Goal: Task Accomplishment & Management: Manage account settings

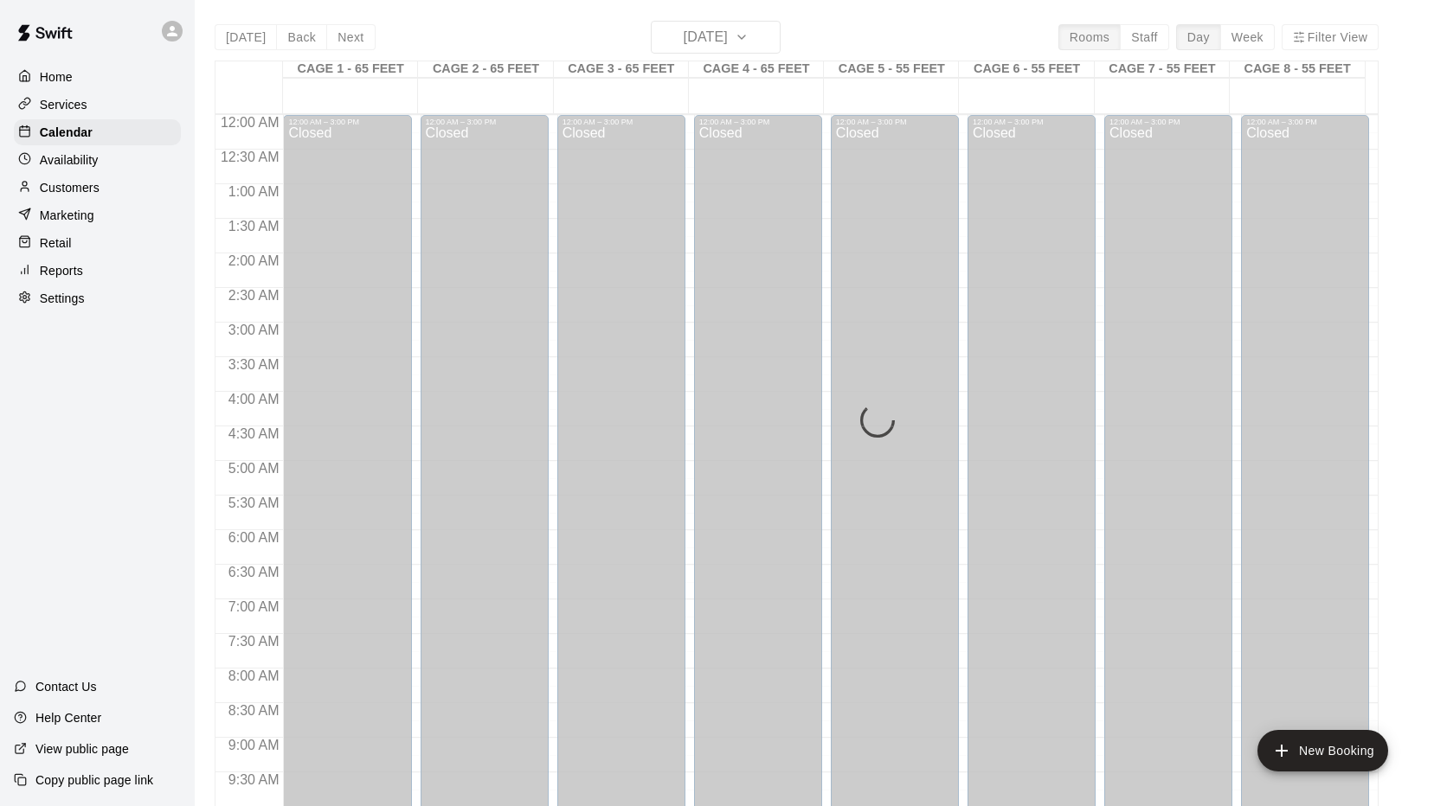
scroll to position [933, 0]
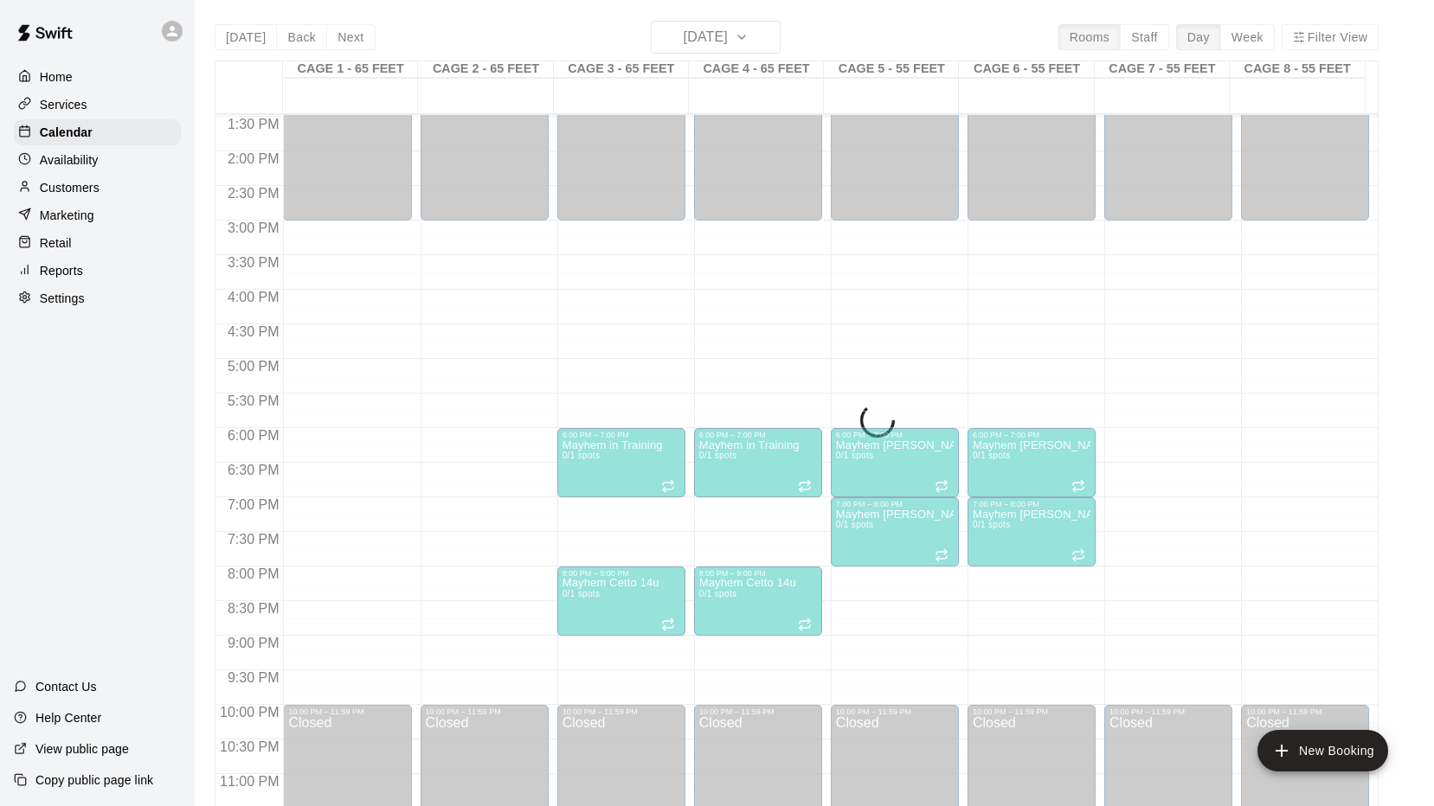
click at [85, 157] on p "Availability" at bounding box center [69, 159] width 59 height 17
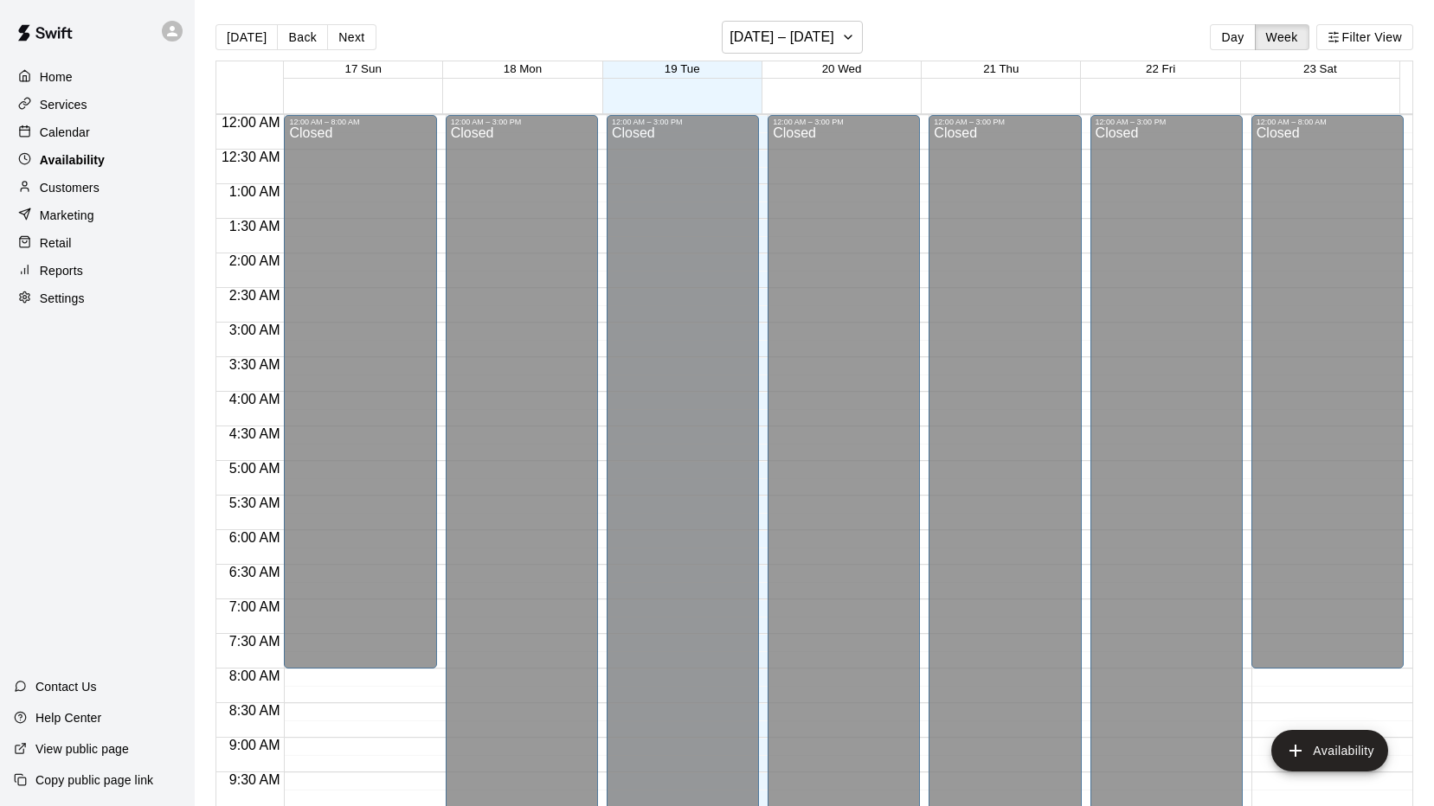
scroll to position [803, 0]
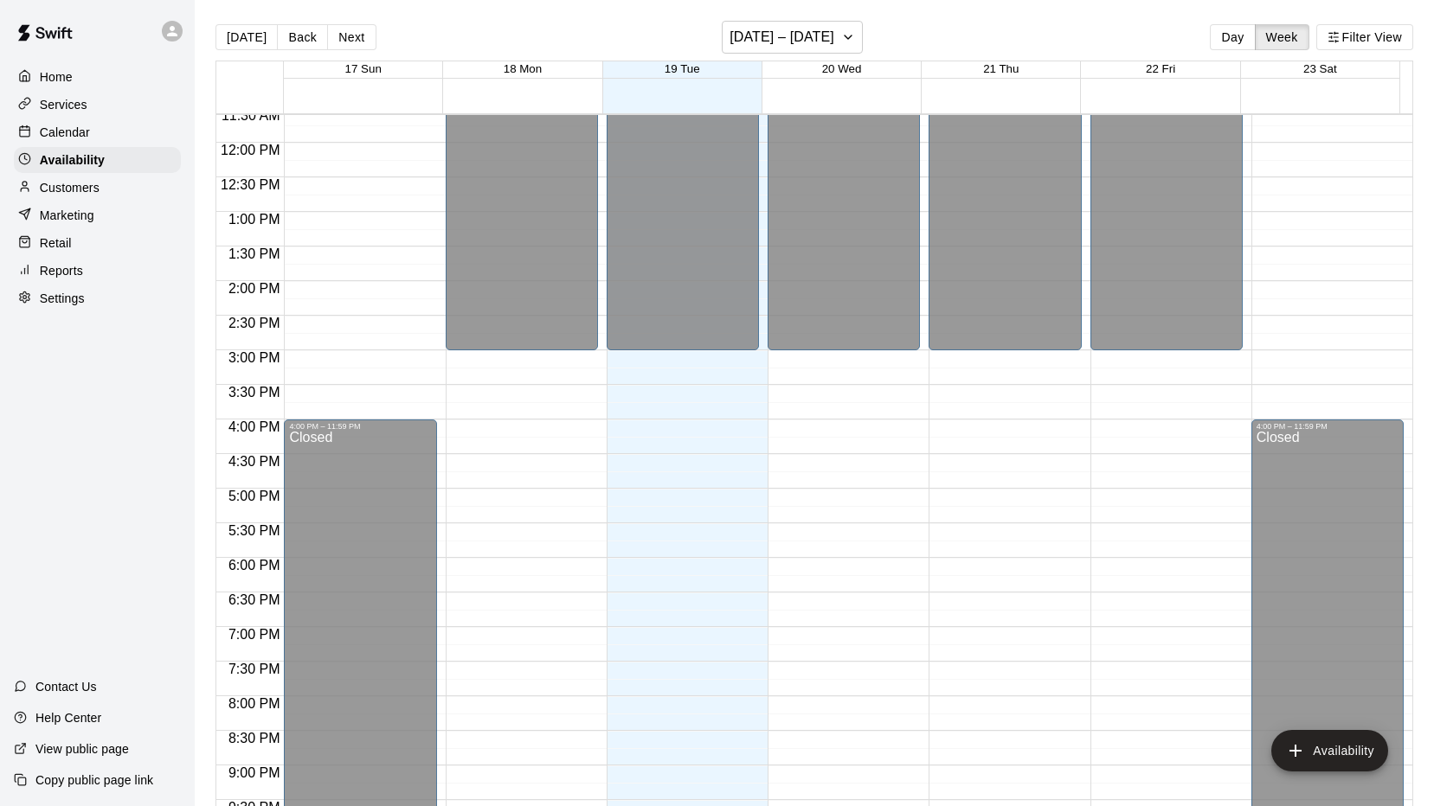
click at [76, 129] on p "Calendar" at bounding box center [65, 132] width 50 height 17
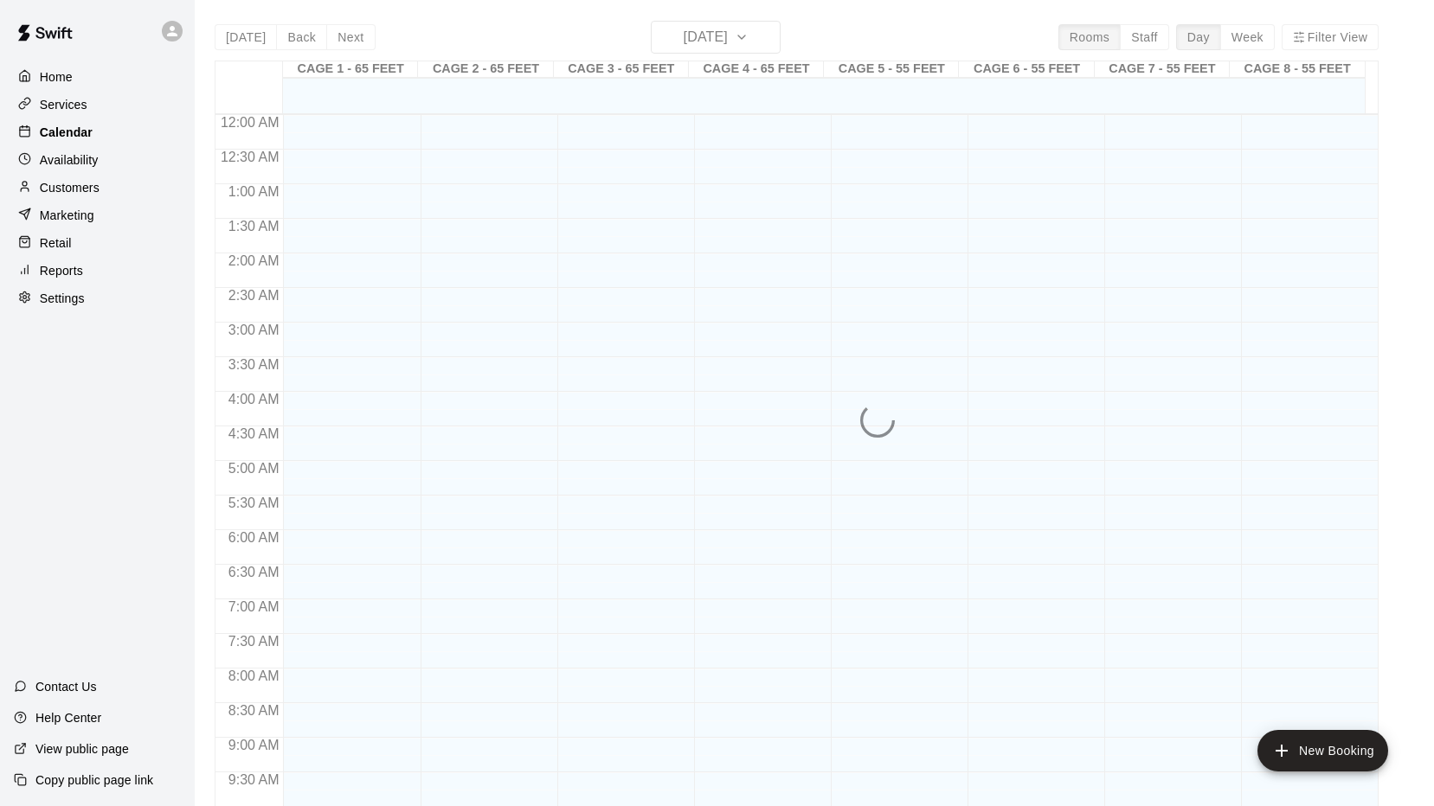
scroll to position [803, 0]
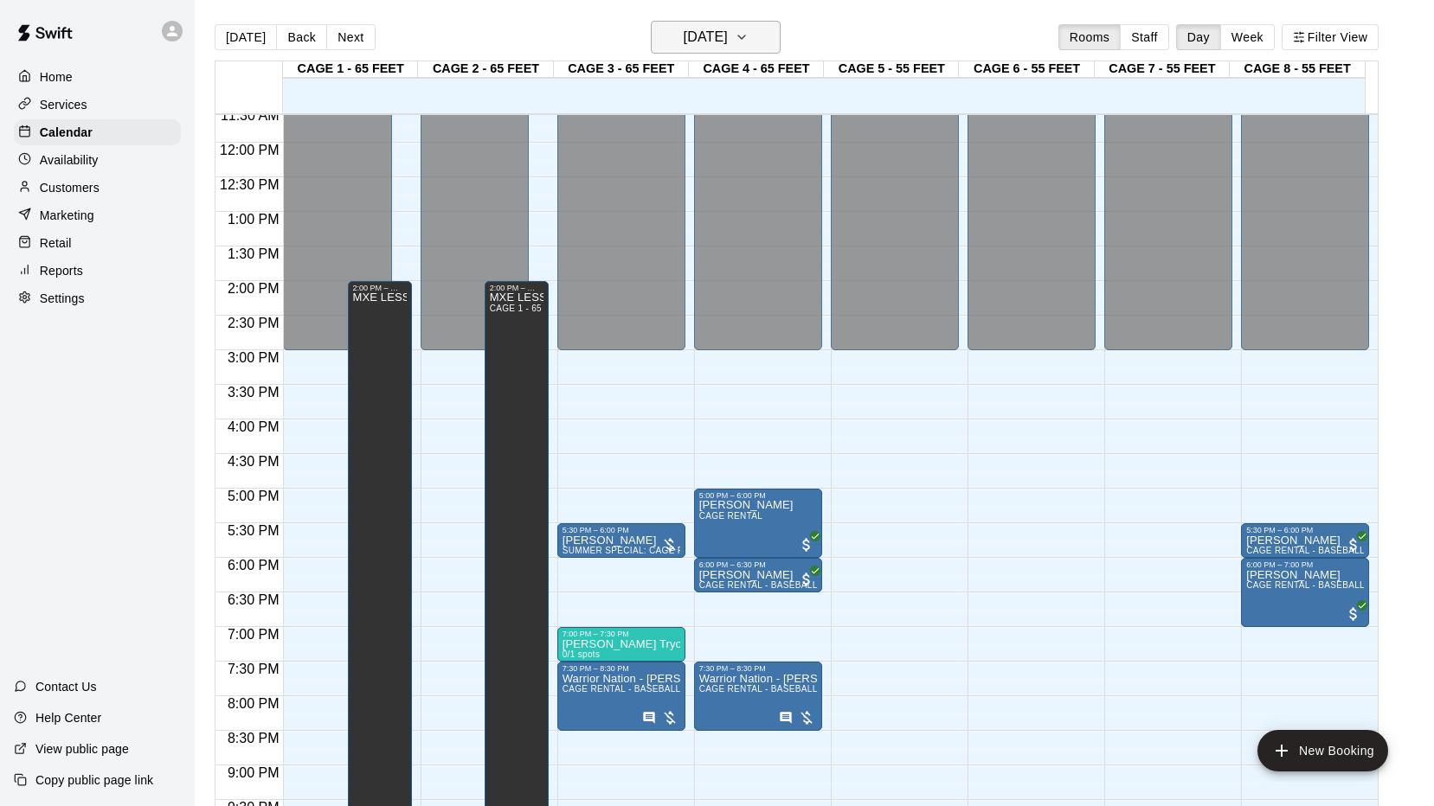
click at [748, 34] on icon "button" at bounding box center [741, 37] width 14 height 21
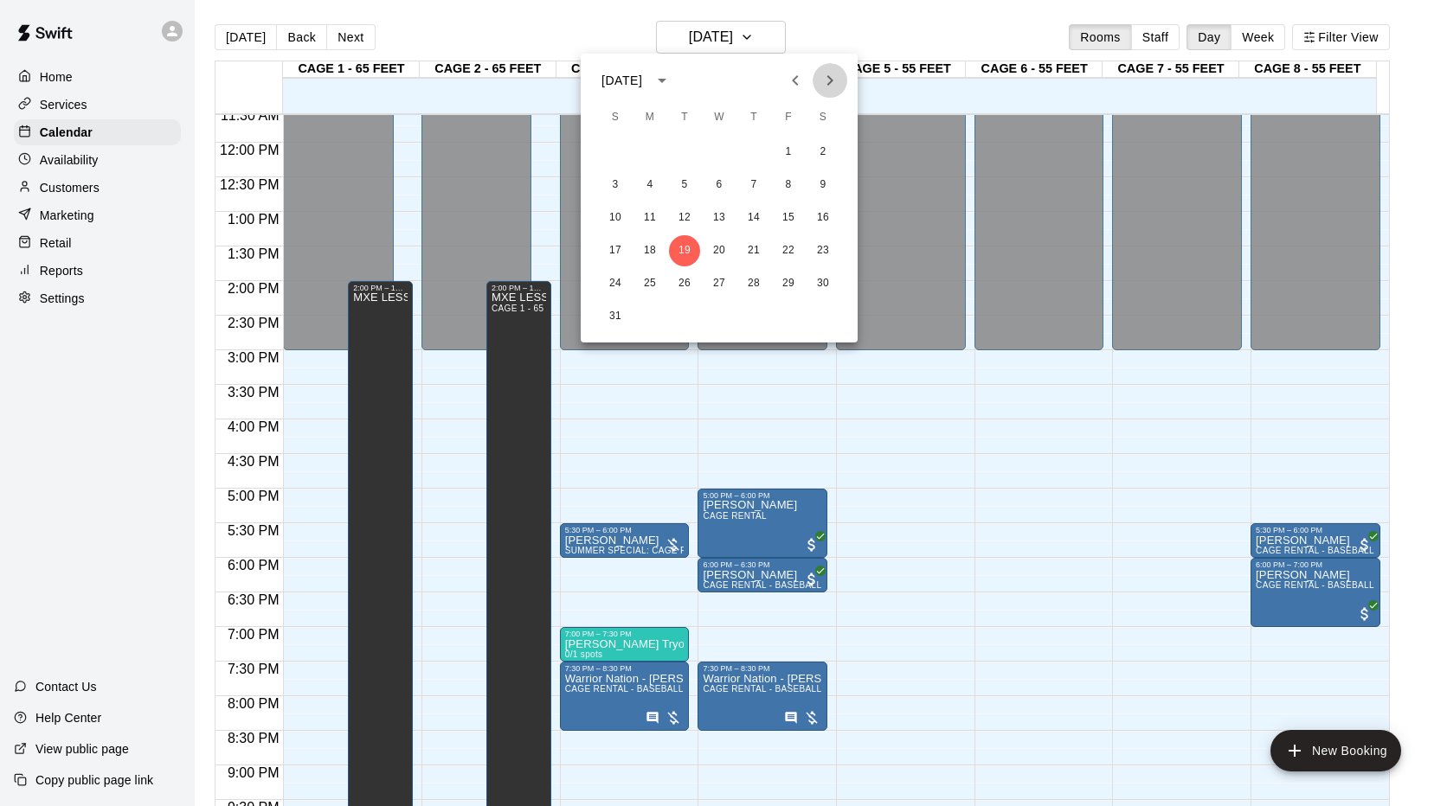
click at [825, 79] on icon "Next month" at bounding box center [829, 80] width 21 height 21
click at [681, 147] on button "2" at bounding box center [684, 152] width 31 height 31
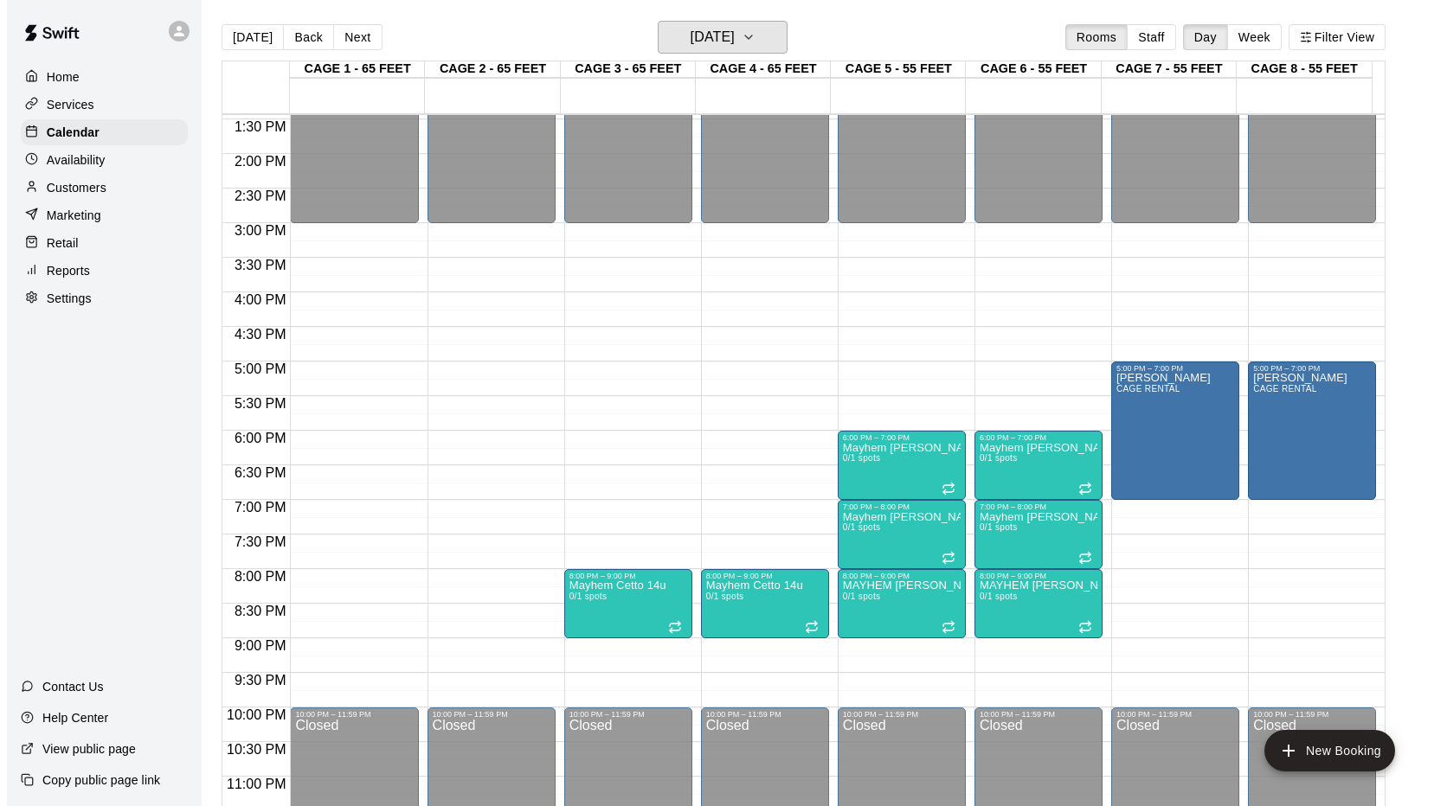
scroll to position [952, 0]
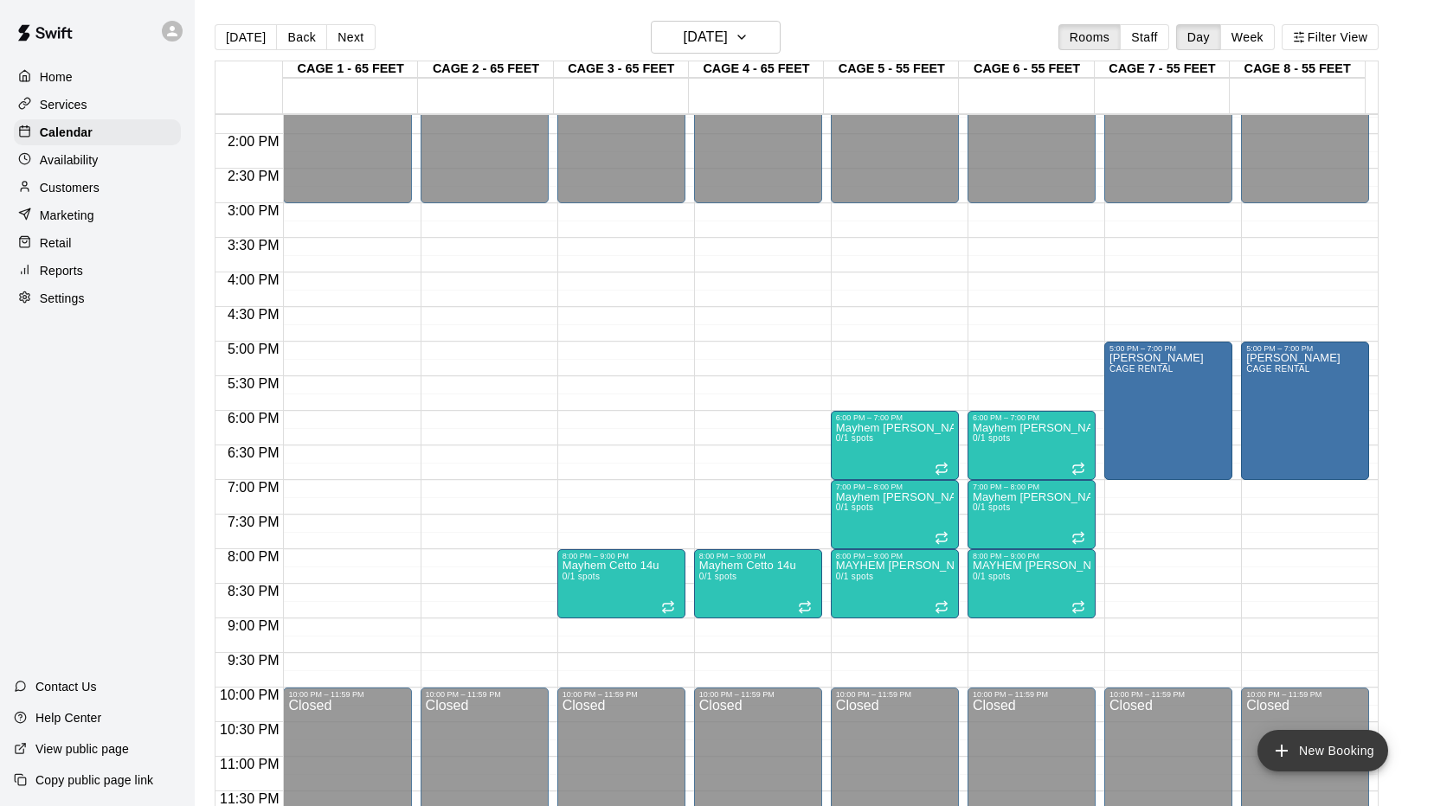
click at [1285, 745] on icon "add" at bounding box center [1281, 751] width 21 height 21
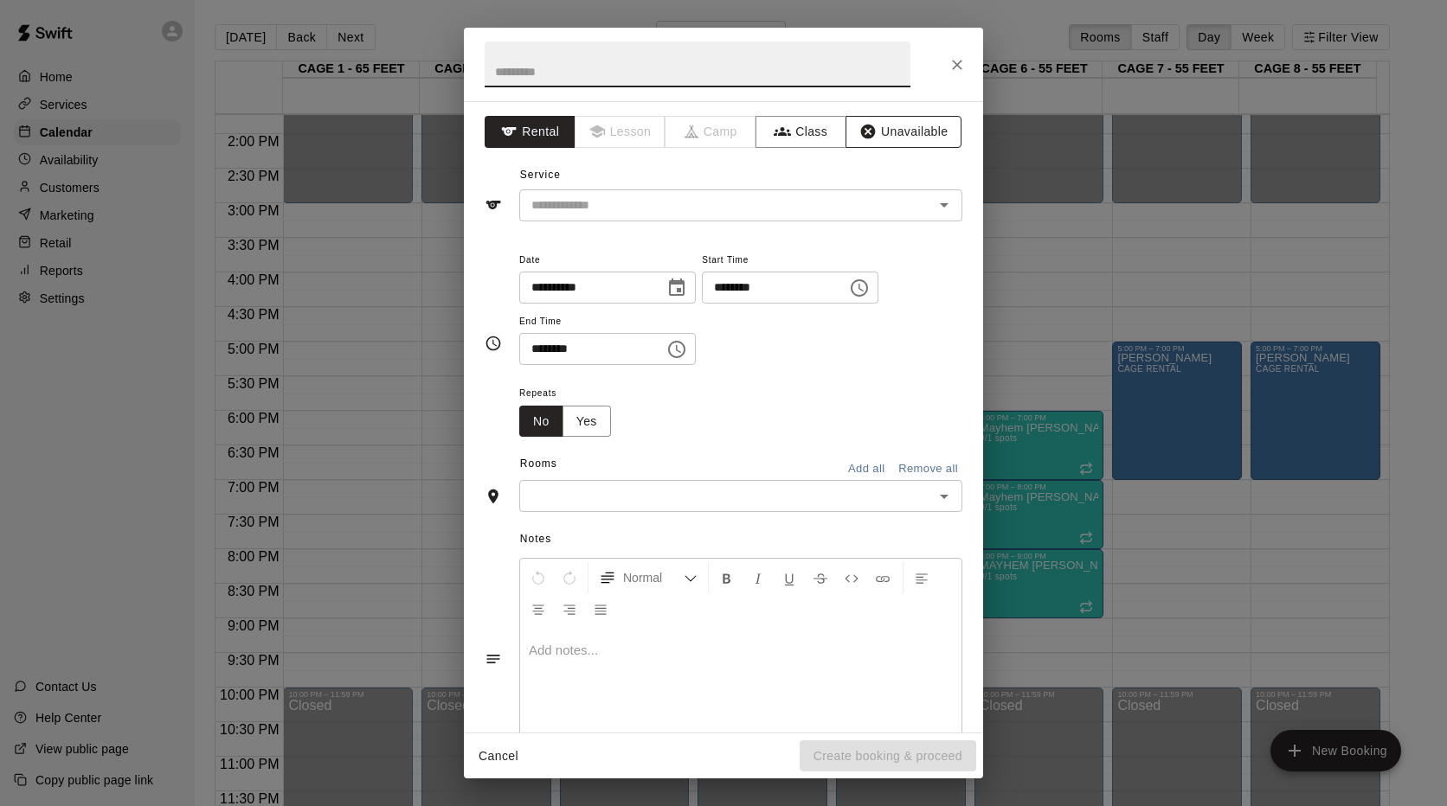
click at [901, 129] on button "Unavailable" at bounding box center [903, 132] width 116 height 32
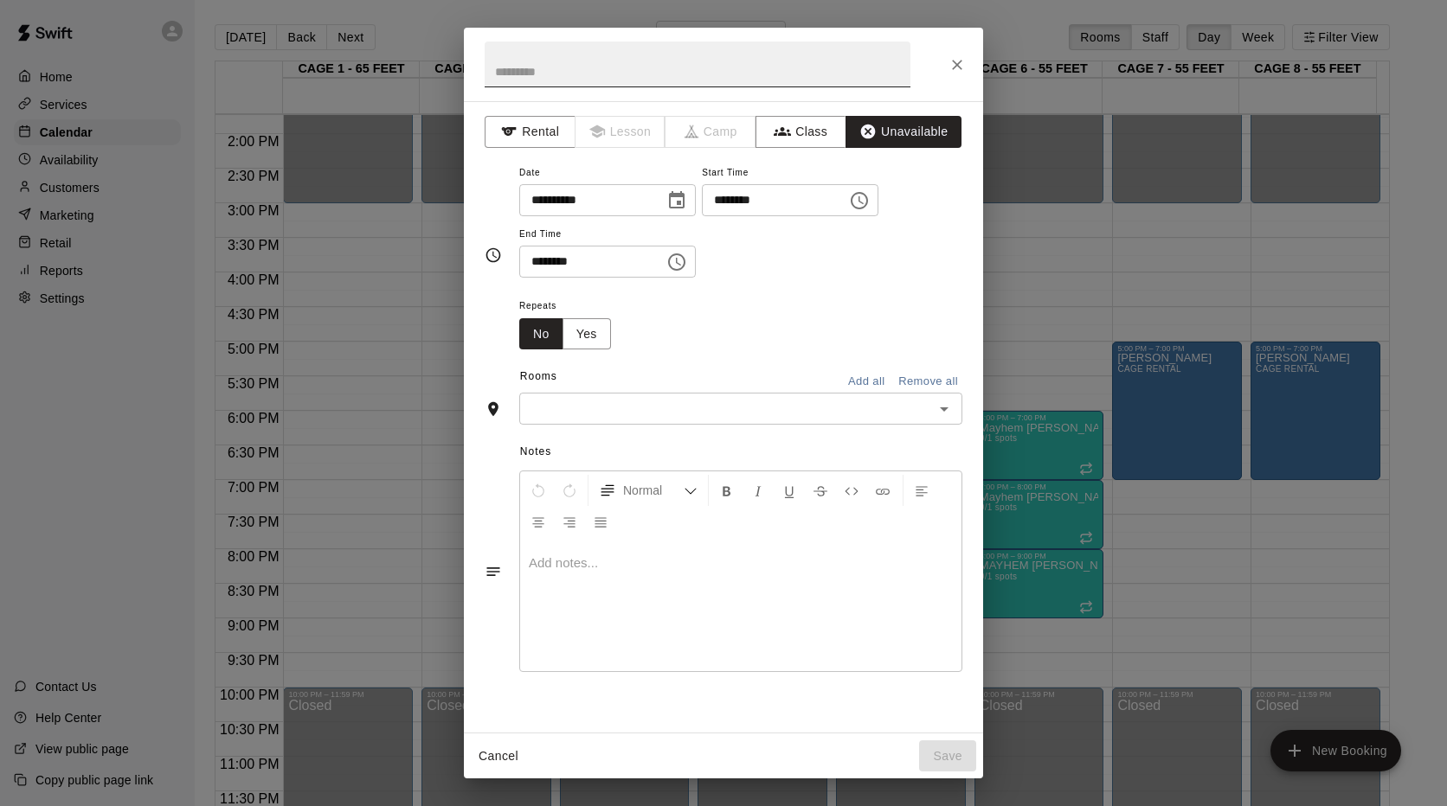
click at [734, 63] on input "text" at bounding box center [697, 65] width 426 height 46
type input "*"
type input "**********"
click at [869, 200] on icon "Choose time, selected time is 11:00 AM" at bounding box center [859, 200] width 21 height 21
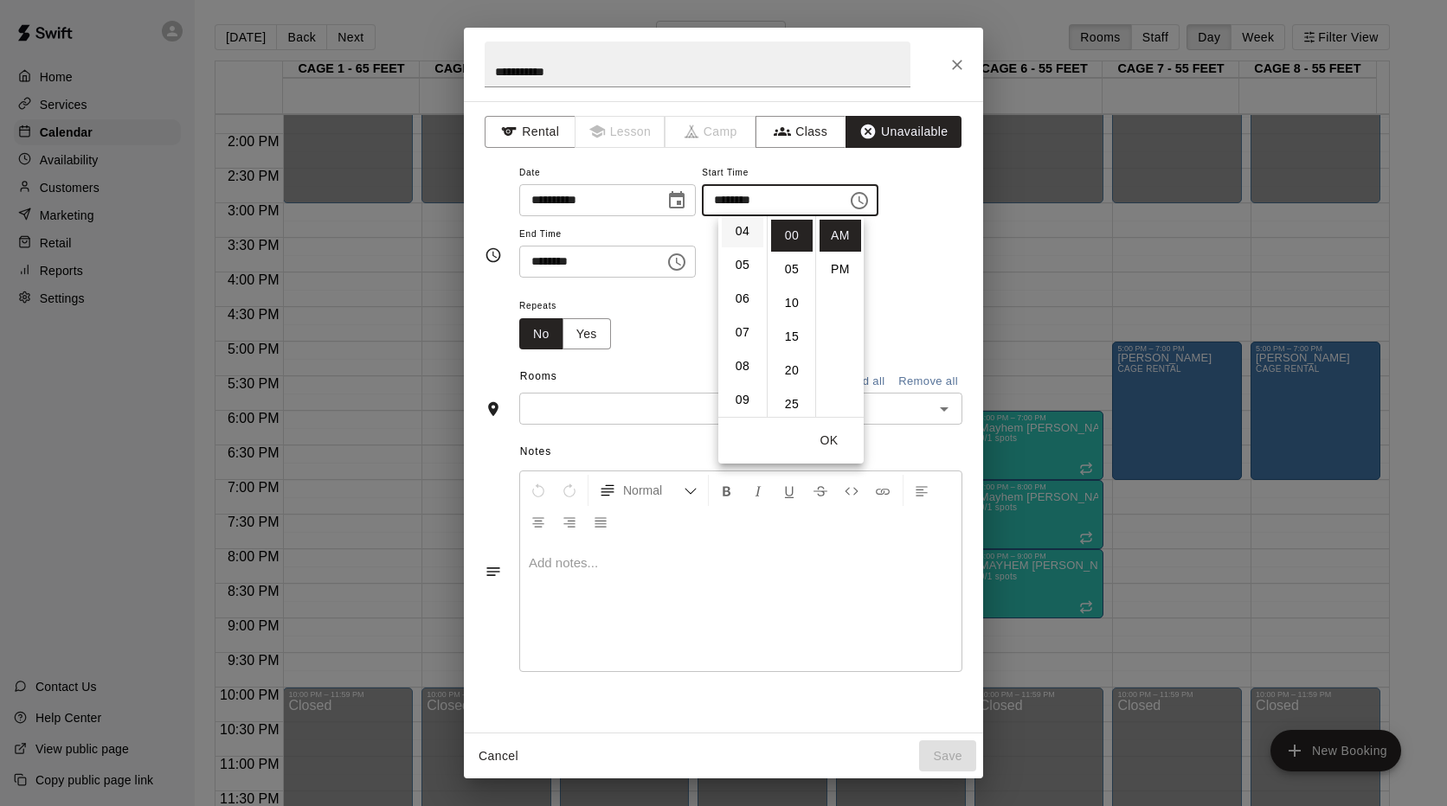
scroll to position [109, 0]
click at [747, 223] on li "03" at bounding box center [743, 228] width 42 height 32
click at [837, 266] on li "PM" at bounding box center [840, 269] width 42 height 32
type input "********"
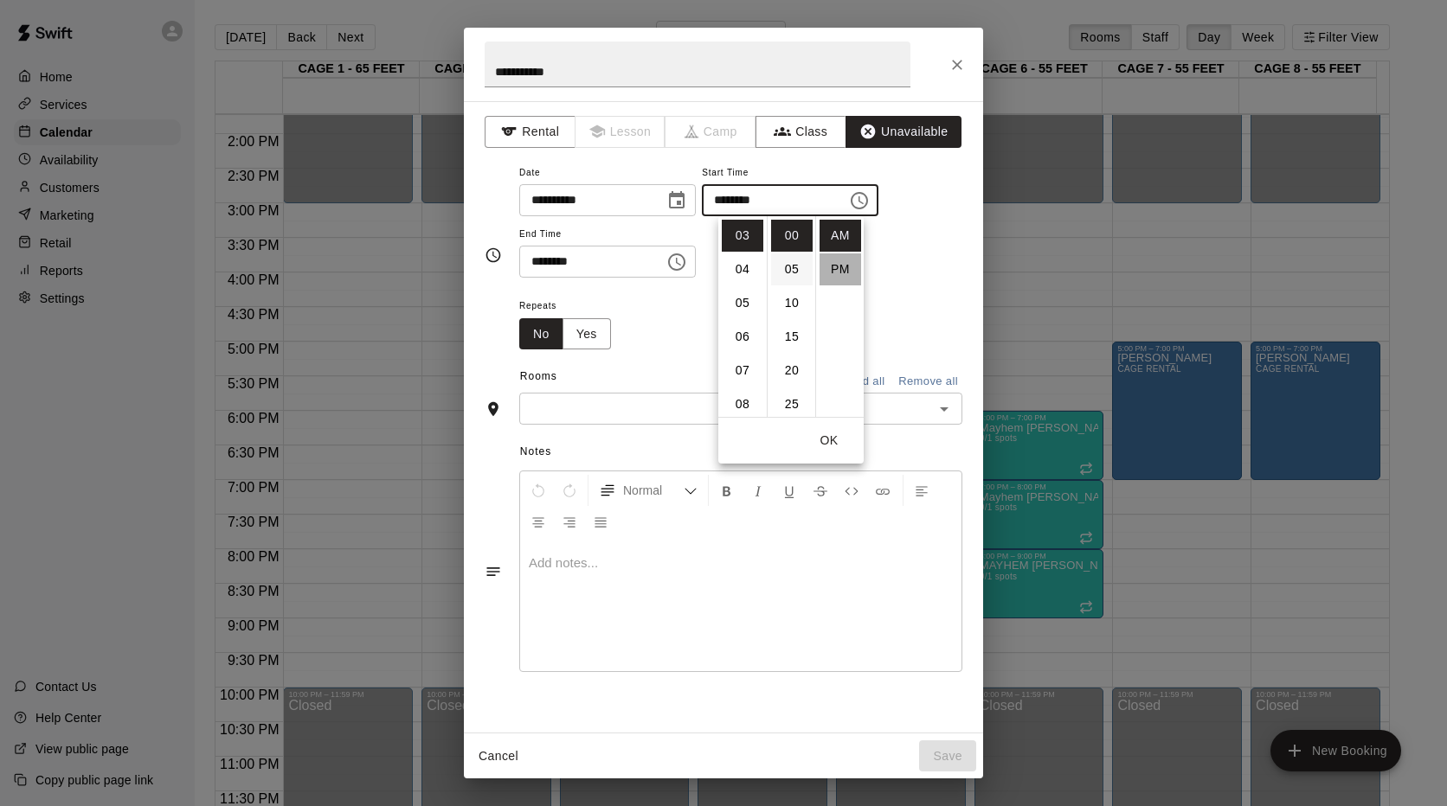
scroll to position [31, 0]
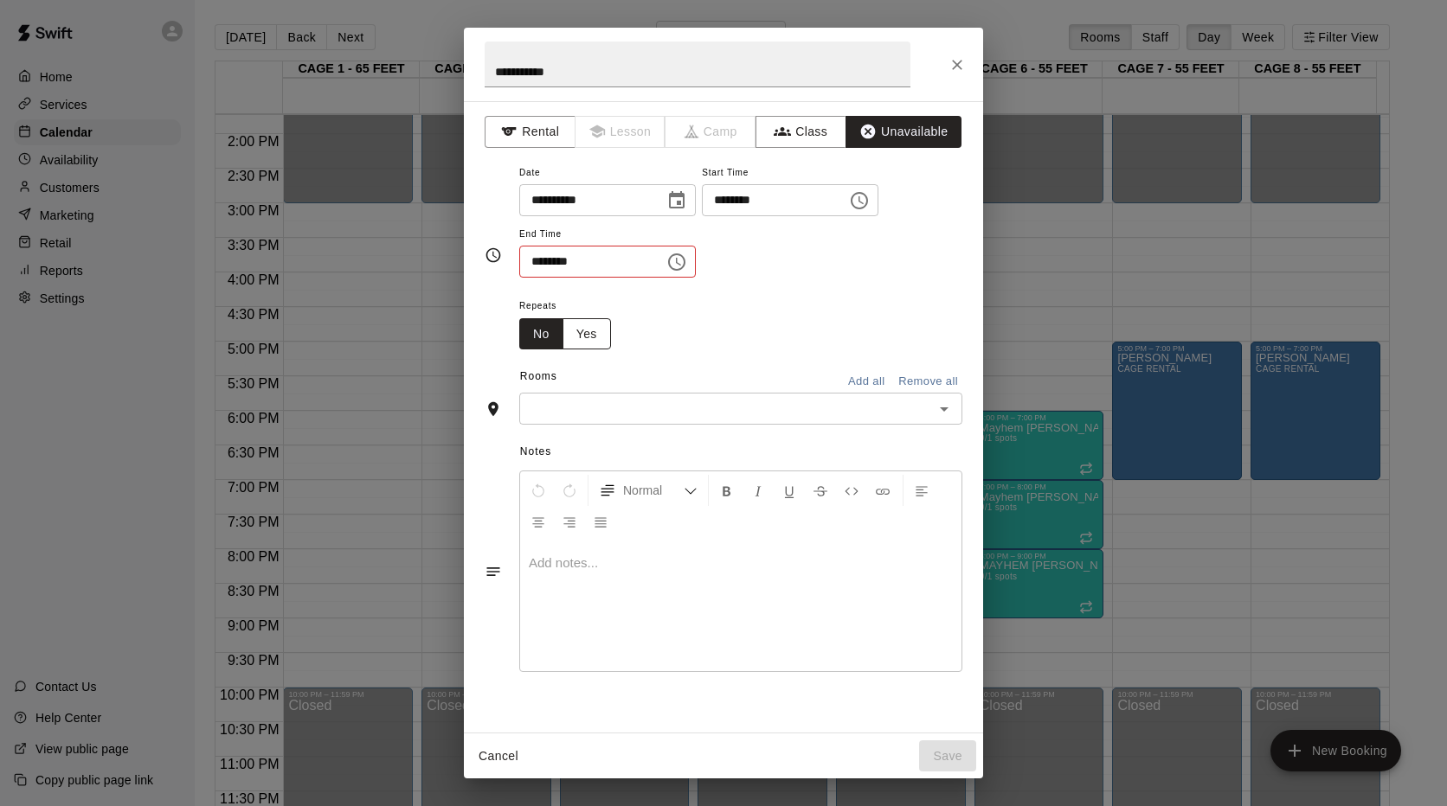
click at [606, 337] on button "Yes" at bounding box center [586, 334] width 48 height 32
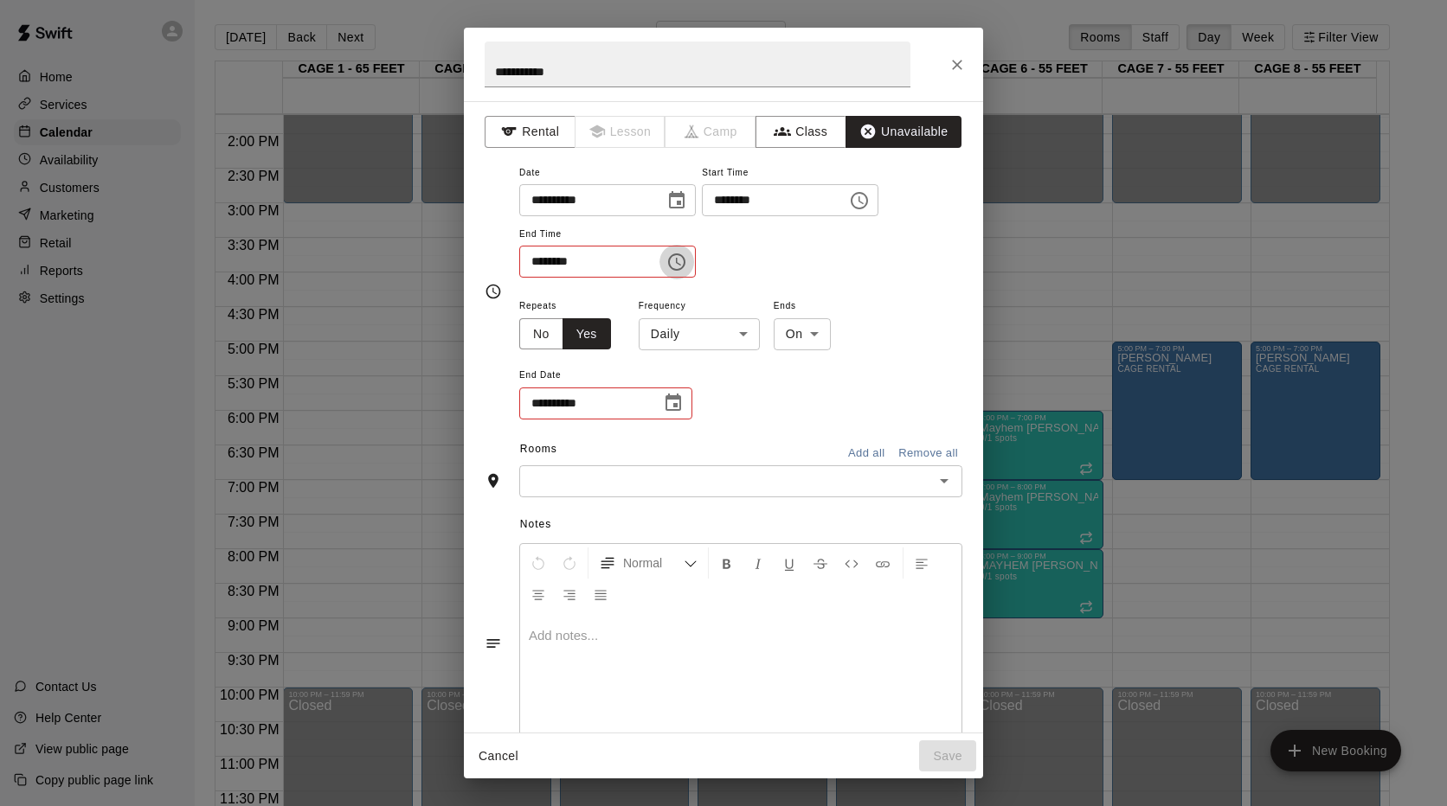
click at [687, 261] on icon "Choose time, selected time is 11:30 AM" at bounding box center [676, 262] width 21 height 21
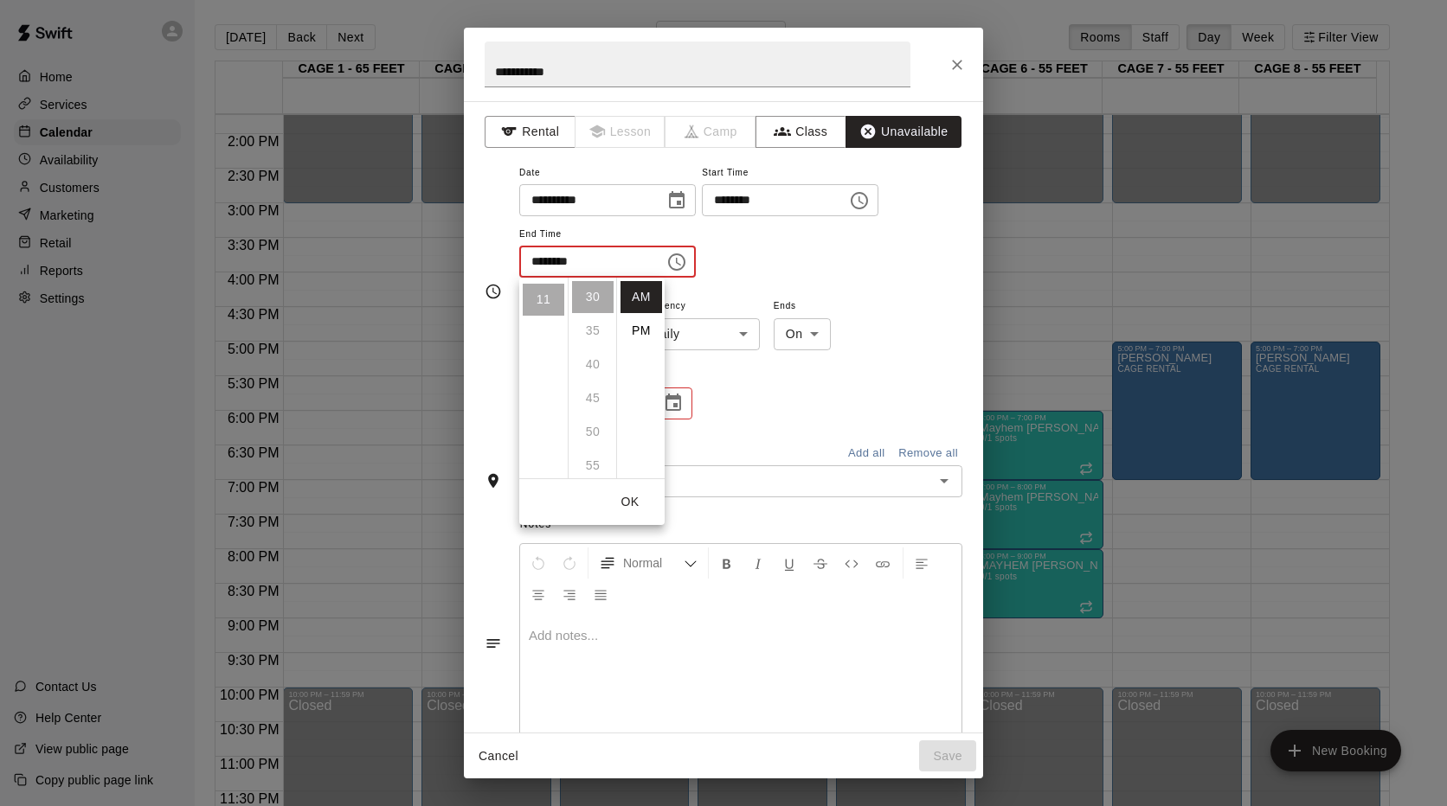
scroll to position [196, 0]
click at [643, 325] on li "PM" at bounding box center [641, 331] width 42 height 32
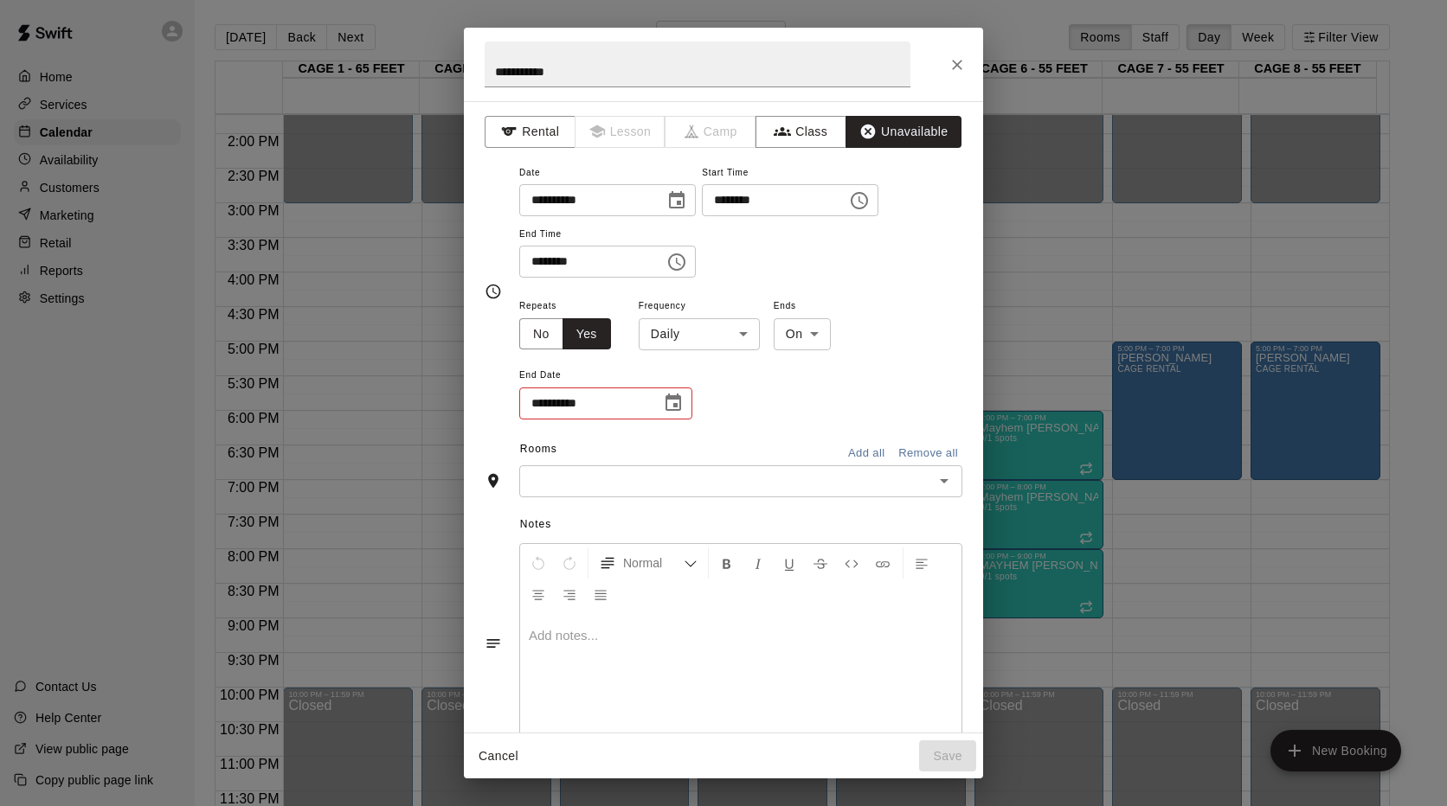
scroll to position [31, 0]
drag, startPoint x: 566, startPoint y: 262, endPoint x: 478, endPoint y: 256, distance: 87.6
click at [478, 256] on div "**********" at bounding box center [723, 417] width 519 height 632
click at [547, 266] on input "********" at bounding box center [585, 262] width 133 height 32
type input "********"
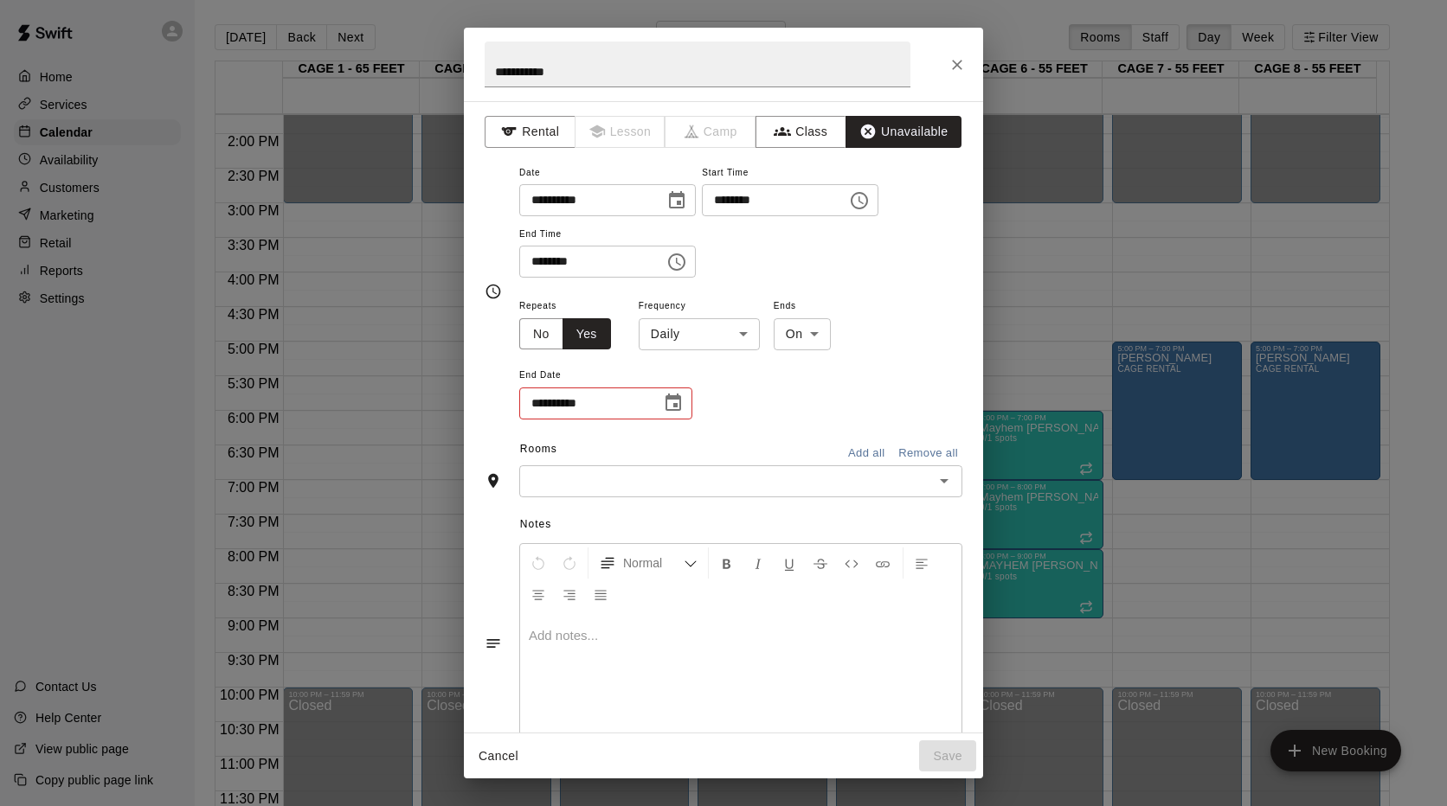
click at [905, 272] on div "**********" at bounding box center [740, 220] width 443 height 117
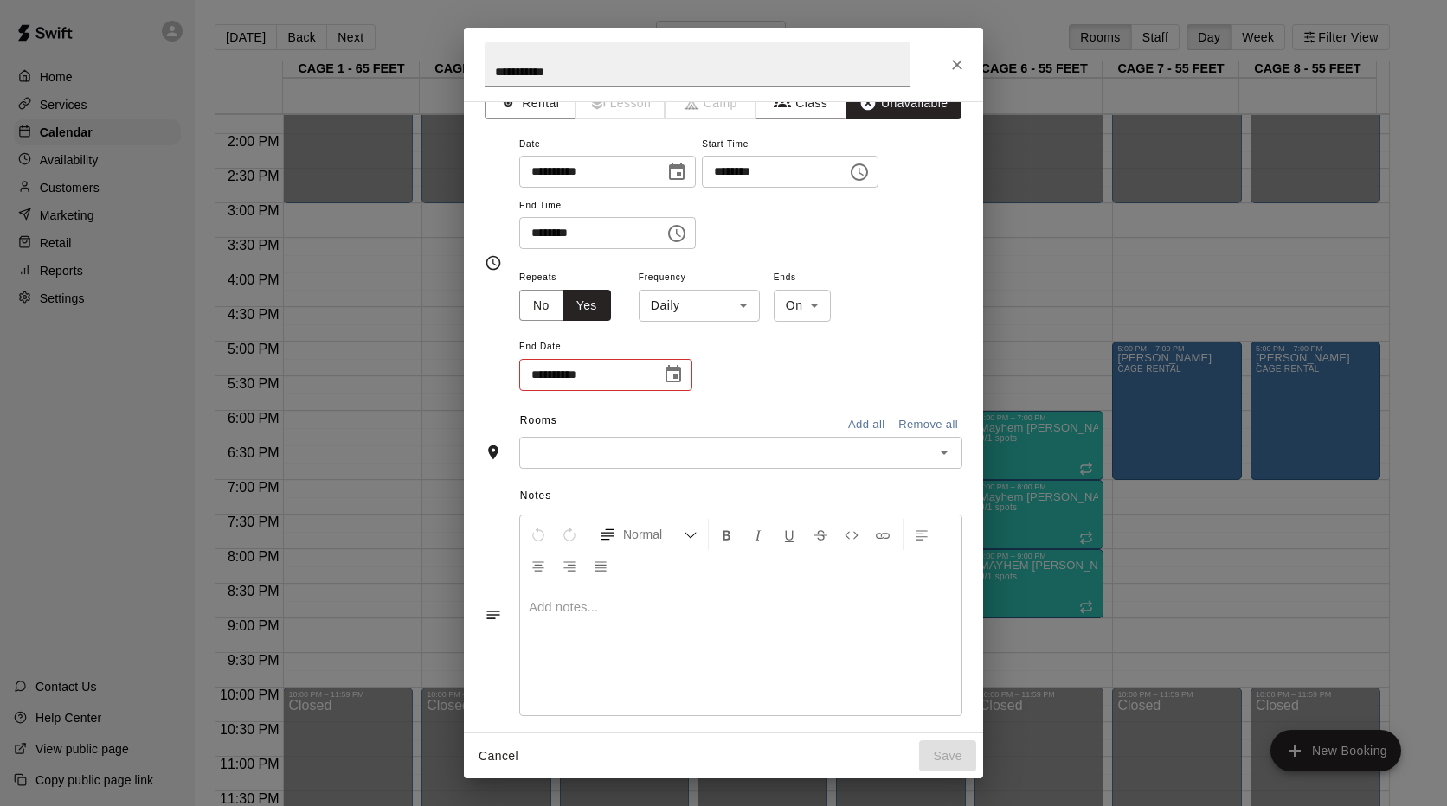
scroll to position [44, 0]
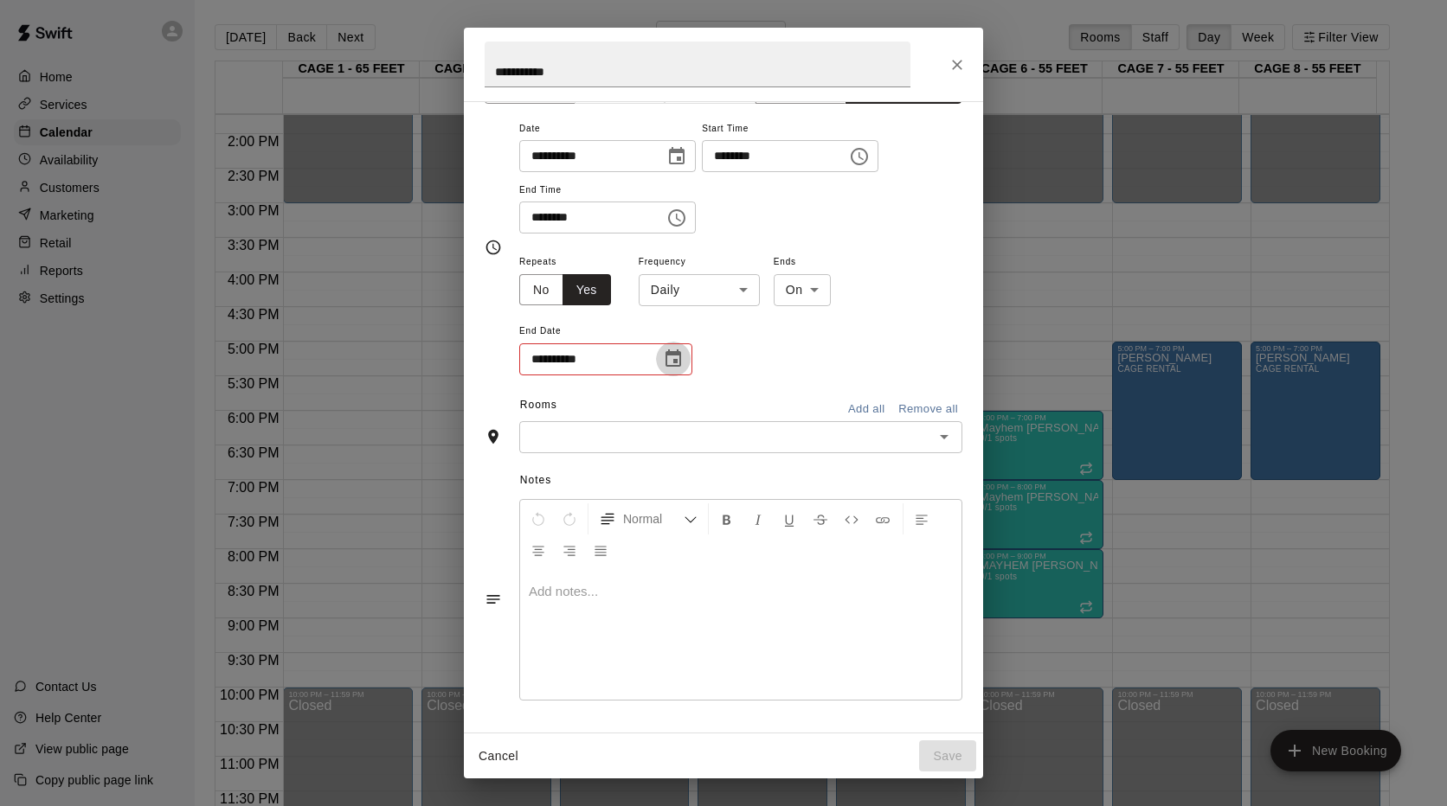
click at [683, 354] on icon "Choose date" at bounding box center [673, 359] width 21 height 21
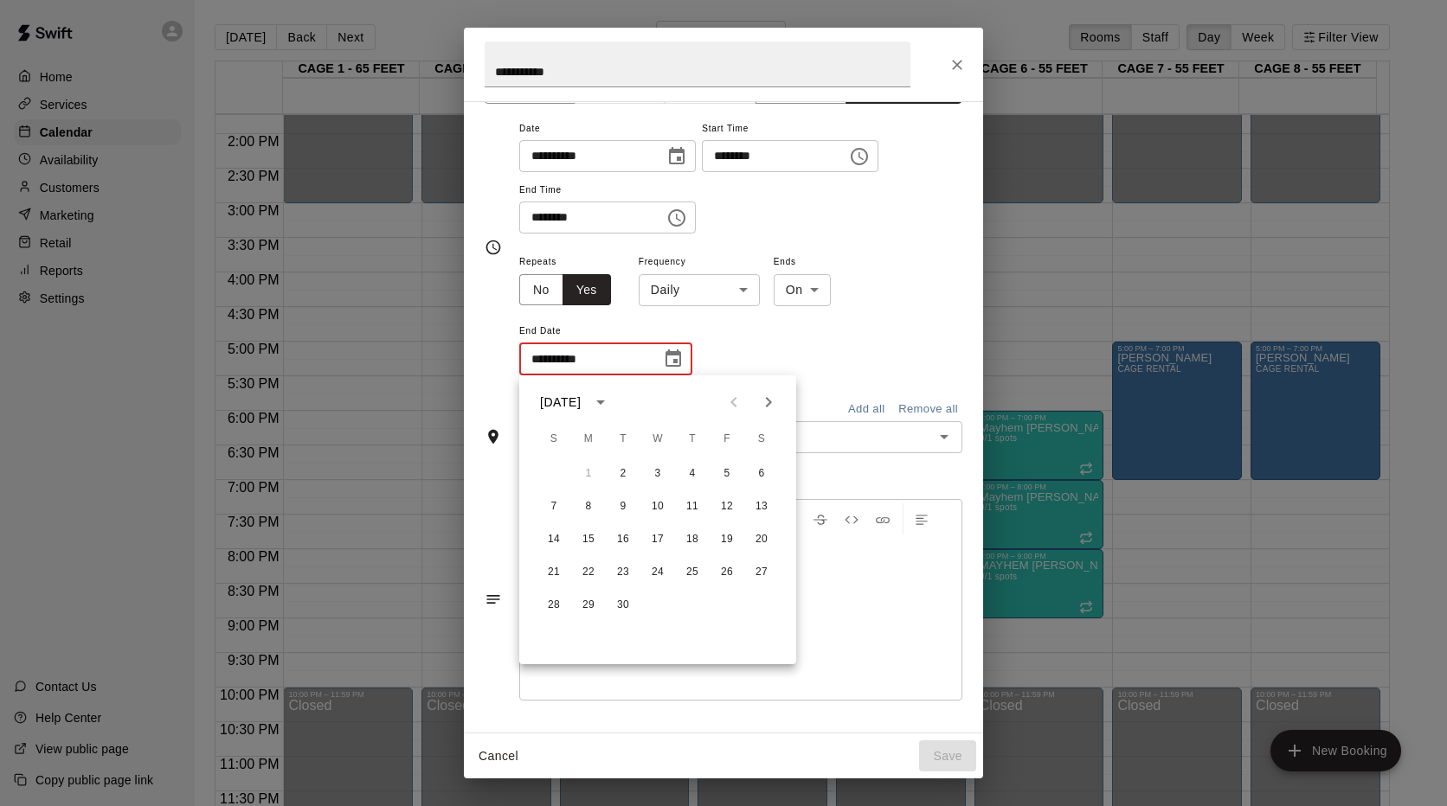
click at [770, 406] on icon "Next month" at bounding box center [768, 402] width 21 height 21
click at [587, 612] on button "29" at bounding box center [588, 605] width 31 height 31
type input "**********"
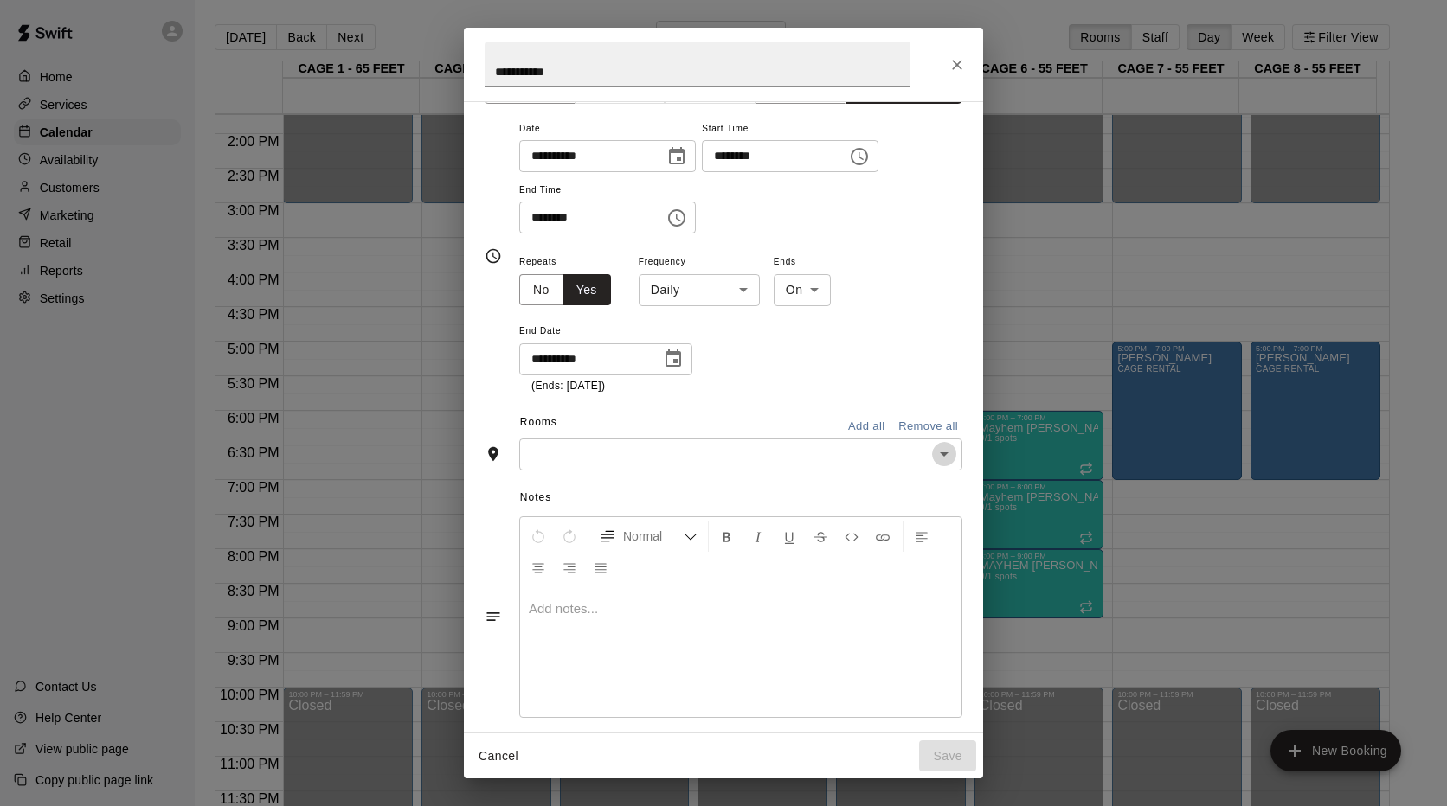
click at [933, 453] on icon "Open" at bounding box center [943, 454] width 21 height 21
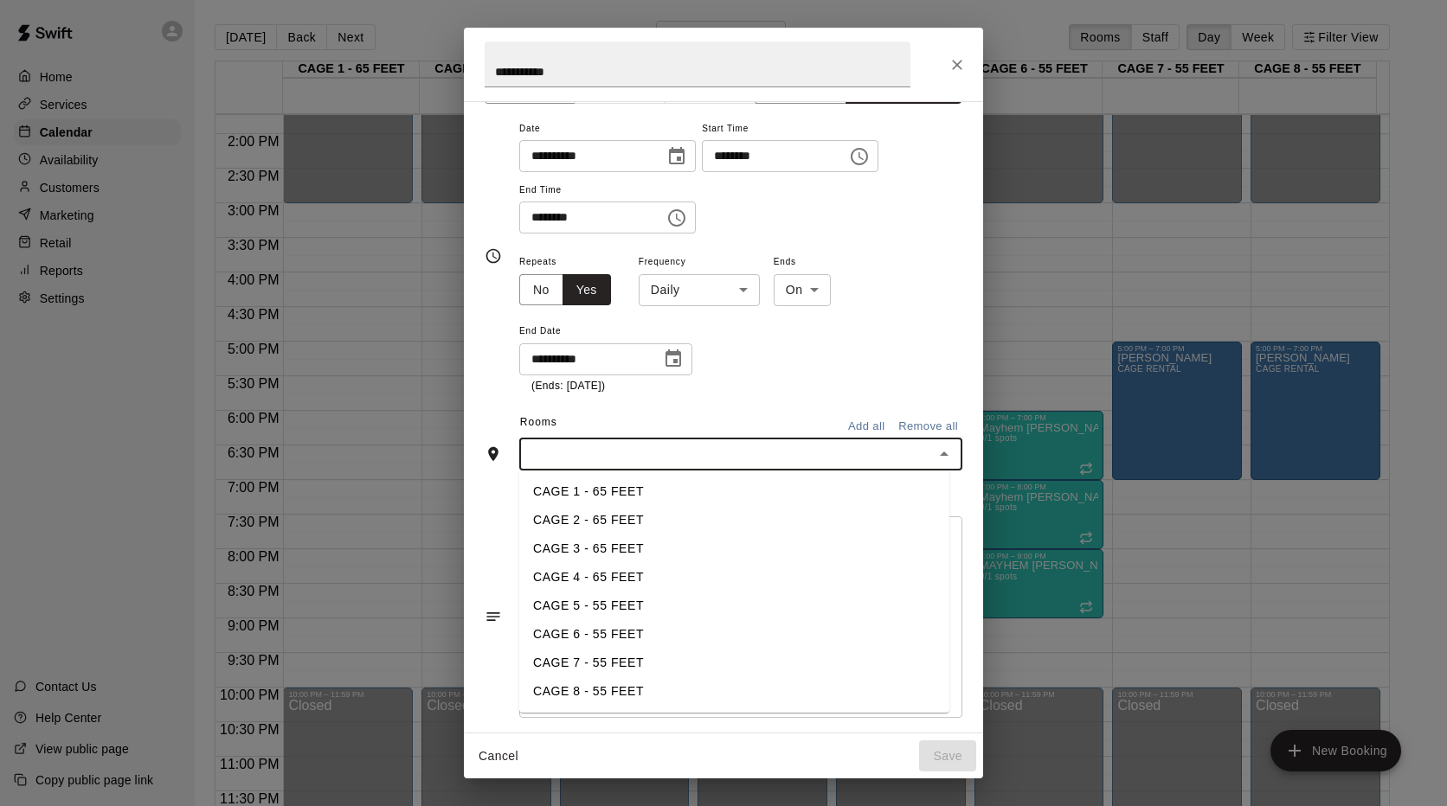
click at [574, 488] on li "CAGE 1 - 65 FEET" at bounding box center [734, 492] width 430 height 29
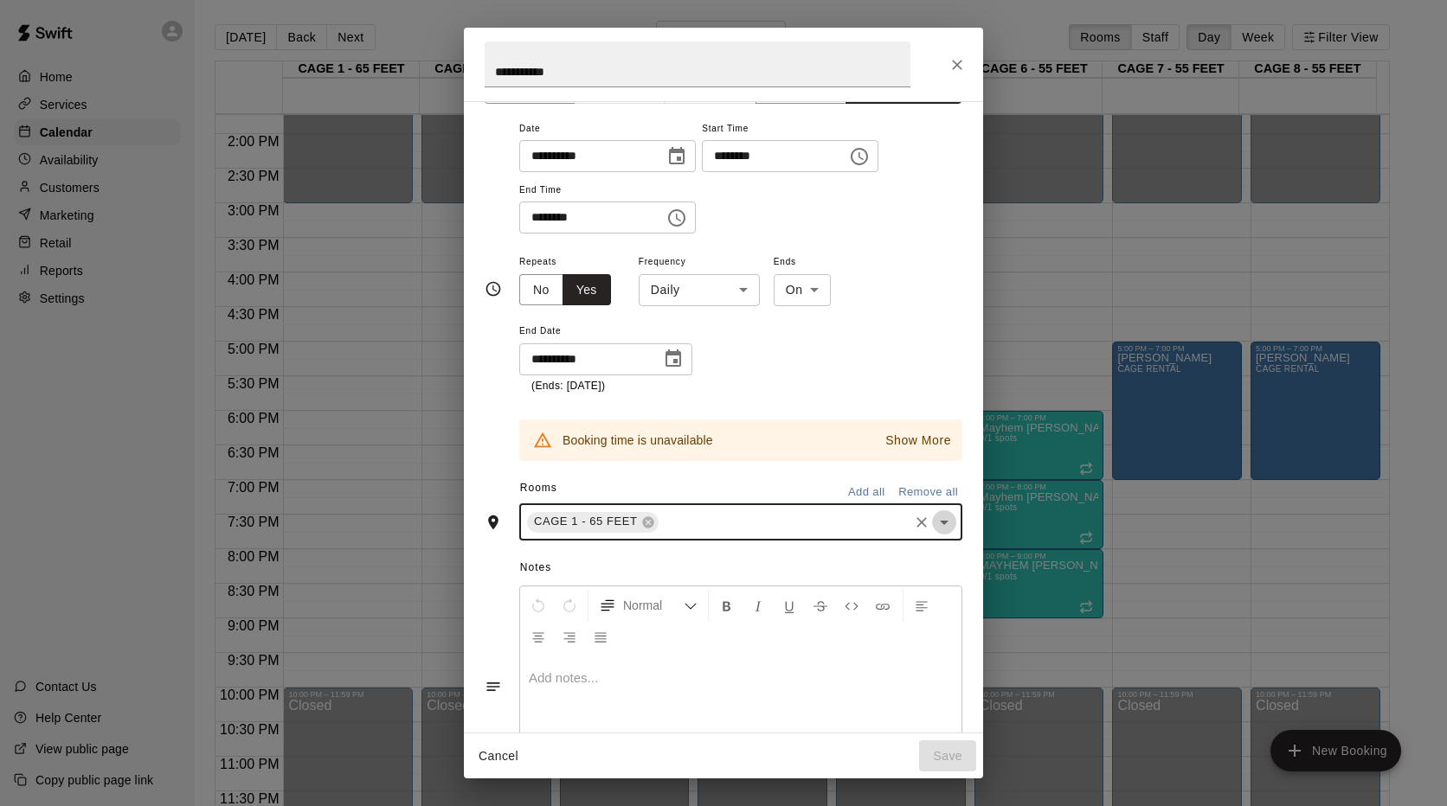
click at [936, 520] on icon "Open" at bounding box center [943, 522] width 21 height 21
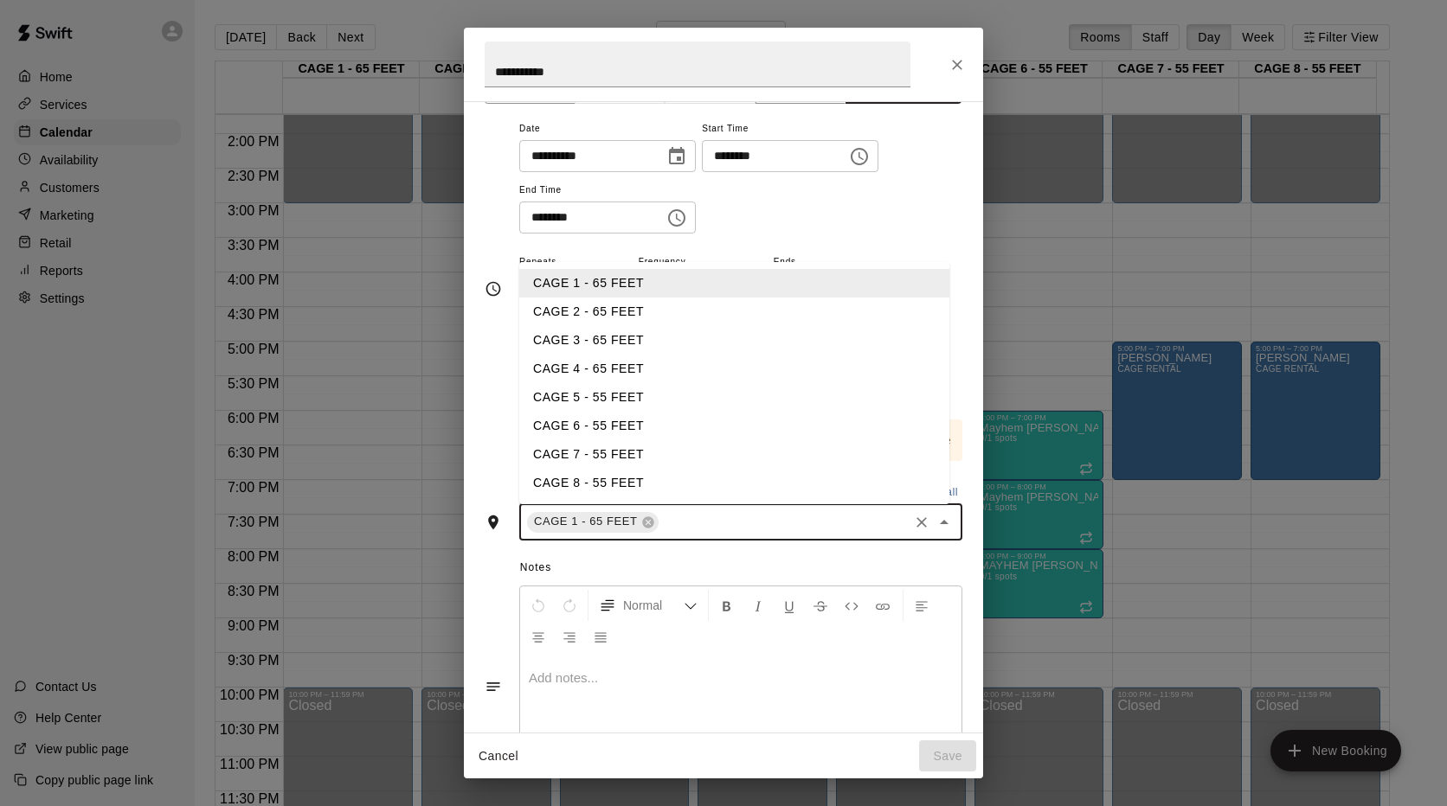
click at [590, 311] on li "CAGE 2 - 65 FEET" at bounding box center [734, 312] width 430 height 29
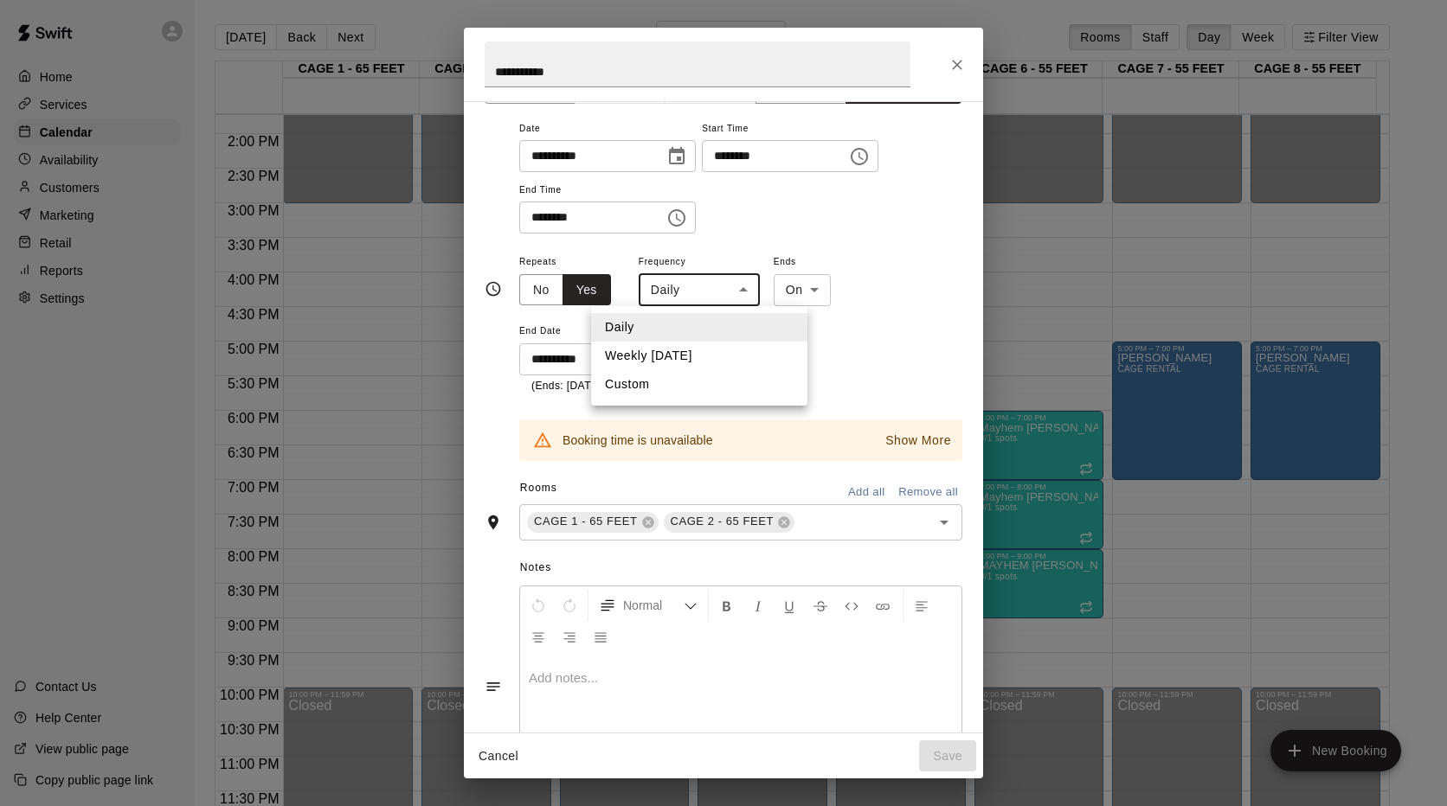
click at [740, 290] on body "Home Services Calendar Availability Customers Marketing Retail Reports Settings…" at bounding box center [723, 417] width 1447 height 834
click at [692, 354] on li "Weekly [DATE]" at bounding box center [699, 356] width 216 height 29
type input "******"
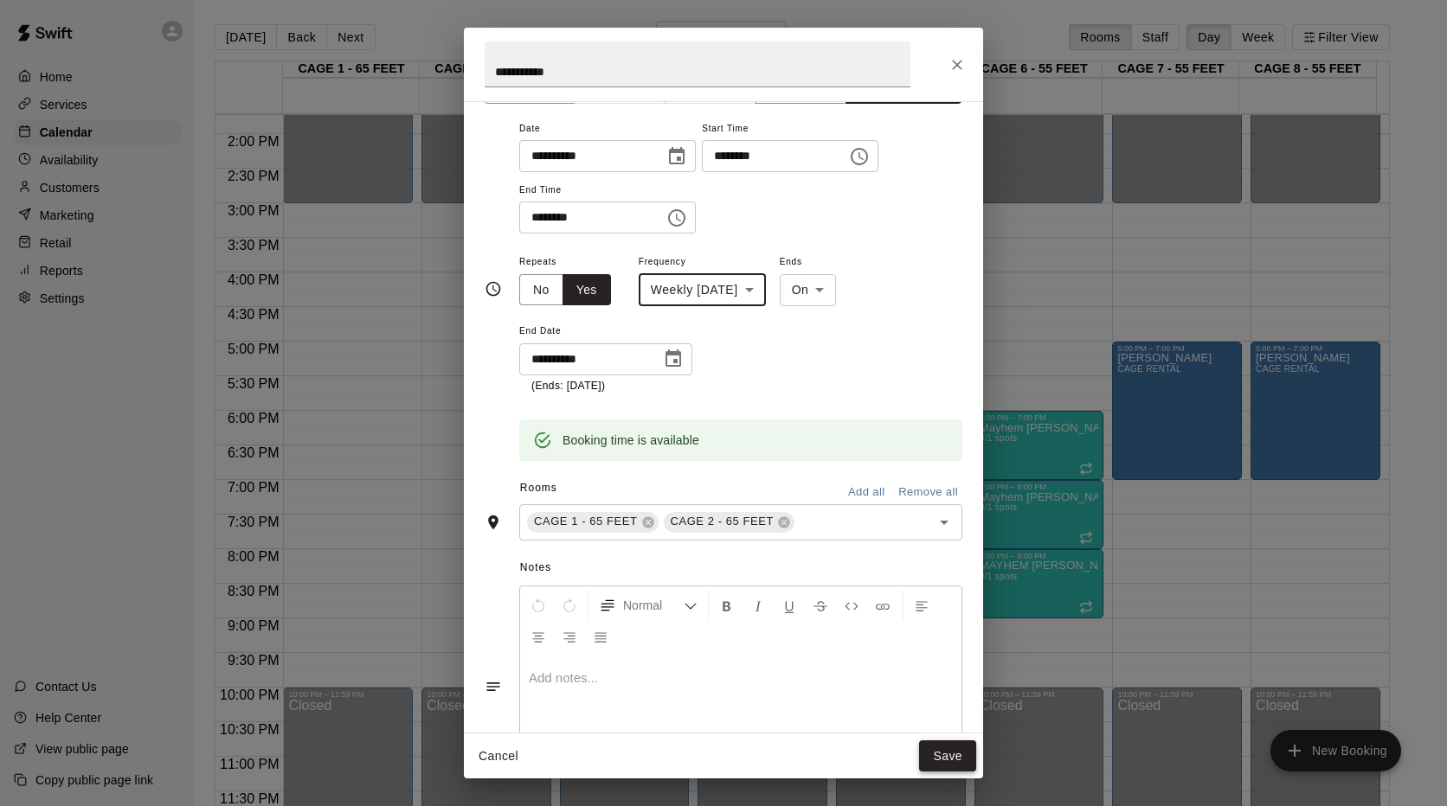
click at [949, 750] on button "Save" at bounding box center [947, 757] width 57 height 32
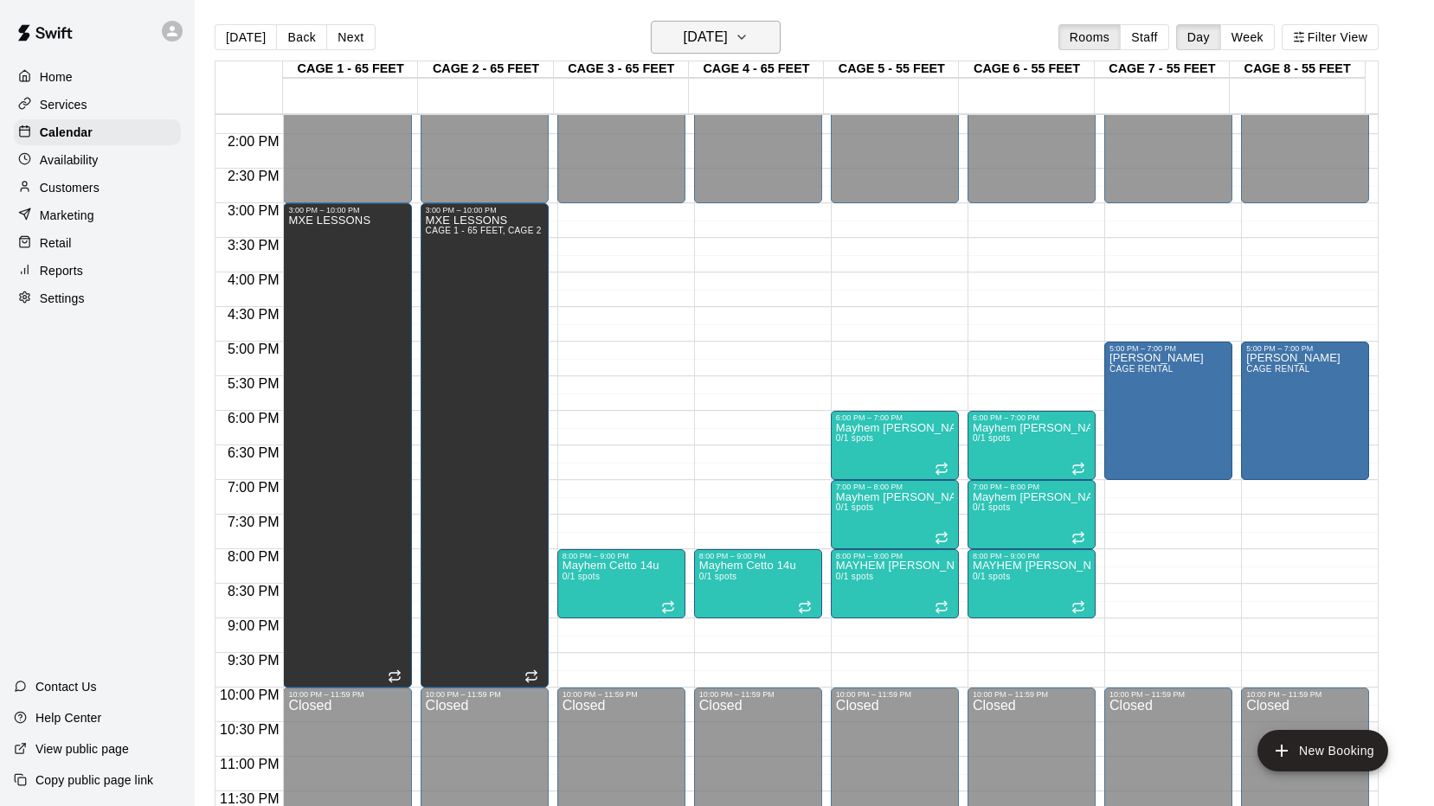
click at [748, 41] on icon "button" at bounding box center [741, 37] width 14 height 21
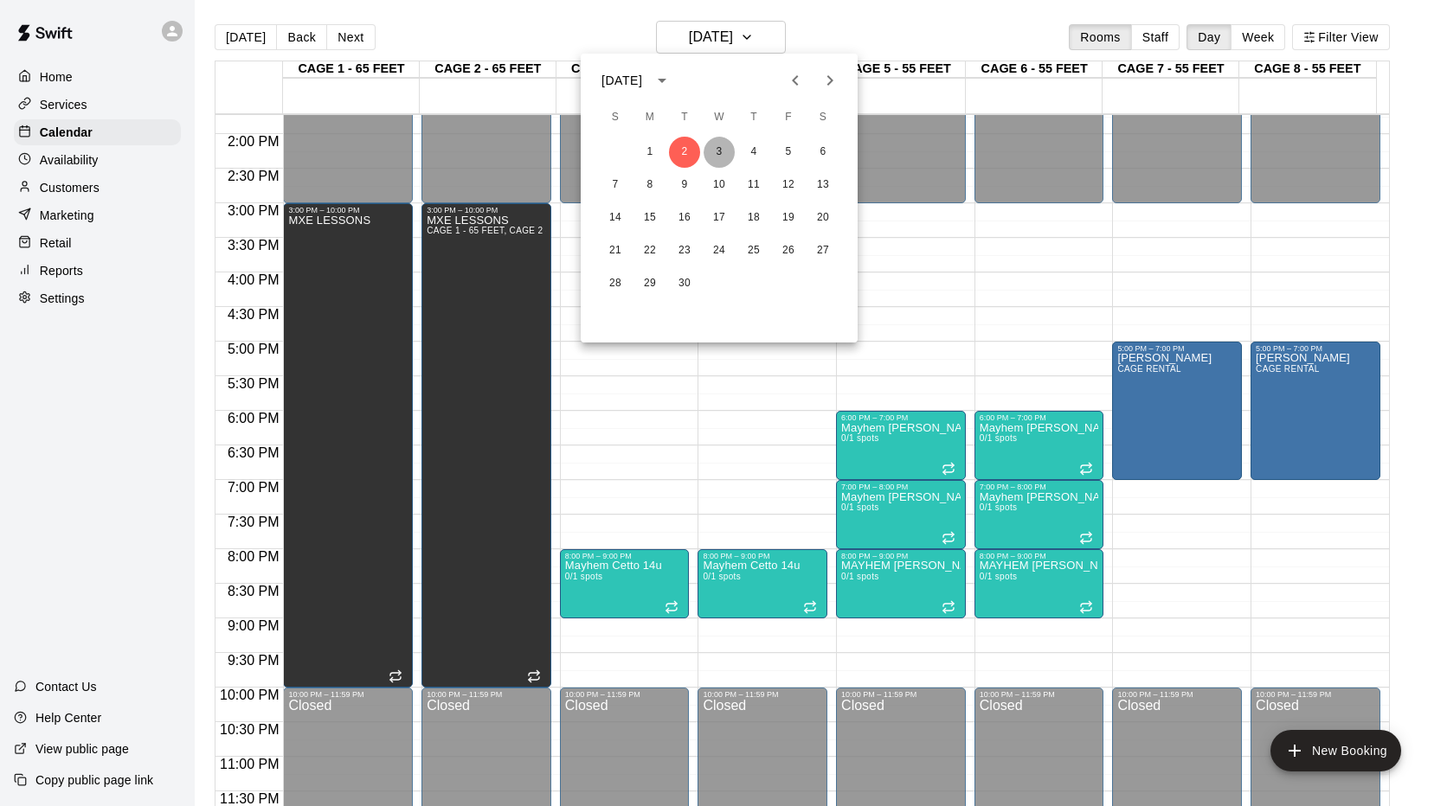
click at [717, 156] on button "3" at bounding box center [718, 152] width 31 height 31
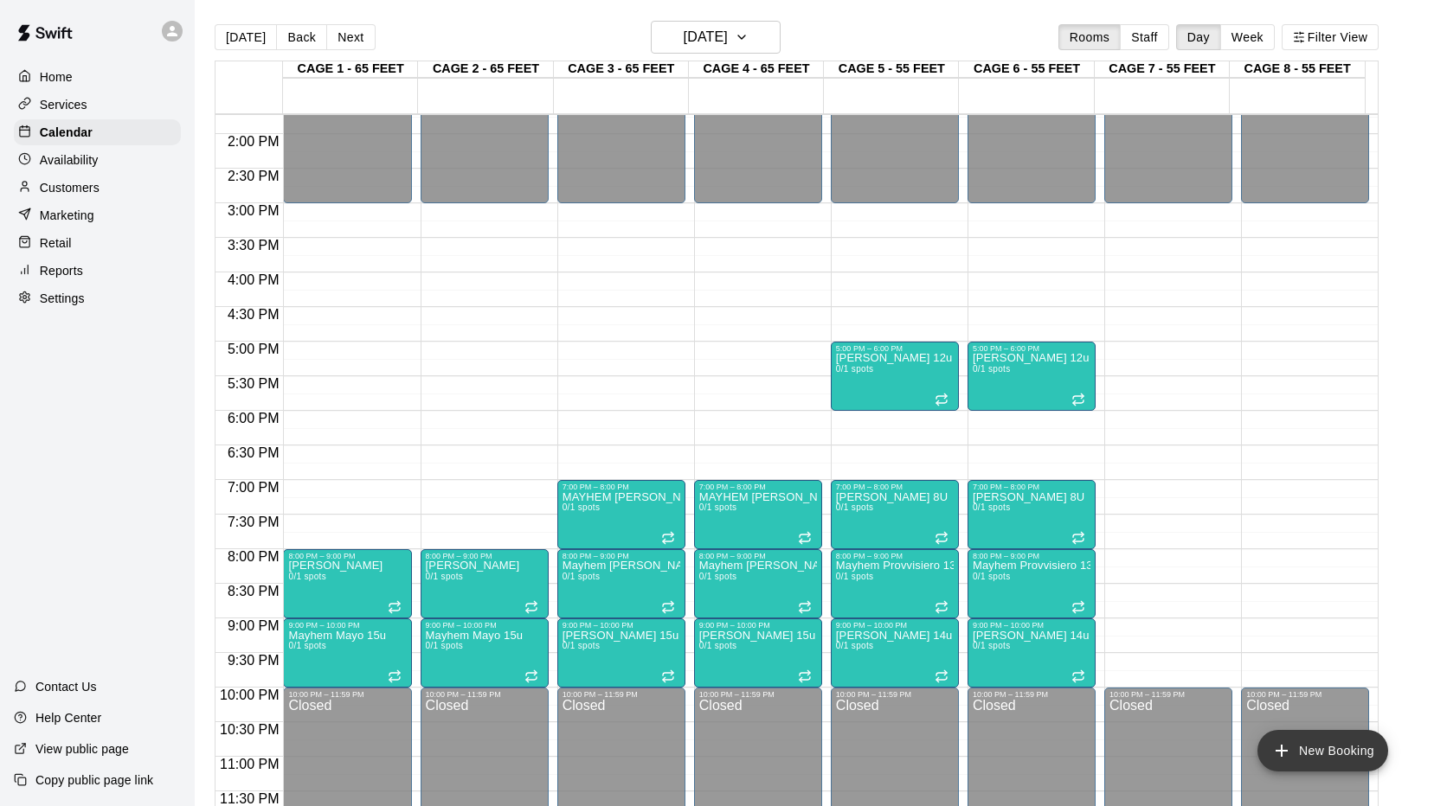
click at [1286, 750] on icon "add" at bounding box center [1281, 751] width 12 height 12
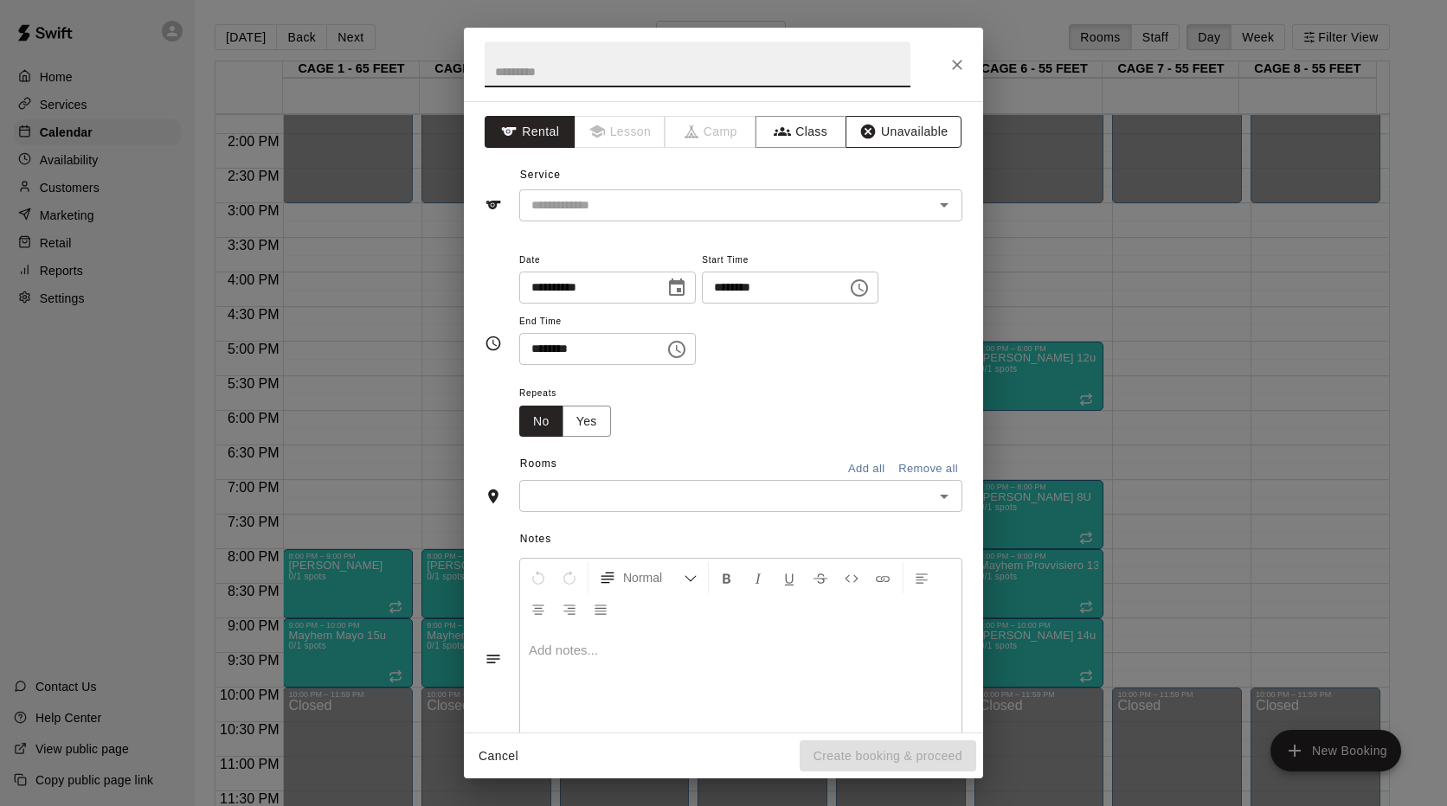
click at [908, 133] on button "Unavailable" at bounding box center [903, 132] width 116 height 32
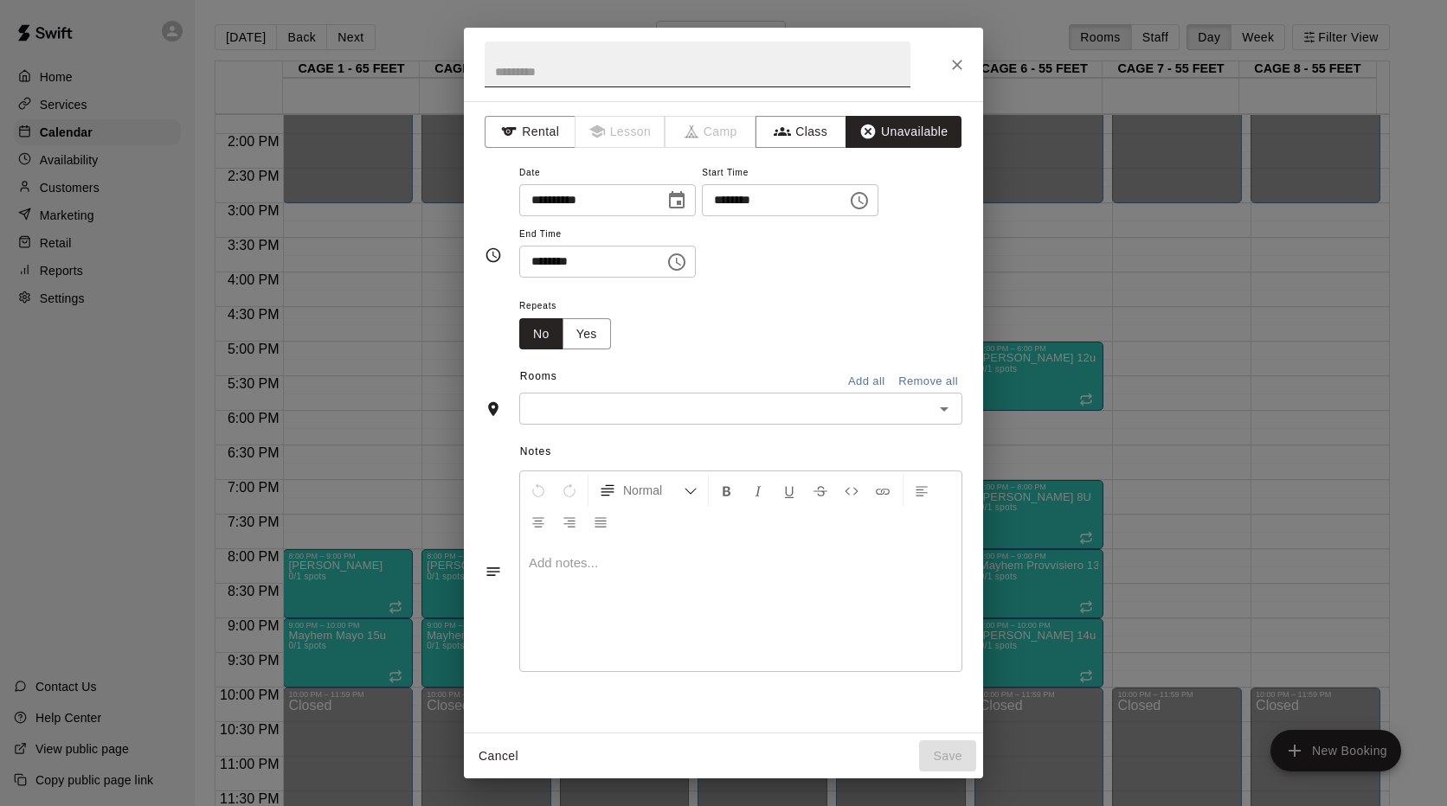
click at [671, 75] on input "text" at bounding box center [697, 65] width 426 height 46
type input "**********"
click at [869, 208] on icon "Choose time, selected time is 11:00 AM" at bounding box center [859, 200] width 21 height 21
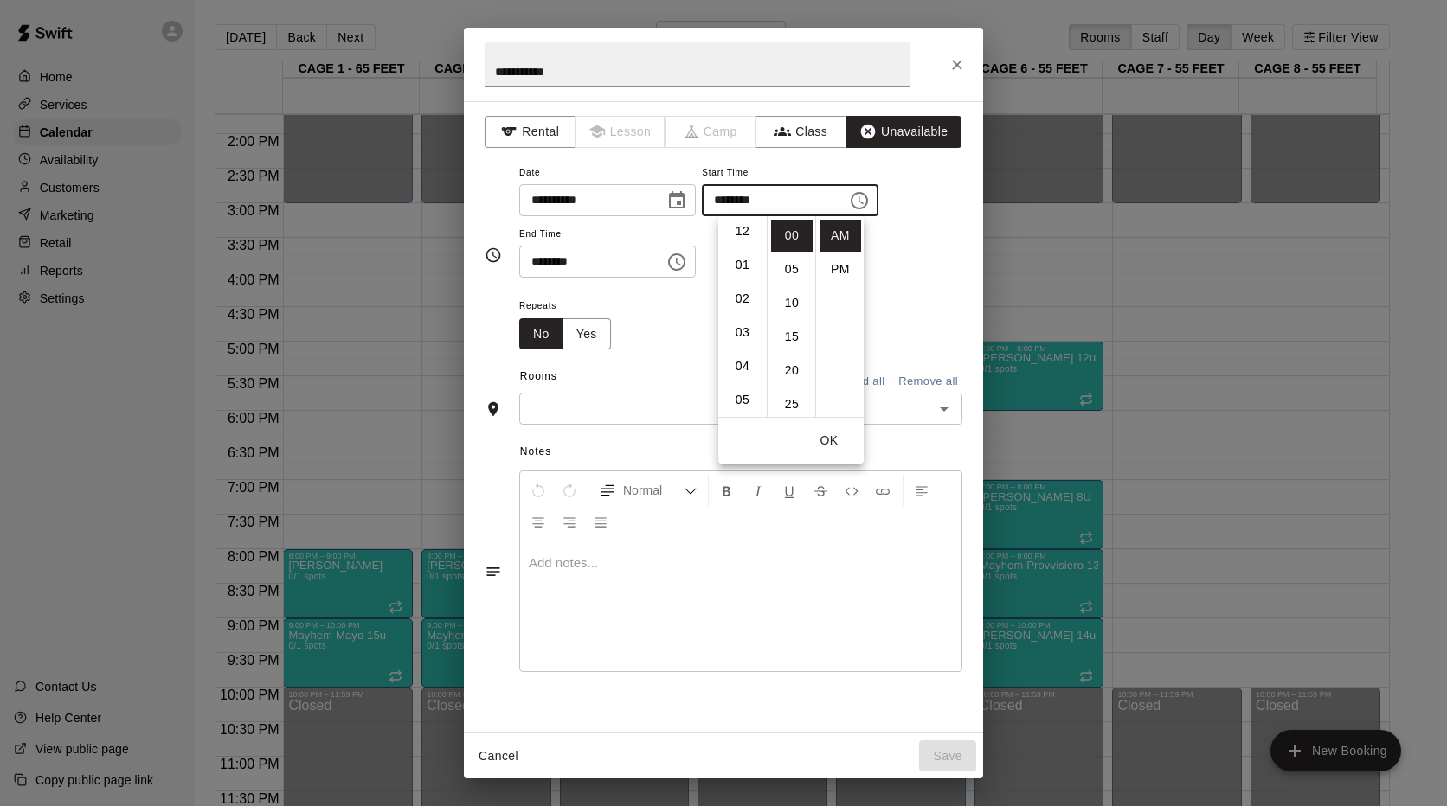
scroll to position [0, 0]
click at [739, 333] on li "03" at bounding box center [743, 337] width 42 height 32
click at [839, 266] on li "PM" at bounding box center [840, 269] width 42 height 32
type input "********"
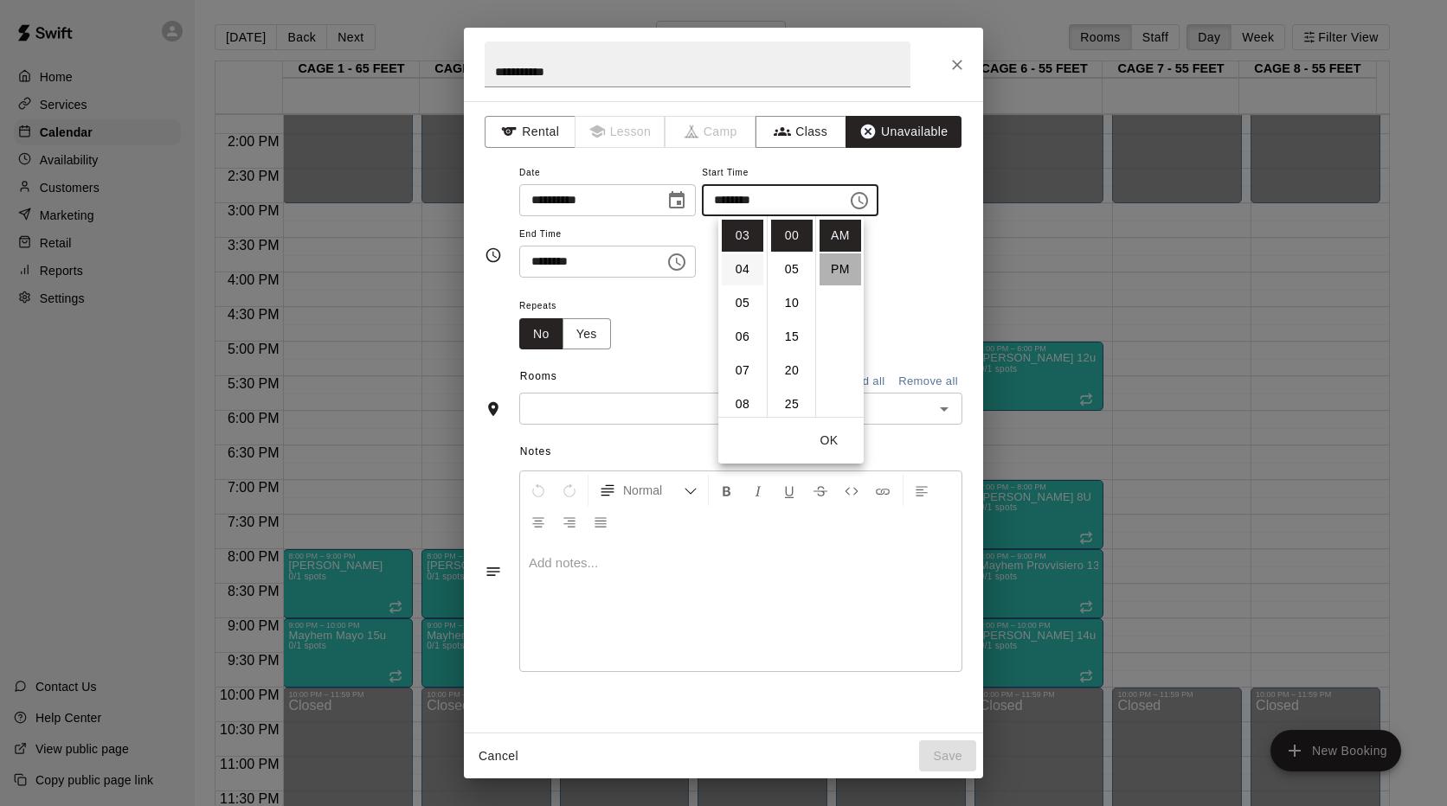
scroll to position [31, 0]
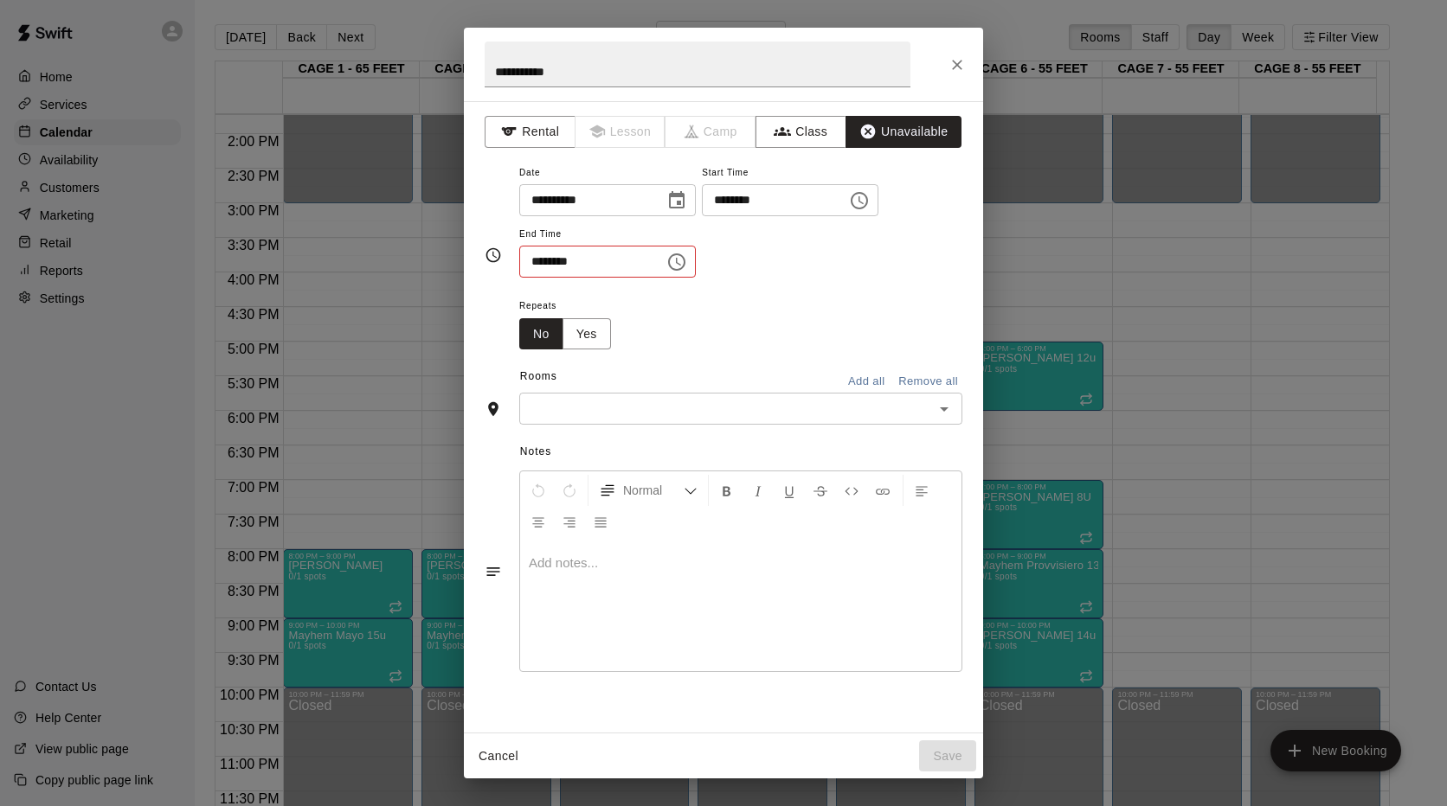
click at [683, 263] on icon "Choose time, selected time is 11:30 AM" at bounding box center [676, 262] width 21 height 21
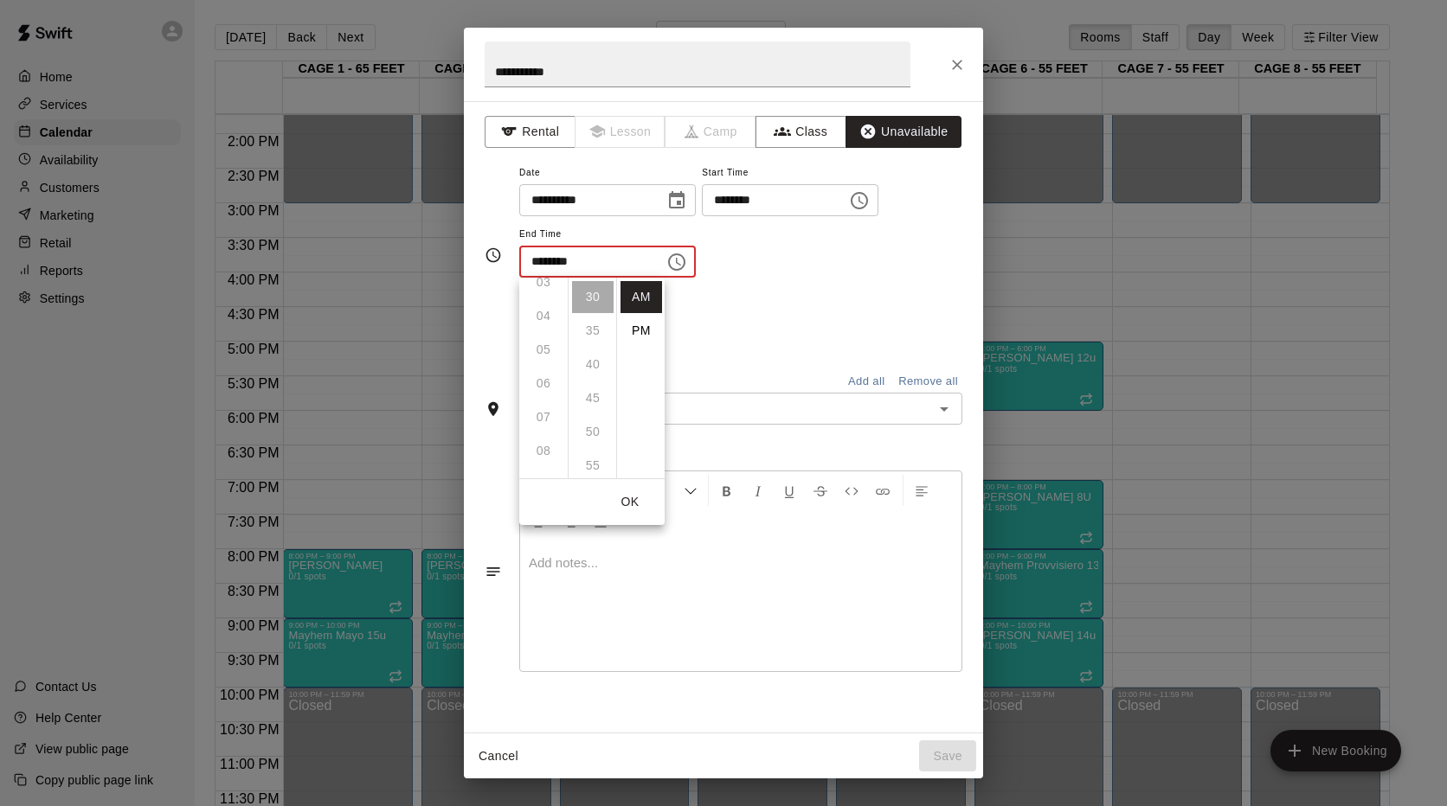
scroll to position [109, 0]
click at [643, 331] on li "PM" at bounding box center [641, 331] width 42 height 32
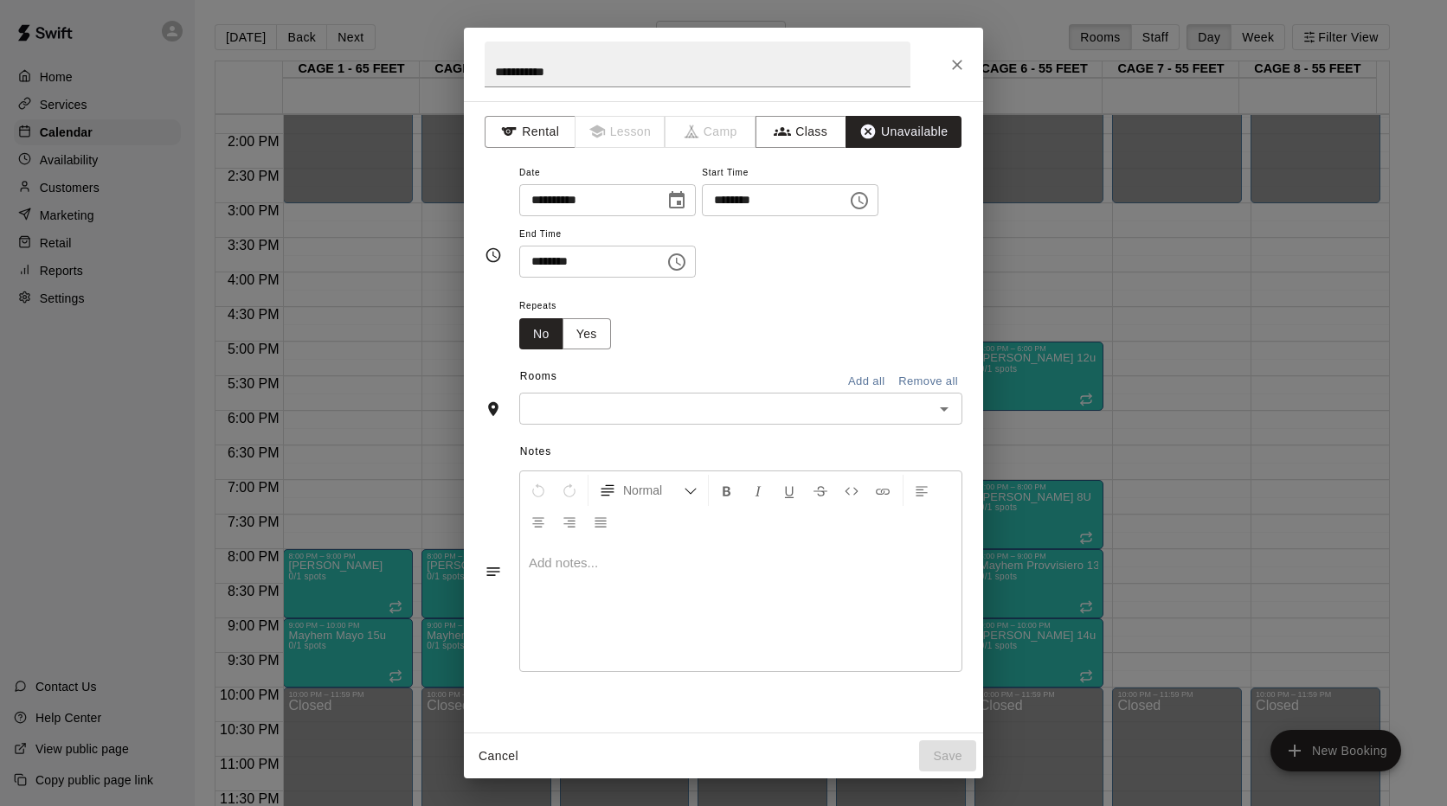
scroll to position [0, 0]
click at [685, 262] on icon "Choose time, selected time is 11:30 PM" at bounding box center [676, 261] width 17 height 17
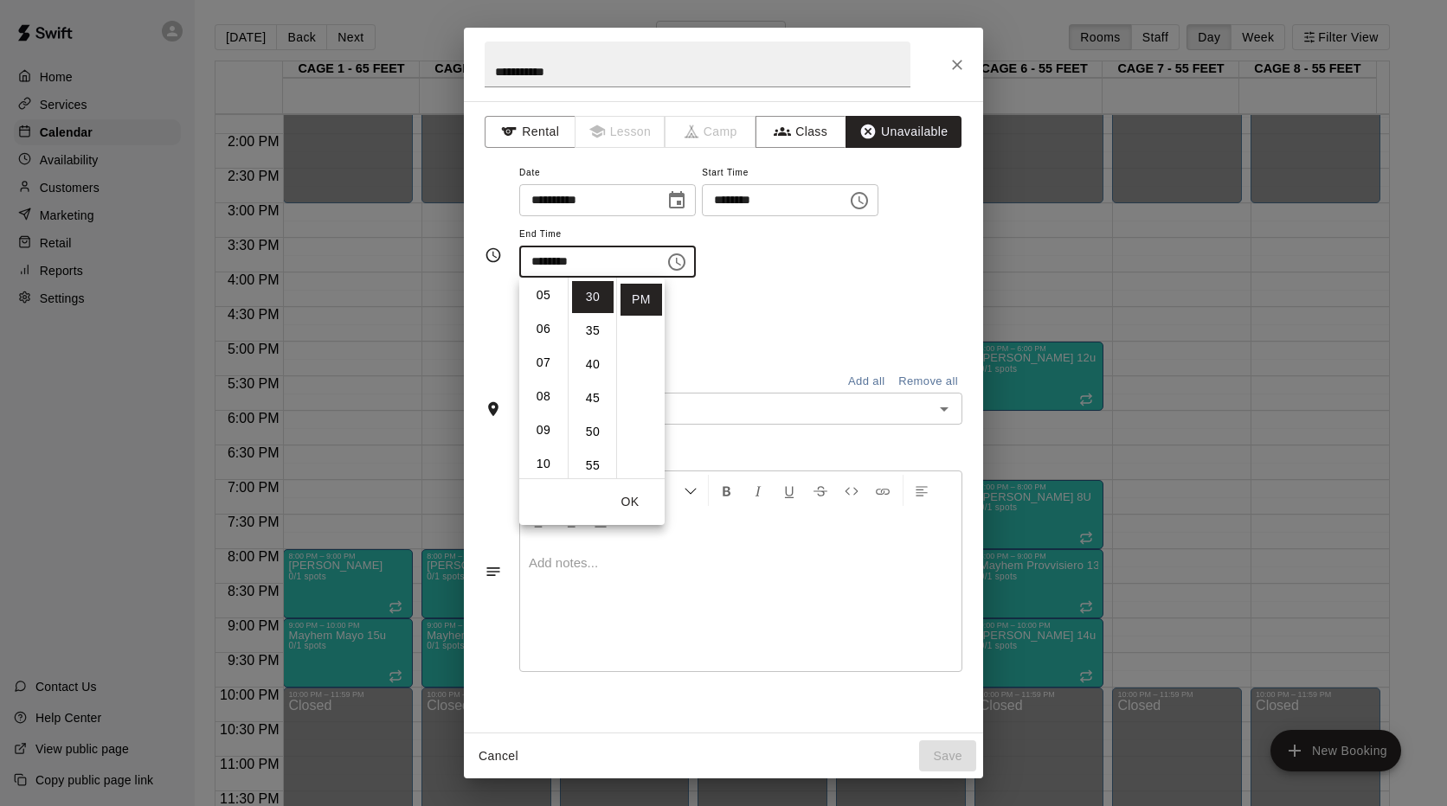
scroll to position [109, 0]
click at [539, 454] on li "08" at bounding box center [544, 458] width 42 height 32
click at [595, 297] on li "00" at bounding box center [593, 297] width 42 height 32
type input "********"
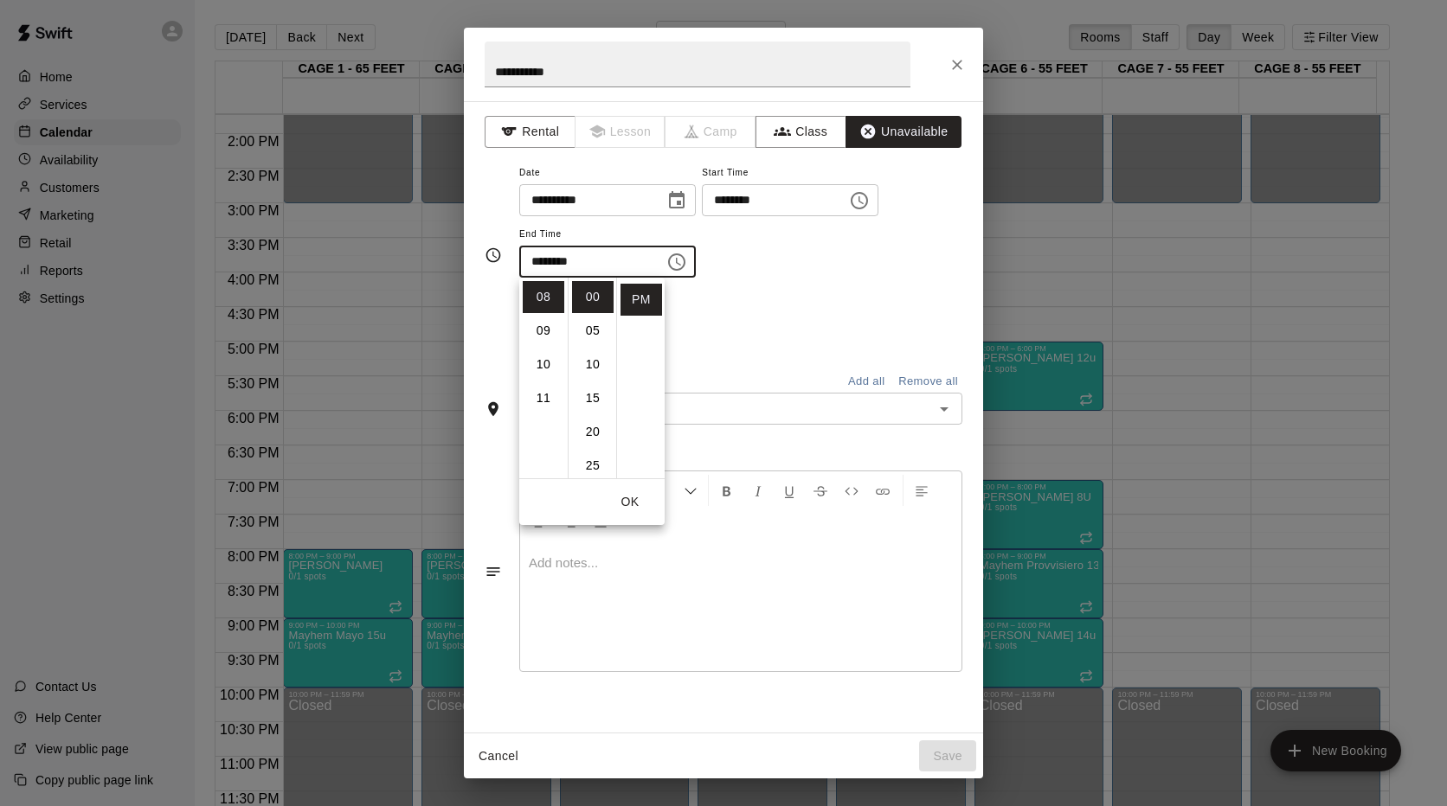
click at [744, 318] on div "Repeats No Yes" at bounding box center [740, 322] width 443 height 55
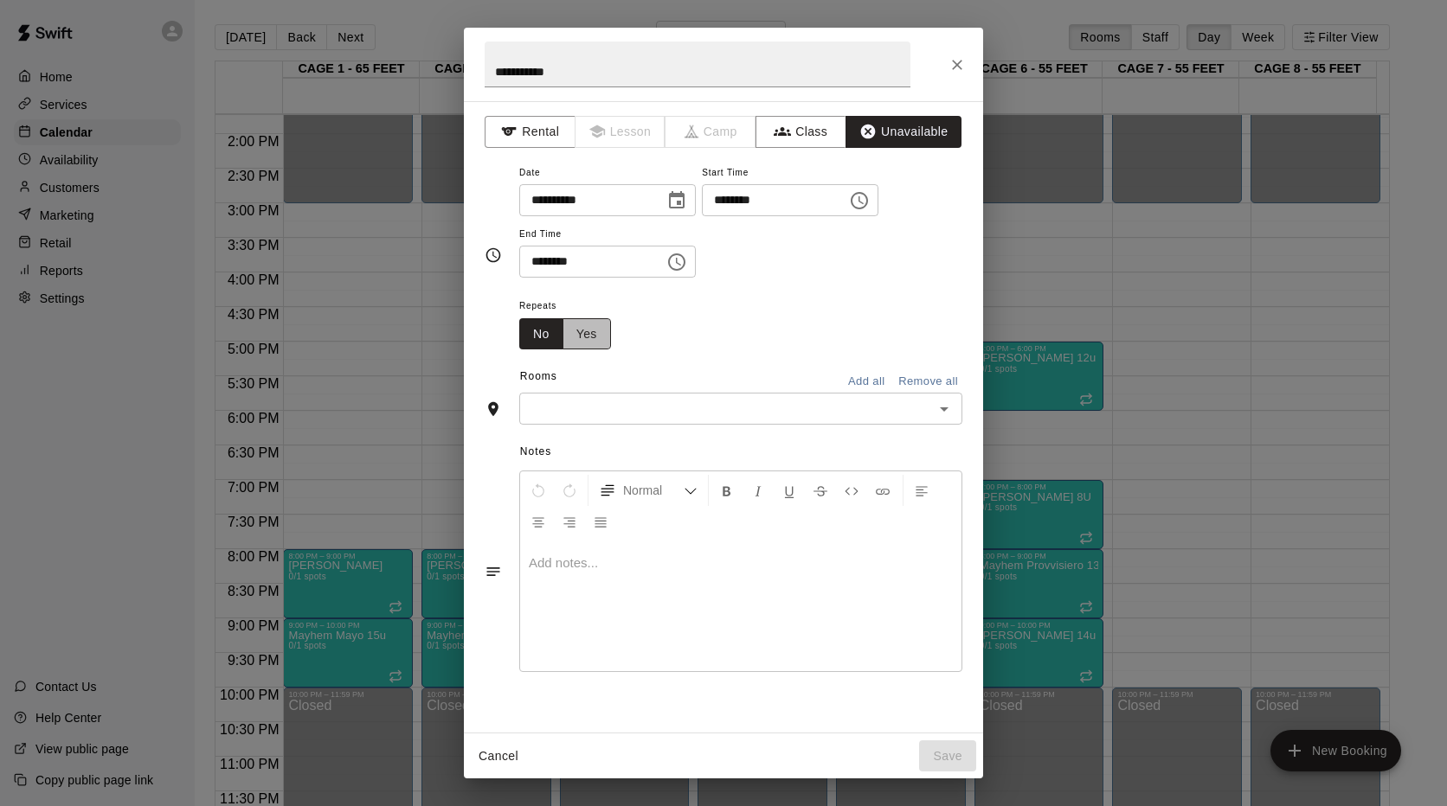
click at [598, 342] on button "Yes" at bounding box center [586, 334] width 48 height 32
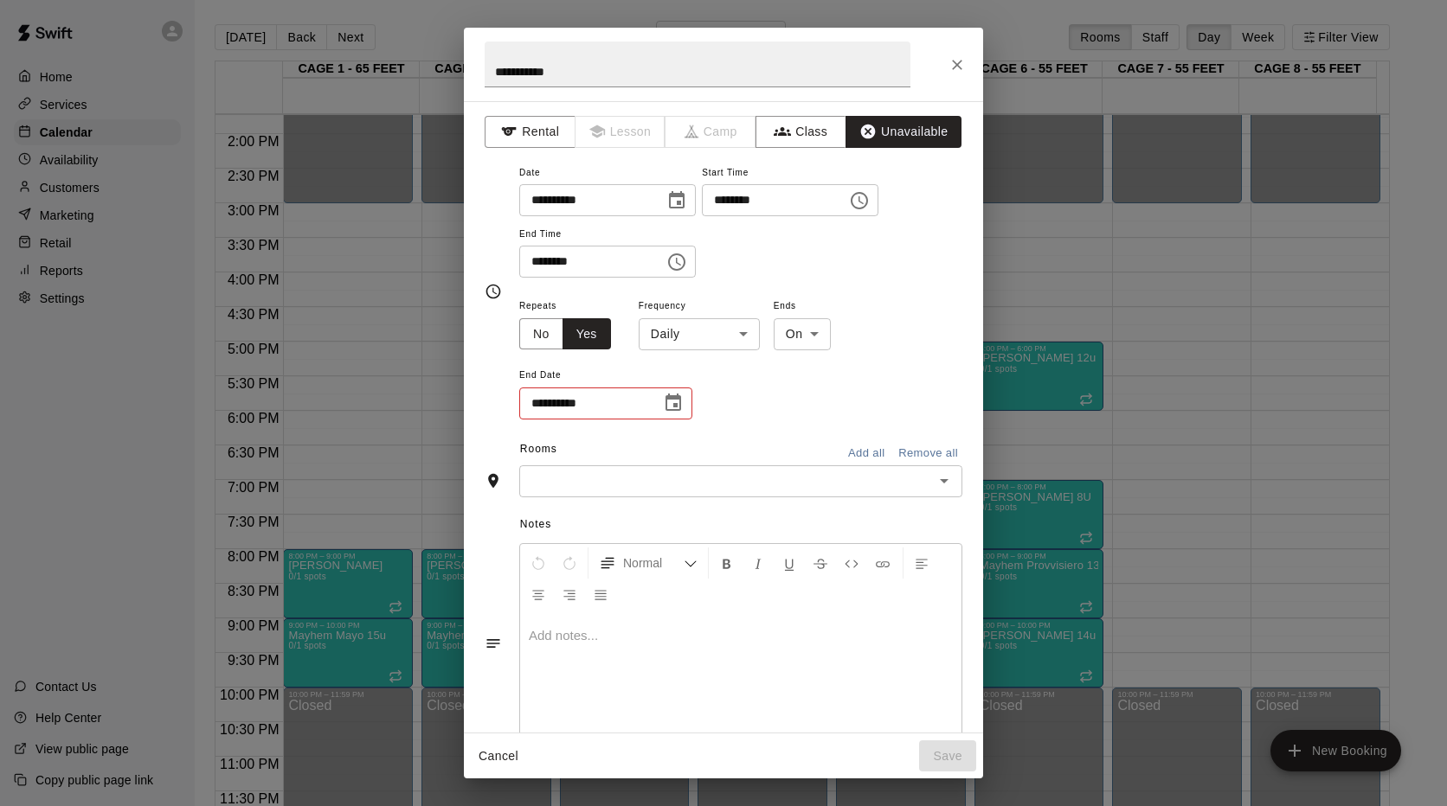
click at [752, 339] on body "Home Services Calendar Availability Customers Marketing Retail Reports Settings…" at bounding box center [723, 417] width 1447 height 834
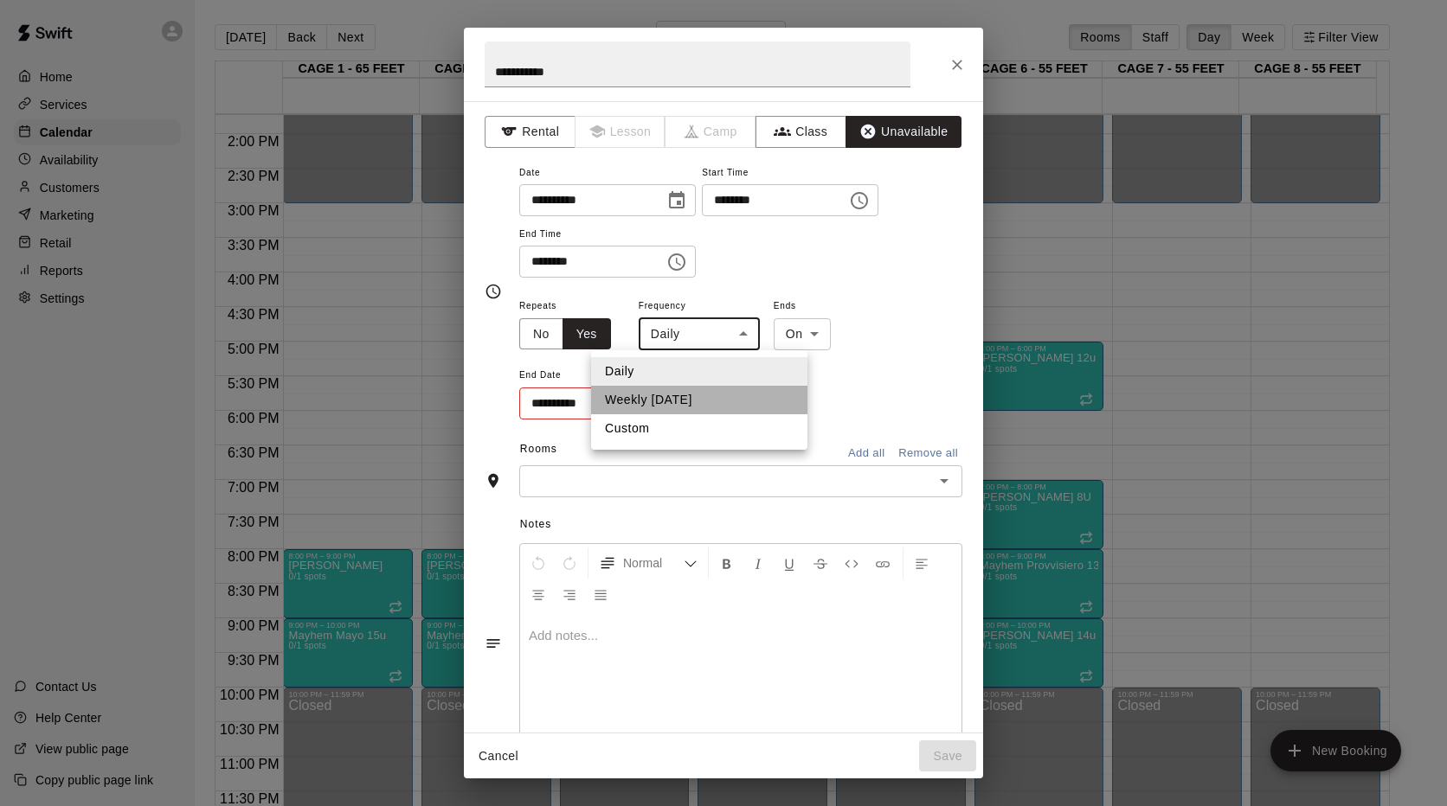
click at [674, 402] on li "Weekly [DATE]" at bounding box center [699, 400] width 216 height 29
type input "******"
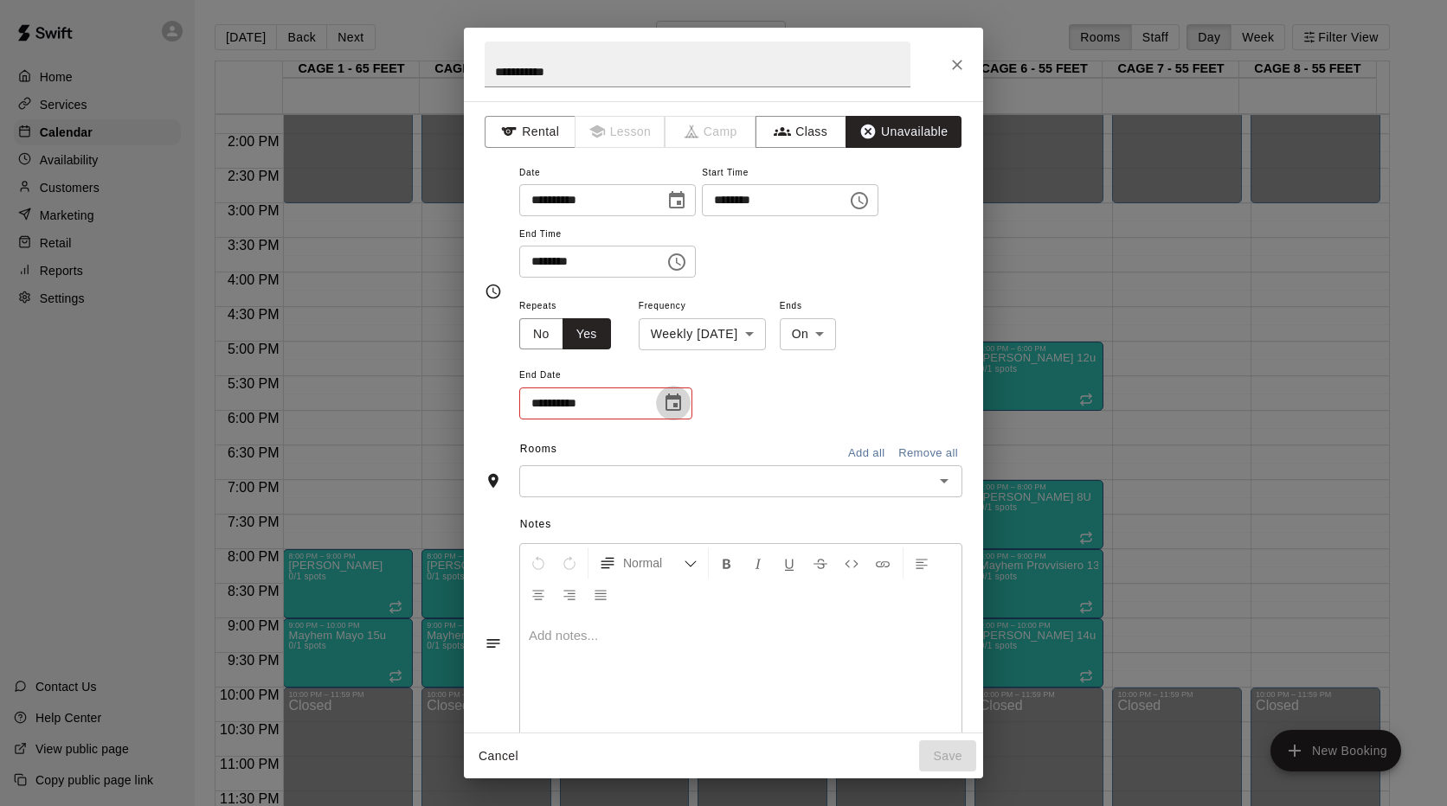
click at [673, 404] on icon "Choose date" at bounding box center [673, 402] width 16 height 17
click at [767, 446] on icon "Next month" at bounding box center [768, 446] width 21 height 21
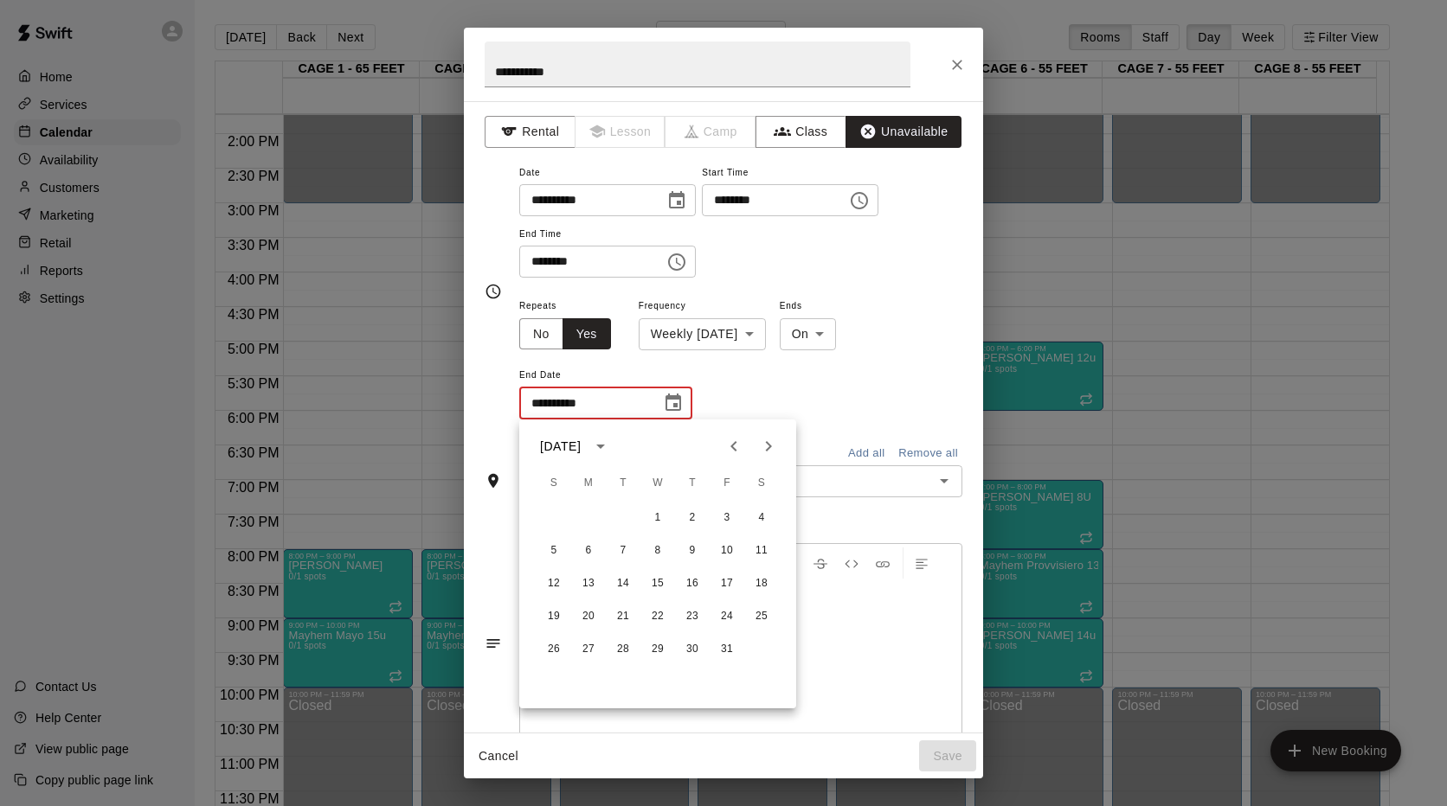
click at [767, 446] on icon "Next month" at bounding box center [768, 446] width 21 height 21
click at [626, 650] on button "30" at bounding box center [622, 649] width 31 height 31
type input "**********"
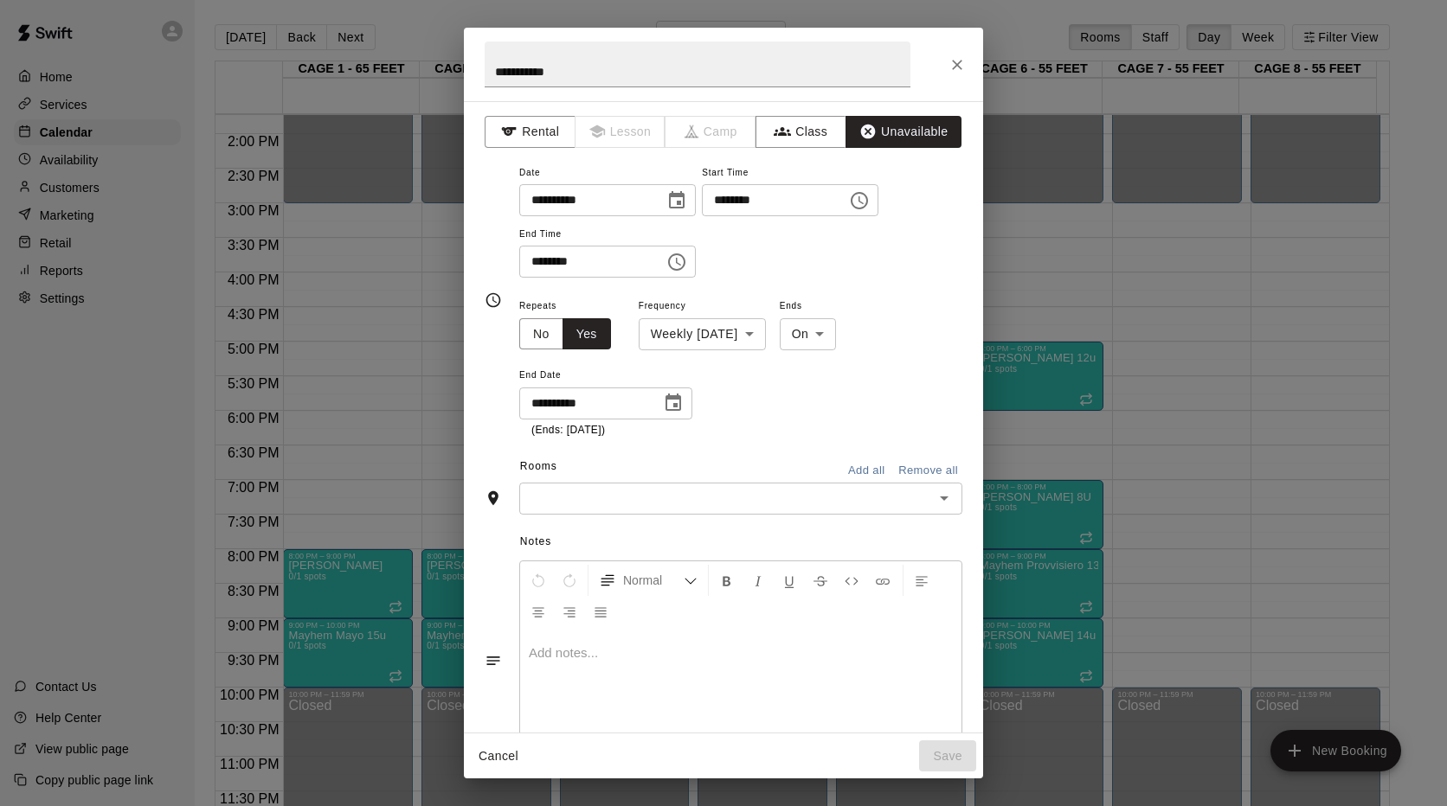
click at [940, 497] on icon "Open" at bounding box center [944, 499] width 9 height 4
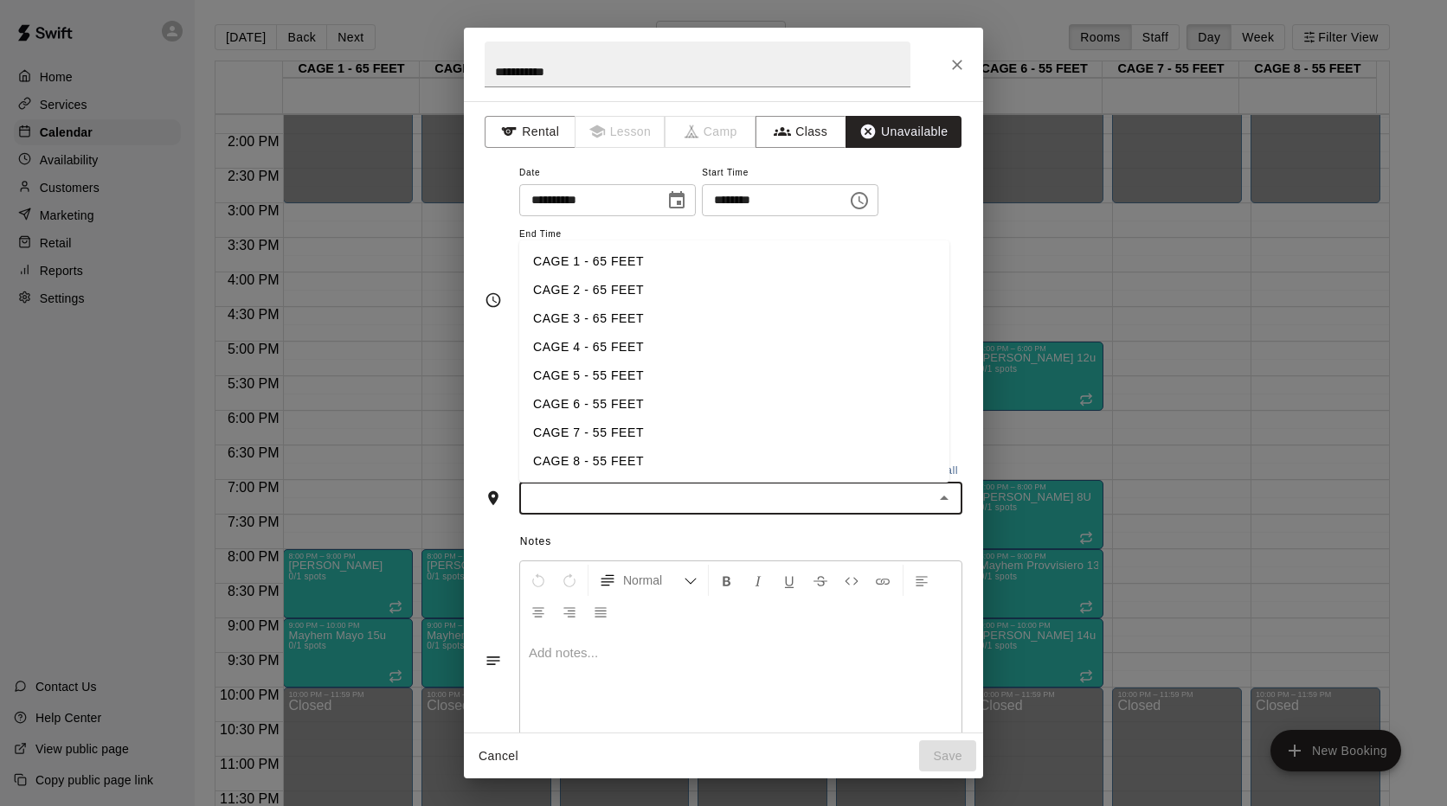
click at [582, 253] on li "CAGE 1 - 65 FEET" at bounding box center [734, 261] width 430 height 29
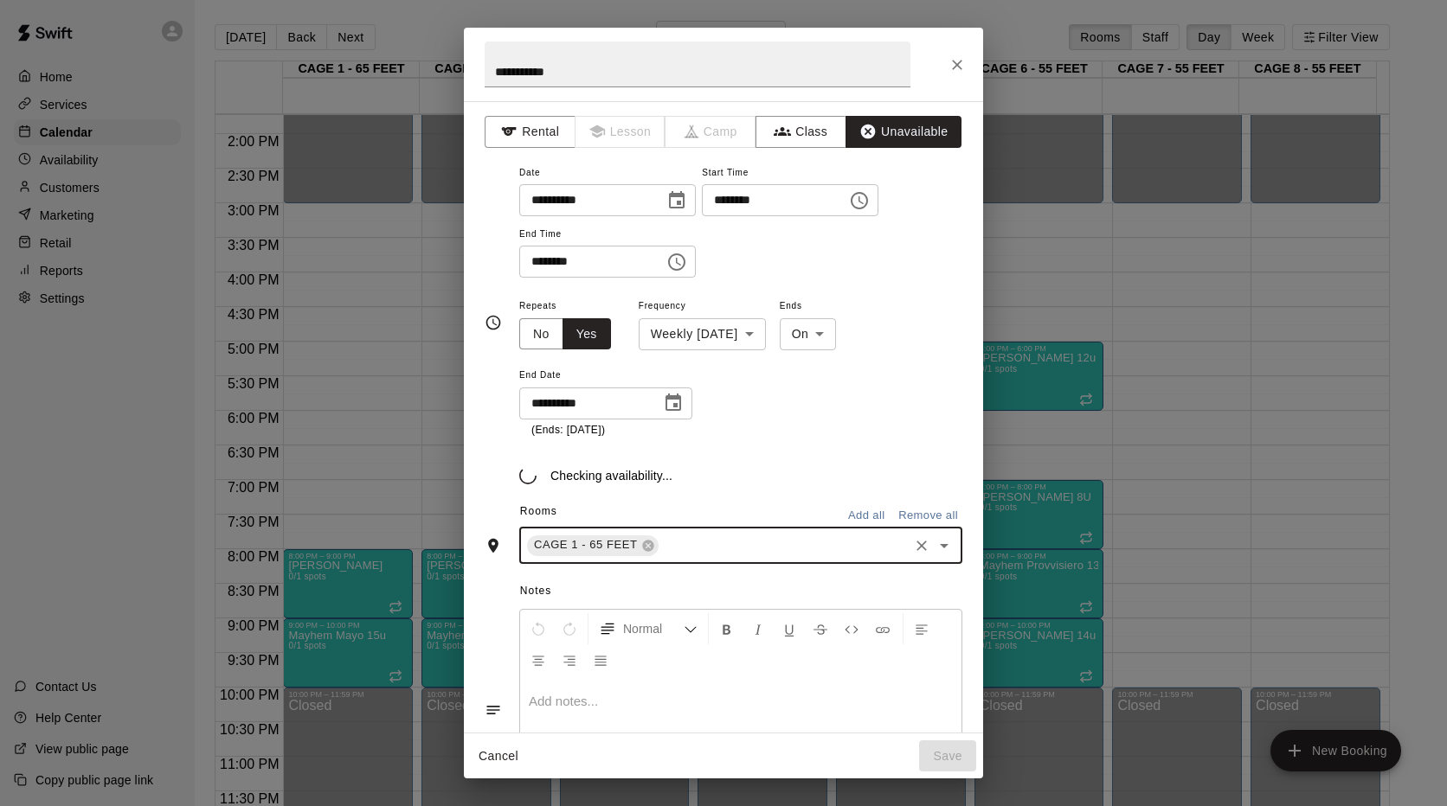
click at [933, 529] on button "Remove all" at bounding box center [928, 516] width 68 height 27
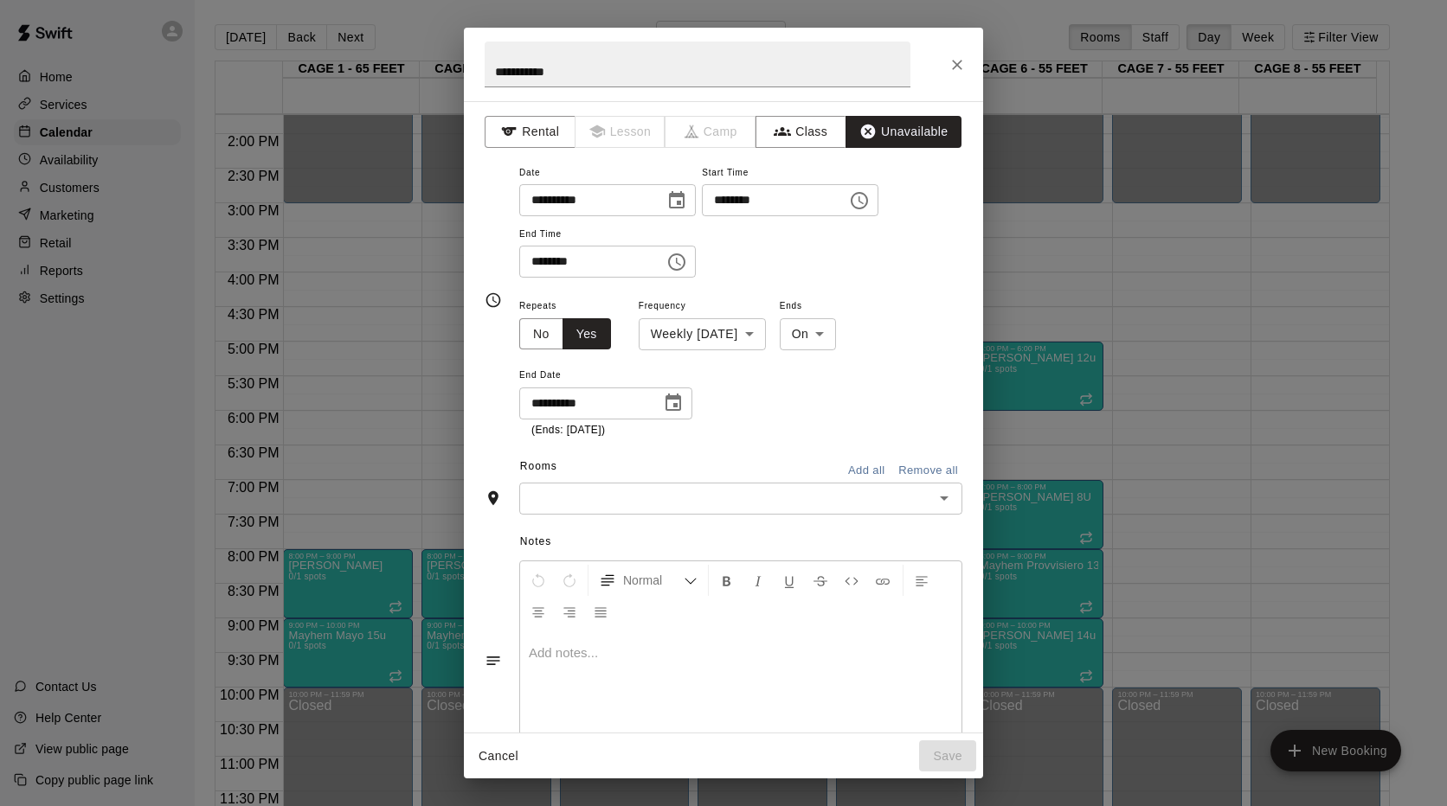
click at [933, 500] on icon "Open" at bounding box center [943, 498] width 21 height 21
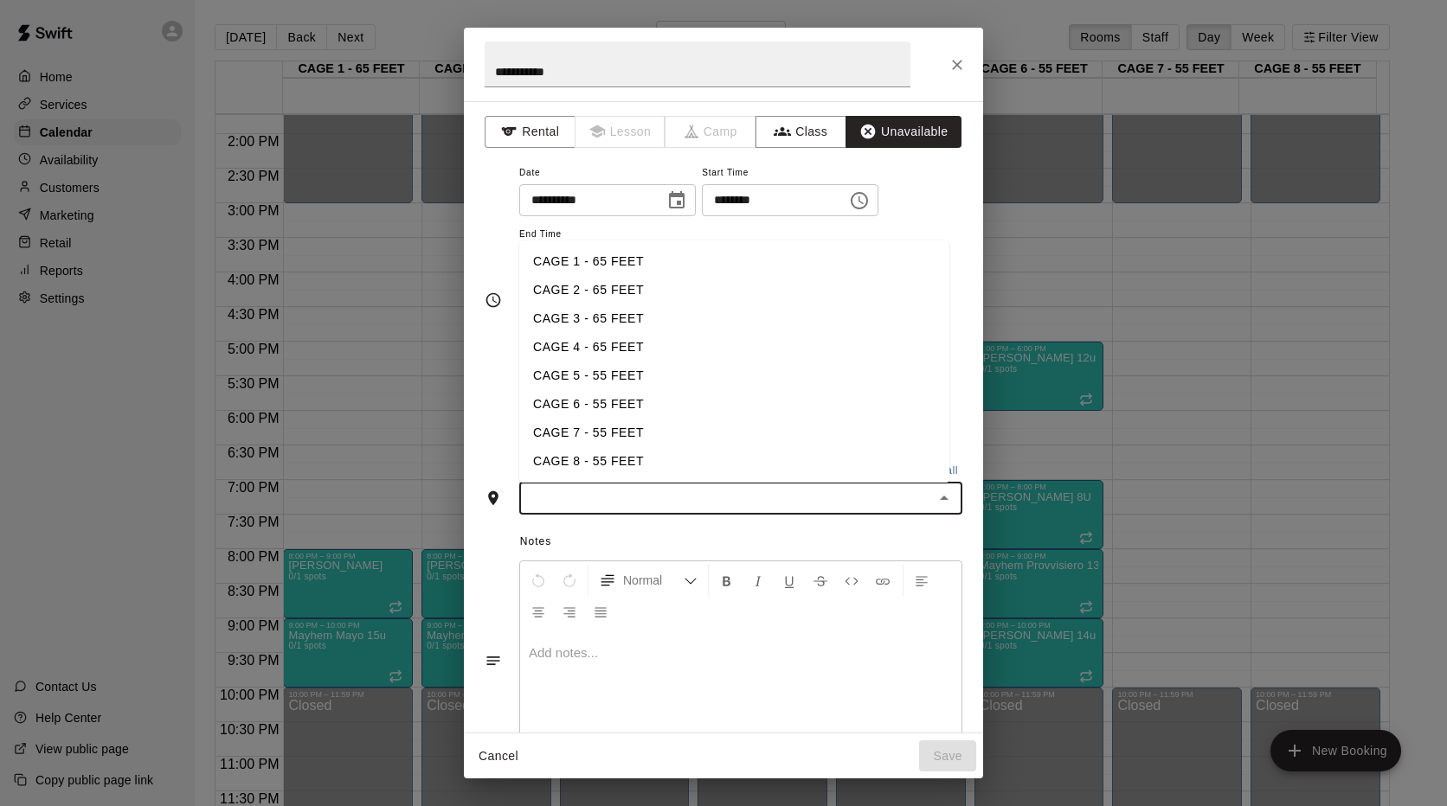
click at [582, 266] on li "CAGE 1 - 65 FEET" at bounding box center [734, 261] width 430 height 29
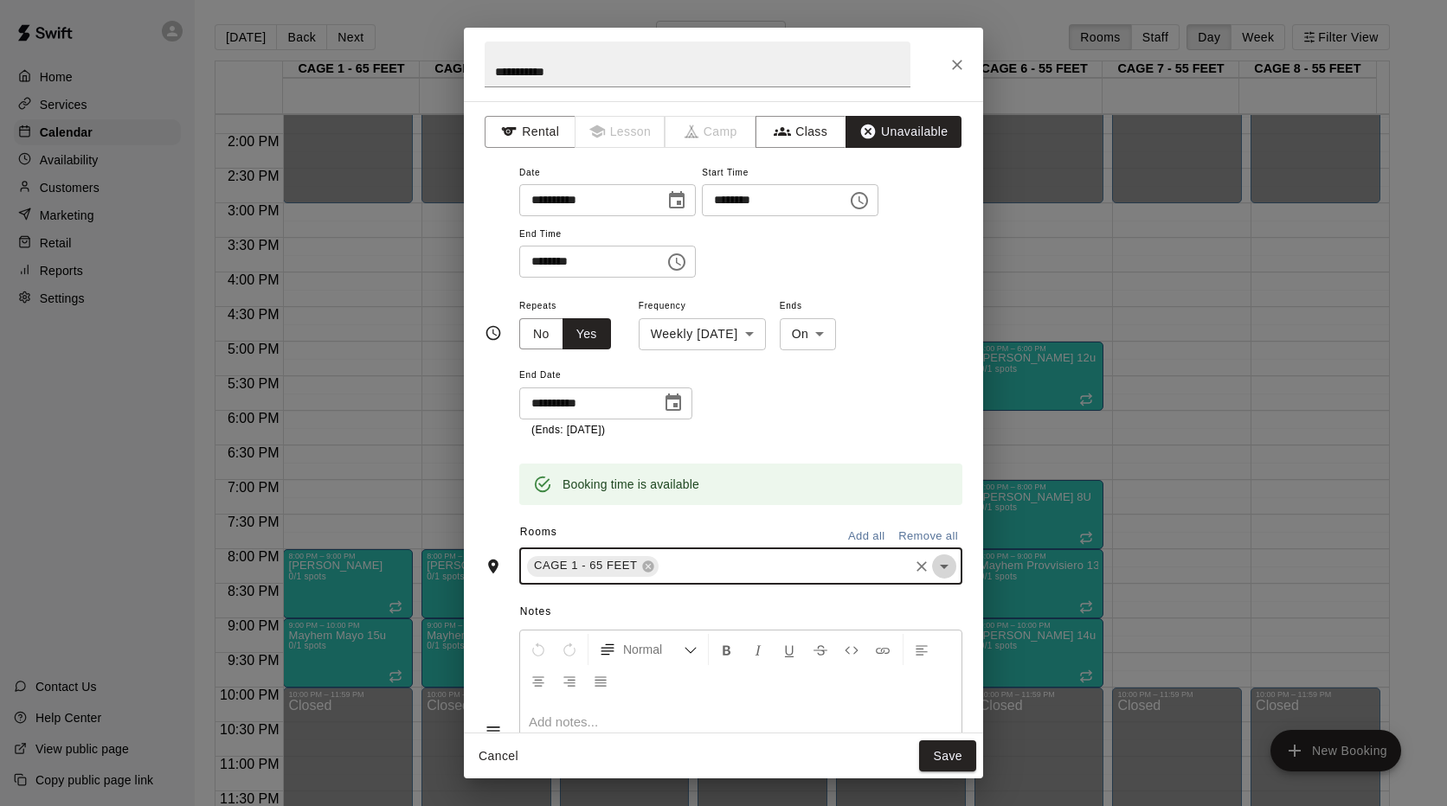
click at [939, 568] on icon "Open" at bounding box center [943, 566] width 21 height 21
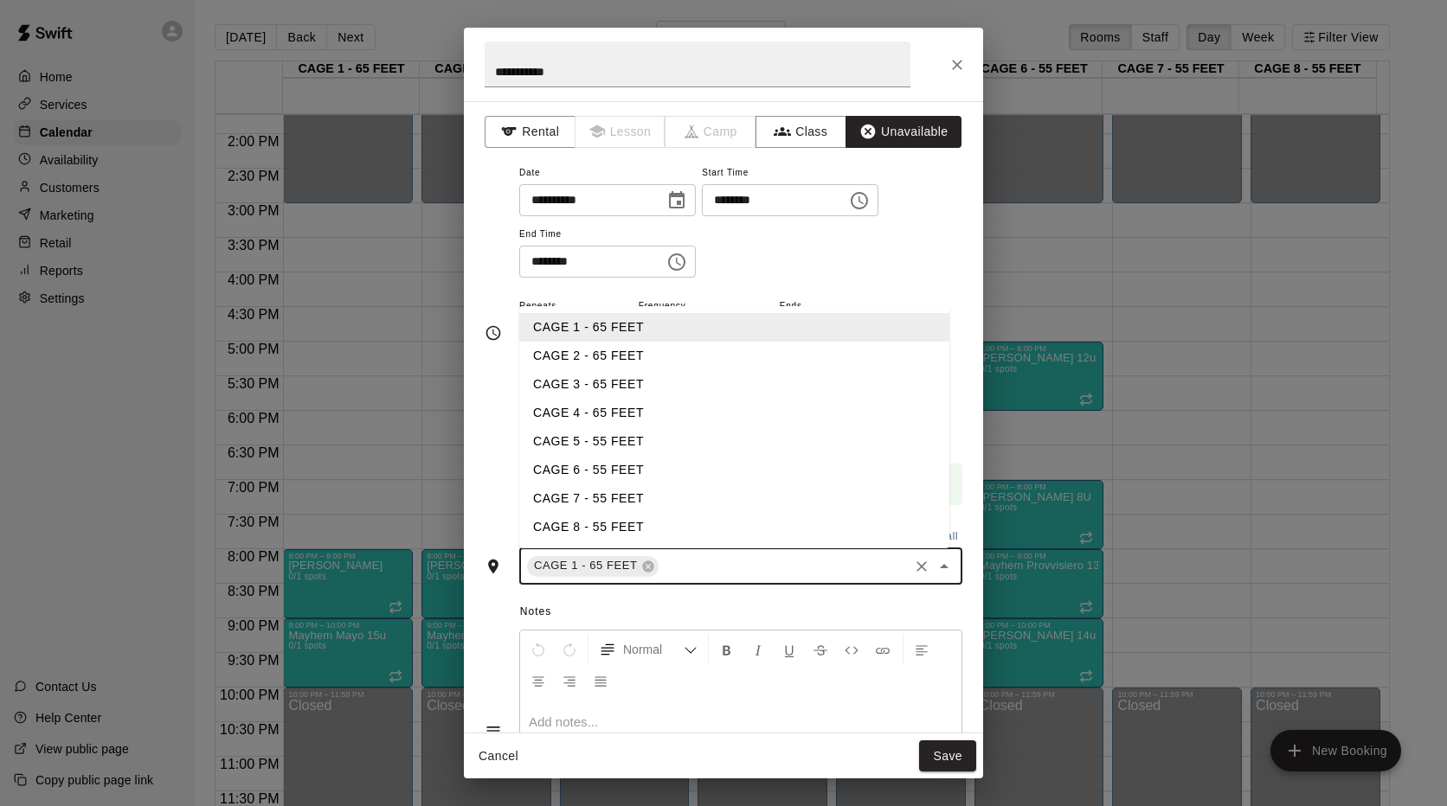
click at [620, 362] on li "CAGE 2 - 65 FEET" at bounding box center [734, 356] width 430 height 29
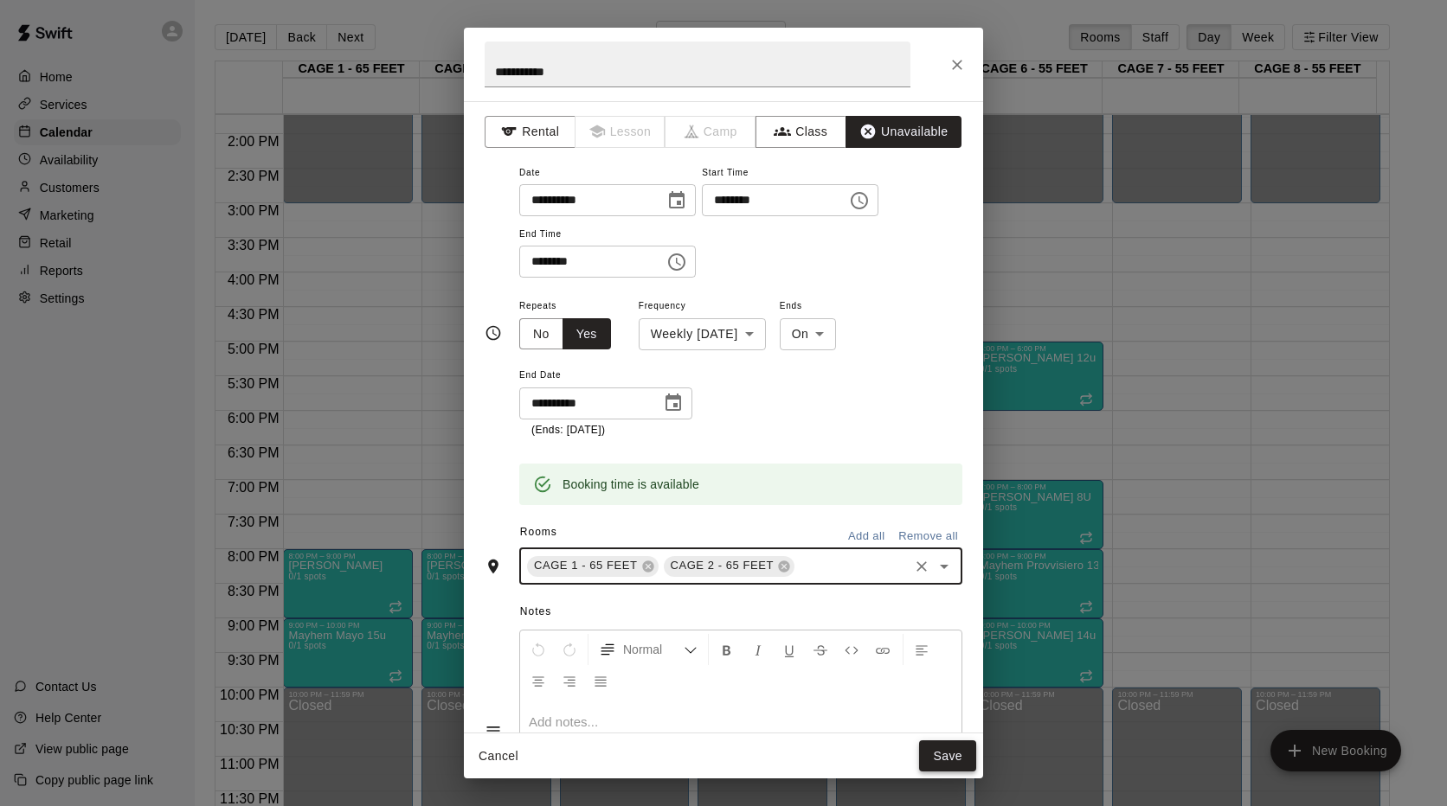
click at [945, 766] on button "Save" at bounding box center [947, 757] width 57 height 32
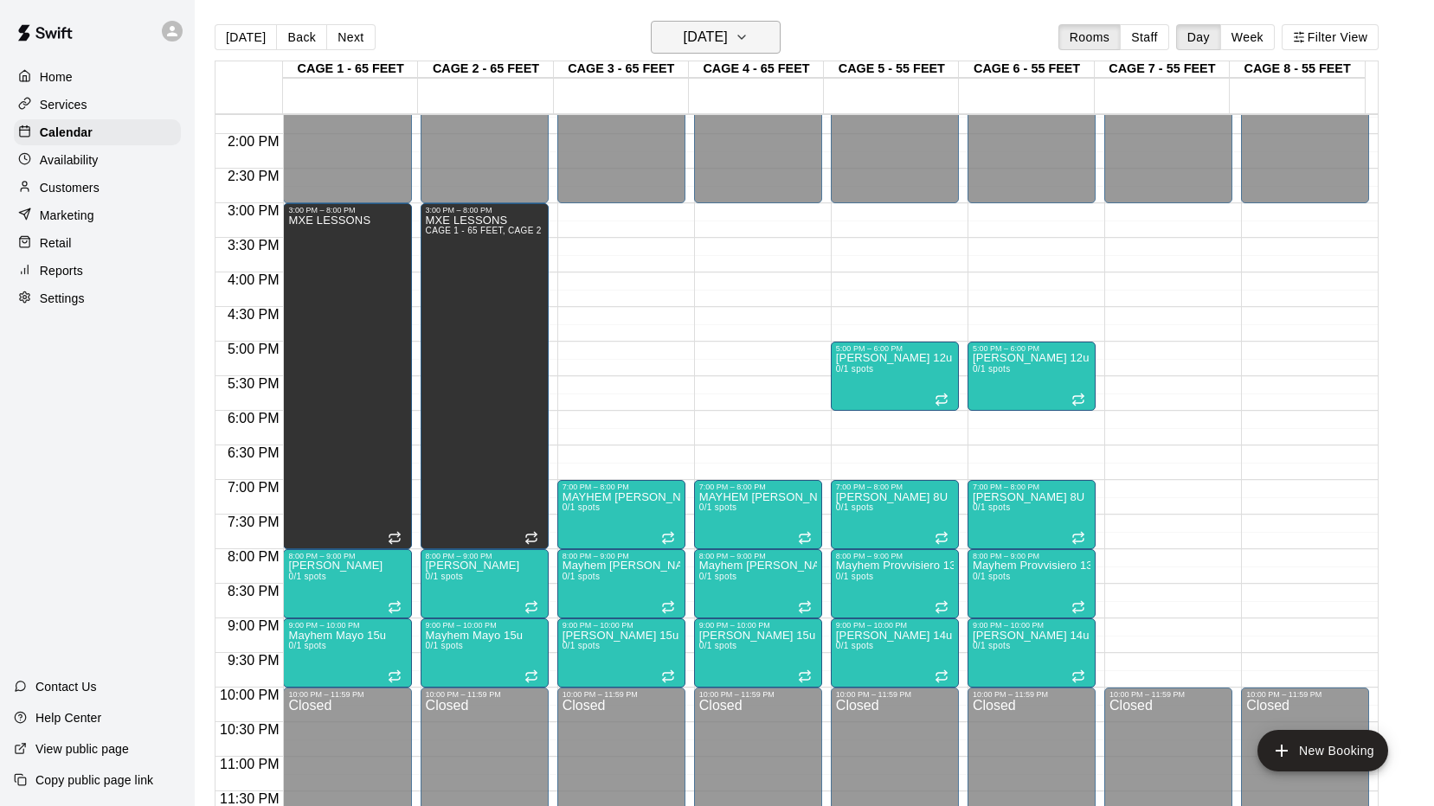
click at [748, 47] on icon "button" at bounding box center [741, 37] width 14 height 21
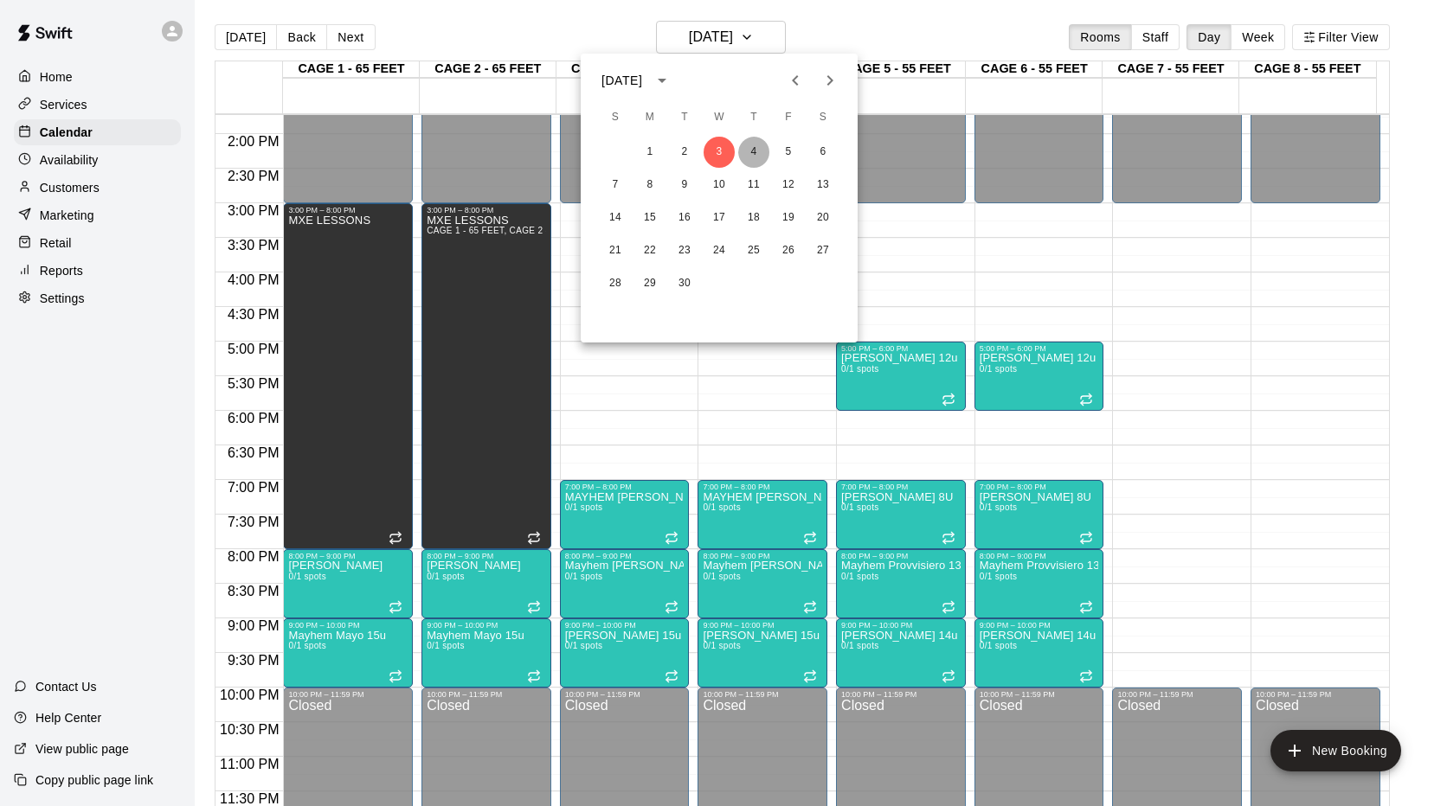
click at [755, 150] on button "4" at bounding box center [753, 152] width 31 height 31
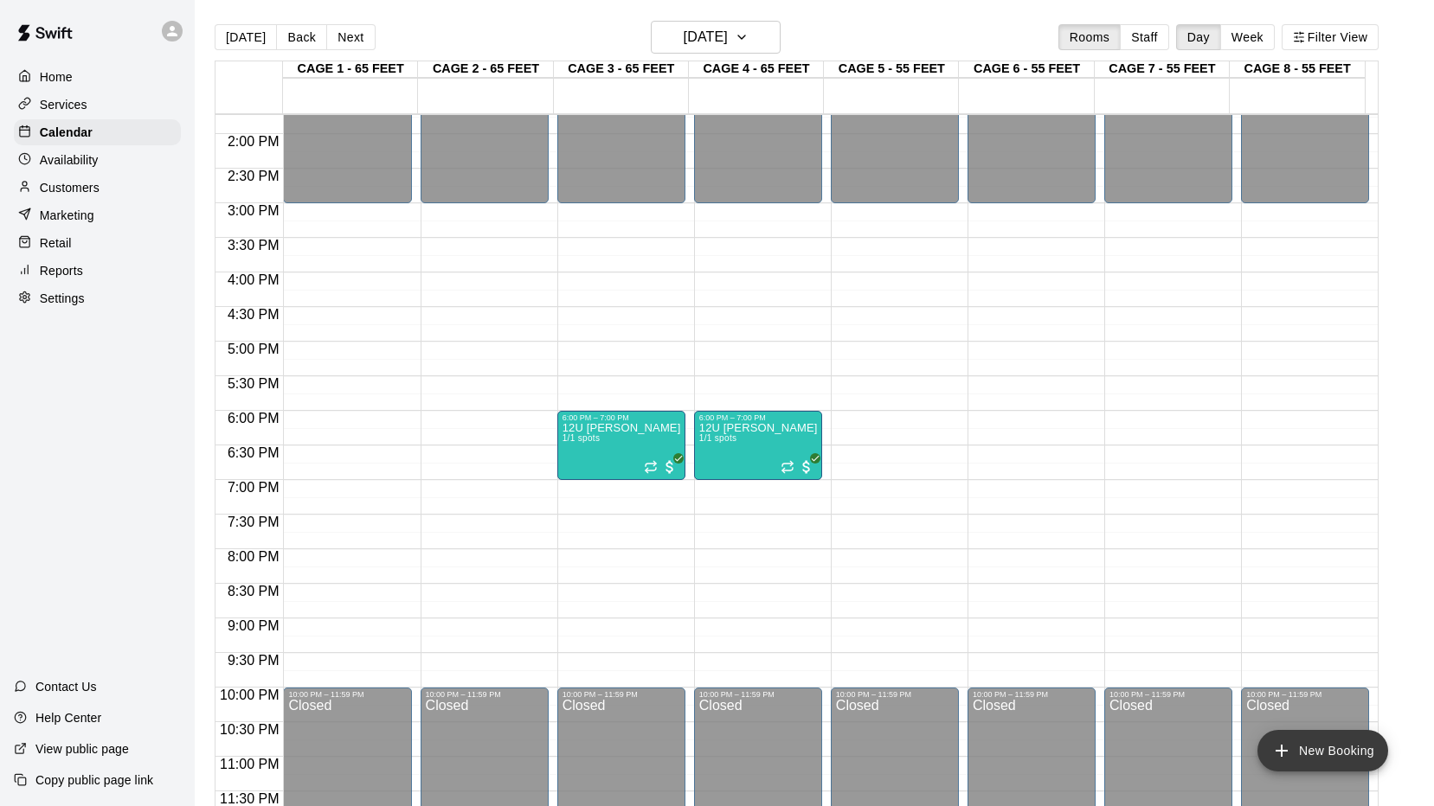
click at [1279, 745] on icon "add" at bounding box center [1281, 751] width 21 height 21
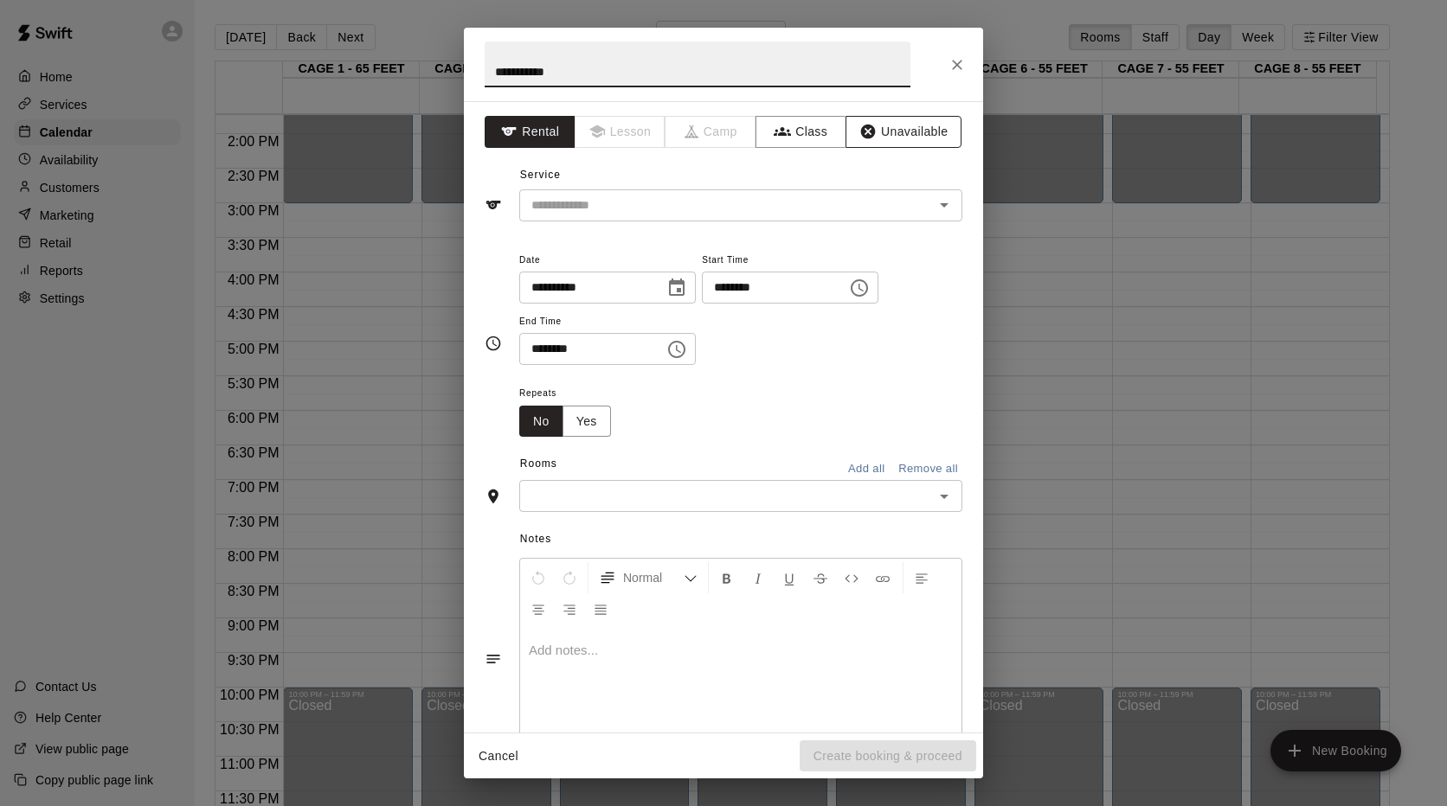
type input "**********"
click at [861, 132] on icon "button" at bounding box center [868, 132] width 15 height 15
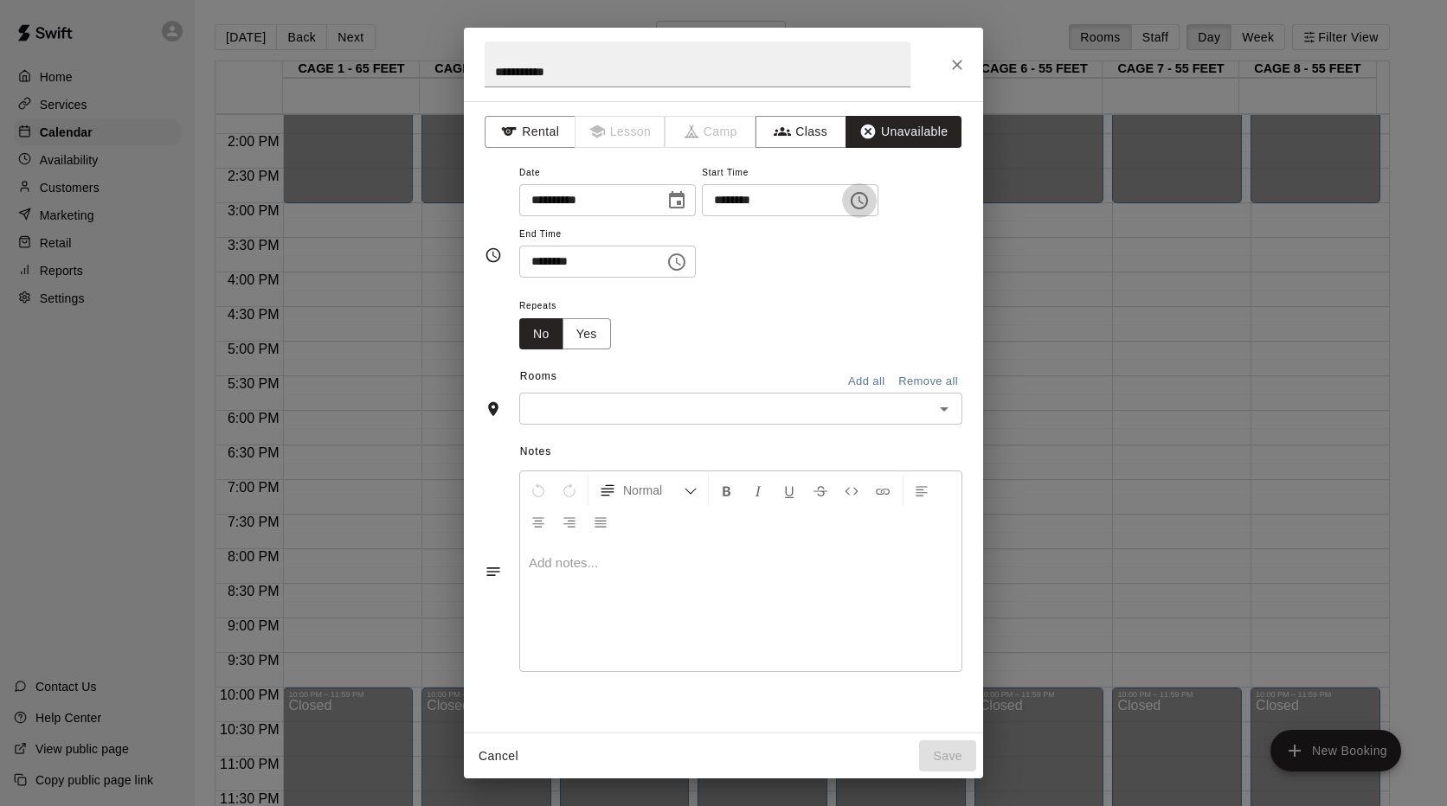
click at [869, 199] on icon "Choose time, selected time is 11:00 AM" at bounding box center [859, 200] width 21 height 21
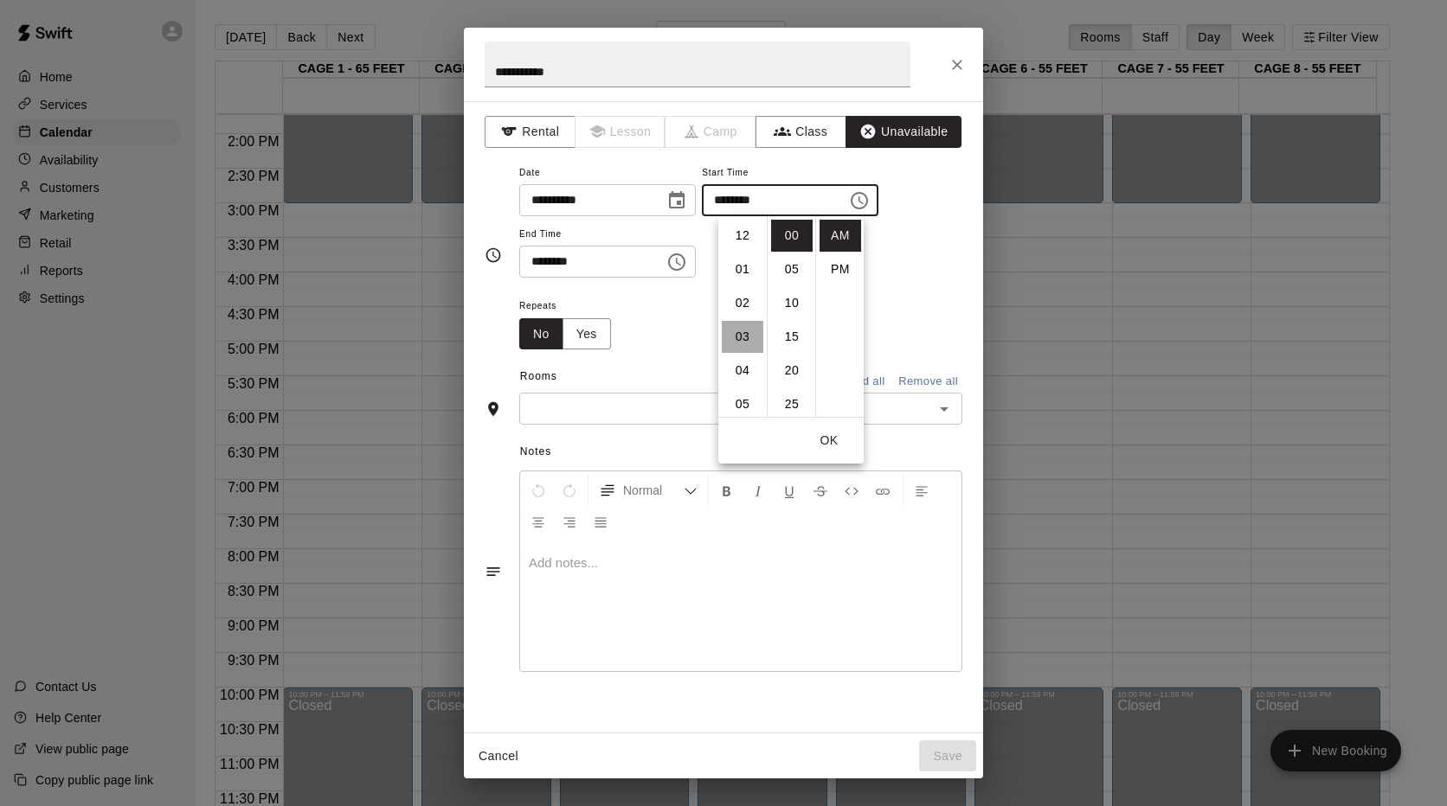
click at [741, 337] on li "03" at bounding box center [743, 337] width 42 height 32
click at [830, 273] on li "PM" at bounding box center [840, 269] width 42 height 32
type input "********"
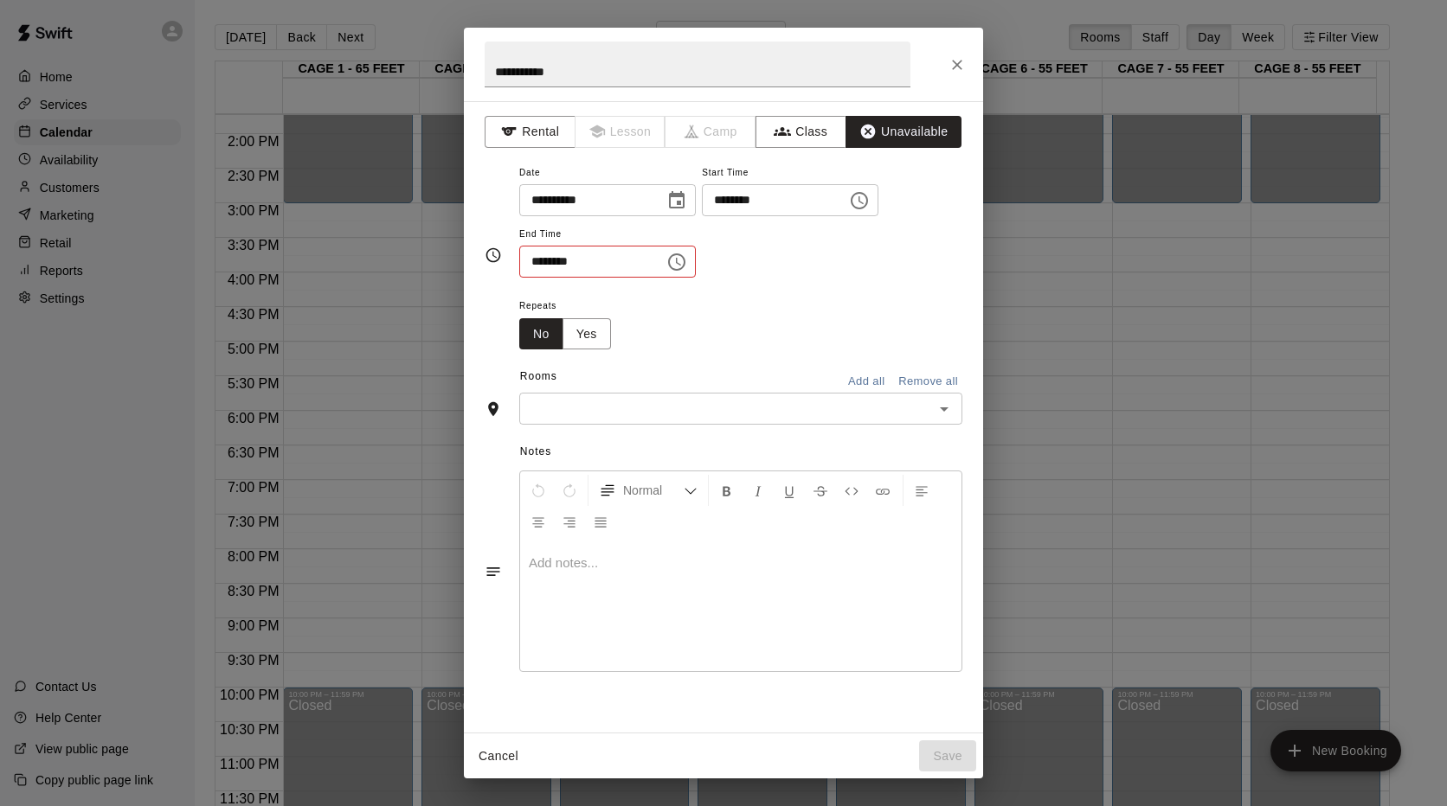
scroll to position [31, 0]
click at [687, 266] on icon "Choose time, selected time is 11:30 AM" at bounding box center [676, 262] width 21 height 21
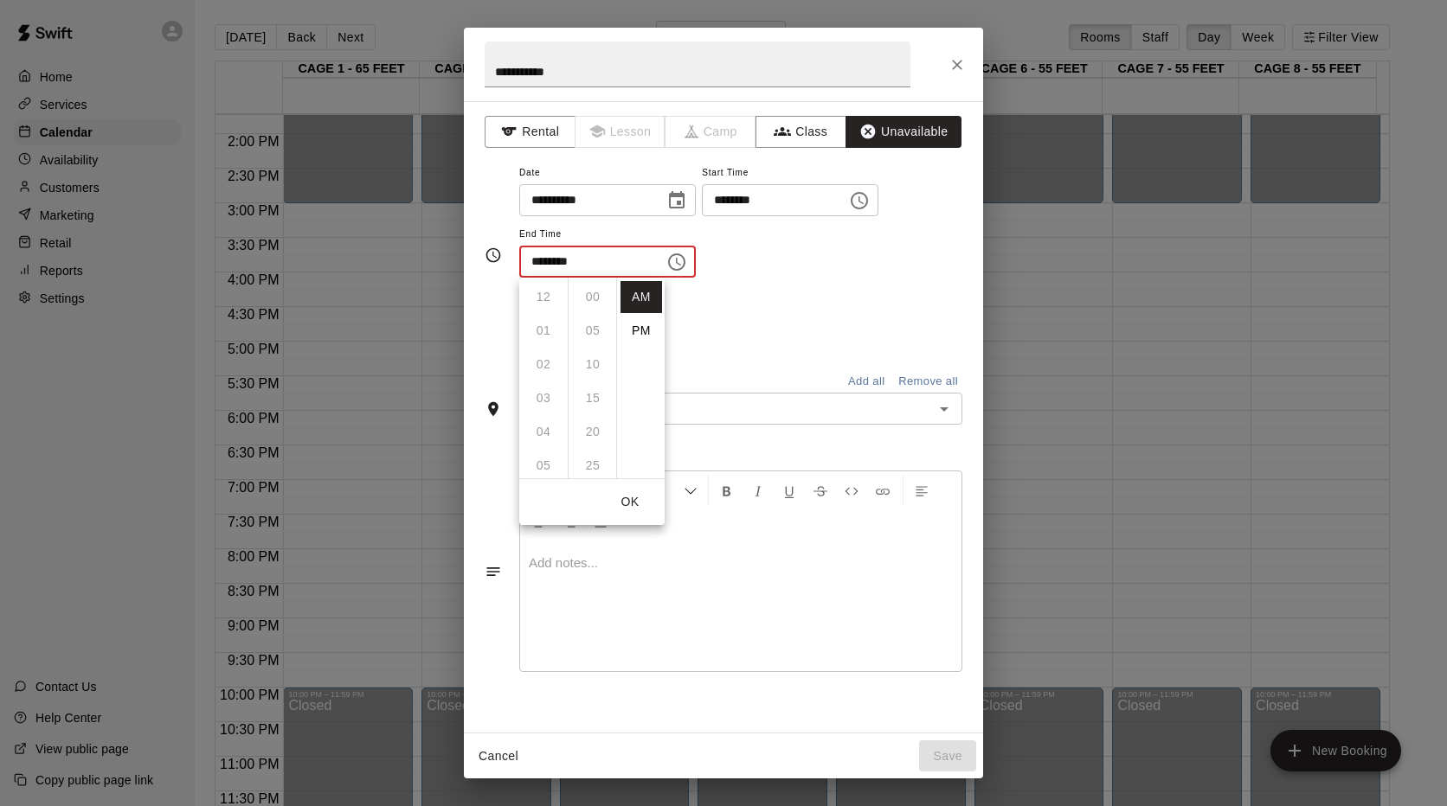
scroll to position [202, 0]
click at [641, 333] on li "PM" at bounding box center [641, 331] width 42 height 32
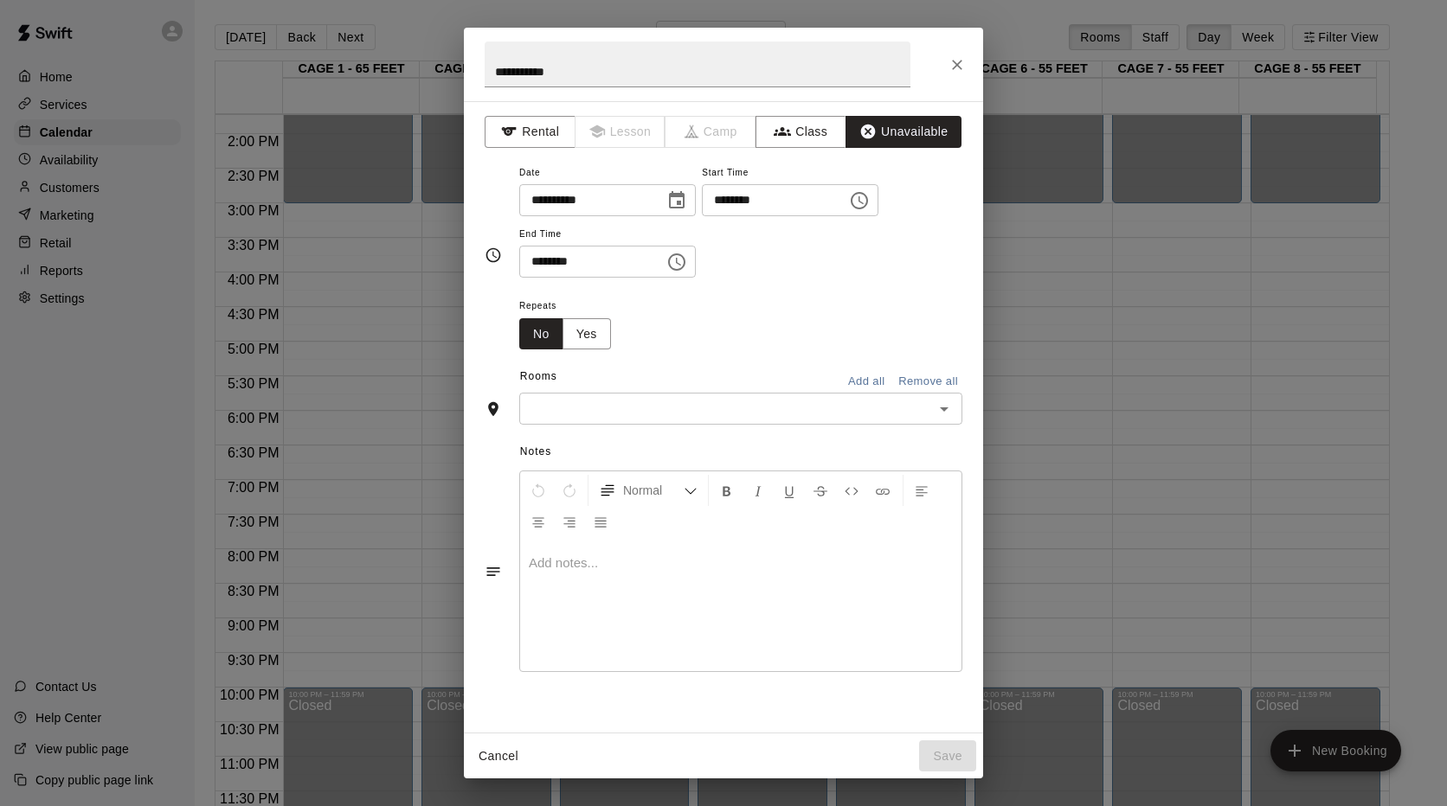
click at [687, 258] on icon "Choose time, selected time is 11:30 PM" at bounding box center [676, 262] width 21 height 21
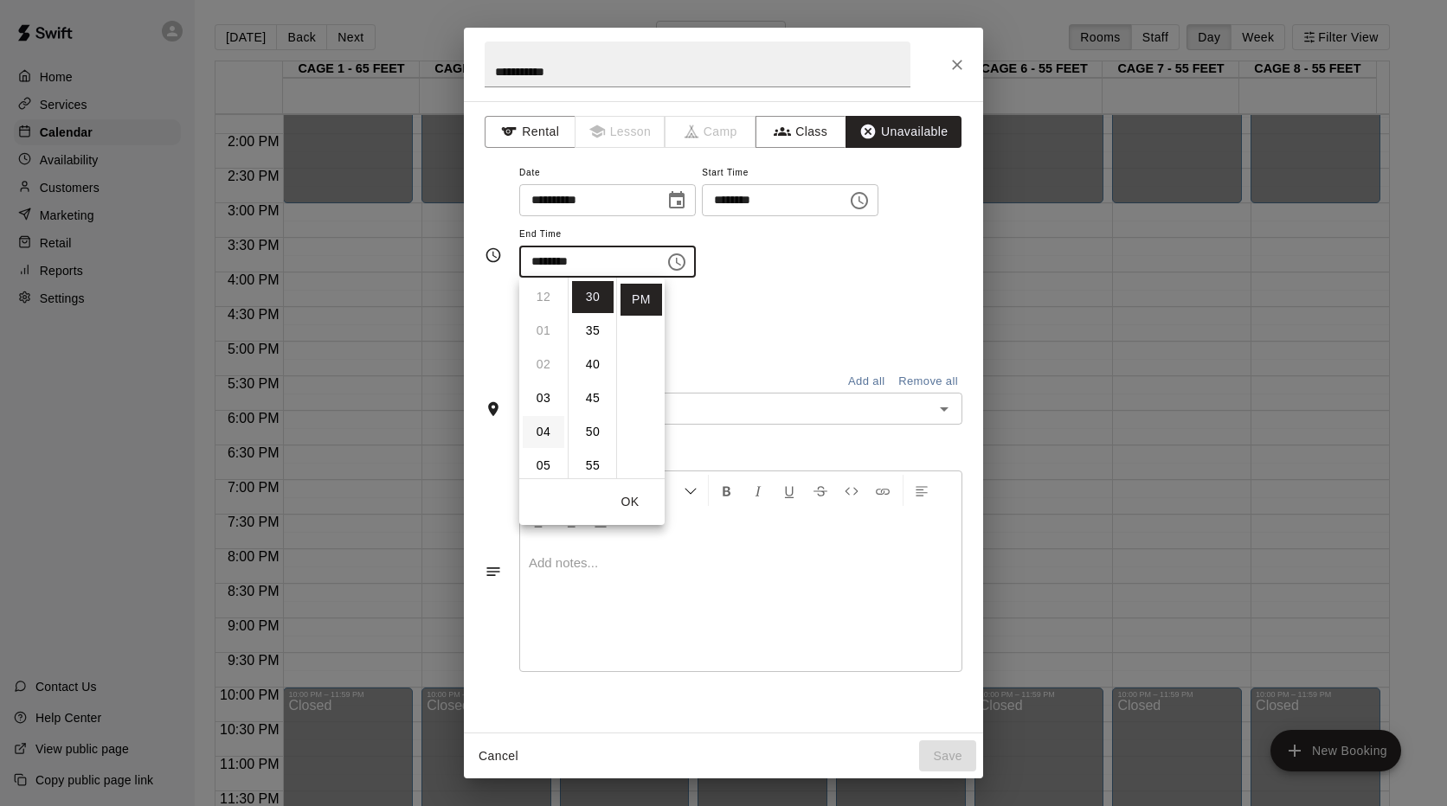
scroll to position [173, 0]
click at [542, 456] on li "10" at bounding box center [544, 462] width 42 height 32
click at [600, 299] on li "00" at bounding box center [593, 297] width 42 height 32
type input "********"
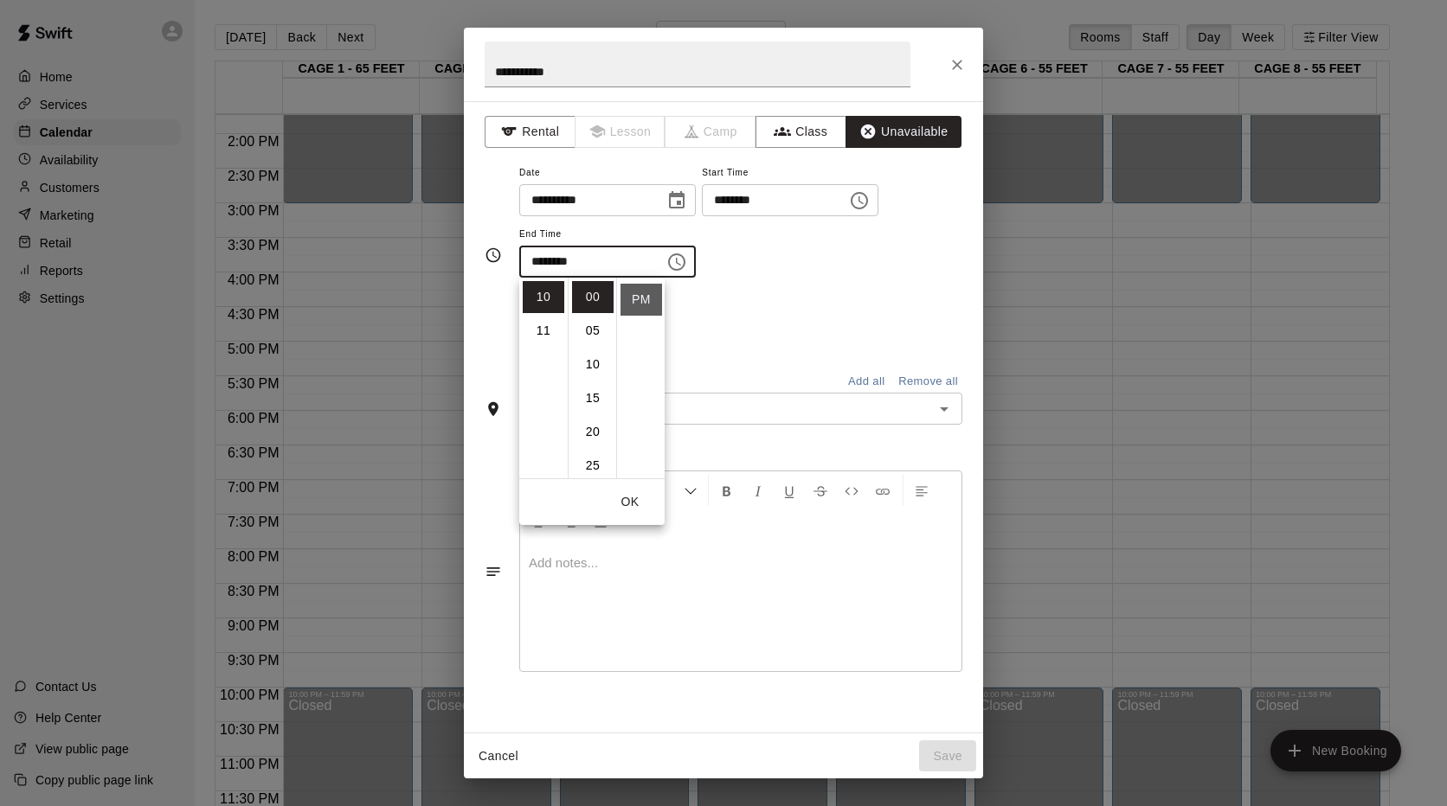
click at [650, 308] on li "PM" at bounding box center [641, 300] width 42 height 32
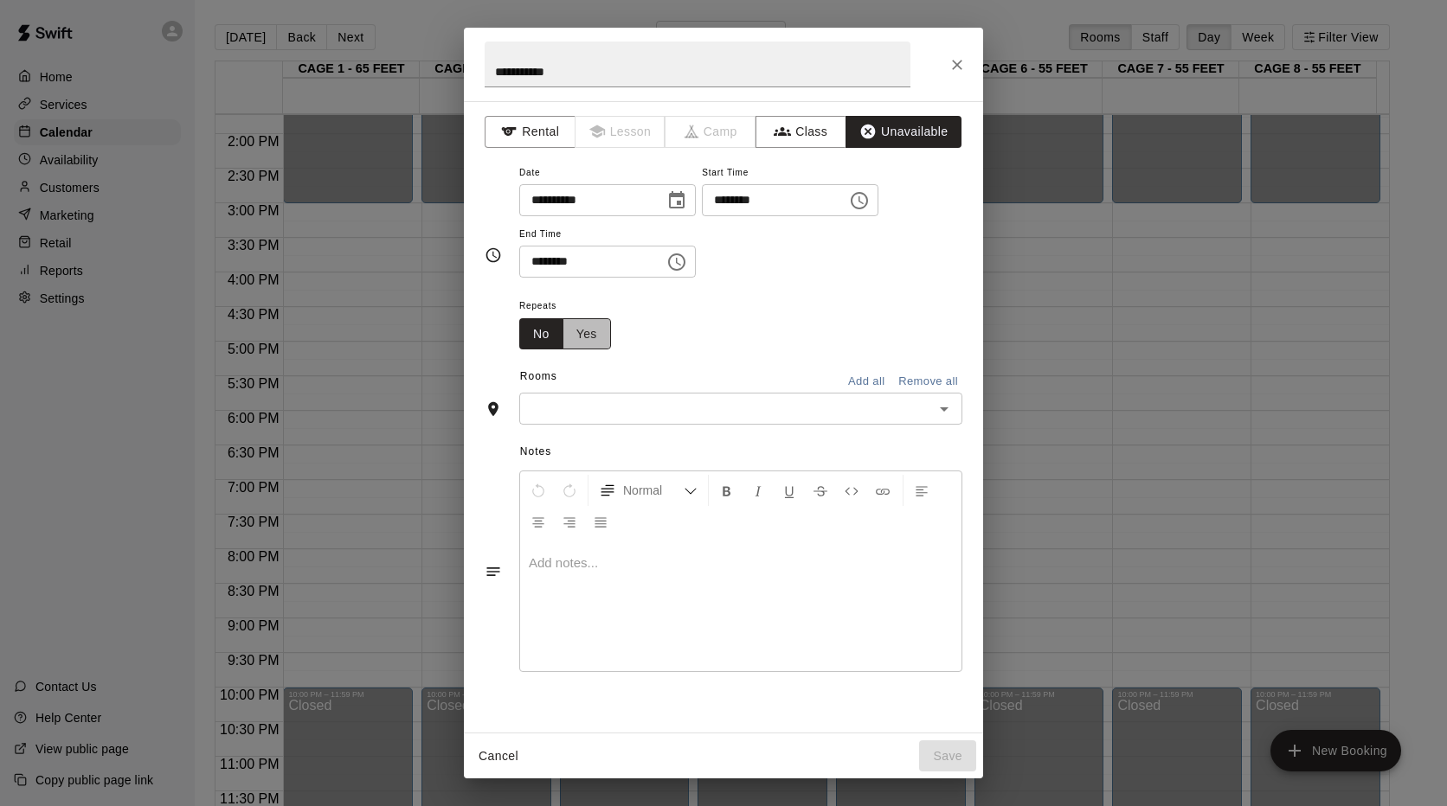
click at [583, 337] on button "Yes" at bounding box center [586, 334] width 48 height 32
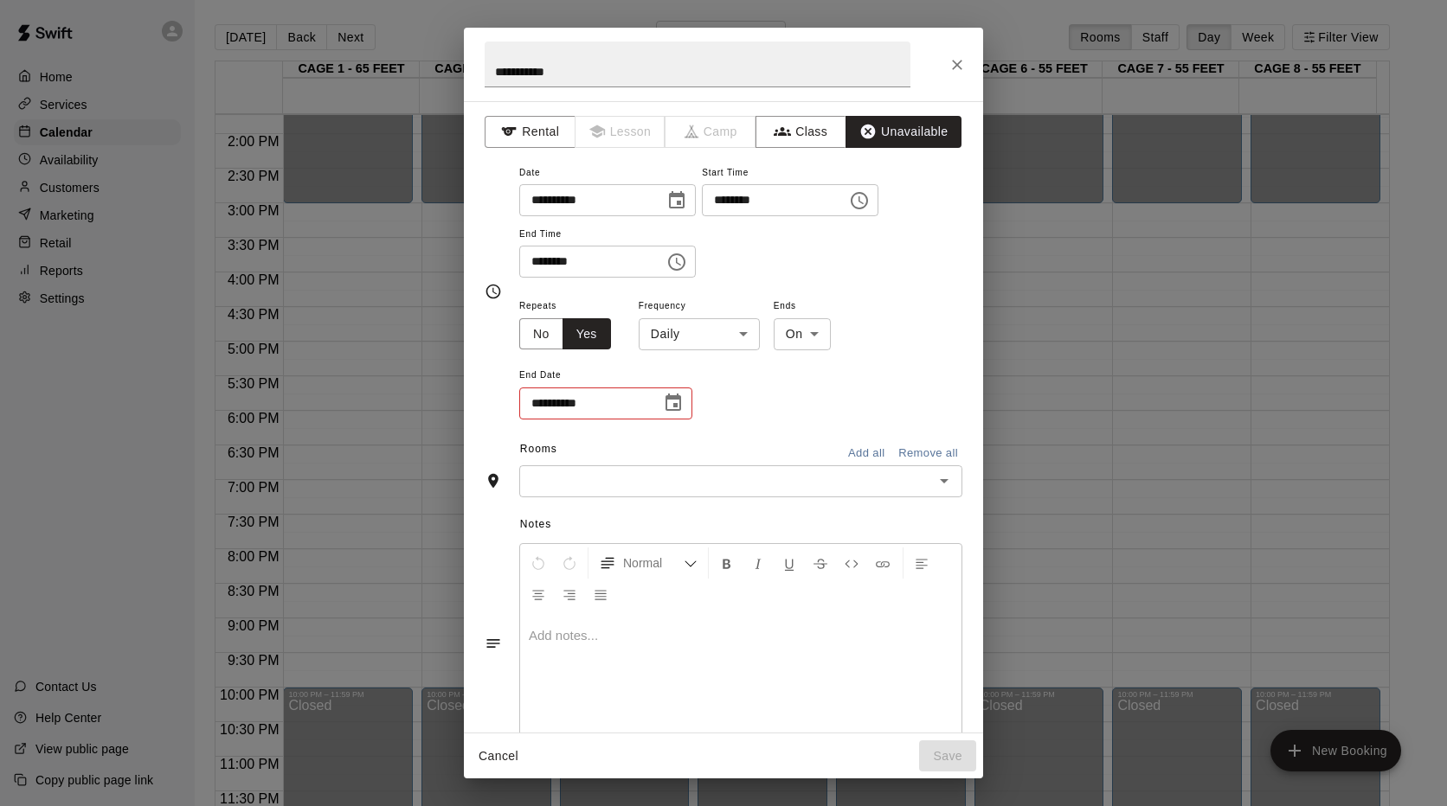
click at [675, 342] on body "Home Services Calendar Availability Customers Marketing Retail Reports Settings…" at bounding box center [723, 417] width 1447 height 834
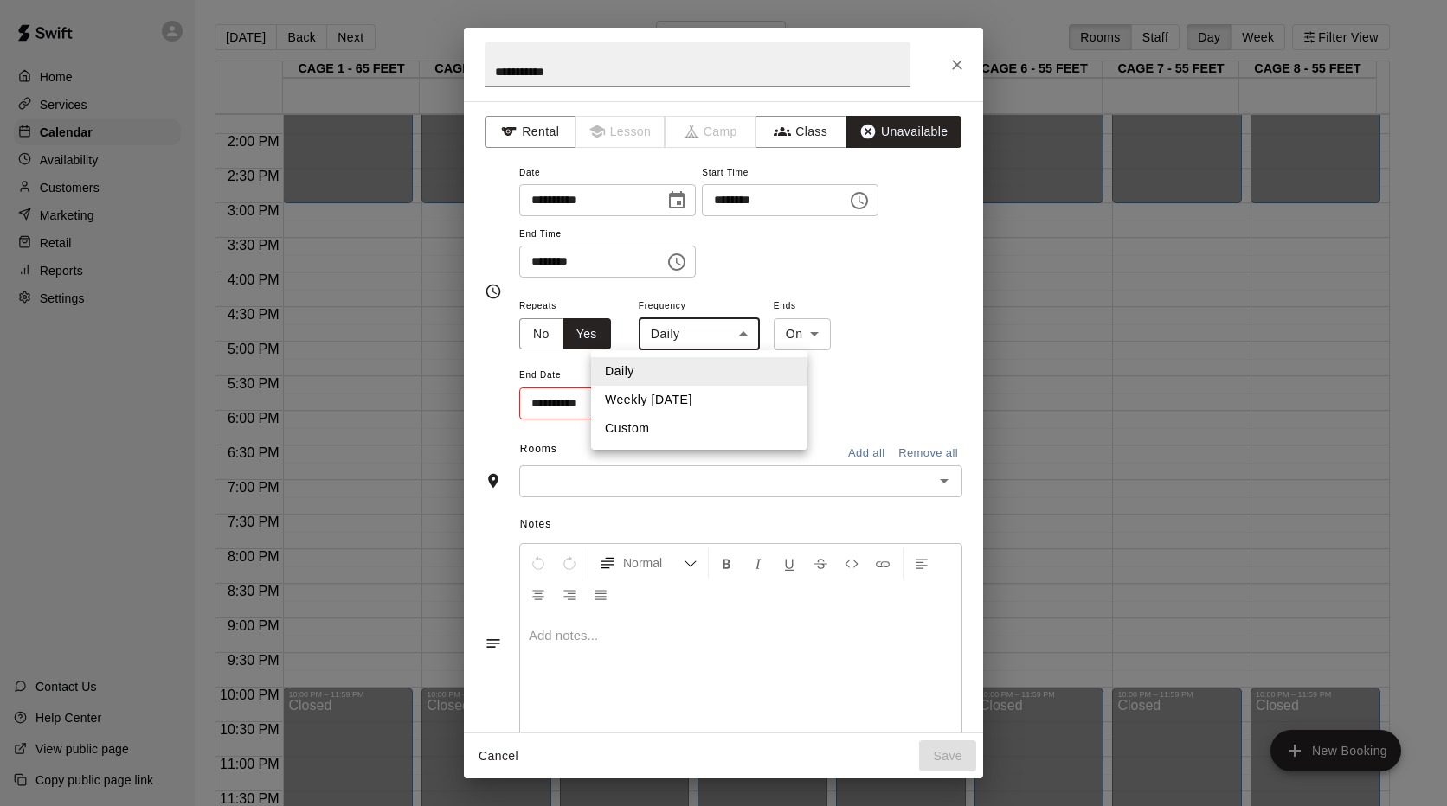
click at [662, 402] on li "Weekly [DATE]" at bounding box center [699, 400] width 216 height 29
type input "******"
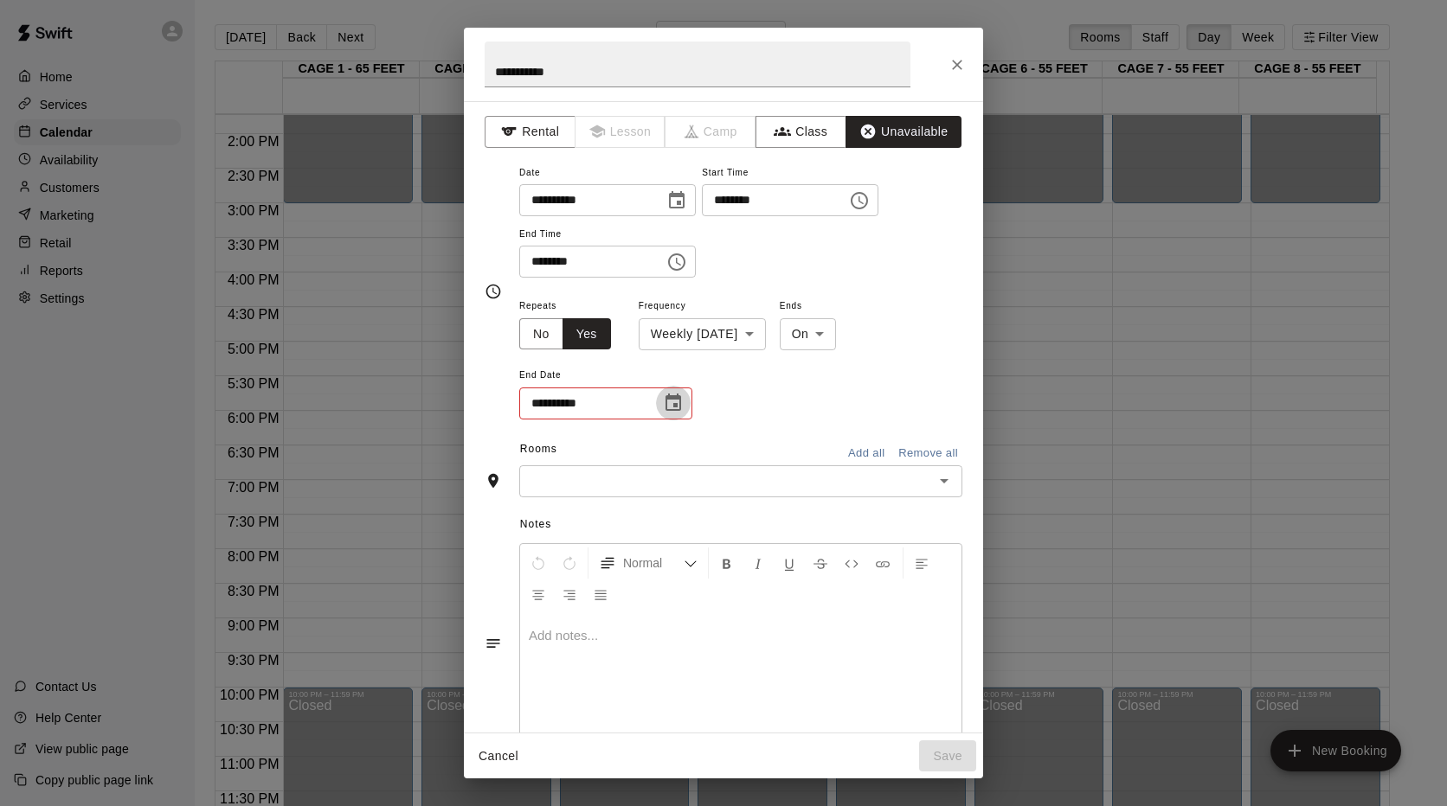
click at [662, 402] on button "Choose date" at bounding box center [673, 403] width 35 height 35
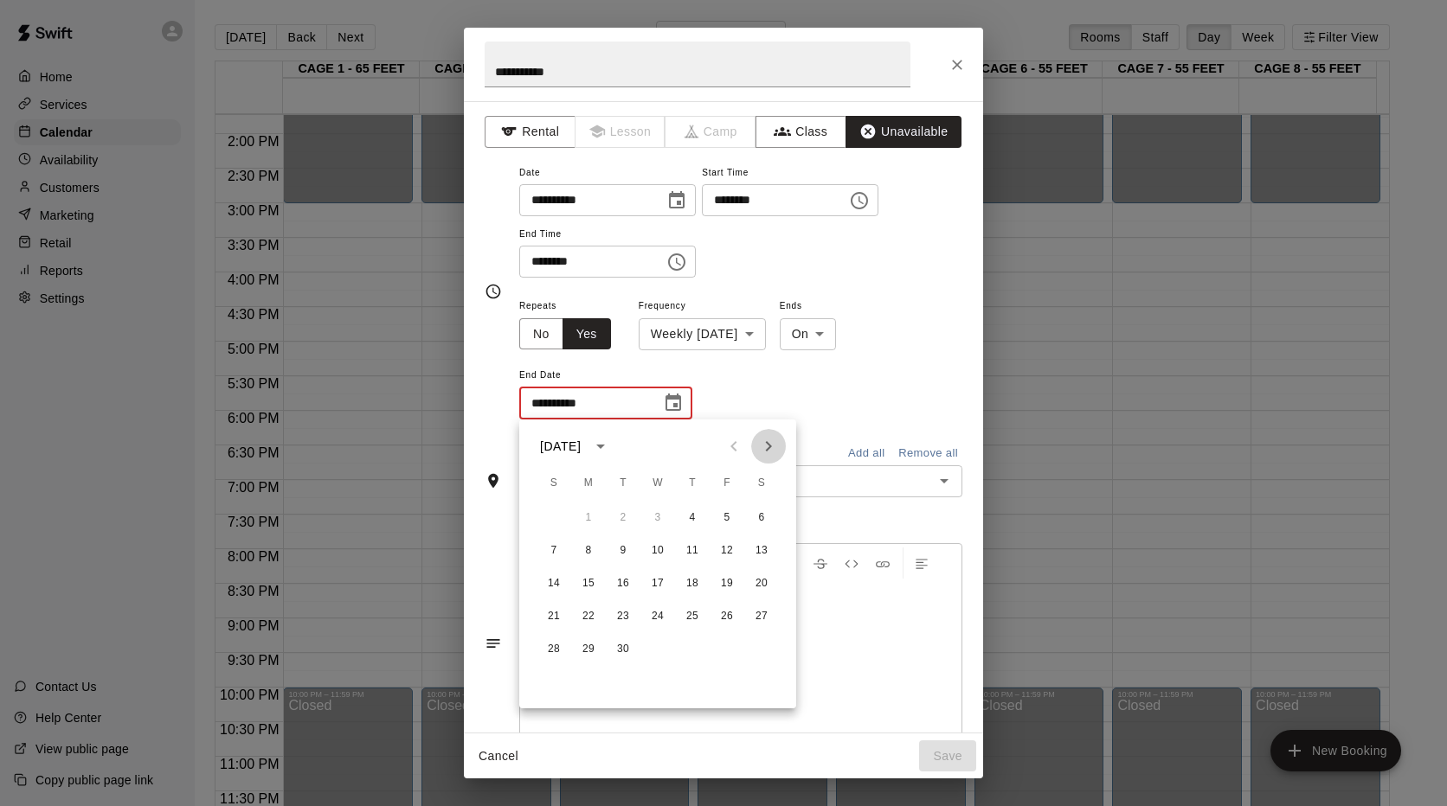
click at [765, 441] on icon "Next month" at bounding box center [768, 446] width 21 height 21
click at [730, 444] on icon "Previous month" at bounding box center [733, 446] width 21 height 21
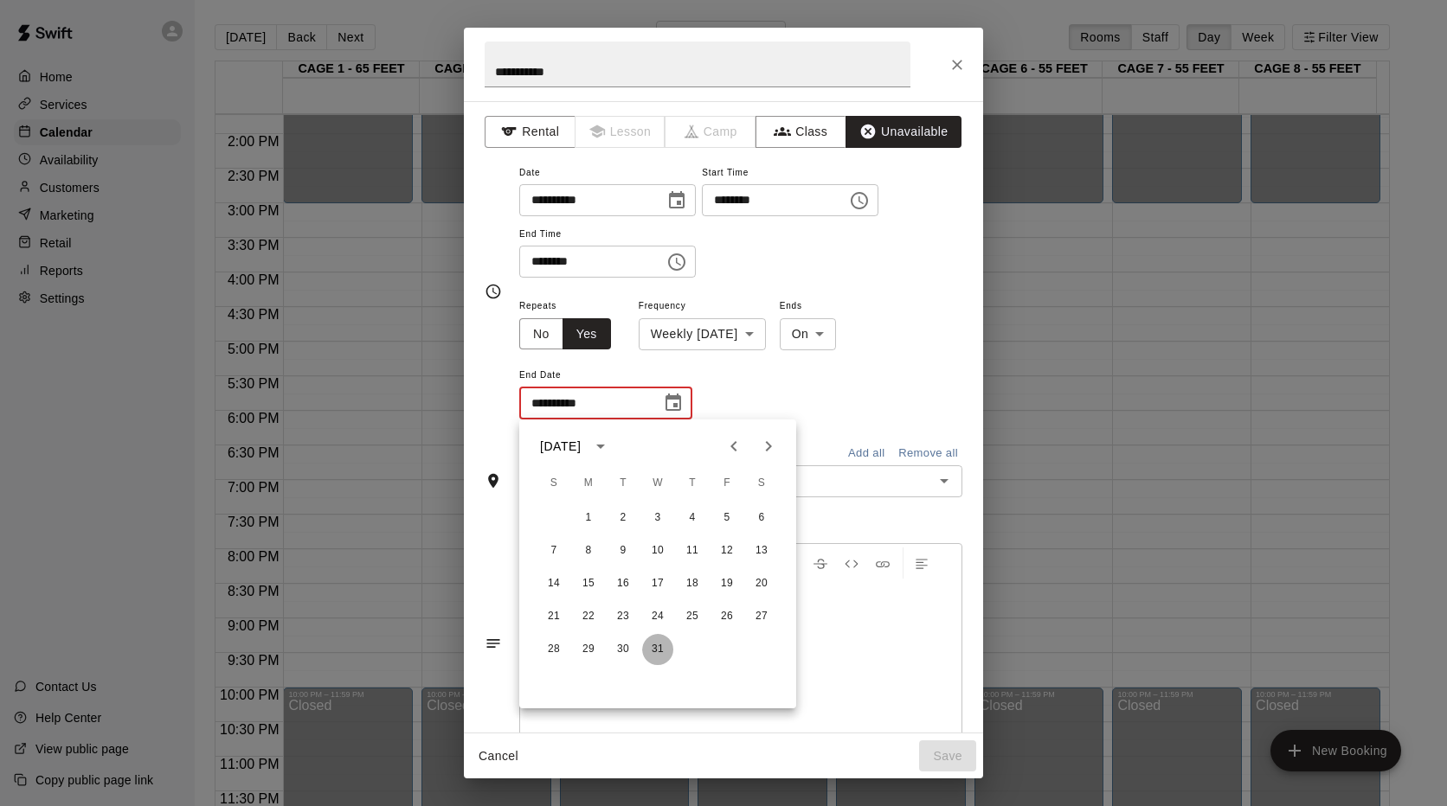
click at [651, 645] on button "31" at bounding box center [657, 649] width 31 height 31
type input "**********"
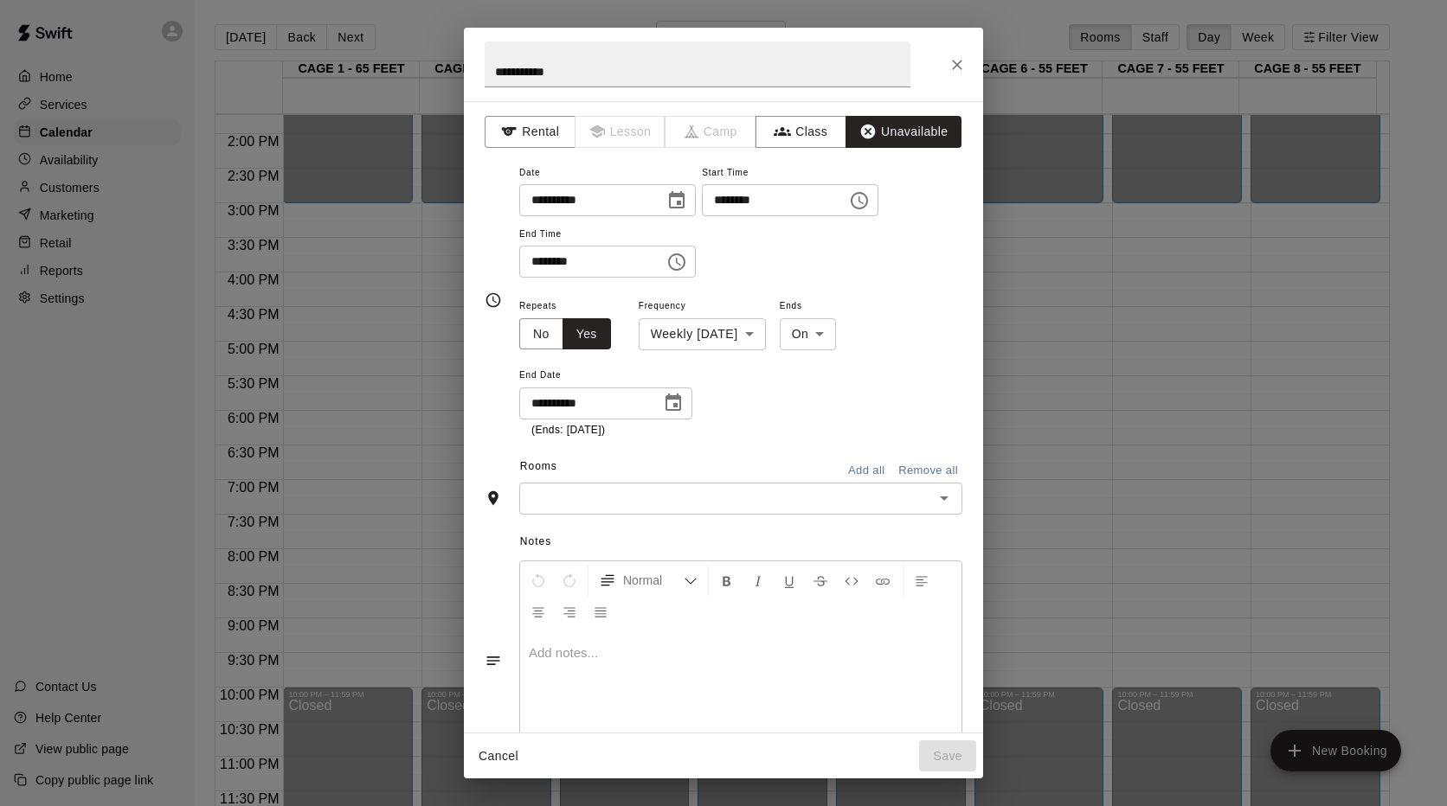
click at [869, 509] on input "text" at bounding box center [726, 499] width 404 height 22
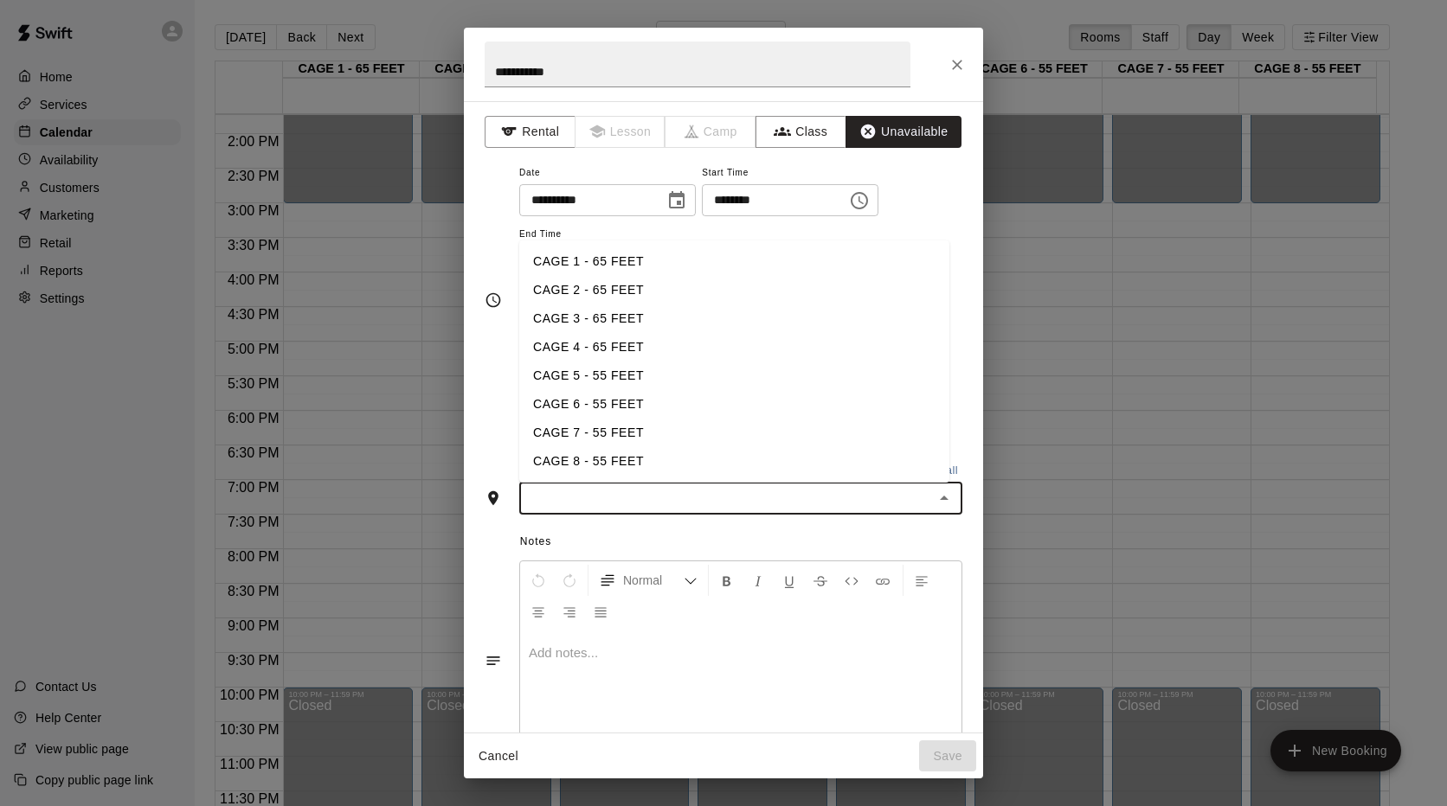
click at [555, 262] on li "CAGE 1 - 65 FEET" at bounding box center [734, 261] width 430 height 29
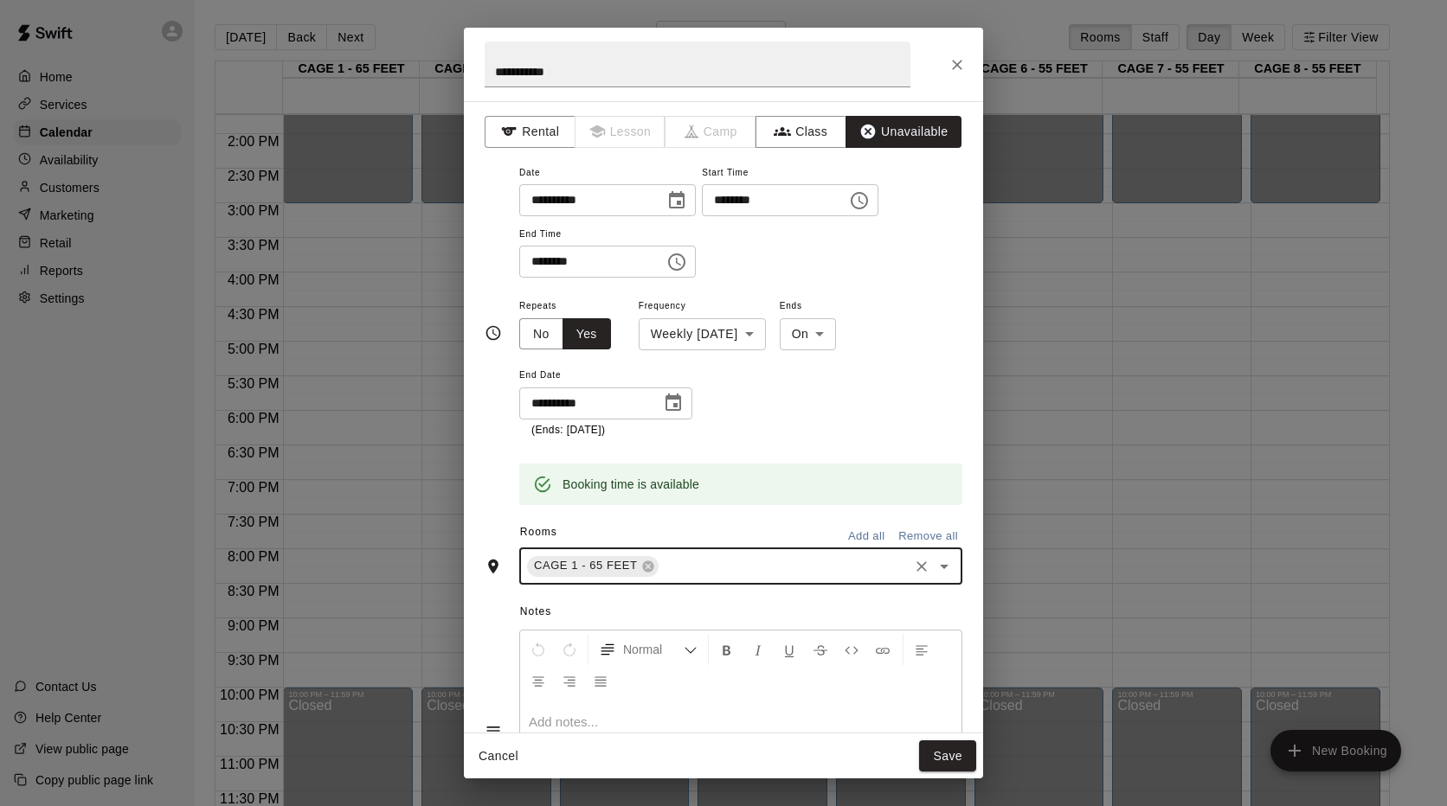
click at [940, 567] on icon "Open" at bounding box center [944, 567] width 9 height 4
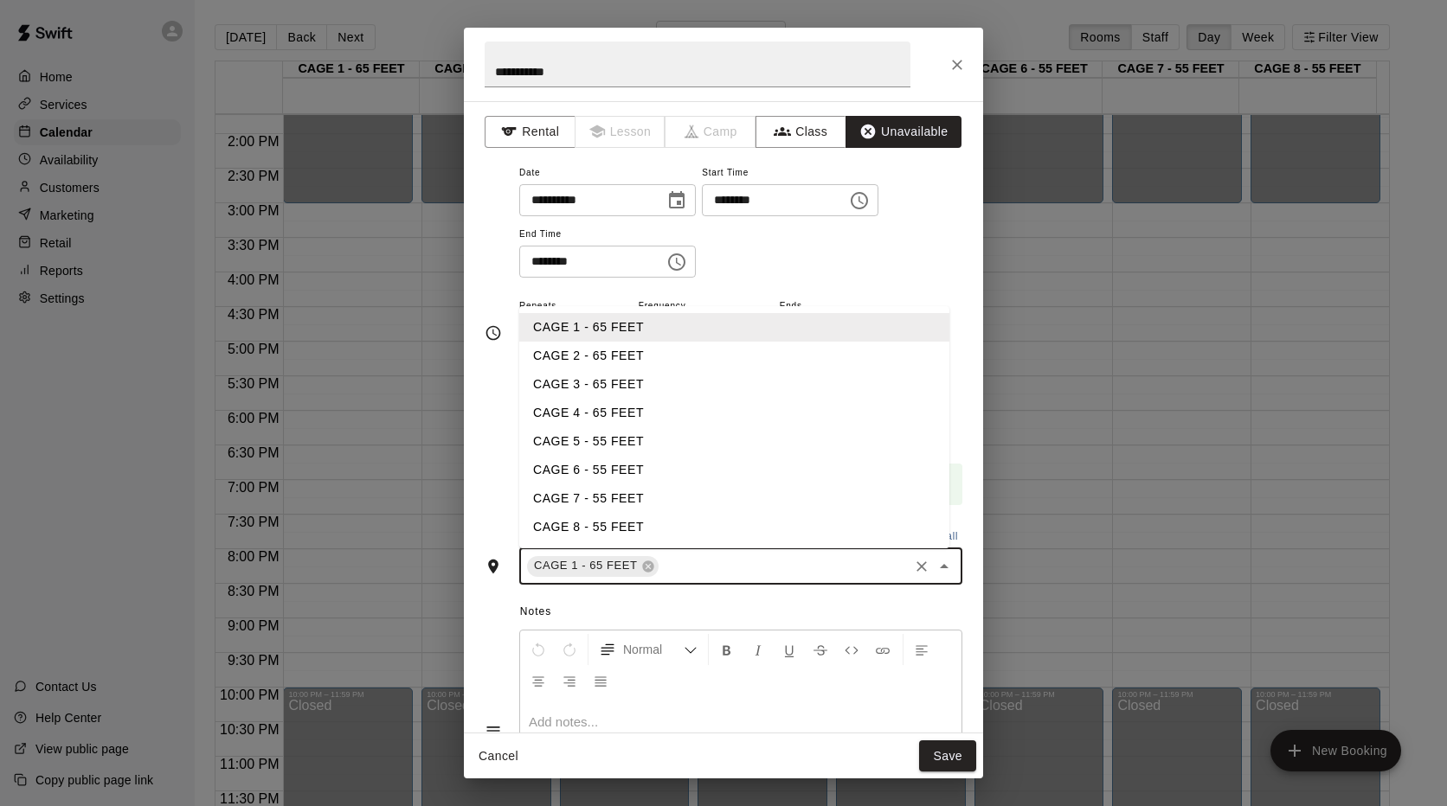
click at [583, 352] on li "CAGE 2 - 65 FEET" at bounding box center [734, 356] width 430 height 29
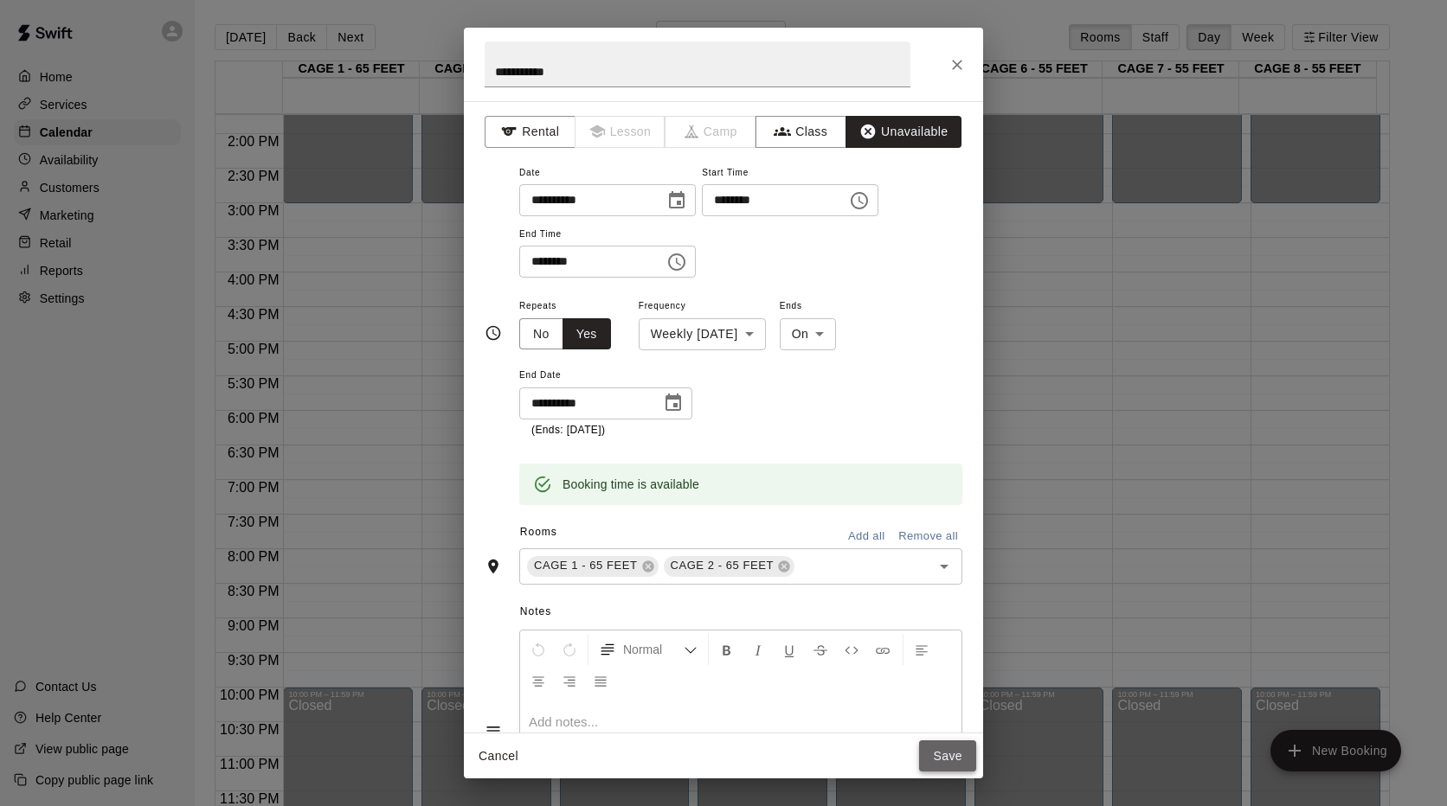
click at [936, 759] on button "Save" at bounding box center [947, 757] width 57 height 32
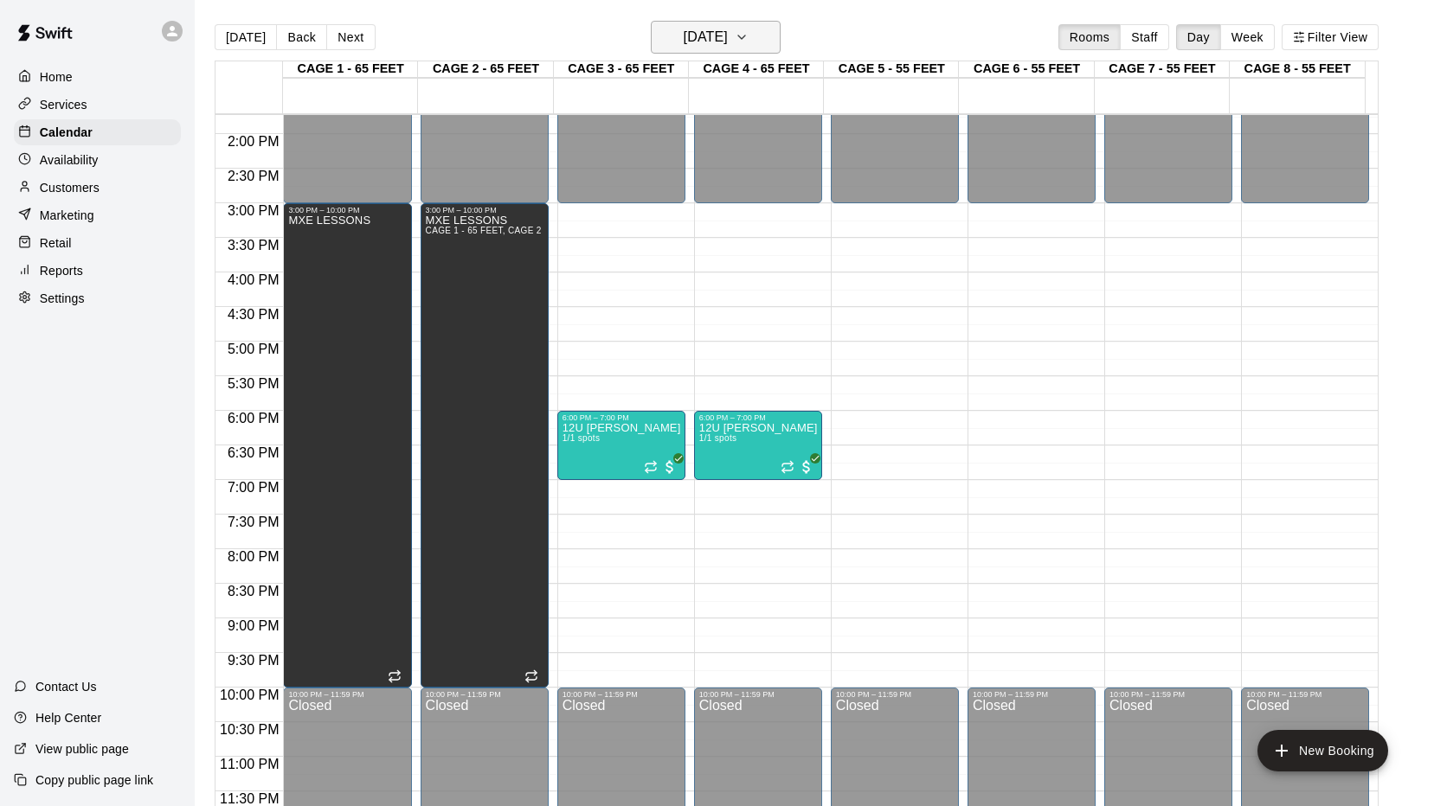
click at [745, 39] on icon "button" at bounding box center [741, 36] width 7 height 3
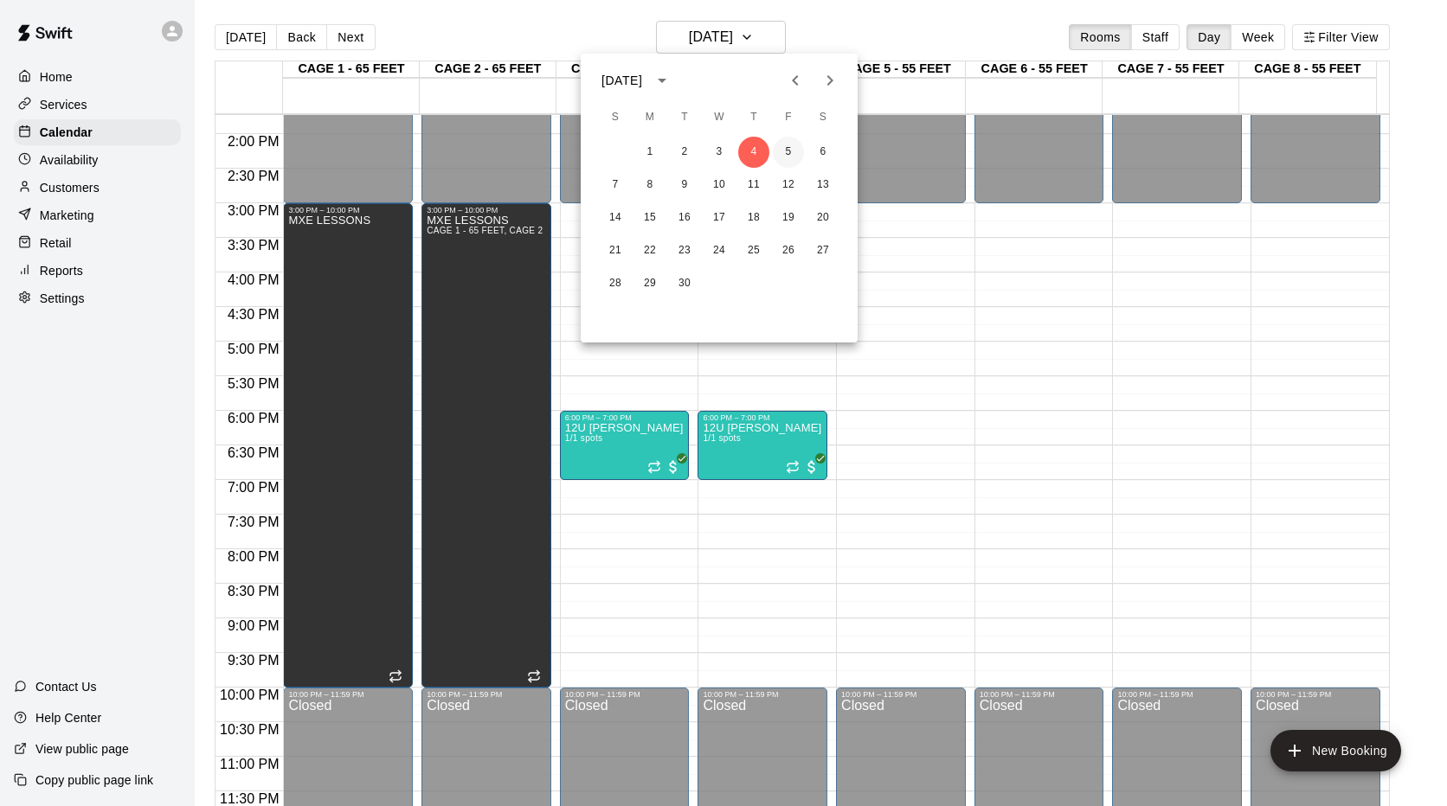
click at [785, 151] on button "5" at bounding box center [788, 152] width 31 height 31
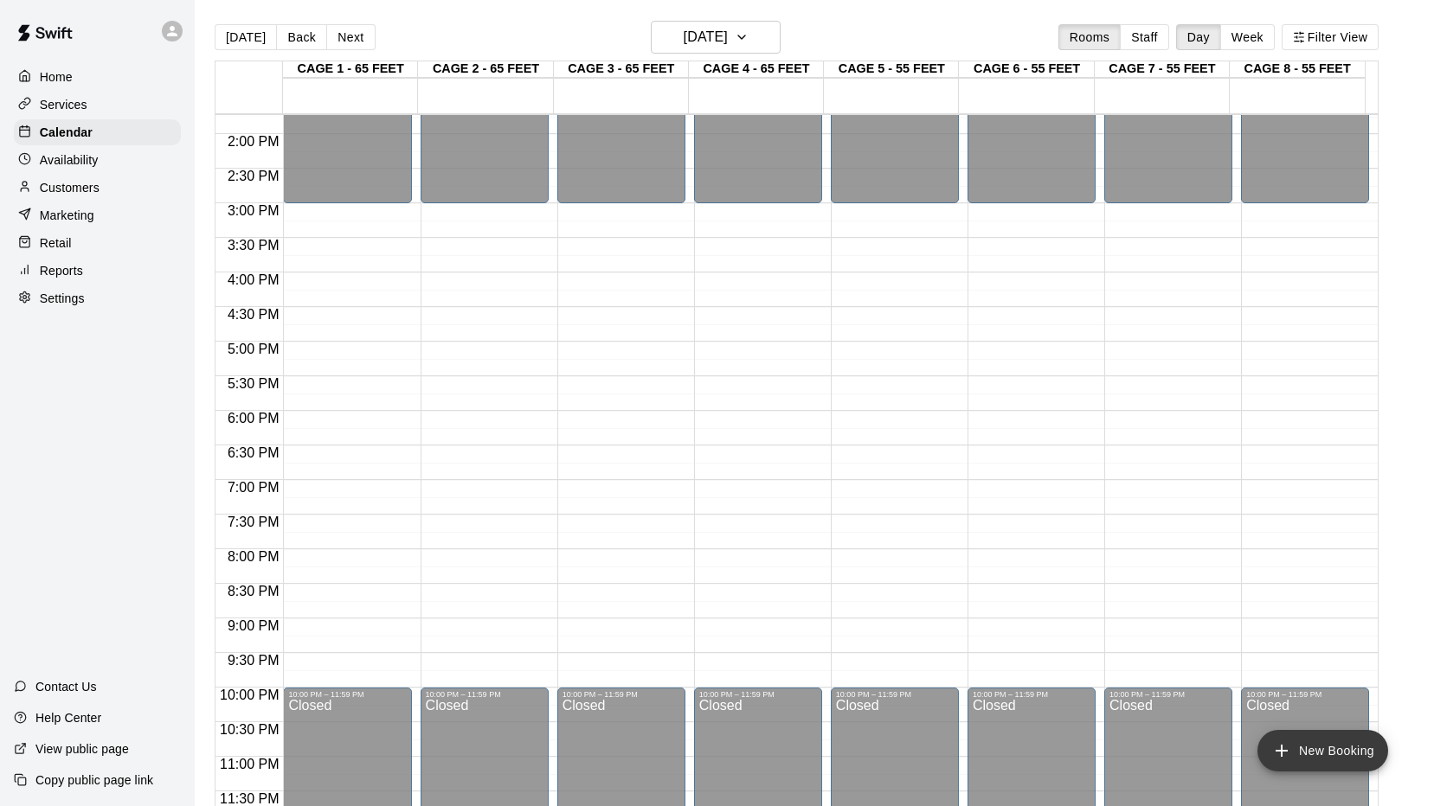
click at [1300, 747] on button "New Booking" at bounding box center [1322, 751] width 131 height 42
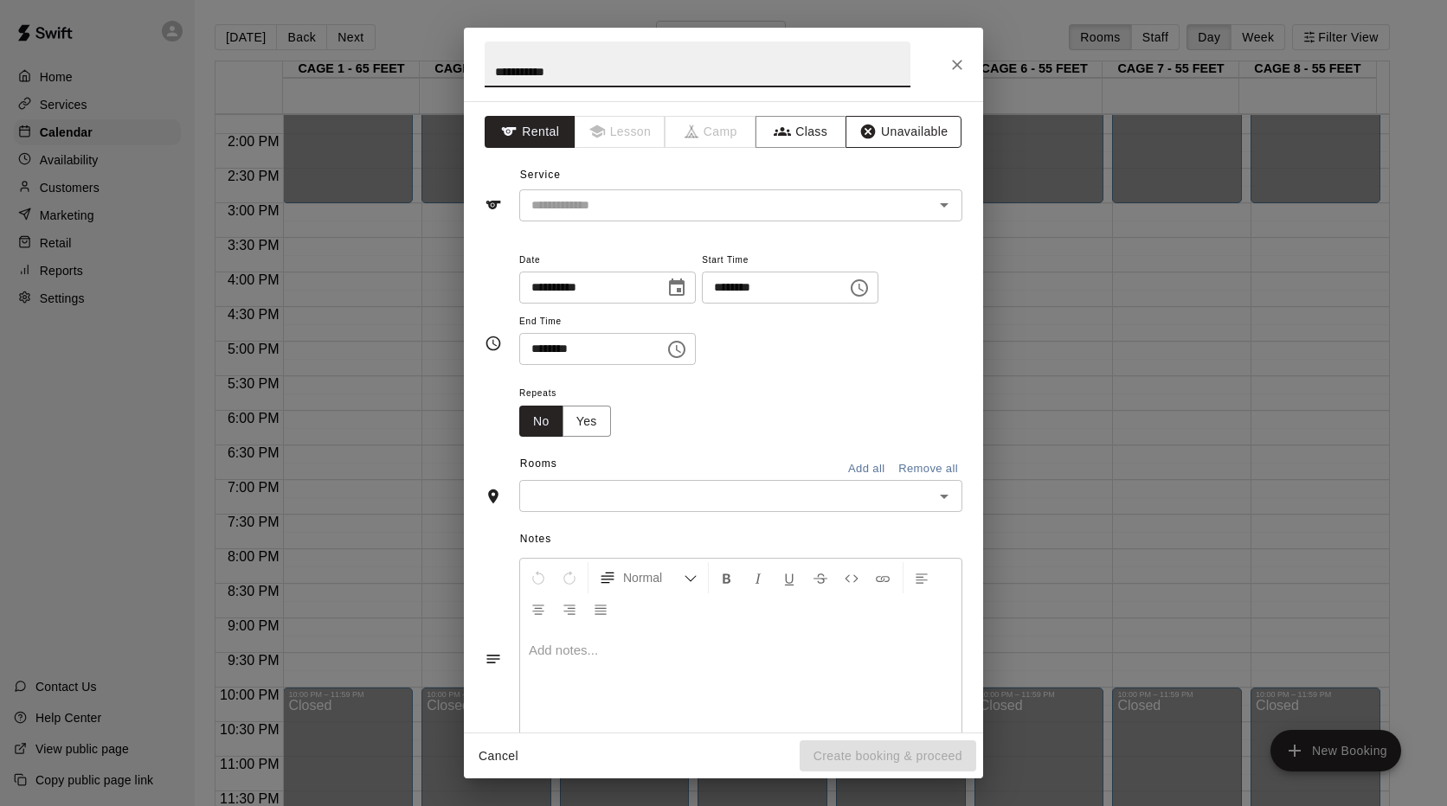
type input "**********"
click at [867, 127] on button "Unavailable" at bounding box center [903, 132] width 116 height 32
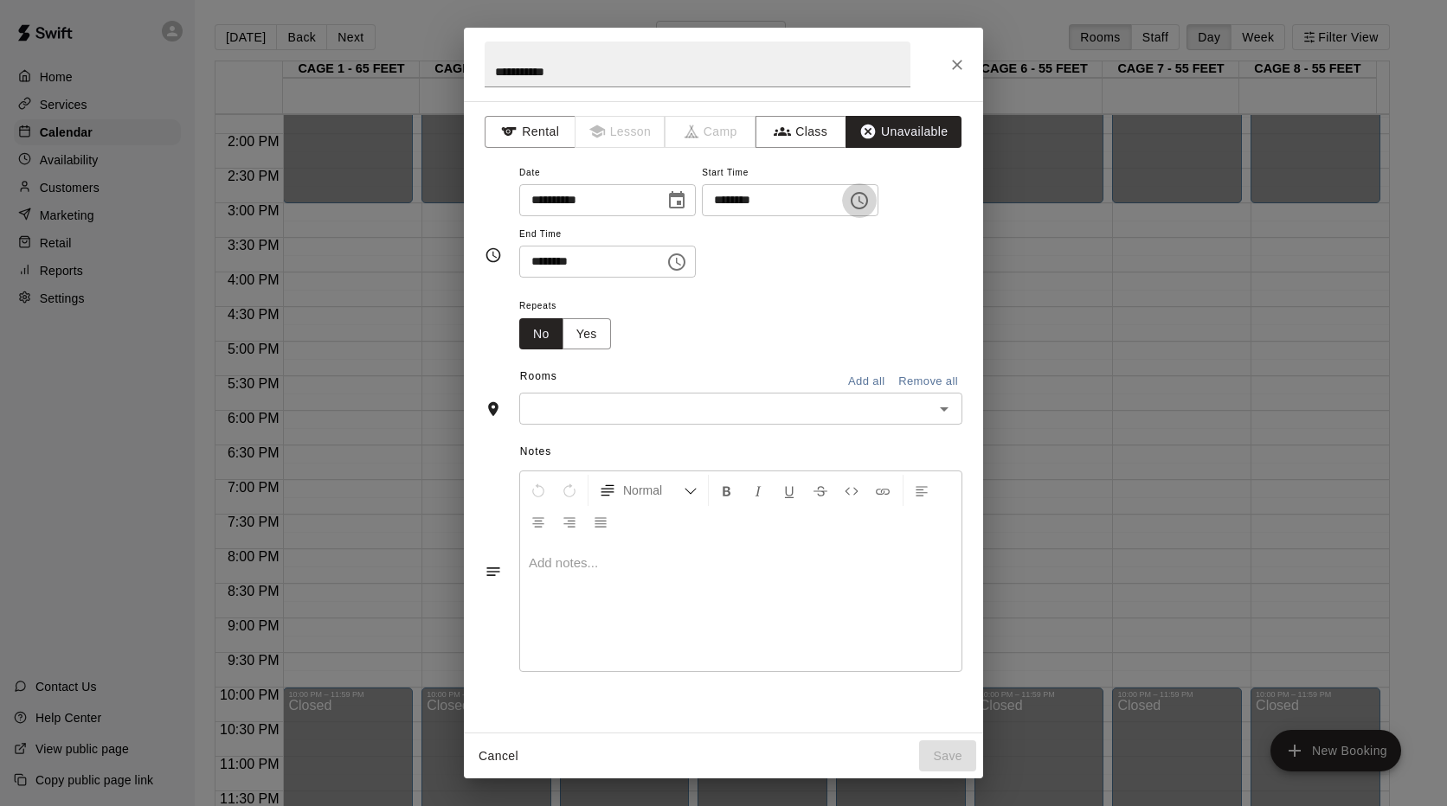
click at [869, 203] on icon "Choose time, selected time is 11:00 AM" at bounding box center [859, 200] width 21 height 21
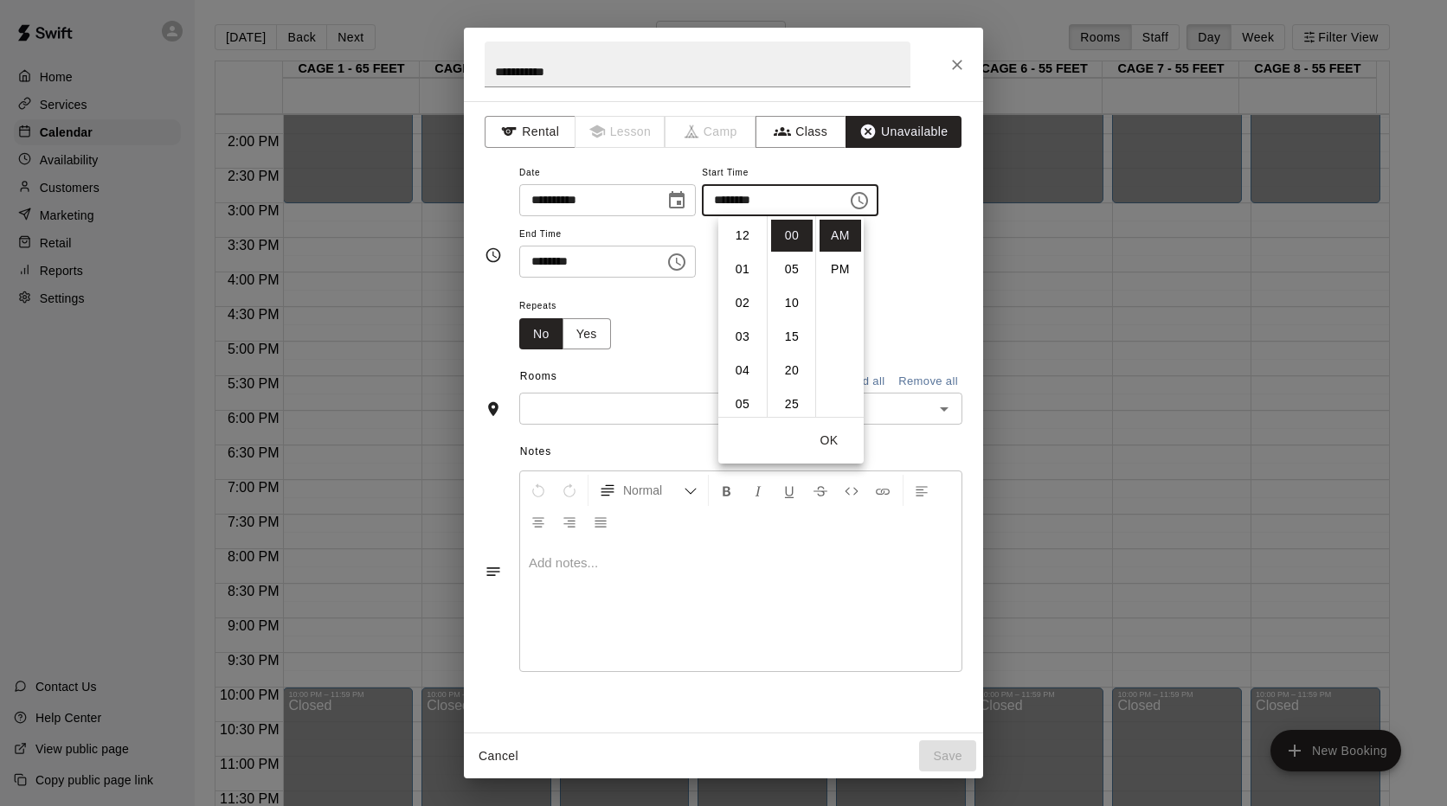
scroll to position [369, 0]
click at [799, 241] on li "00" at bounding box center [792, 236] width 42 height 32
click at [838, 267] on li "PM" at bounding box center [840, 269] width 42 height 32
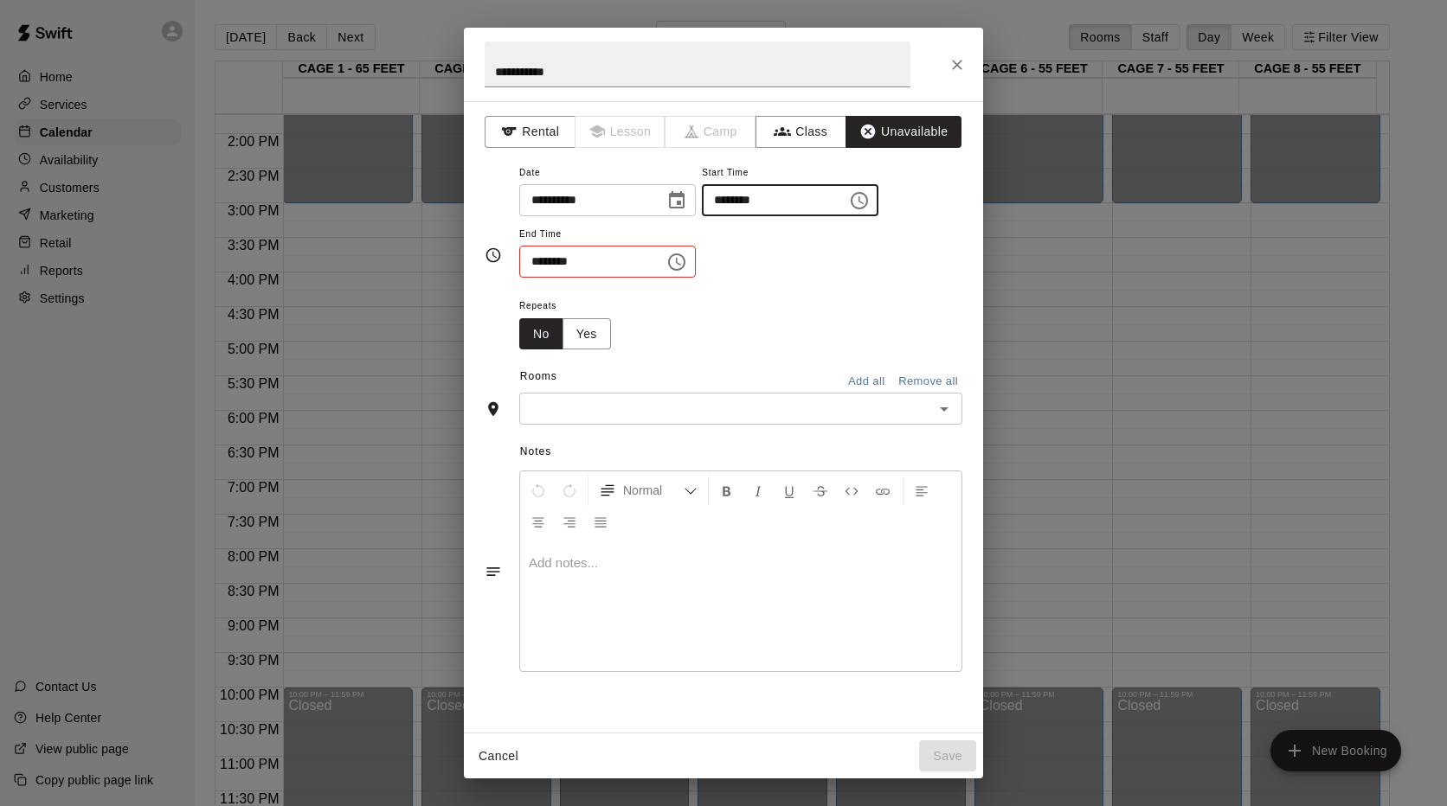
click at [741, 198] on input "********" at bounding box center [768, 200] width 133 height 32
type input "********"
click at [584, 336] on button "Yes" at bounding box center [586, 334] width 48 height 32
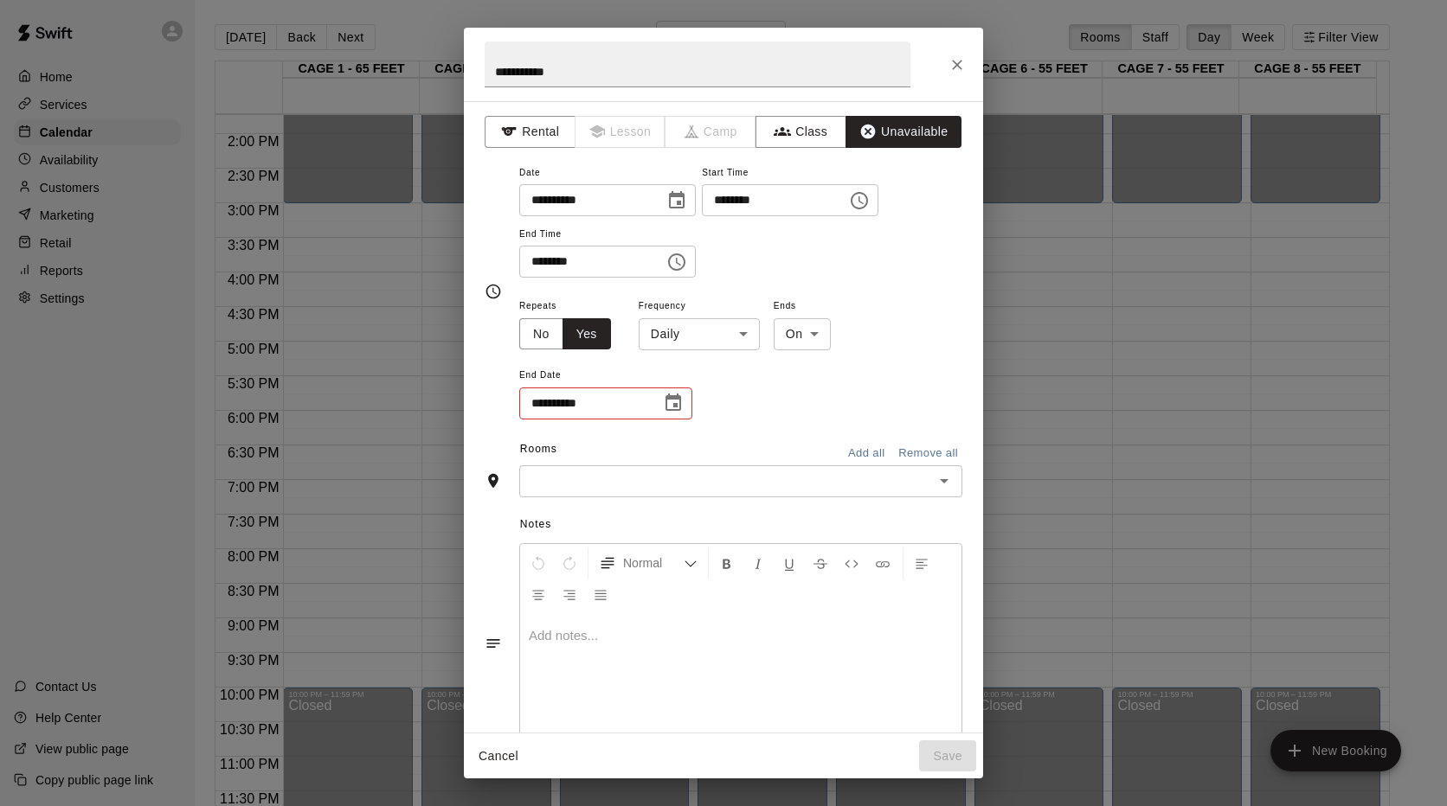
click at [741, 349] on body "Home Services Calendar Availability Customers Marketing Retail Reports Settings…" at bounding box center [723, 417] width 1447 height 834
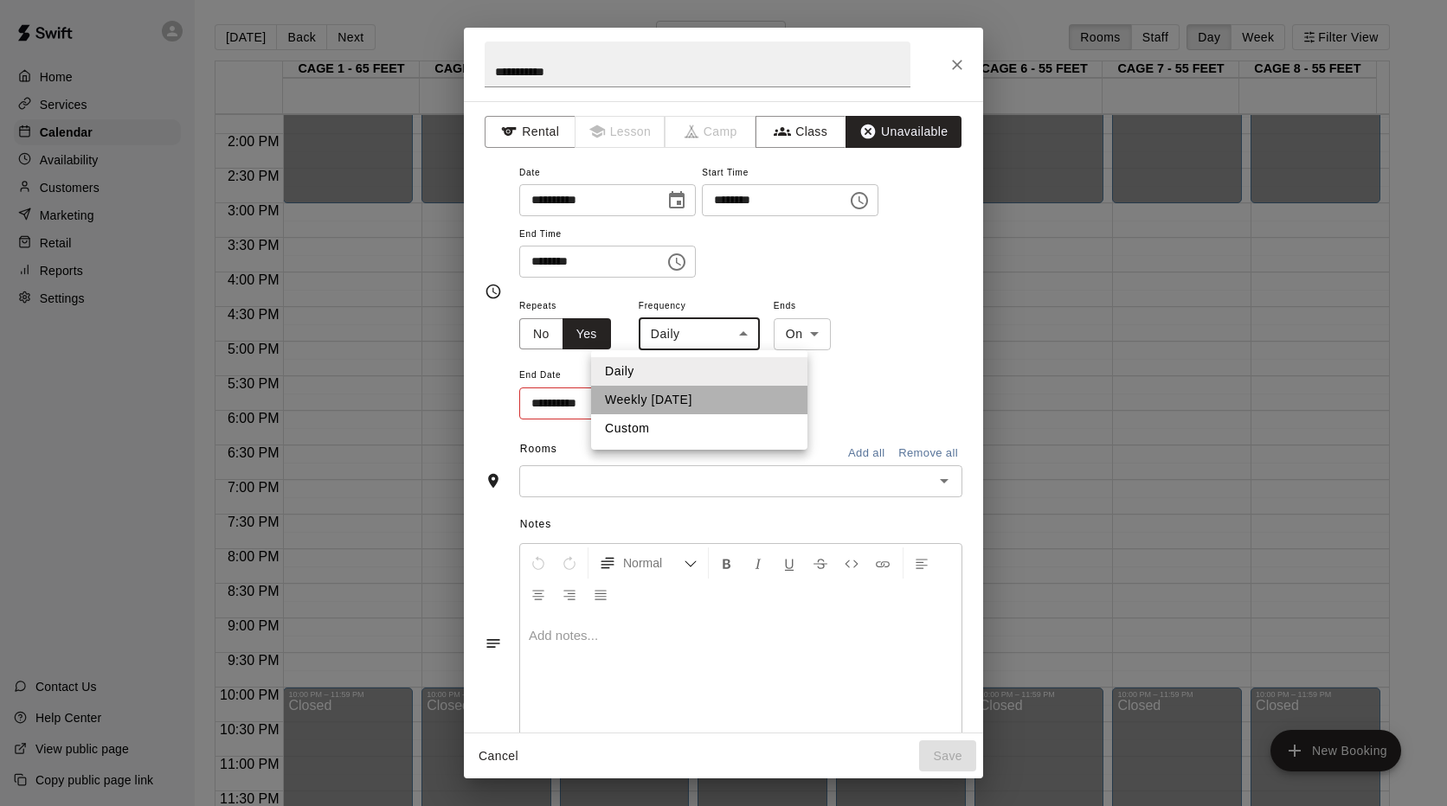
click at [681, 394] on li "Weekly [DATE]" at bounding box center [699, 400] width 216 height 29
type input "******"
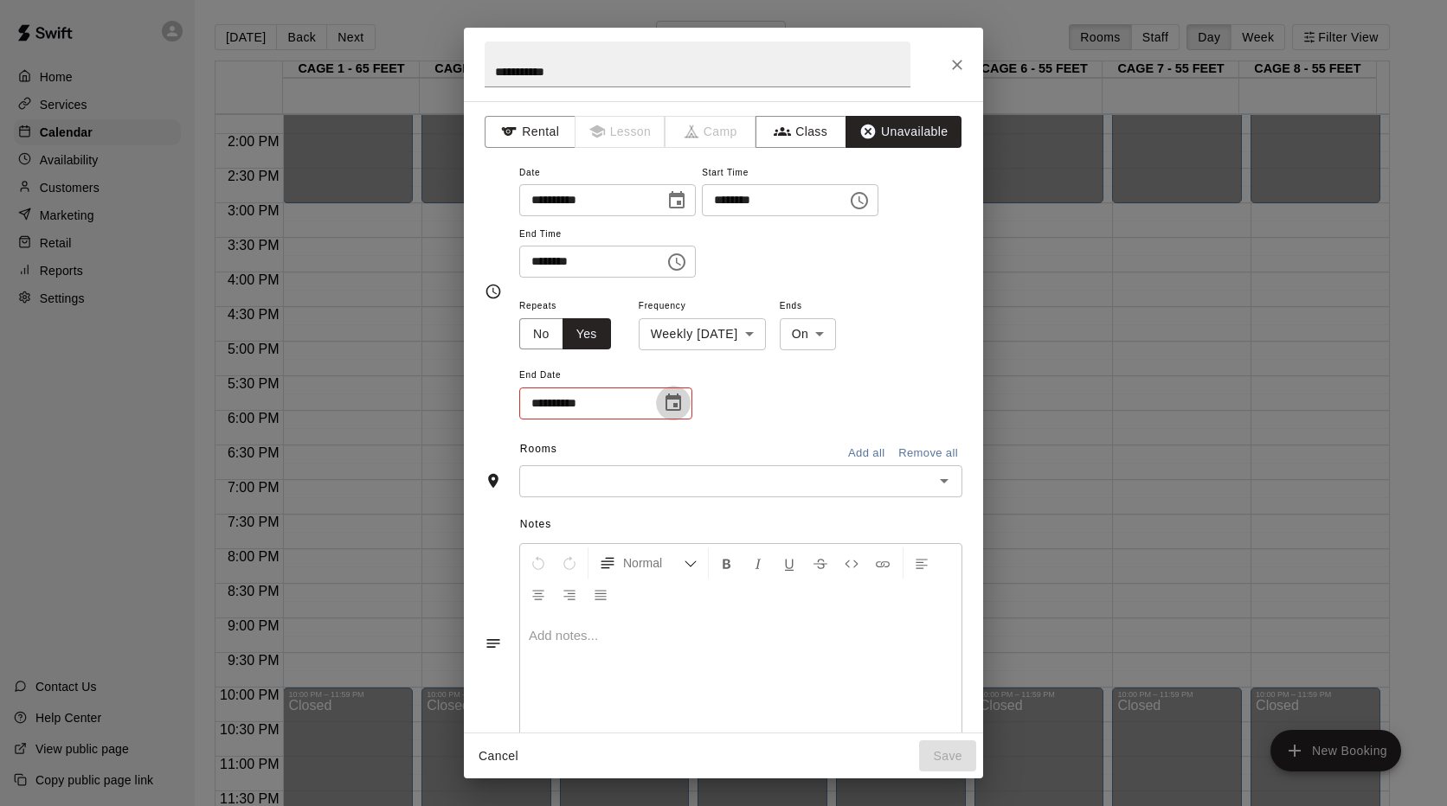
click at [670, 406] on icon "Choose date" at bounding box center [673, 403] width 21 height 21
click at [771, 438] on icon "Next month" at bounding box center [768, 446] width 21 height 21
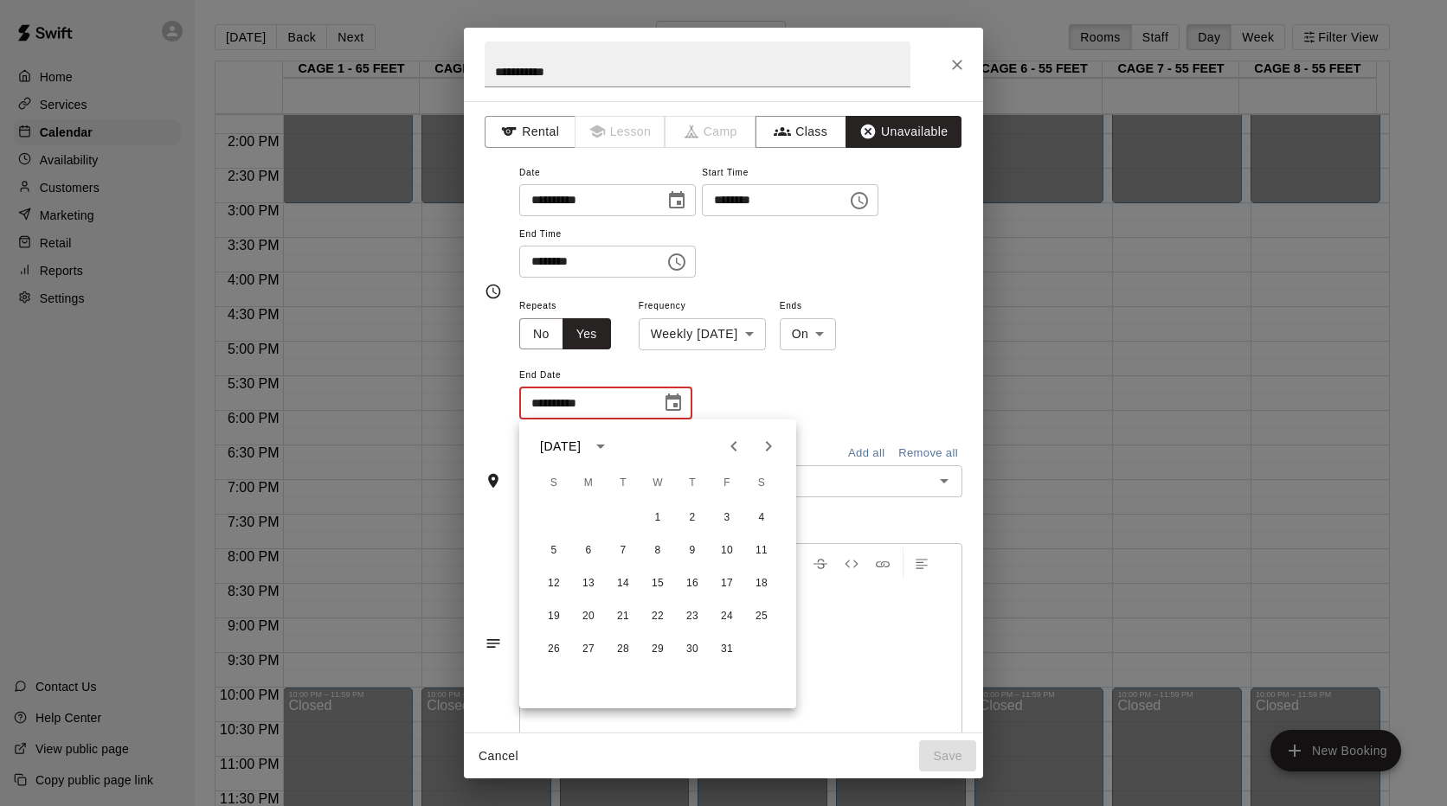
click at [771, 438] on icon "Next month" at bounding box center [768, 446] width 21 height 21
click at [725, 617] on button "26" at bounding box center [726, 616] width 31 height 31
type input "**********"
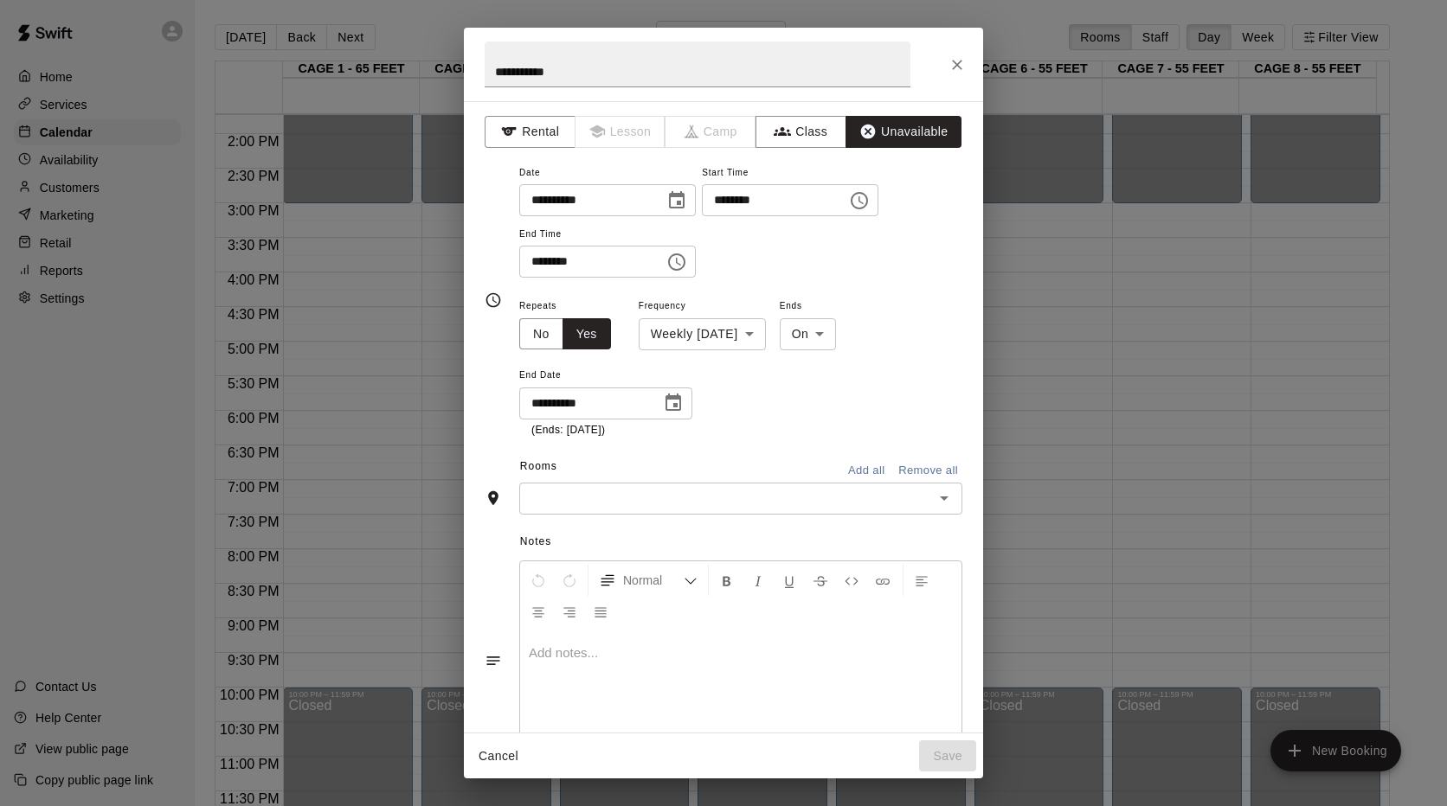
click at [756, 503] on input "text" at bounding box center [726, 499] width 404 height 22
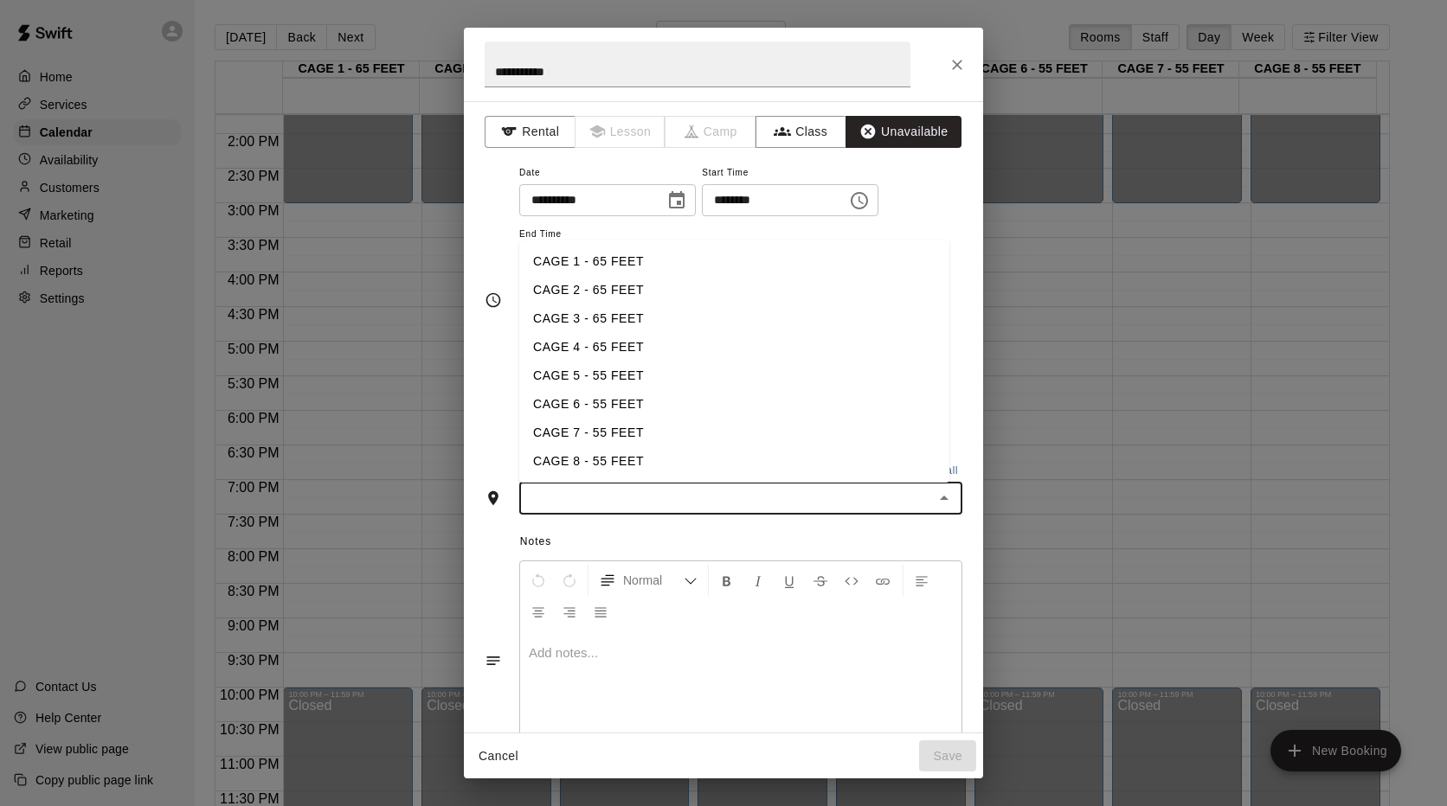
click at [574, 268] on li "CAGE 1 - 65 FEET" at bounding box center [734, 261] width 430 height 29
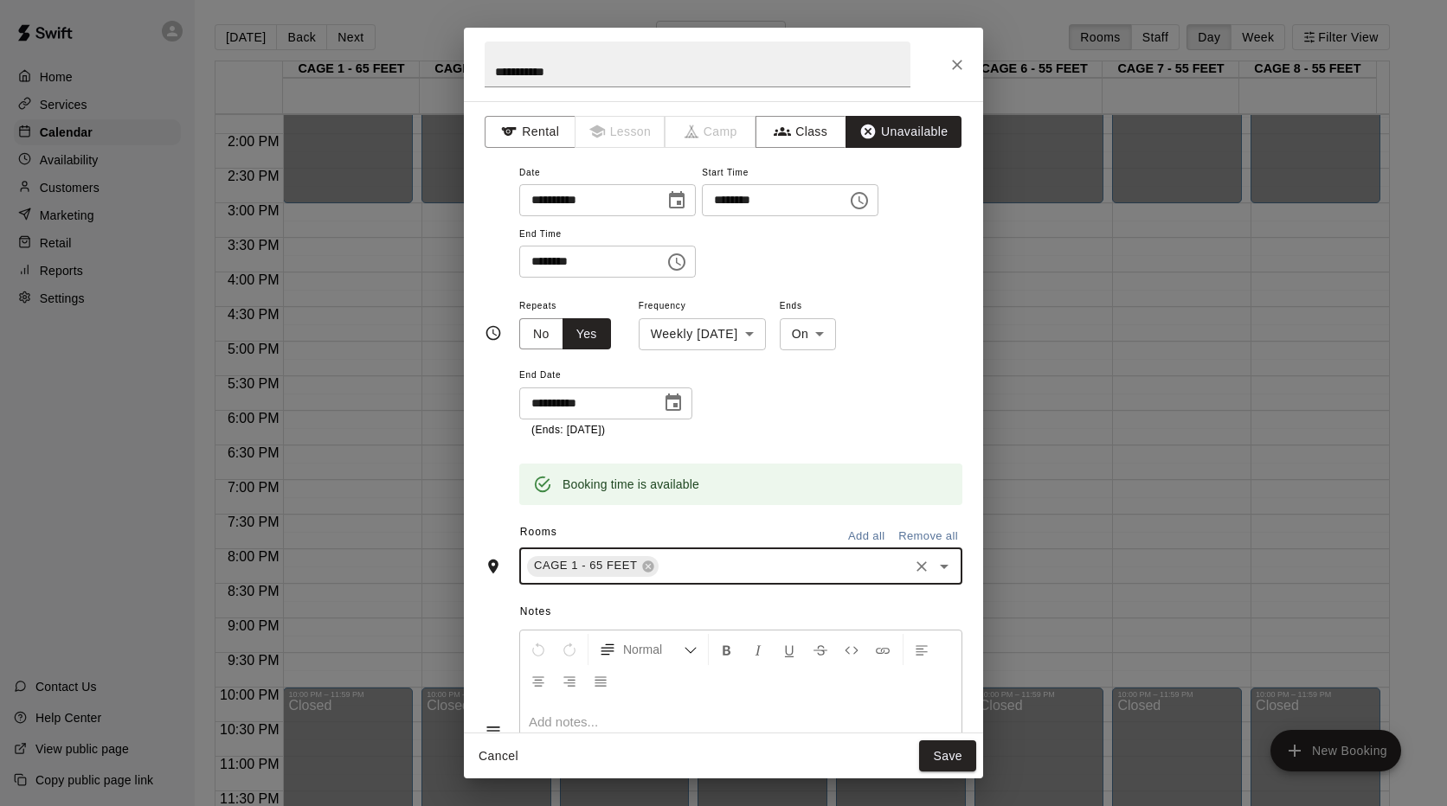
click at [933, 561] on icon "Open" at bounding box center [943, 566] width 21 height 21
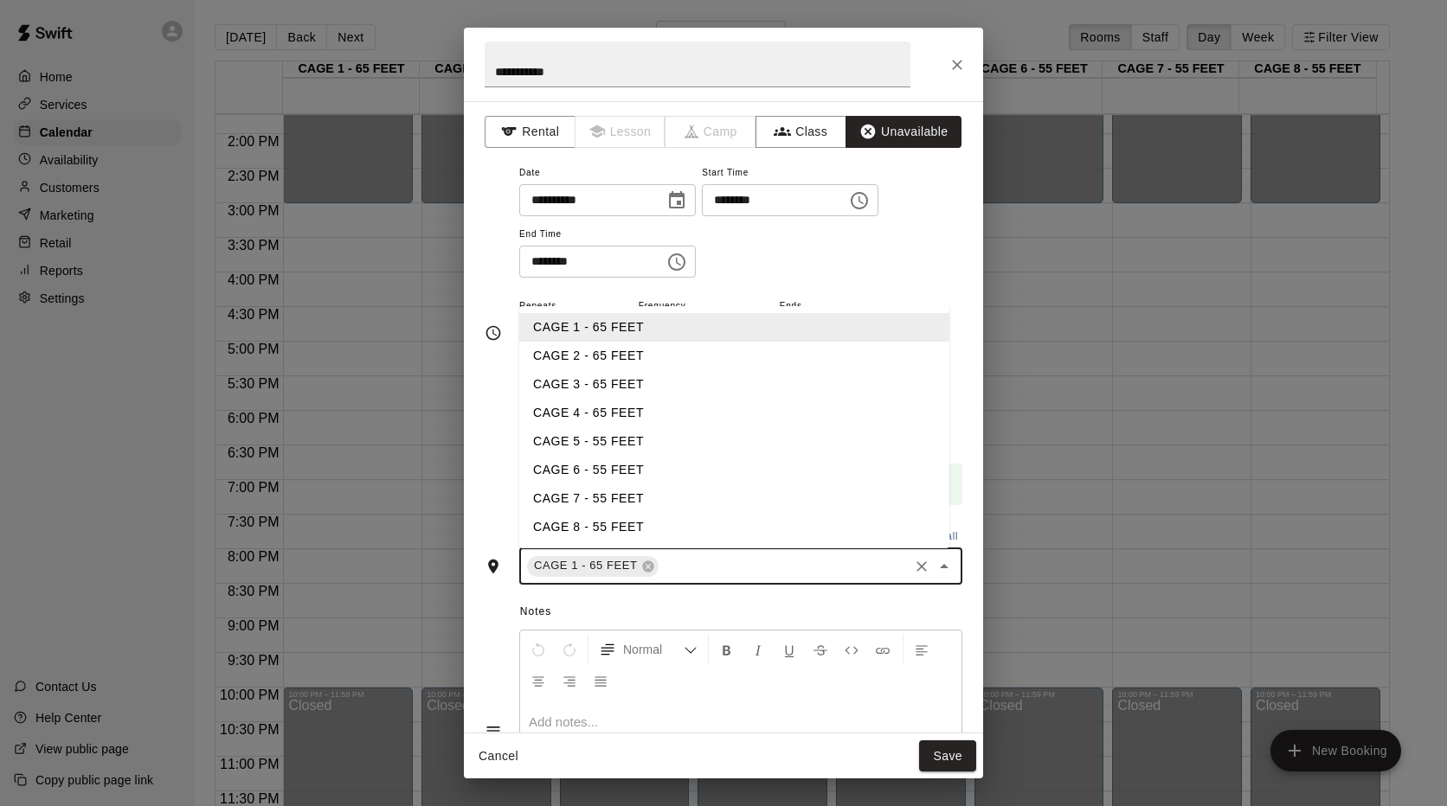
click at [621, 356] on li "CAGE 2 - 65 FEET" at bounding box center [734, 356] width 430 height 29
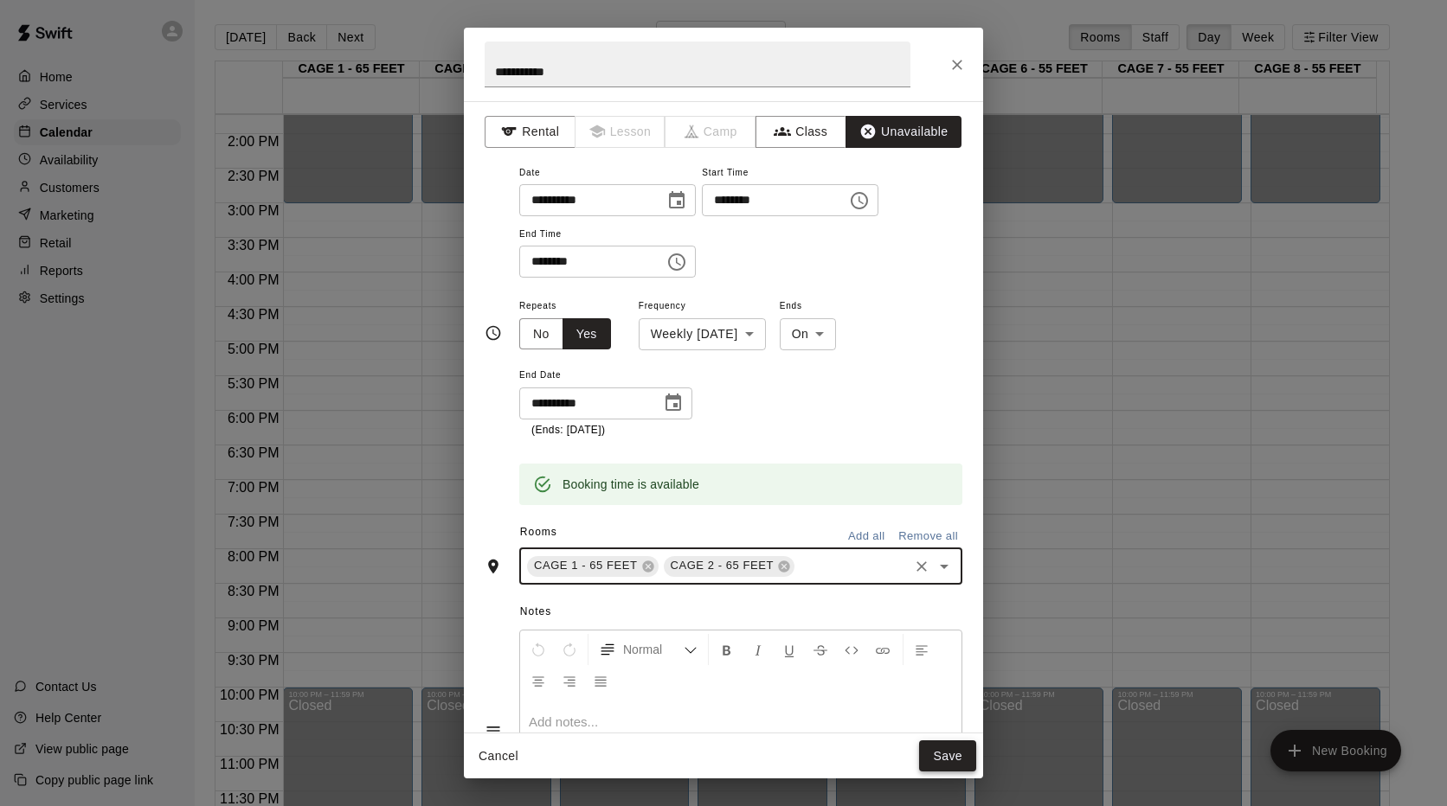
click at [952, 761] on button "Save" at bounding box center [947, 757] width 57 height 32
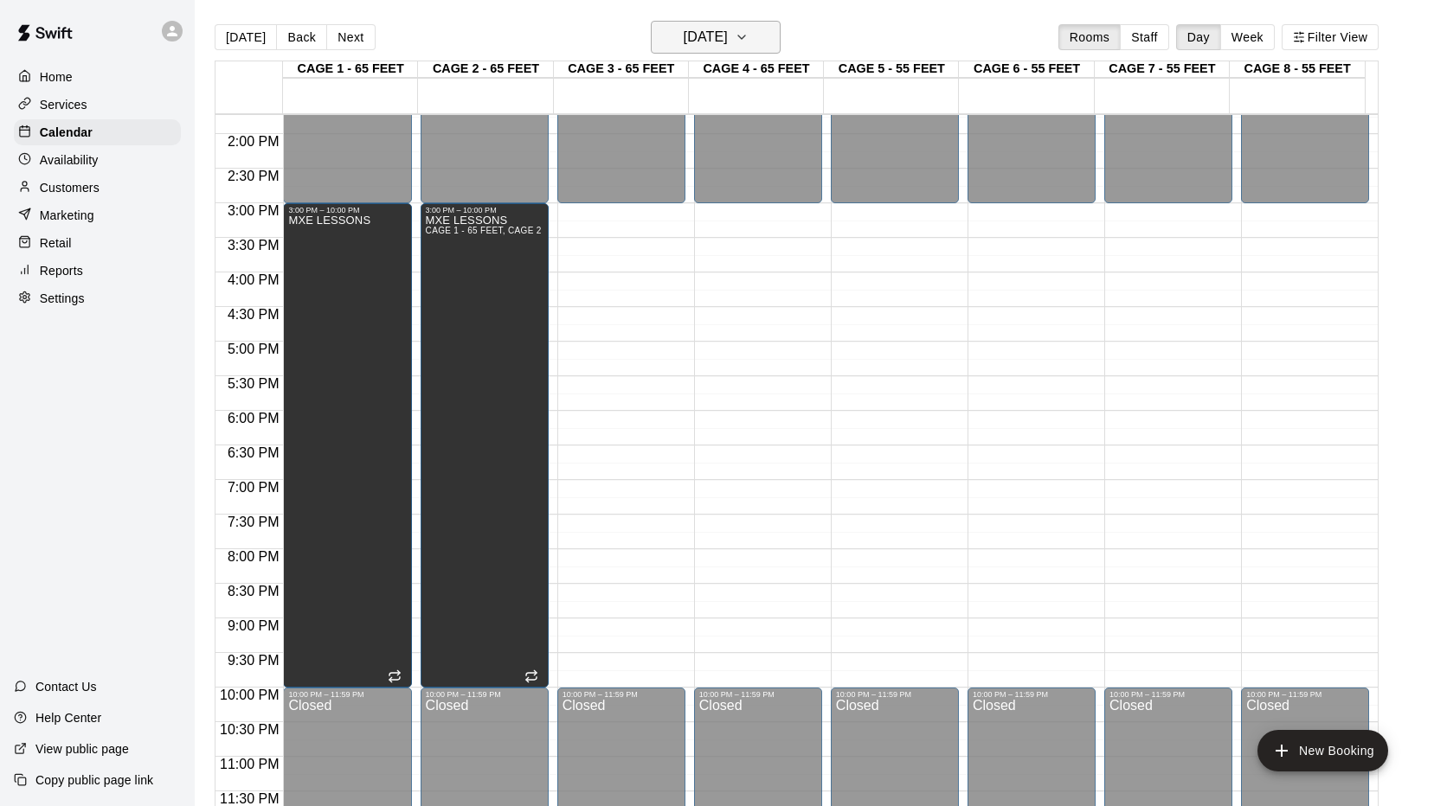
click at [754, 37] on button "[DATE]" at bounding box center [716, 37] width 130 height 33
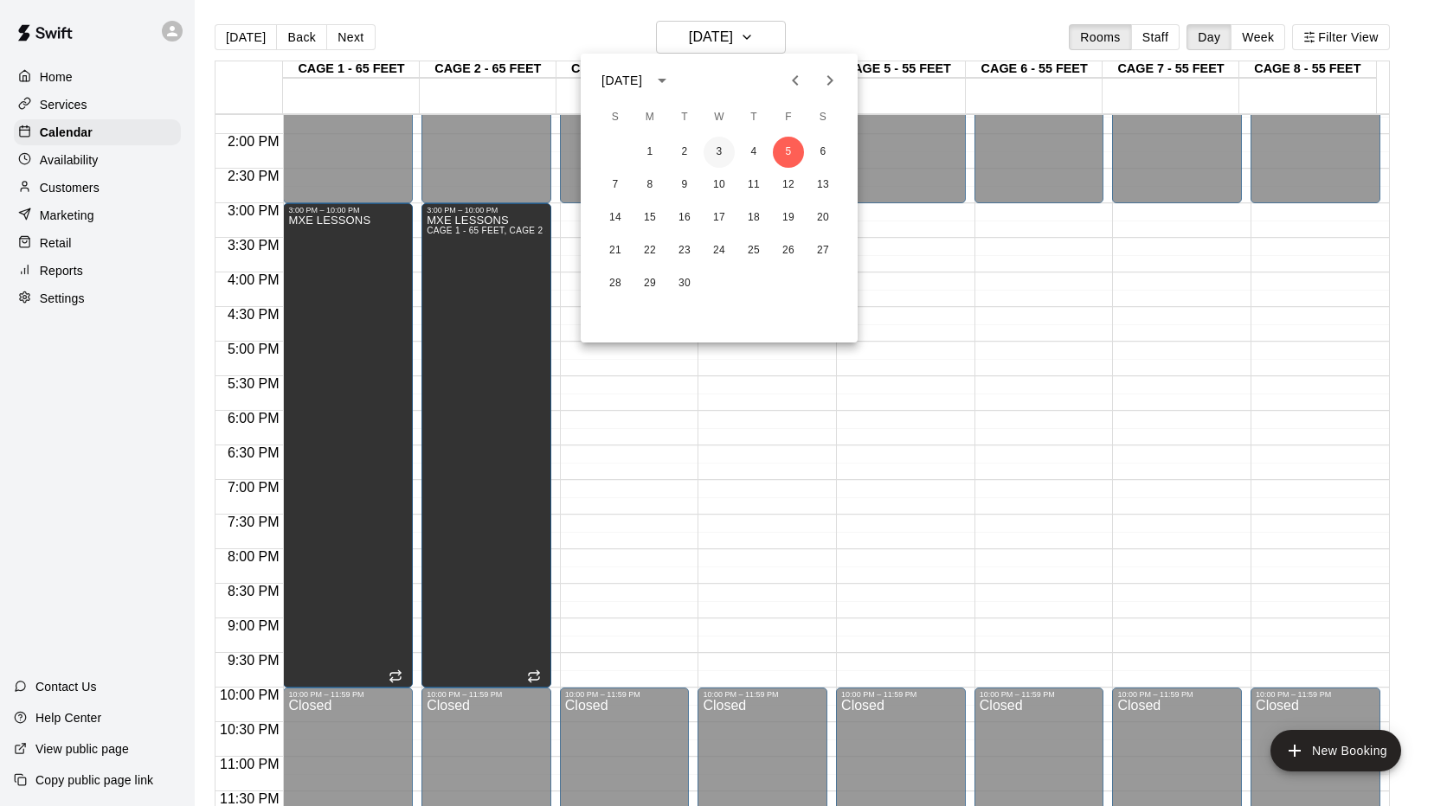
click at [710, 154] on button "3" at bounding box center [718, 152] width 31 height 31
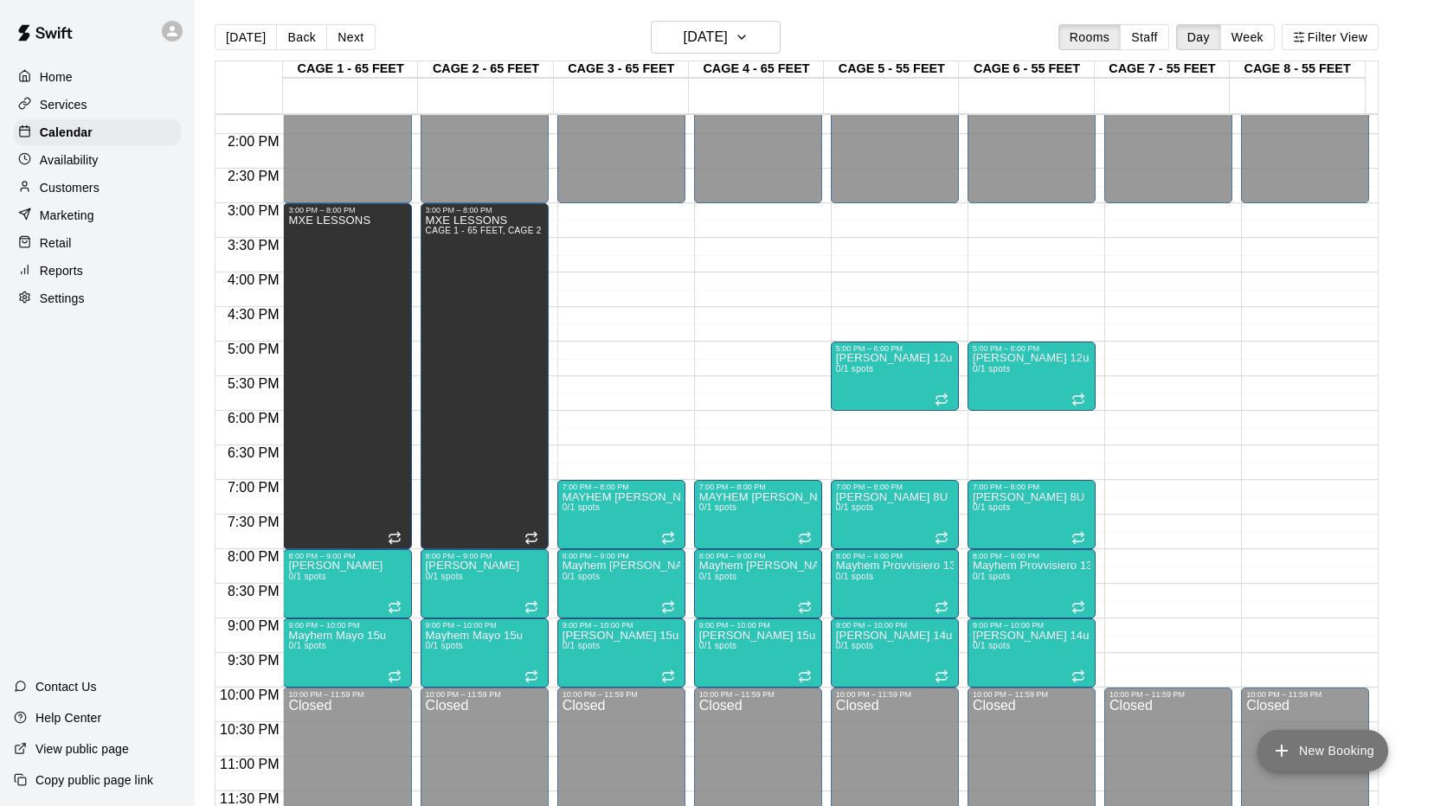
click at [1291, 747] on icon "add" at bounding box center [1281, 751] width 21 height 21
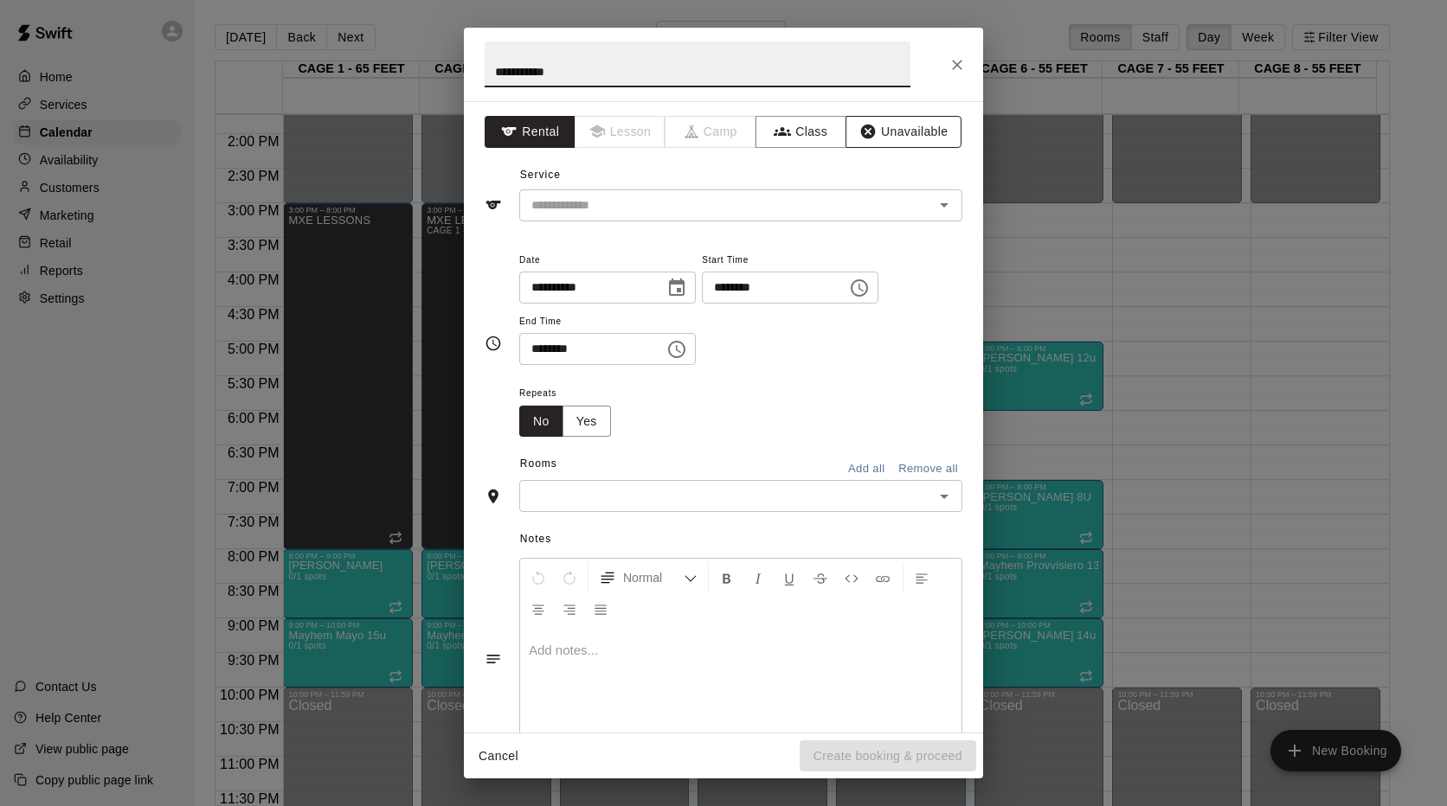
type input "**********"
click at [870, 126] on button "Unavailable" at bounding box center [903, 132] width 116 height 32
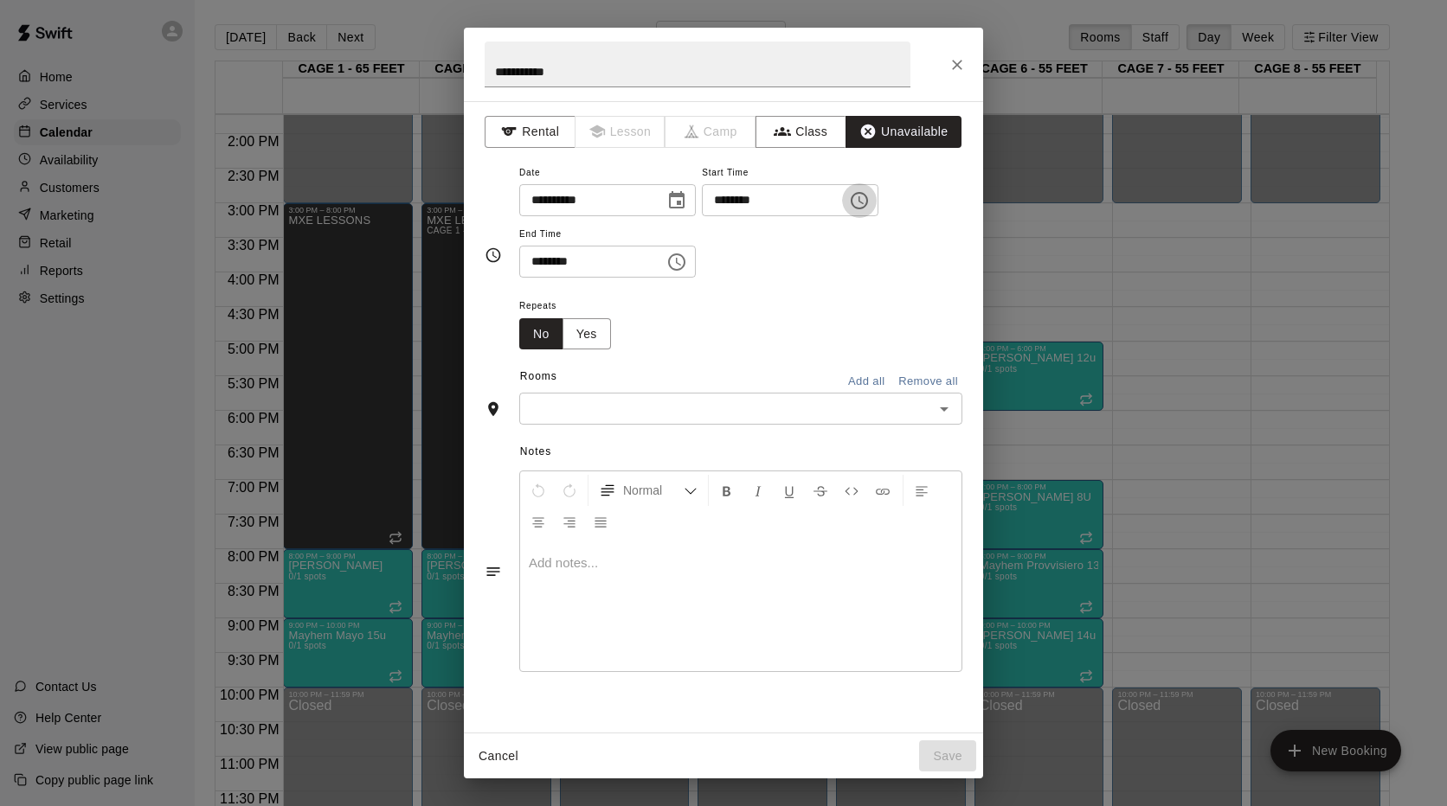
click at [869, 200] on icon "Choose time, selected time is 11:00 AM" at bounding box center [859, 200] width 21 height 21
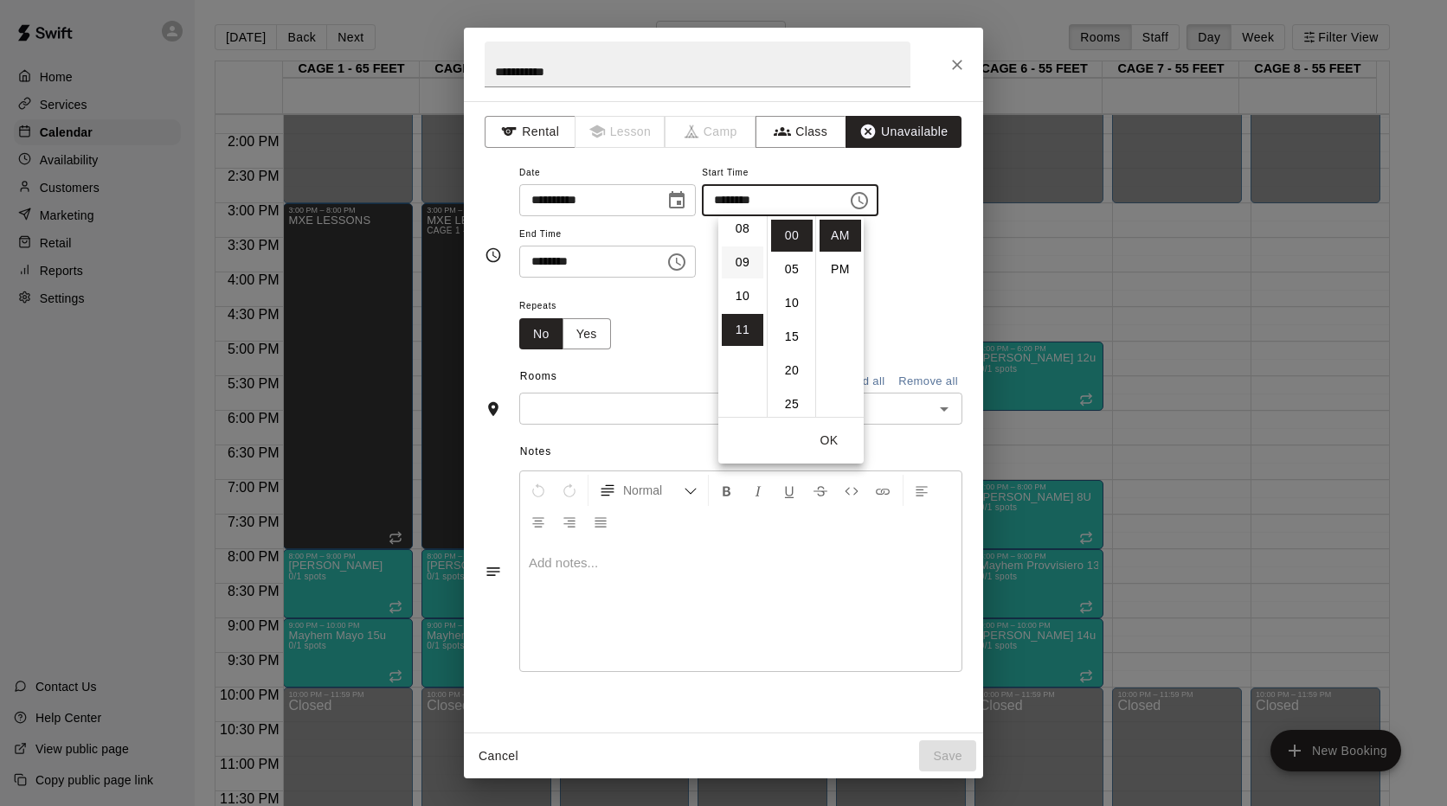
scroll to position [0, 0]
click at [740, 330] on li "03" at bounding box center [743, 337] width 42 height 32
click at [833, 268] on li "PM" at bounding box center [840, 269] width 42 height 32
type input "********"
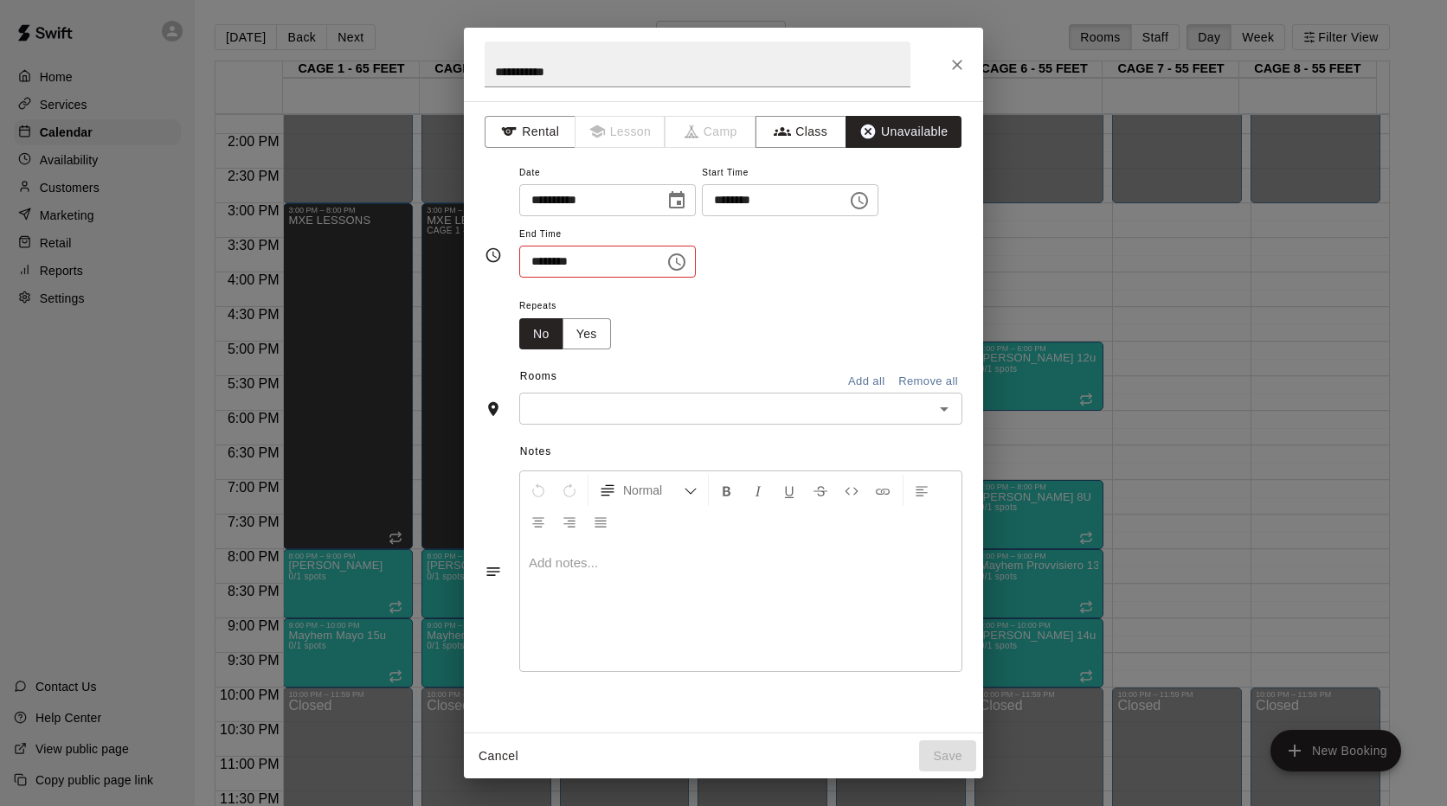
scroll to position [31, 0]
click at [687, 264] on icon "Choose time, selected time is 11:30 AM" at bounding box center [676, 262] width 21 height 21
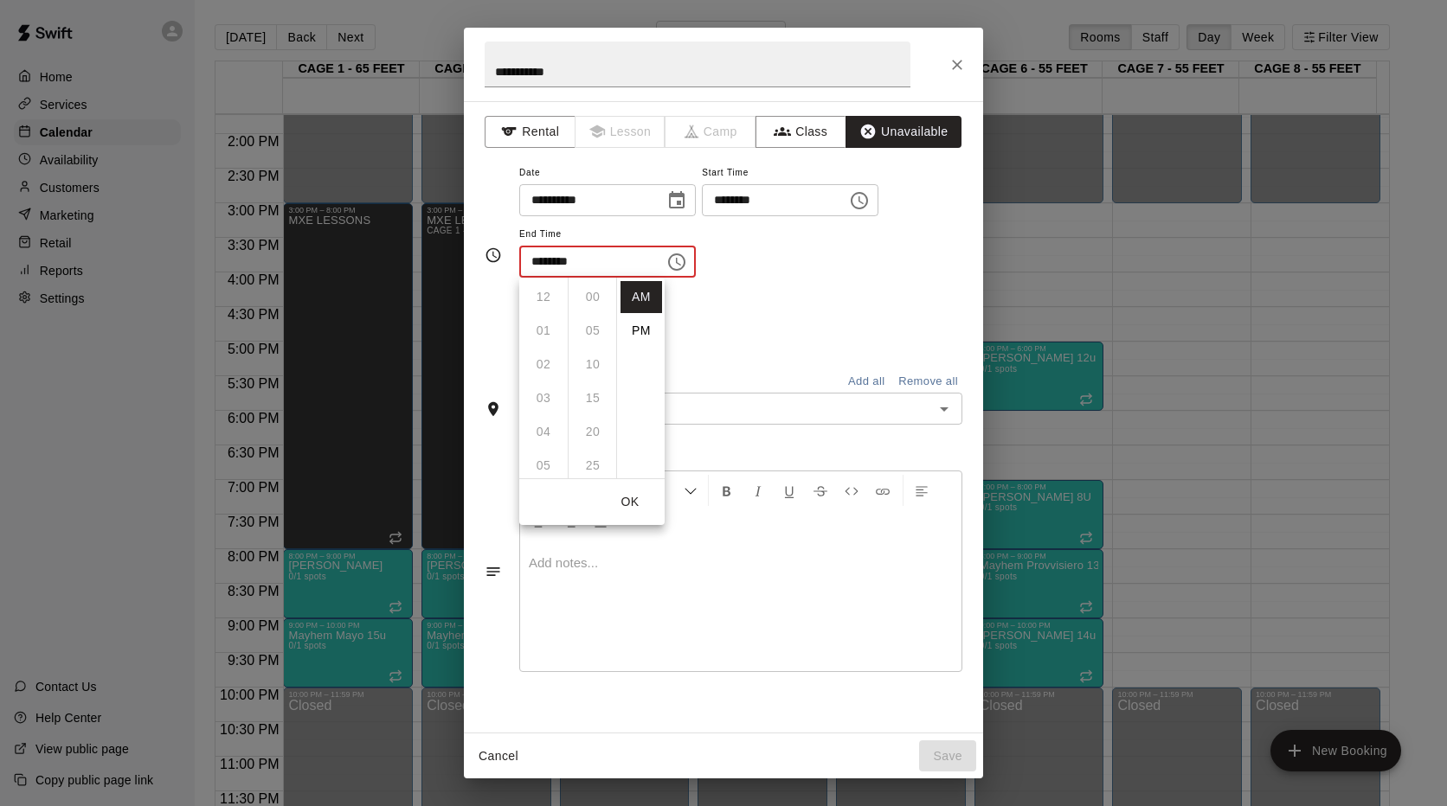
scroll to position [202, 0]
click at [637, 328] on li "PM" at bounding box center [641, 331] width 42 height 32
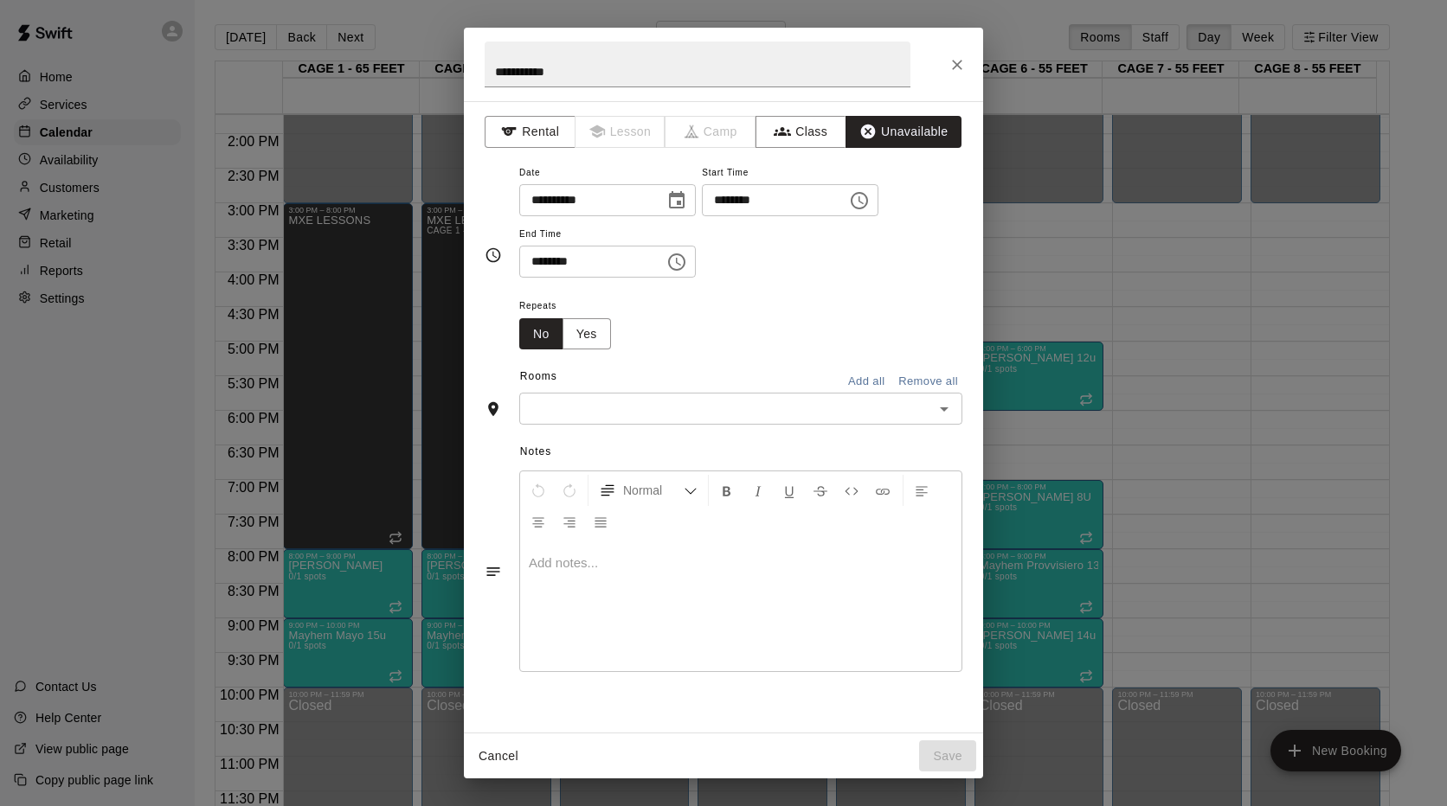
scroll to position [31, 0]
click at [539, 263] on input "********" at bounding box center [585, 262] width 133 height 32
type input "********"
click at [598, 337] on button "Yes" at bounding box center [586, 334] width 48 height 32
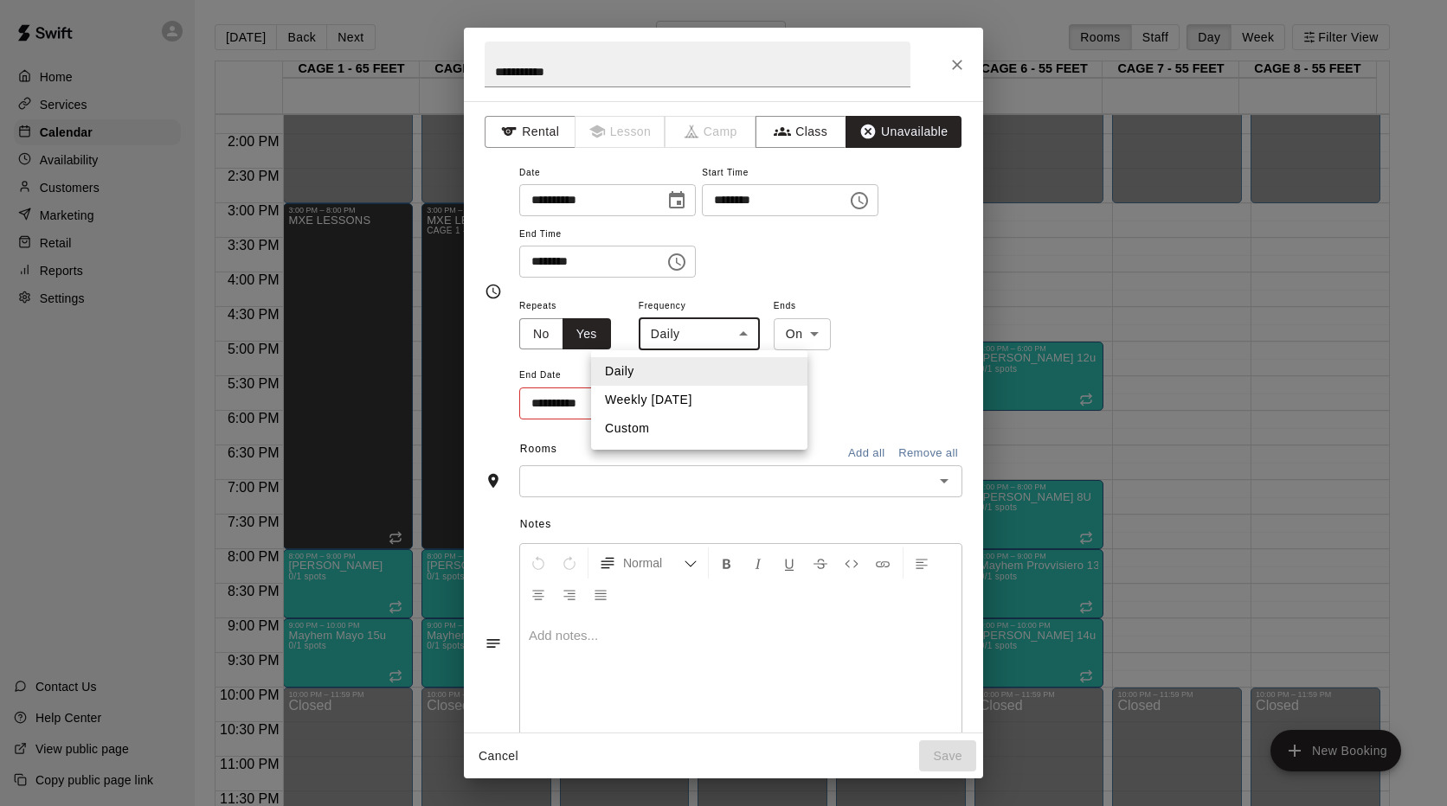
click at [733, 334] on body "Home Services Calendar Availability Customers Marketing Retail Reports Settings…" at bounding box center [723, 417] width 1447 height 834
click at [690, 407] on li "Weekly [DATE]" at bounding box center [699, 400] width 216 height 29
type input "******"
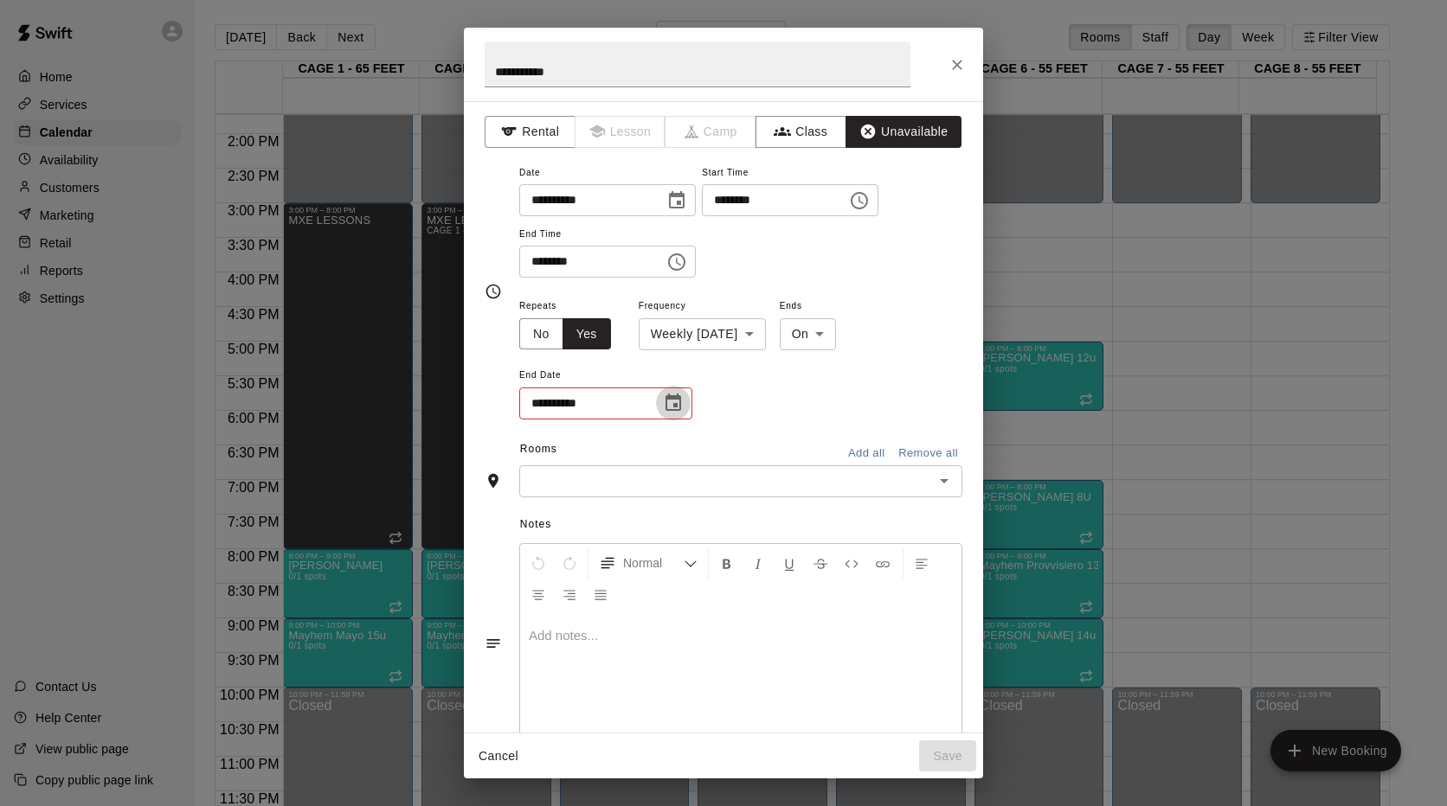
click at [682, 401] on icon "Choose date" at bounding box center [673, 403] width 21 height 21
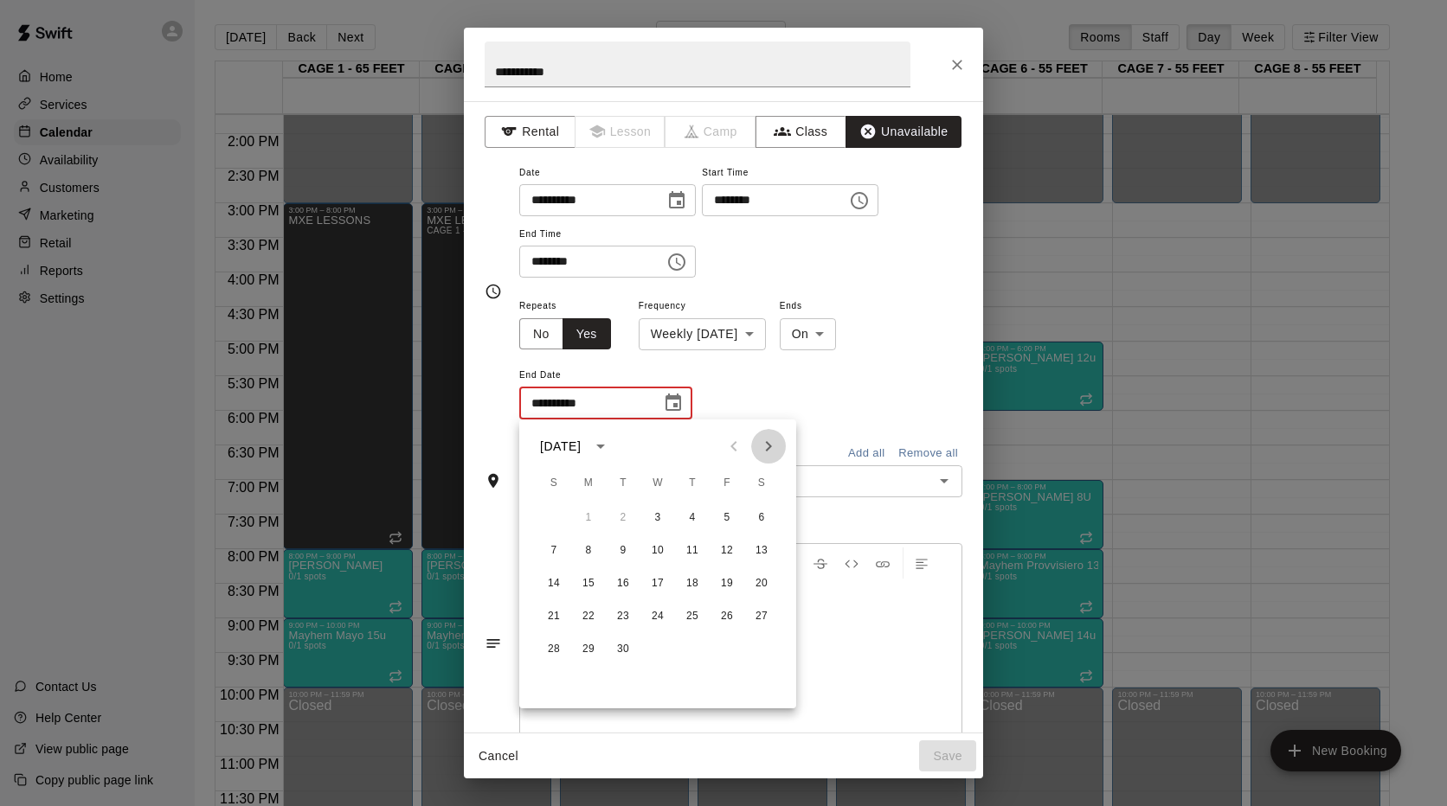
click at [760, 446] on icon "Next month" at bounding box center [768, 446] width 21 height 21
click at [654, 639] on button "31" at bounding box center [657, 649] width 31 height 31
type input "**********"
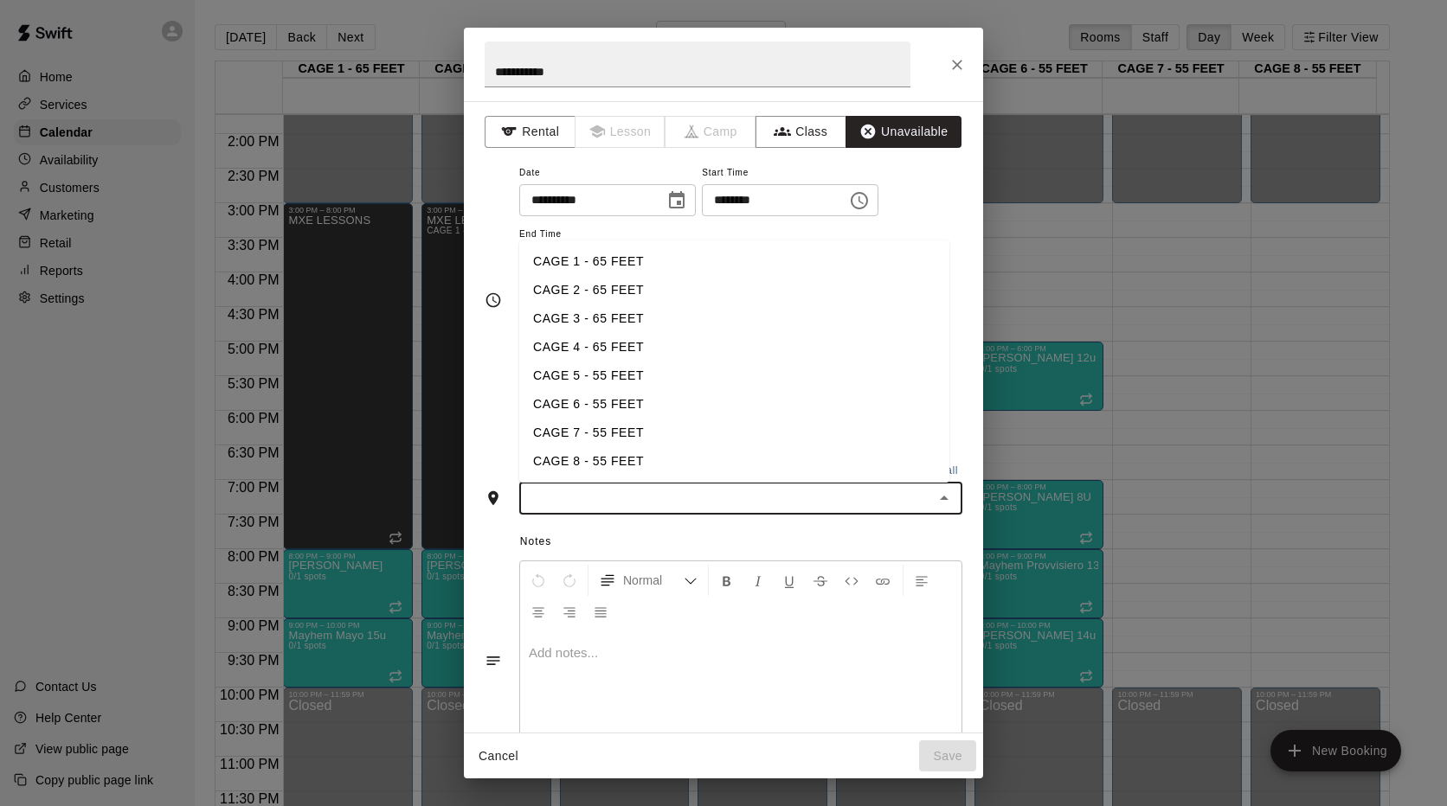
click at [891, 494] on input "text" at bounding box center [726, 499] width 404 height 22
click at [589, 266] on li "CAGE 1 - 65 FEET" at bounding box center [734, 261] width 430 height 29
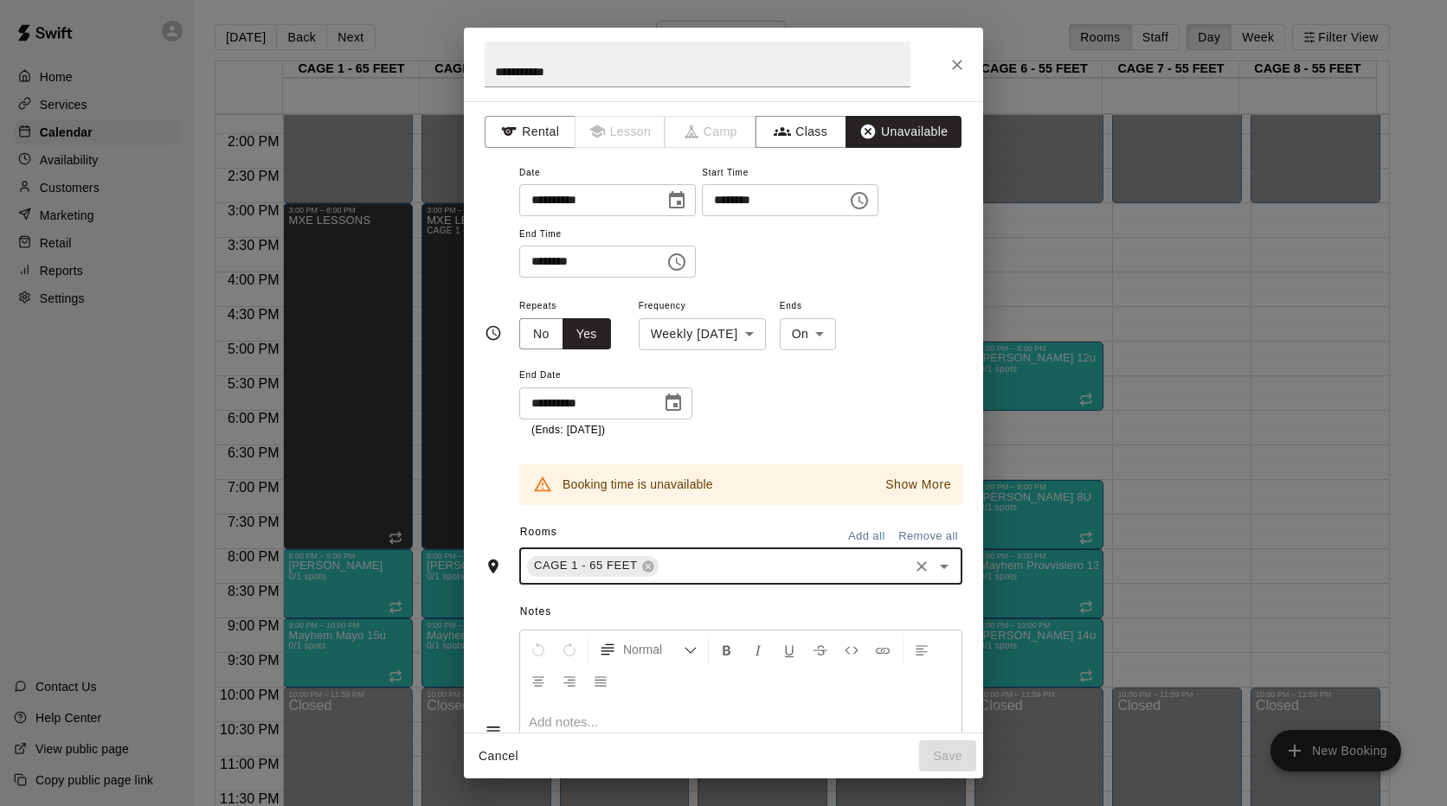
click at [936, 564] on icon "Open" at bounding box center [943, 566] width 21 height 21
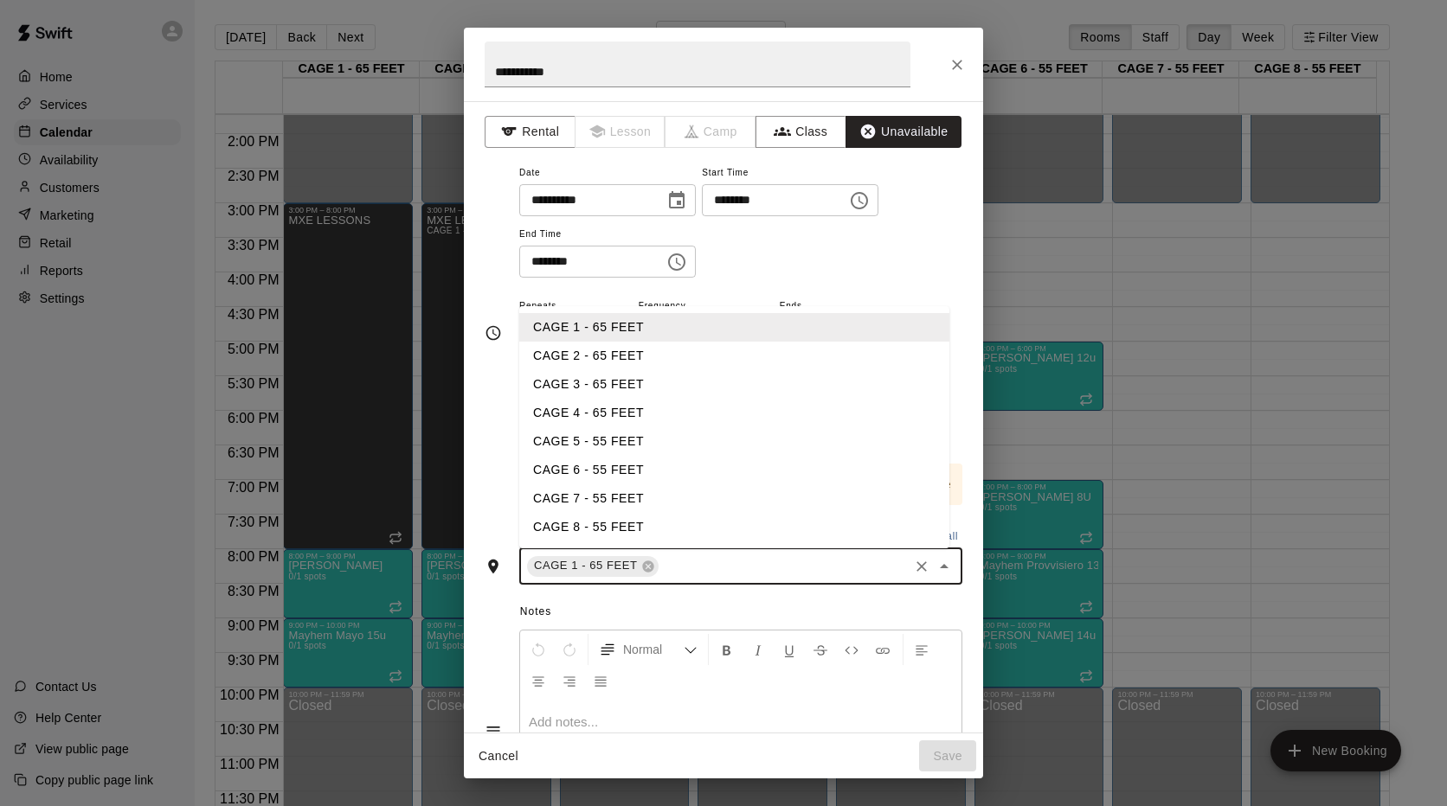
click at [604, 347] on li "CAGE 2 - 65 FEET" at bounding box center [734, 356] width 430 height 29
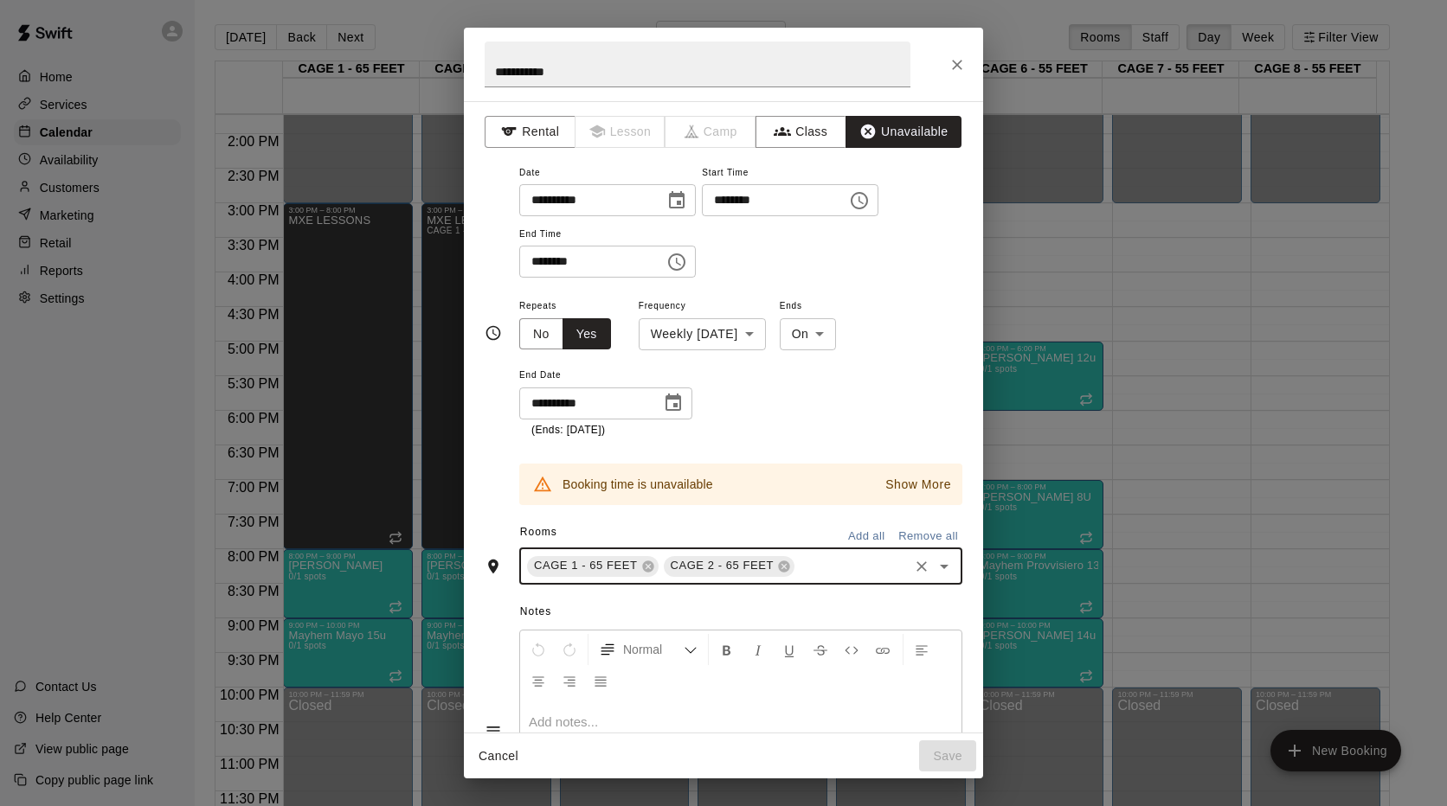
click at [906, 491] on p "Show More" at bounding box center [918, 485] width 66 height 18
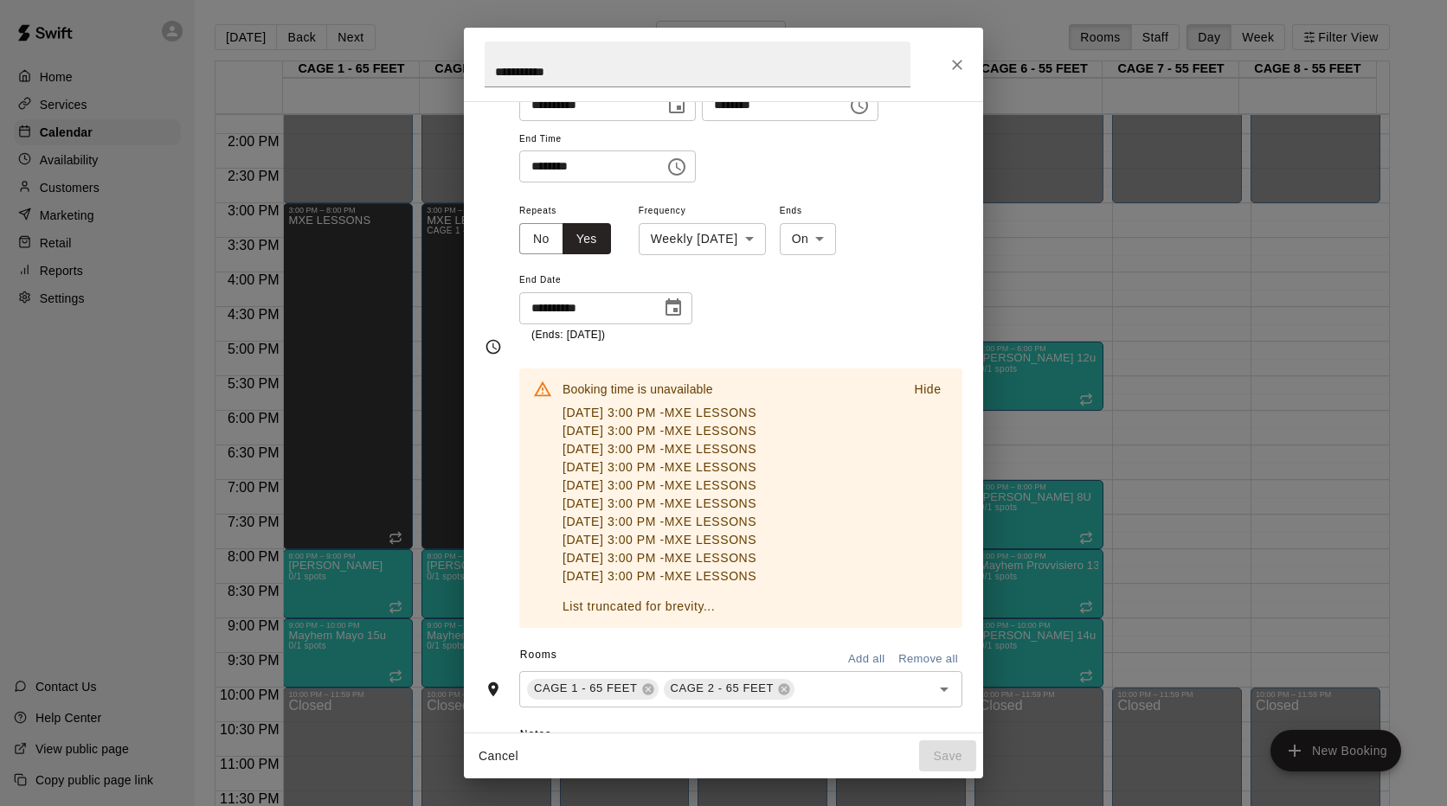
scroll to position [0, 0]
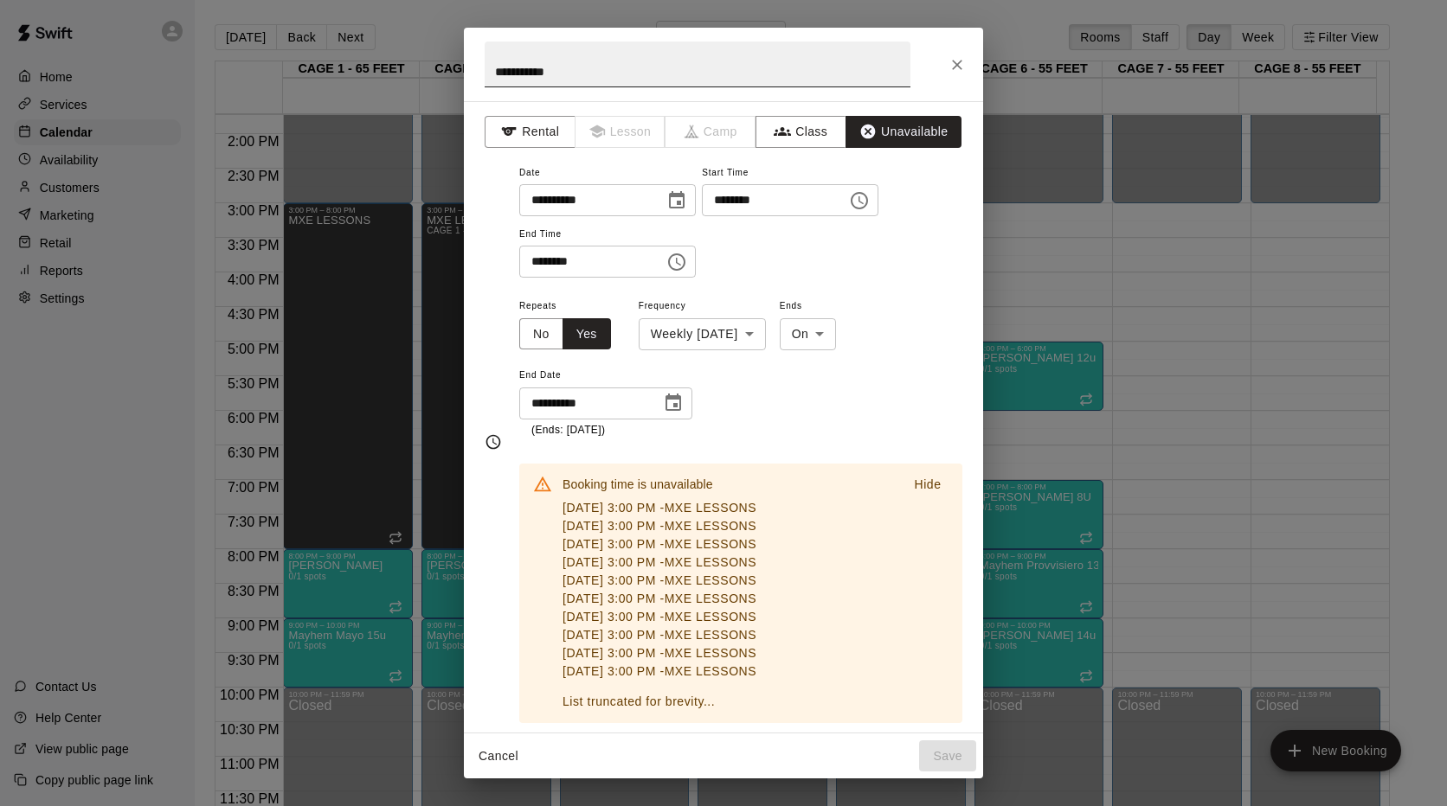
drag, startPoint x: 724, startPoint y: 35, endPoint x: 812, endPoint y: 51, distance: 89.6
click at [812, 51] on h2 "**********" at bounding box center [697, 65] width 467 height 74
click at [917, 484] on p "Hide" at bounding box center [927, 485] width 27 height 18
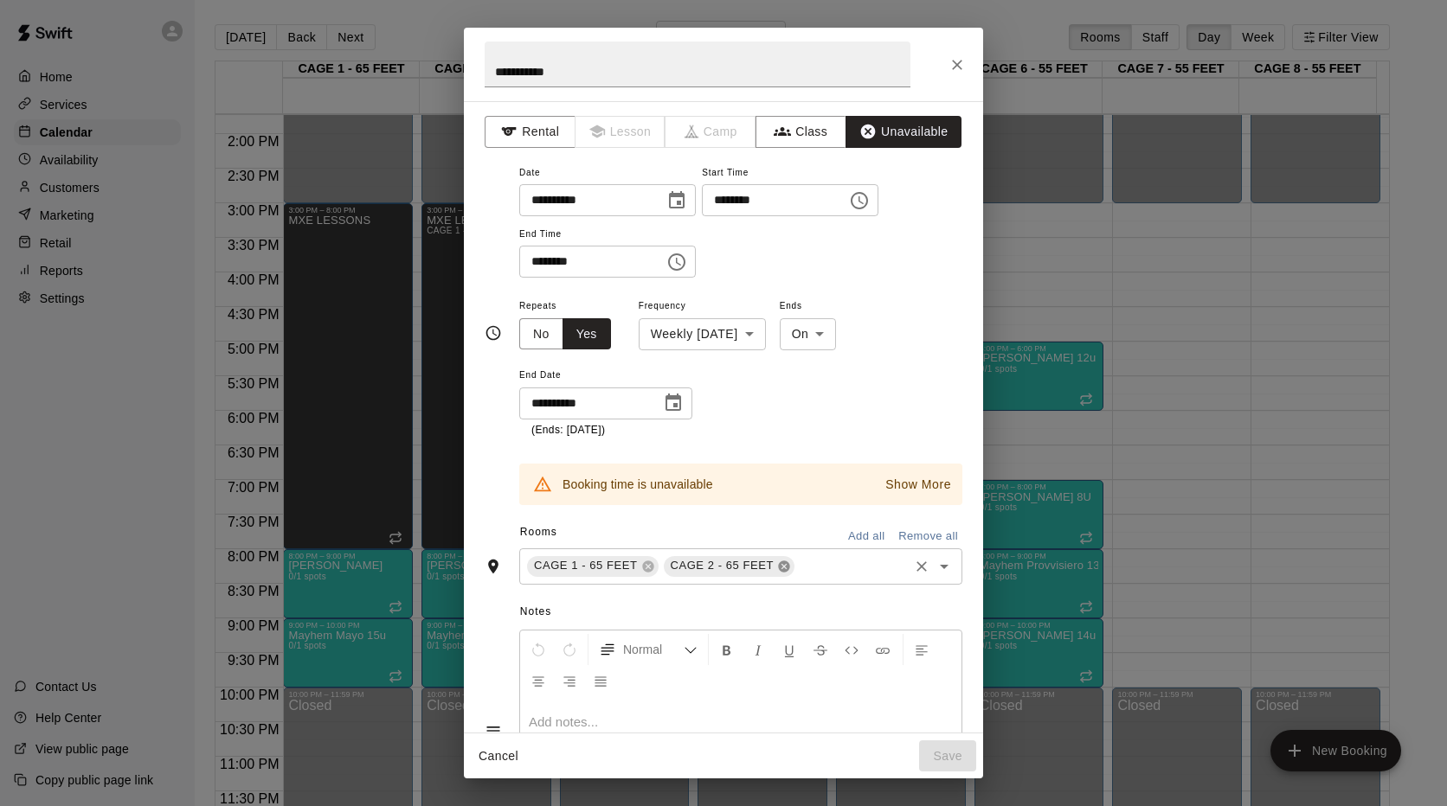
click at [778, 571] on icon at bounding box center [783, 566] width 11 height 11
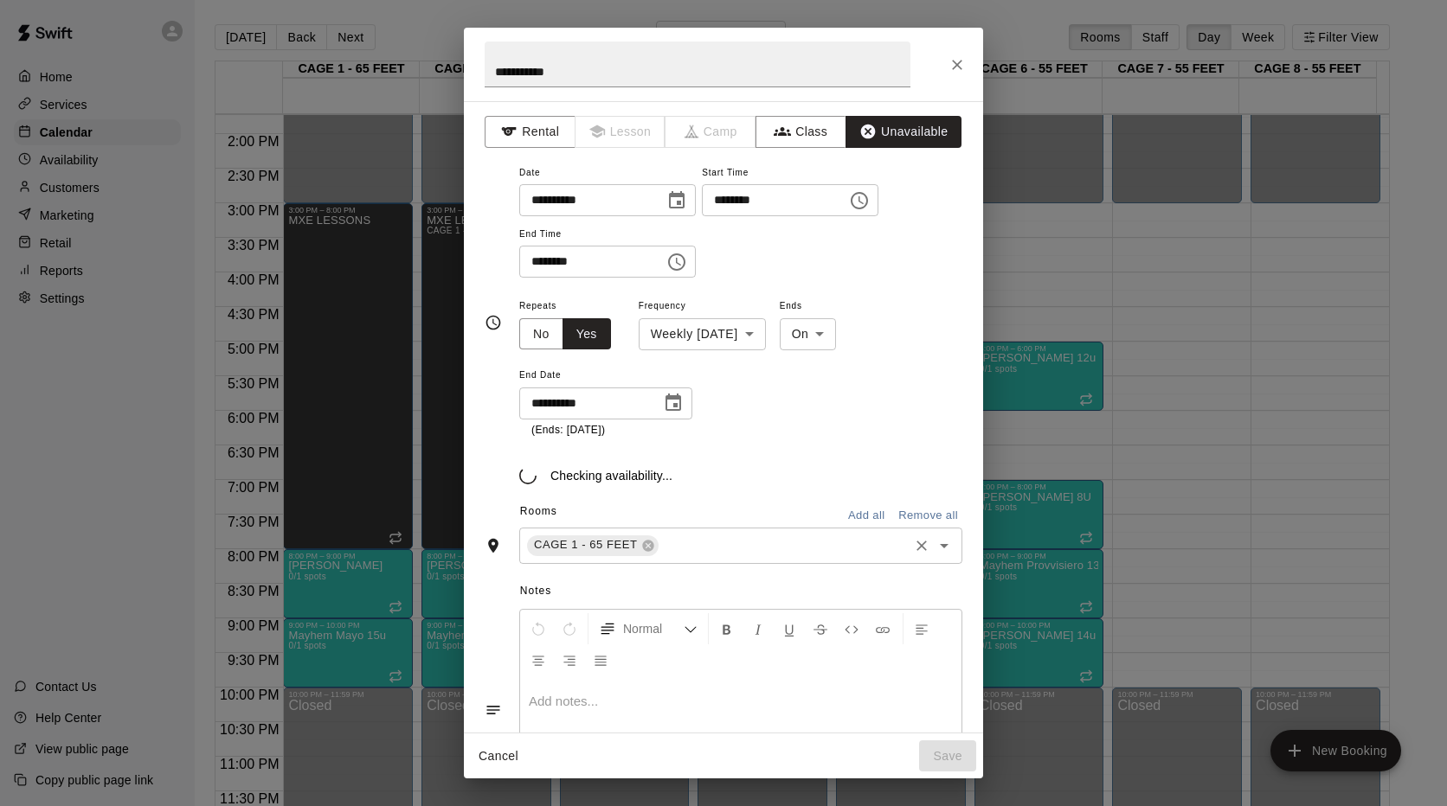
click at [636, 555] on div "CAGE 1 - 65 FEET" at bounding box center [593, 546] width 132 height 21
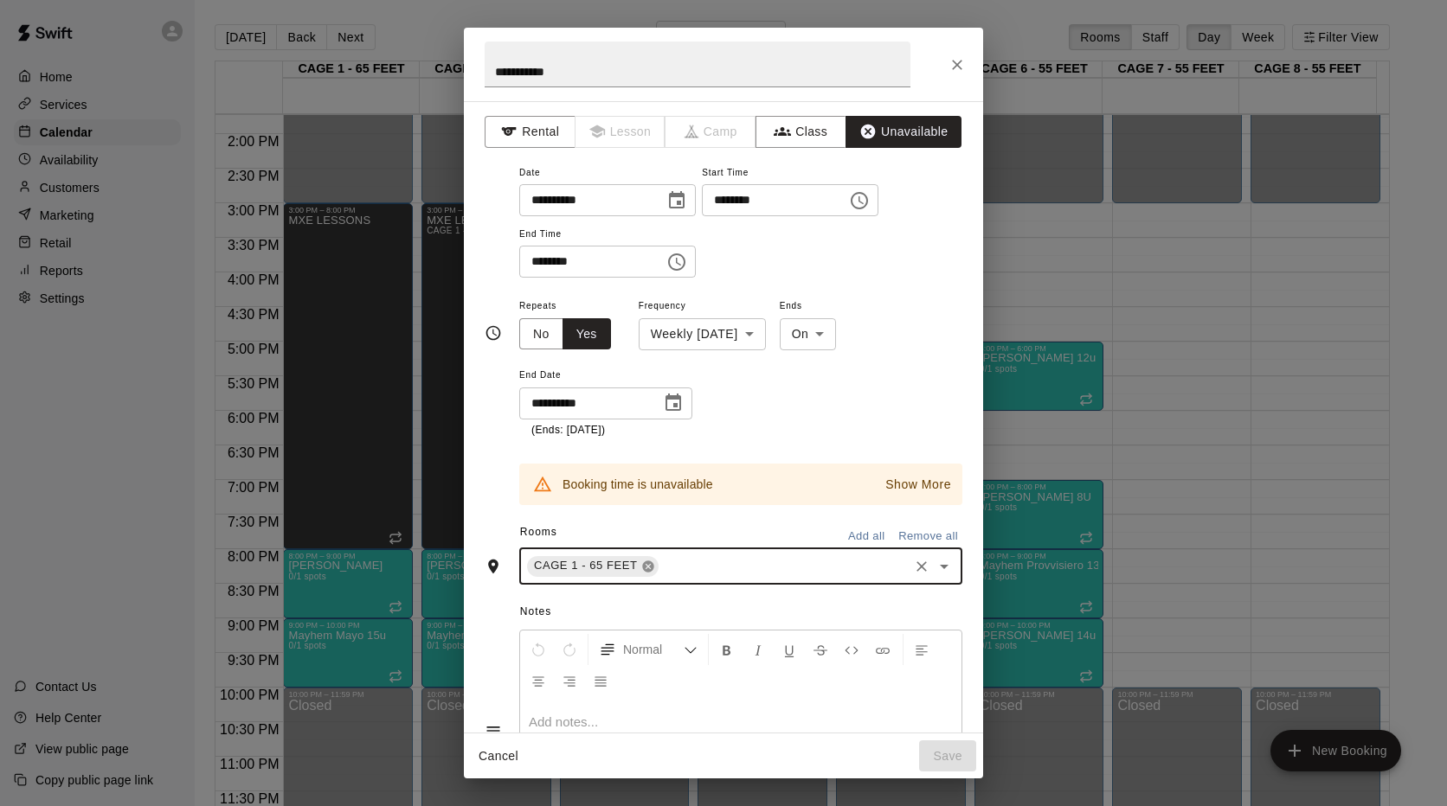
click at [642, 564] on icon at bounding box center [647, 566] width 11 height 11
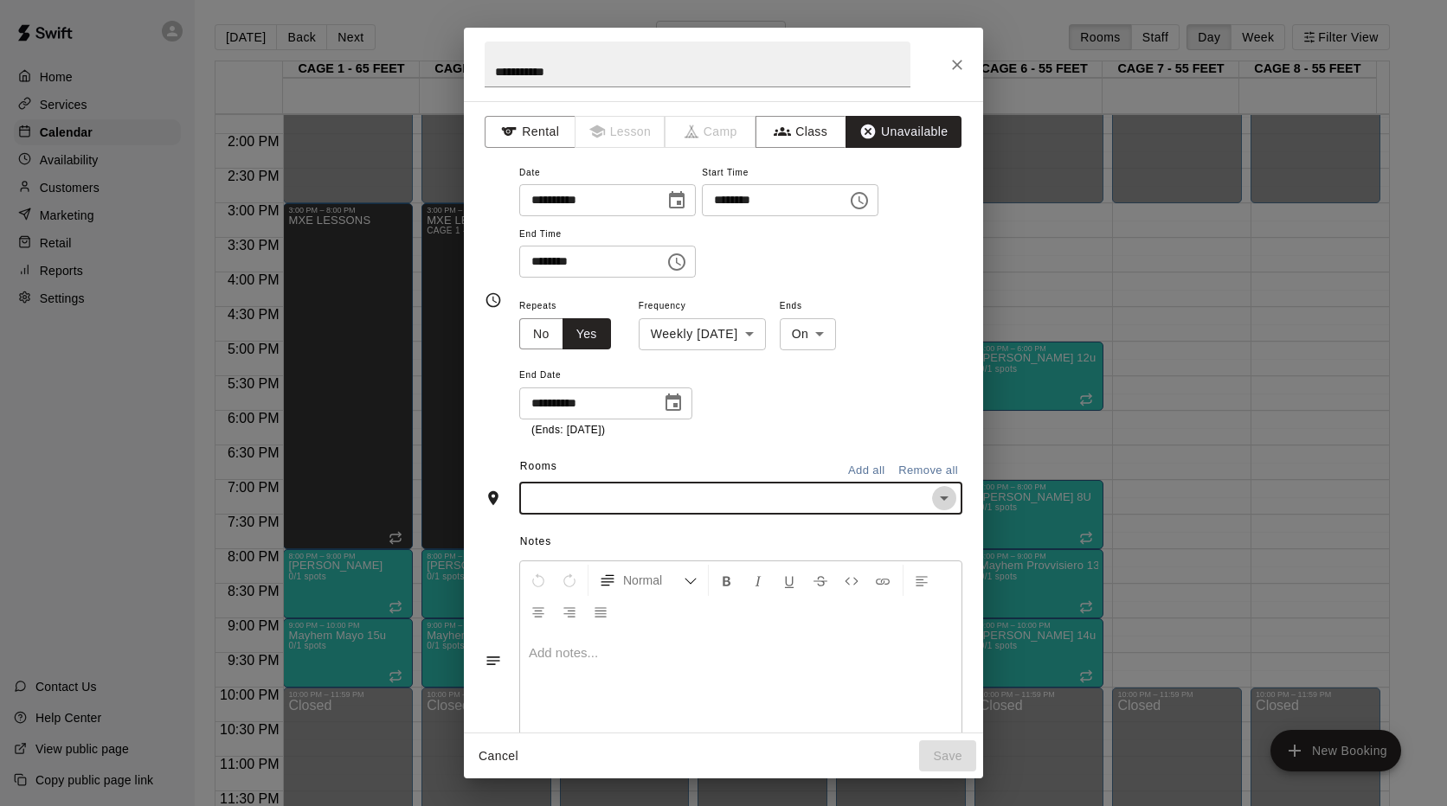
click at [940, 498] on icon "Open" at bounding box center [943, 498] width 21 height 21
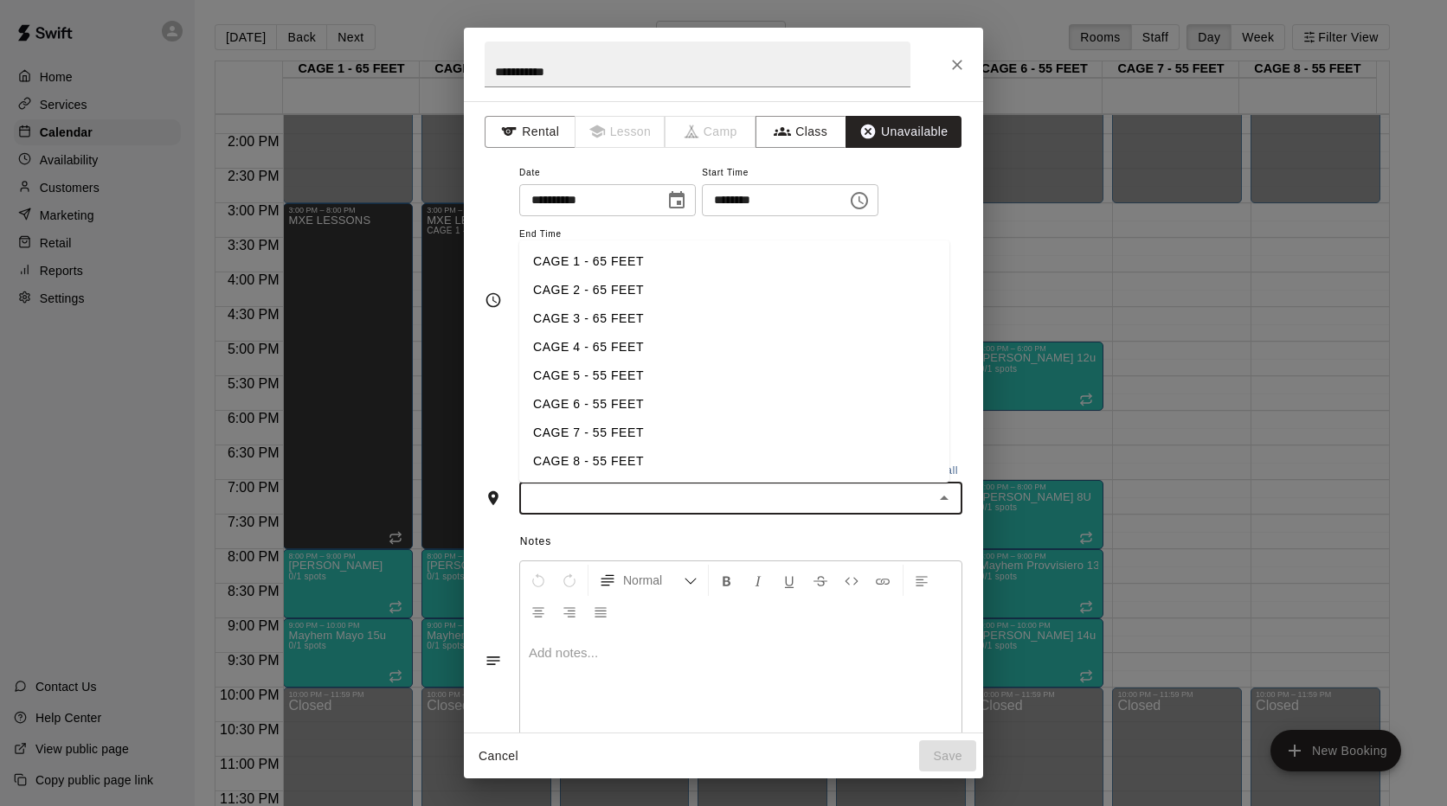
click at [567, 320] on li "CAGE 3 - 65 FEET" at bounding box center [734, 319] width 430 height 29
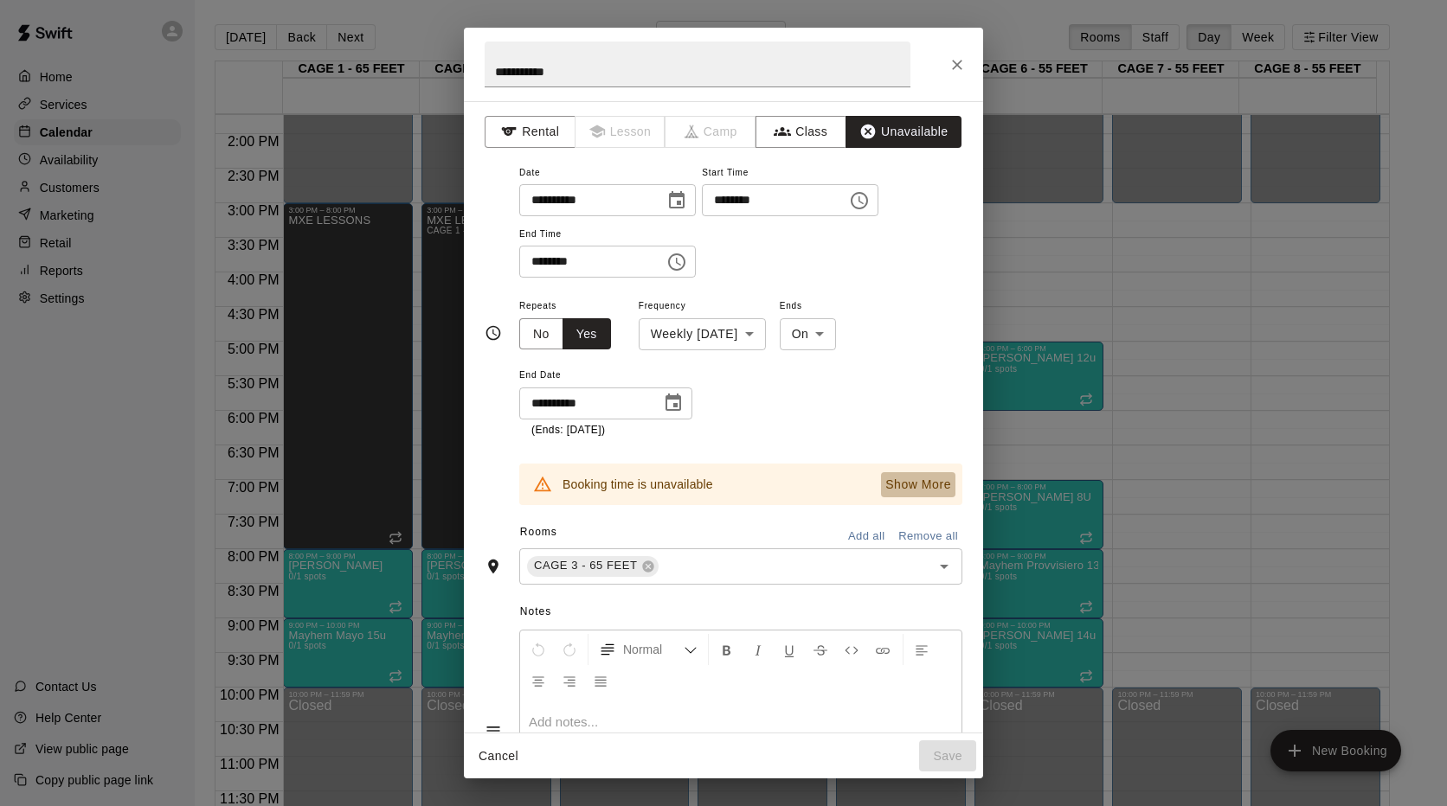
click at [916, 487] on p "Show More" at bounding box center [918, 485] width 66 height 18
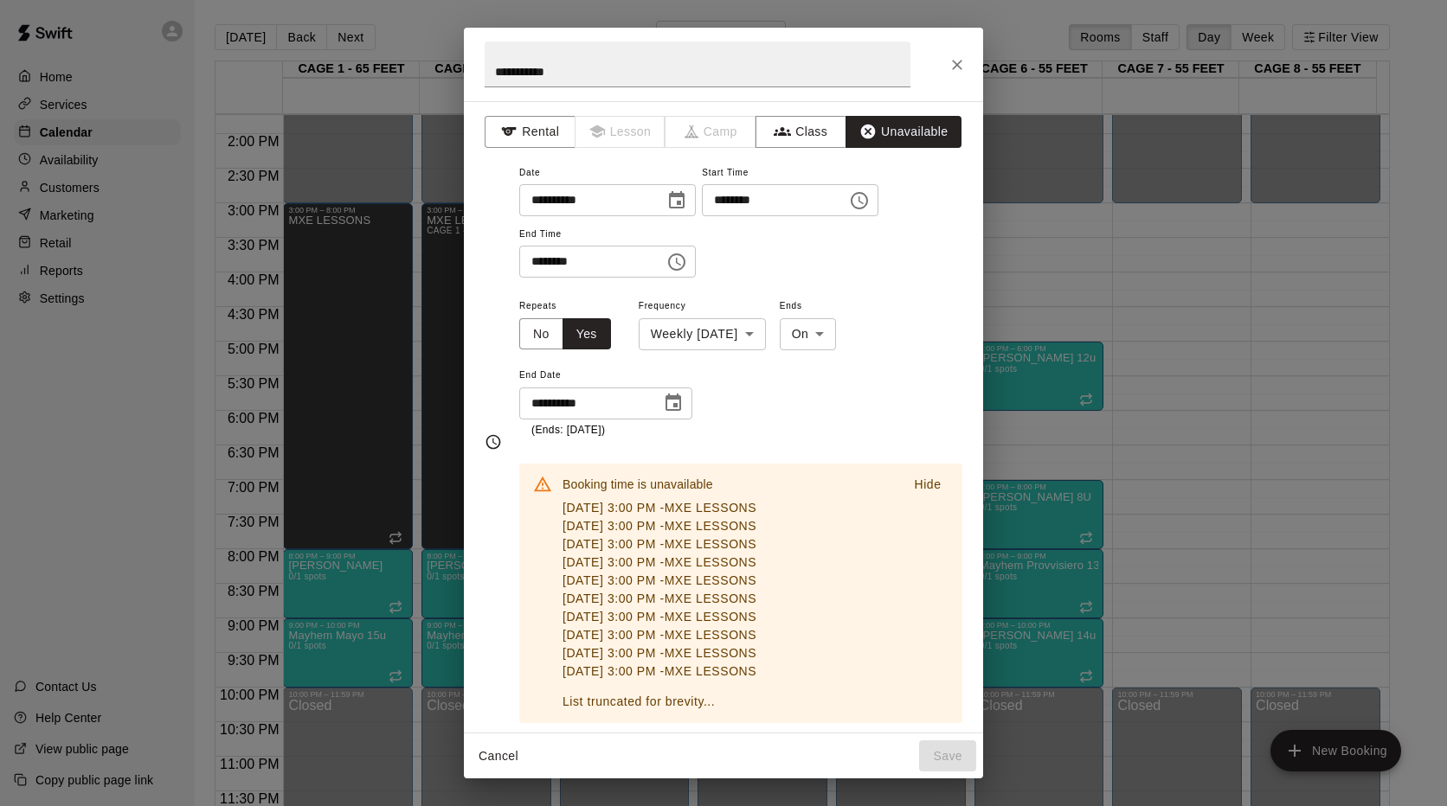
click at [916, 487] on p "Hide" at bounding box center [927, 485] width 27 height 18
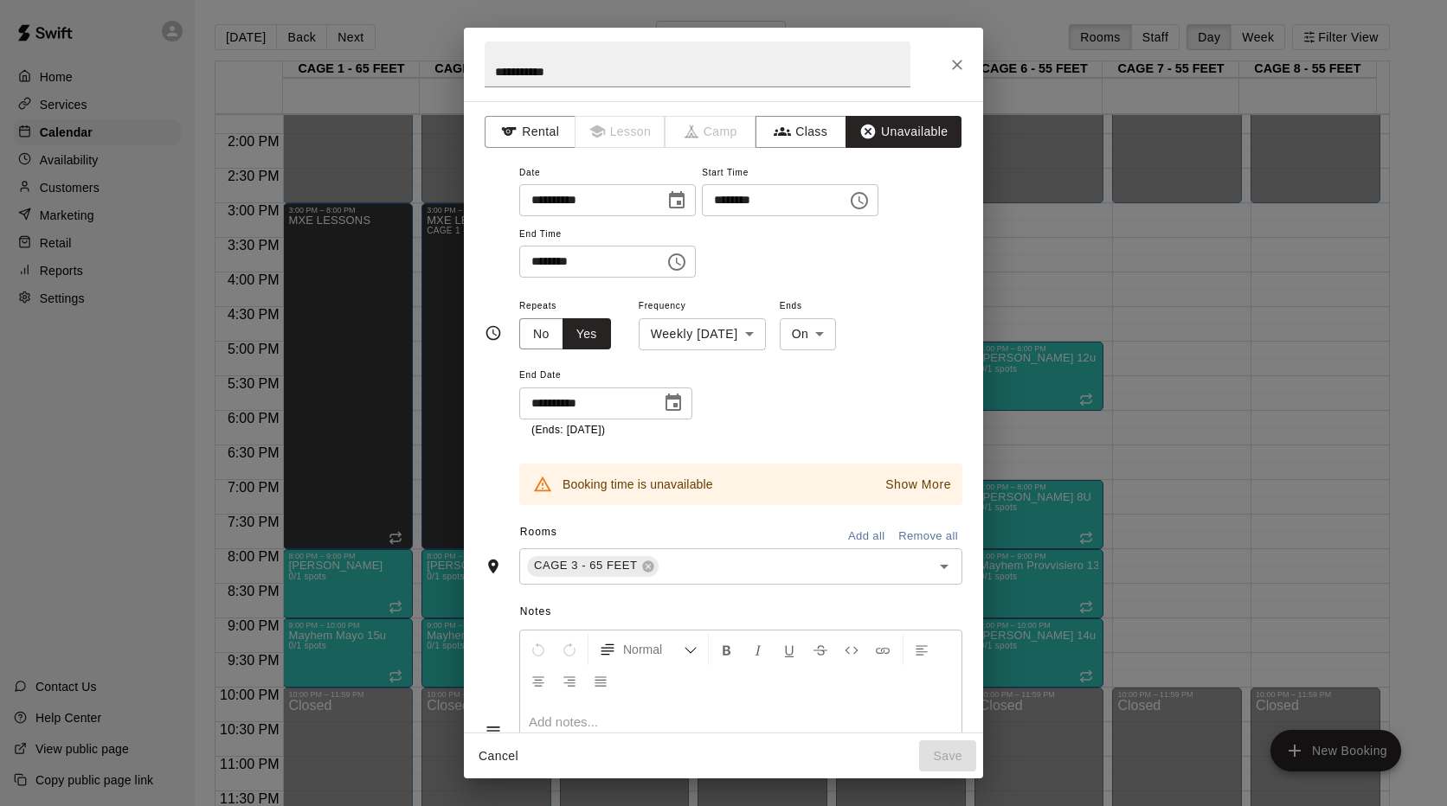
click at [687, 260] on icon "Choose time, selected time is 7:00 PM" at bounding box center [676, 262] width 21 height 21
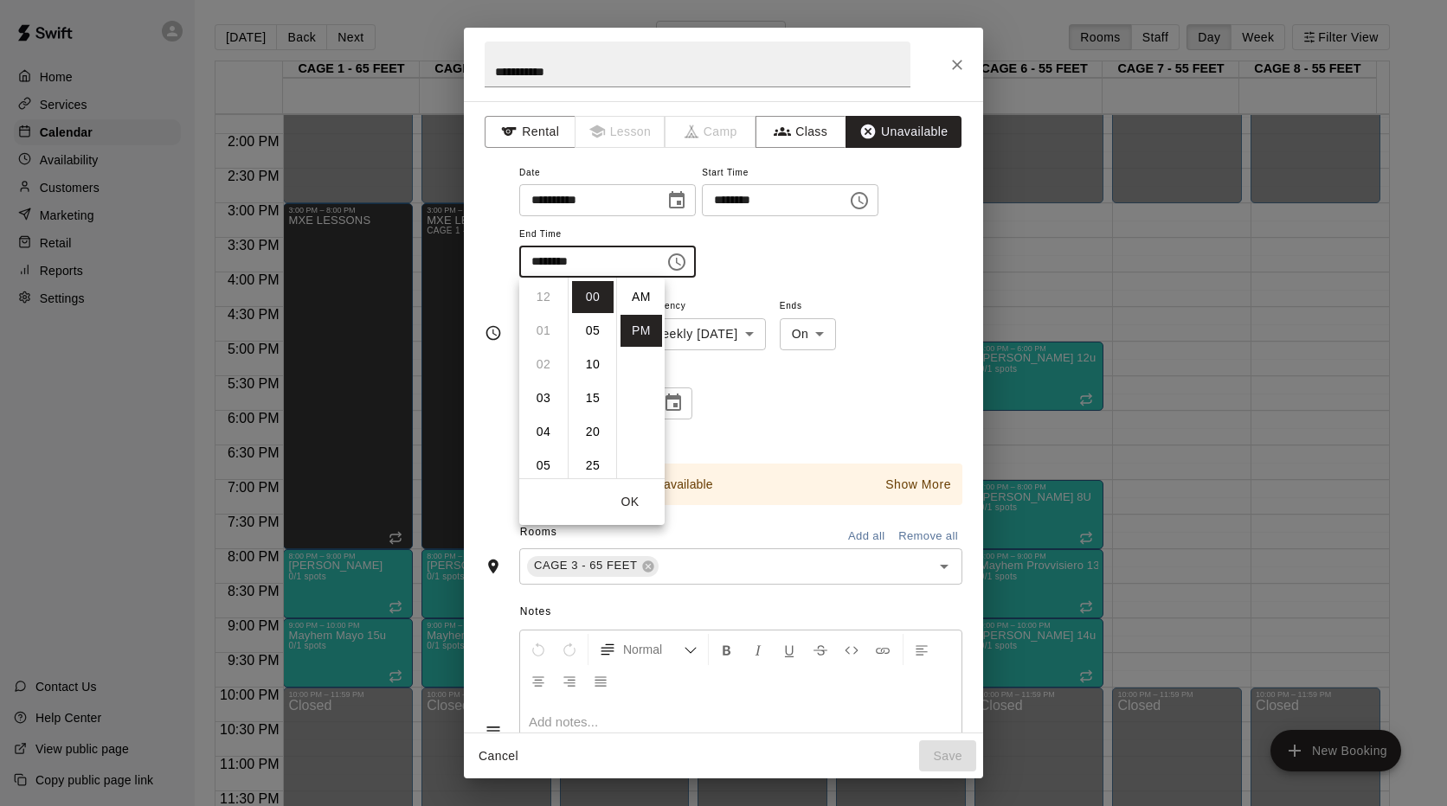
scroll to position [31, 0]
click at [546, 355] on li "06" at bounding box center [544, 350] width 42 height 32
type input "********"
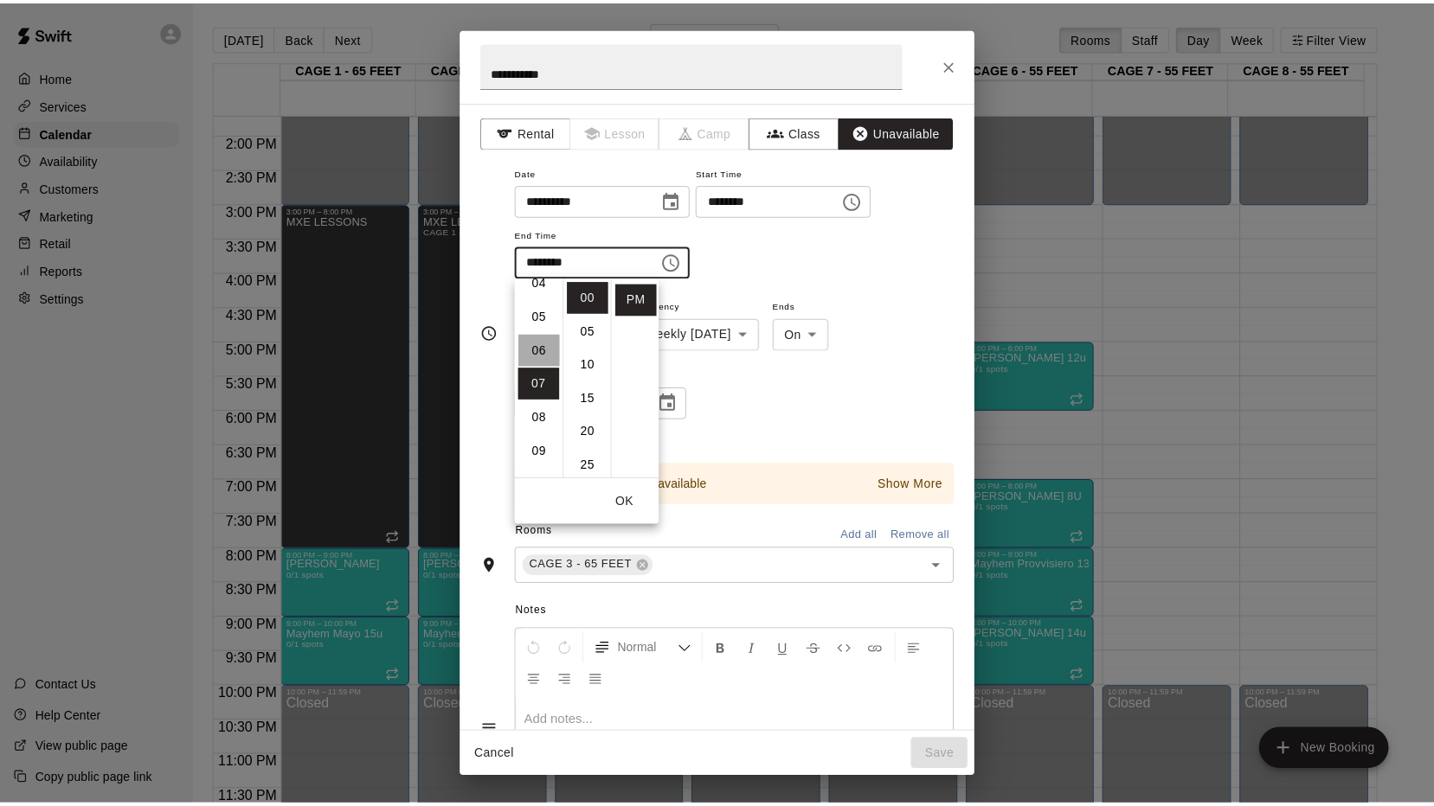
scroll to position [202, 0]
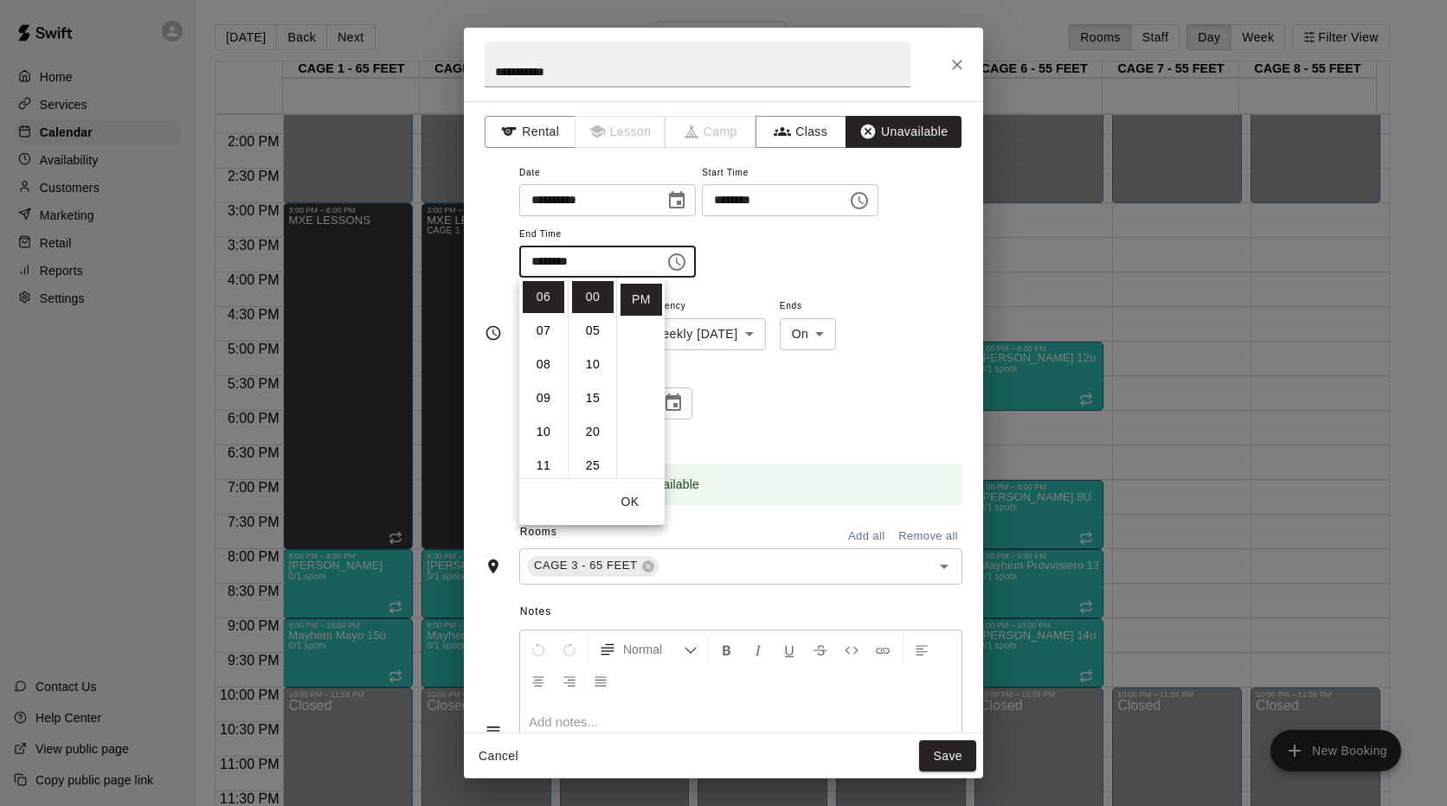
click at [631, 490] on button "OK" at bounding box center [629, 502] width 55 height 32
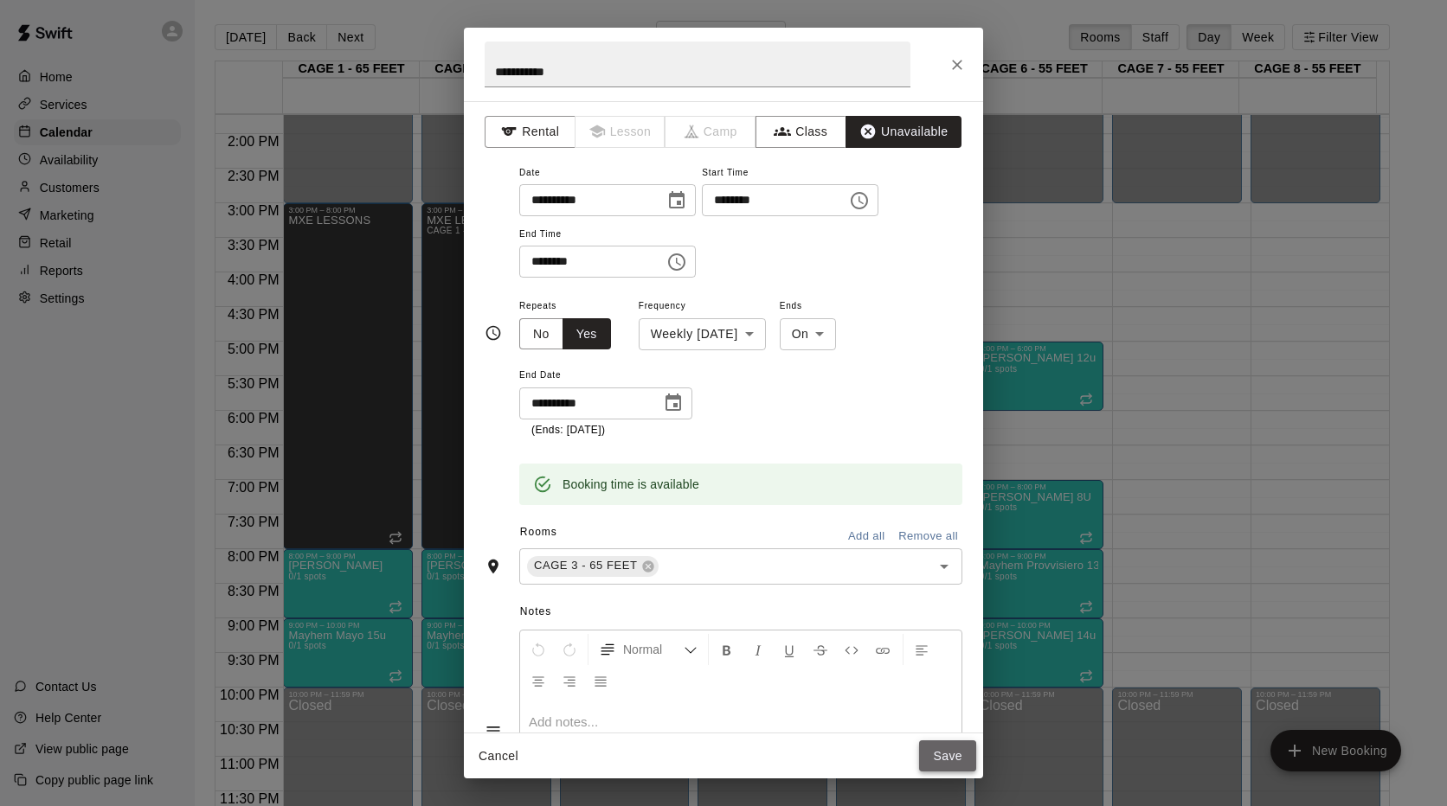
click at [955, 761] on button "Save" at bounding box center [947, 757] width 57 height 32
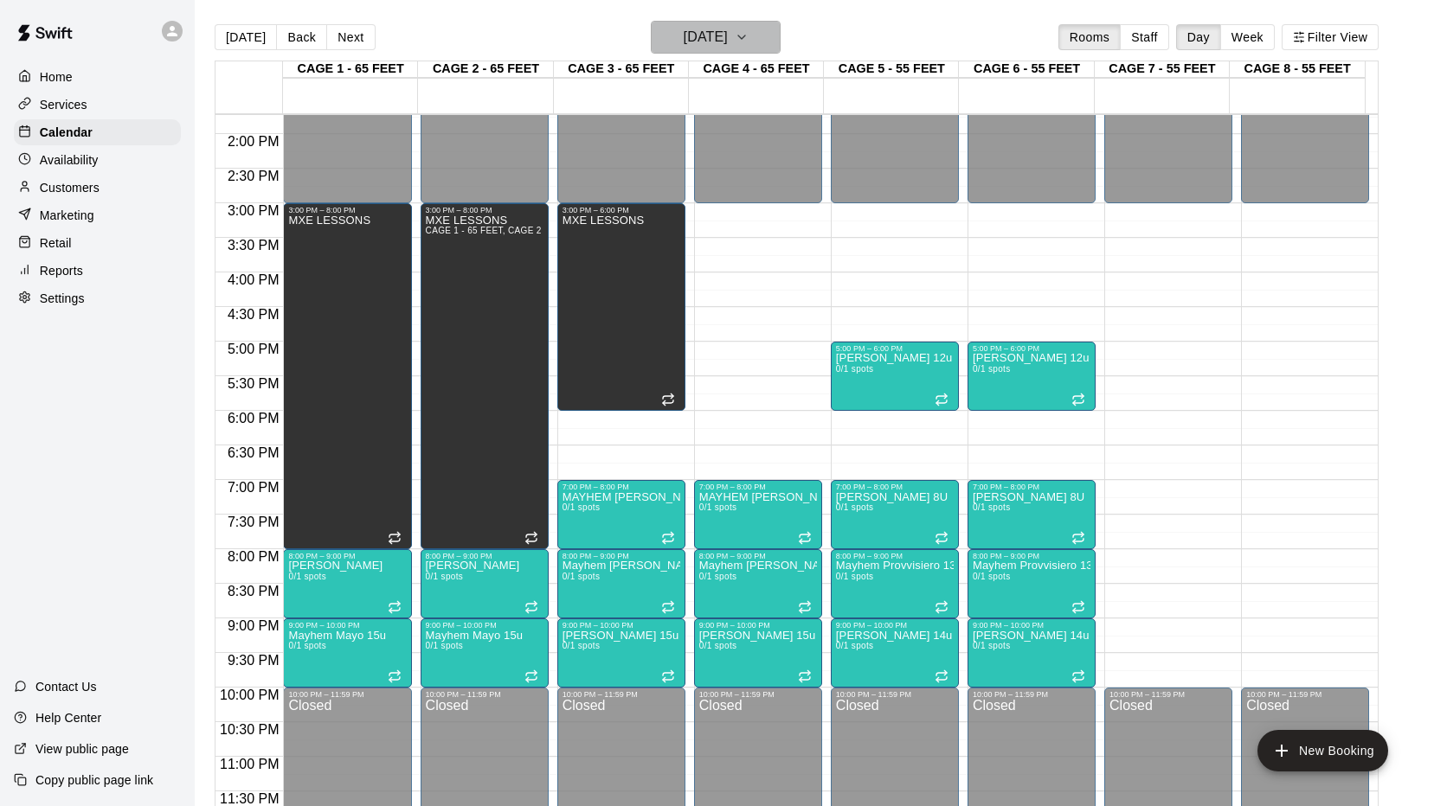
click at [748, 42] on icon "button" at bounding box center [741, 37] width 14 height 21
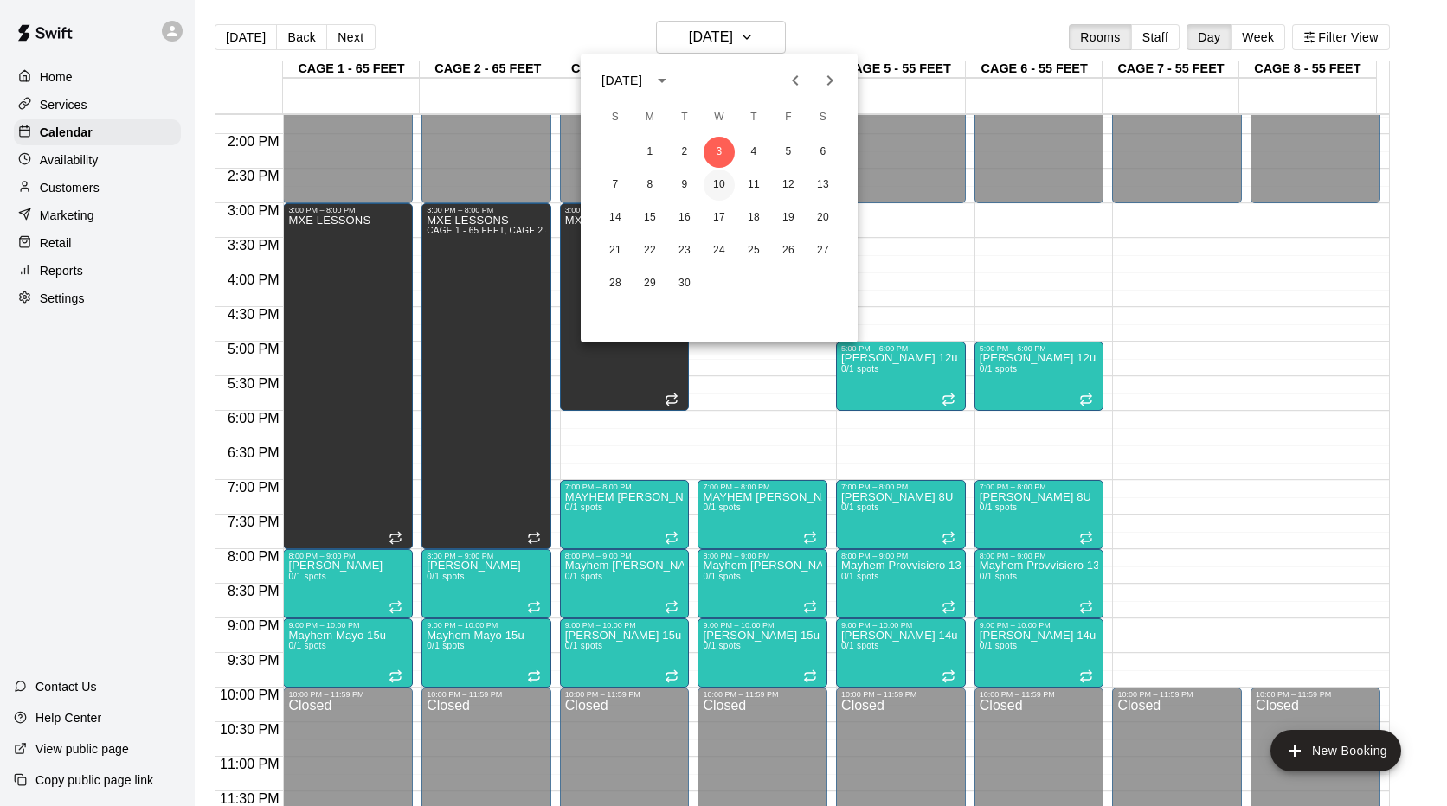
click at [719, 181] on button "10" at bounding box center [718, 185] width 31 height 31
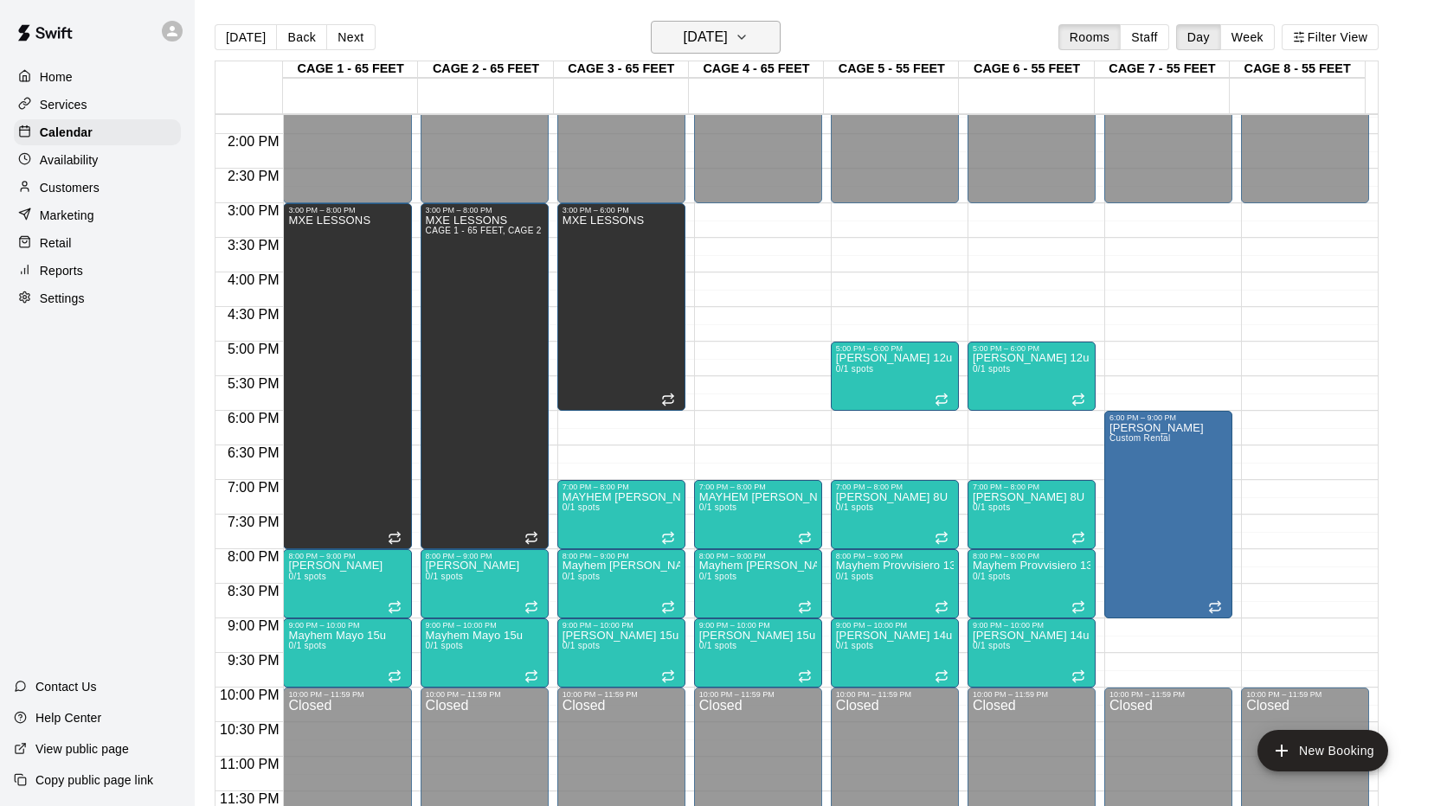
click at [748, 44] on icon "button" at bounding box center [741, 37] width 14 height 21
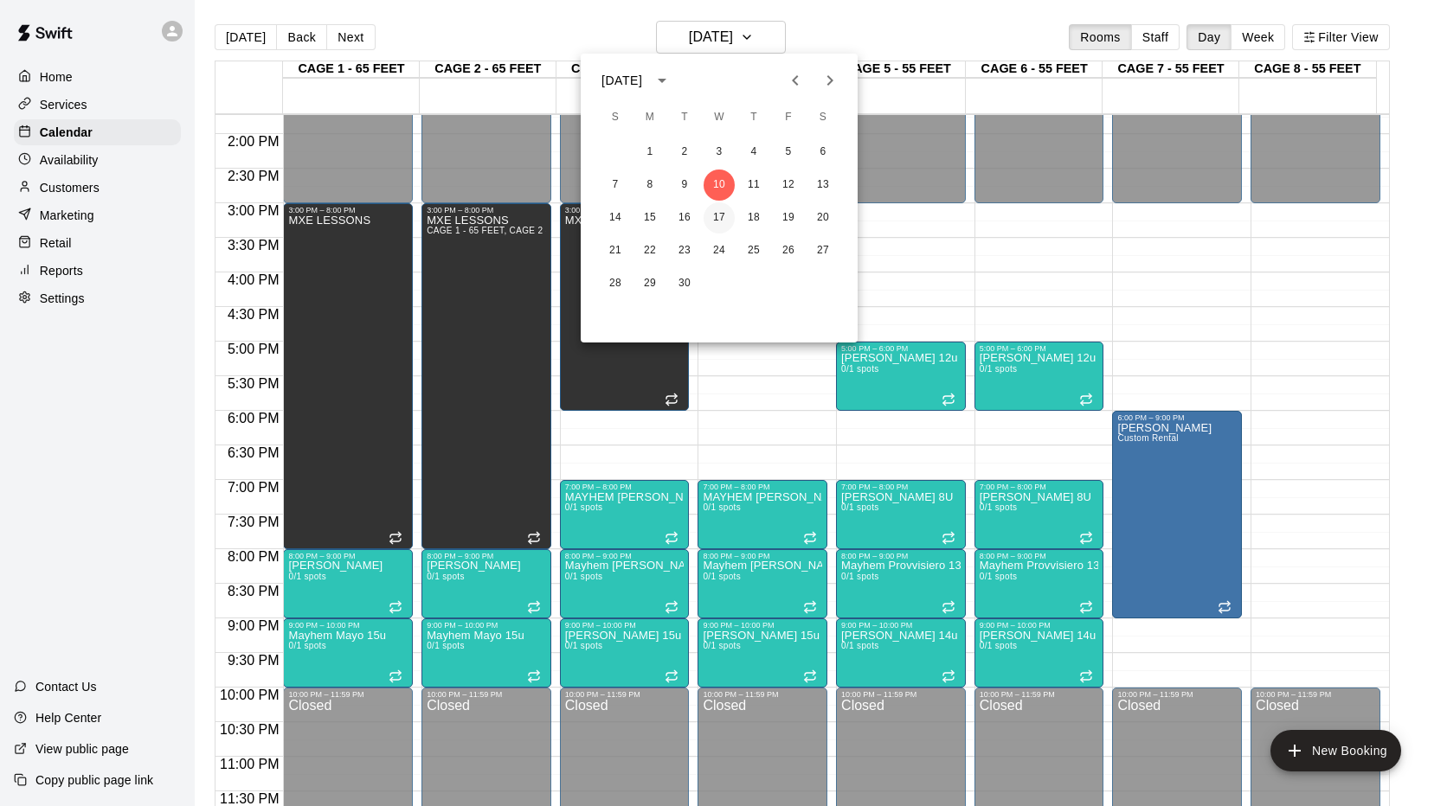
click at [723, 215] on button "17" at bounding box center [718, 217] width 31 height 31
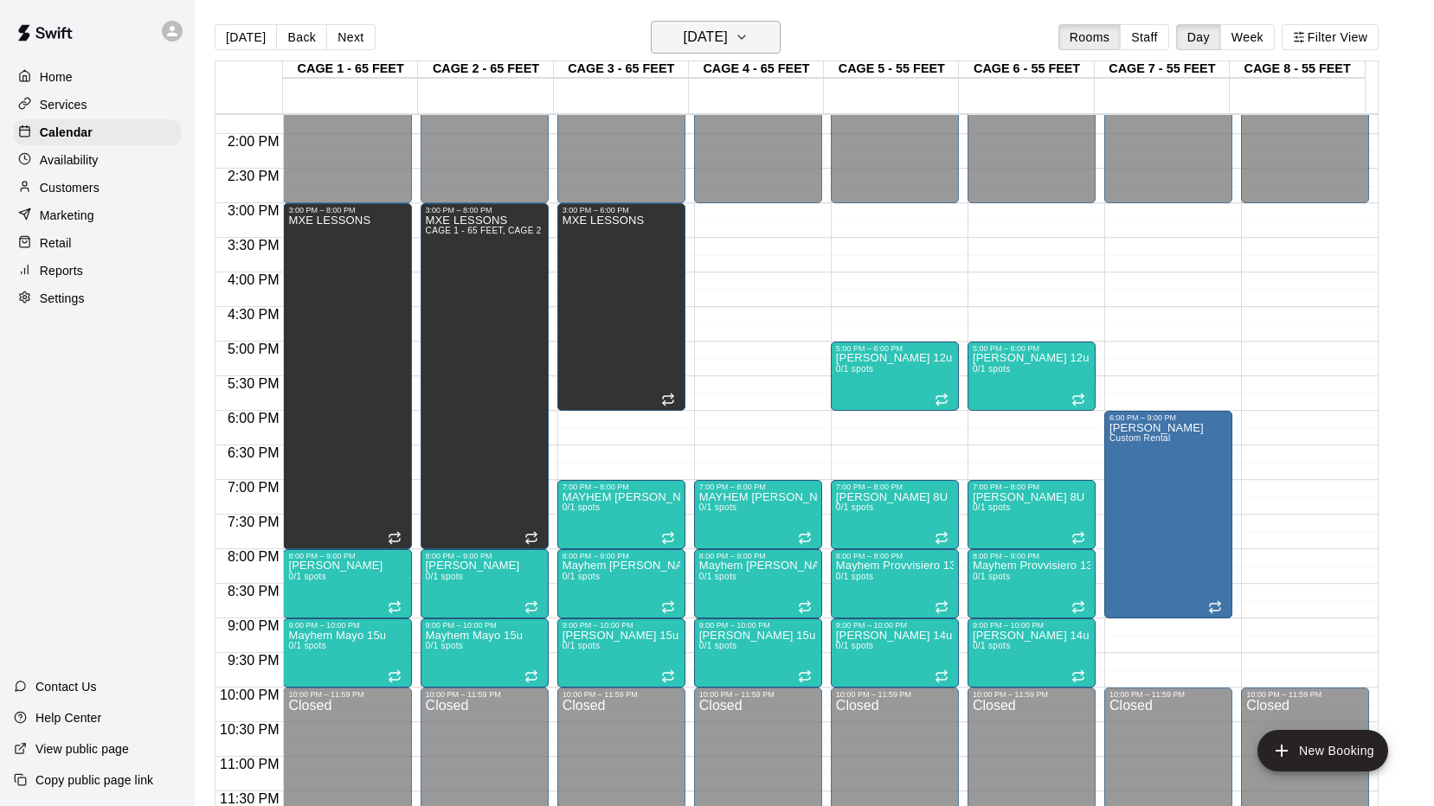
click at [748, 42] on icon "button" at bounding box center [741, 37] width 14 height 21
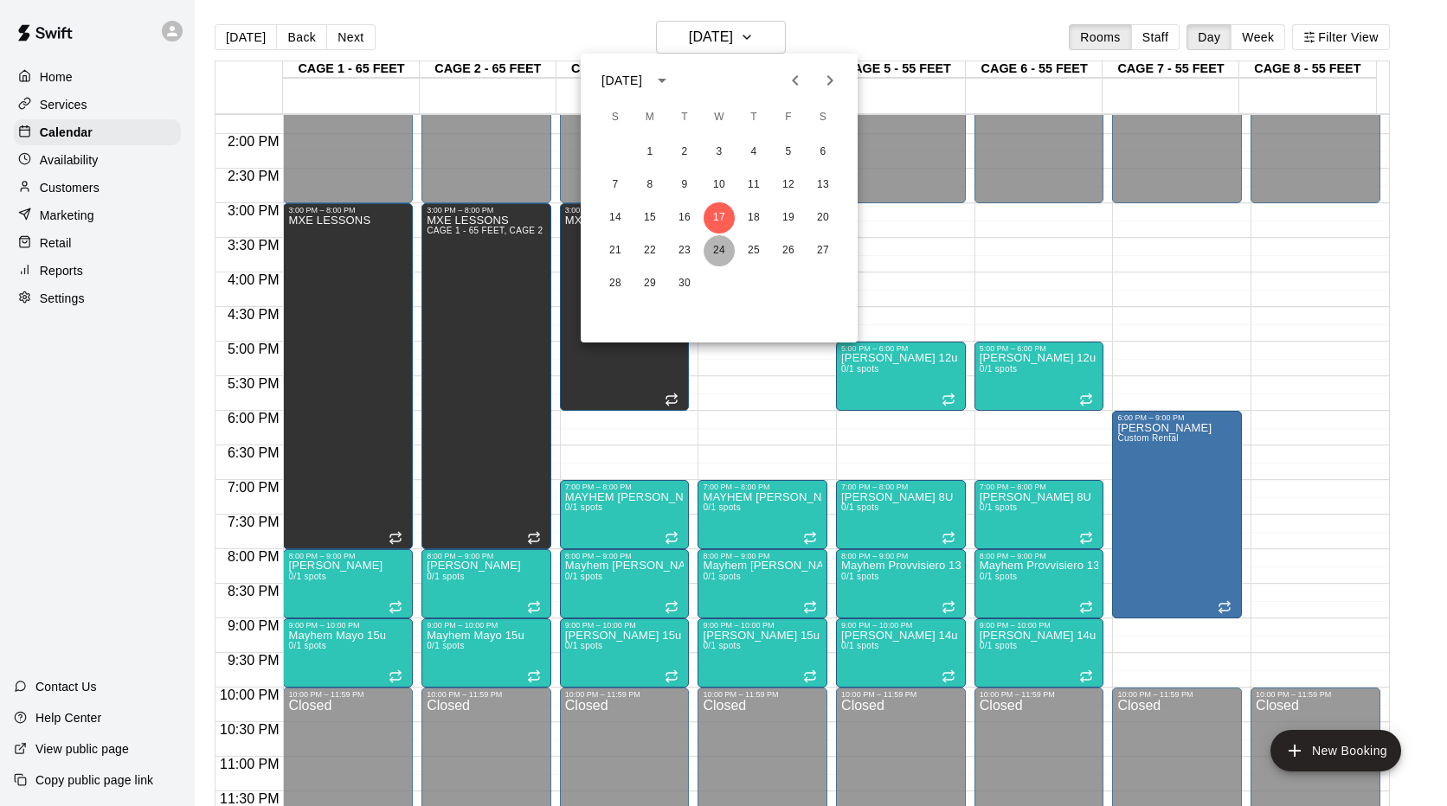
click at [719, 248] on button "24" at bounding box center [718, 250] width 31 height 31
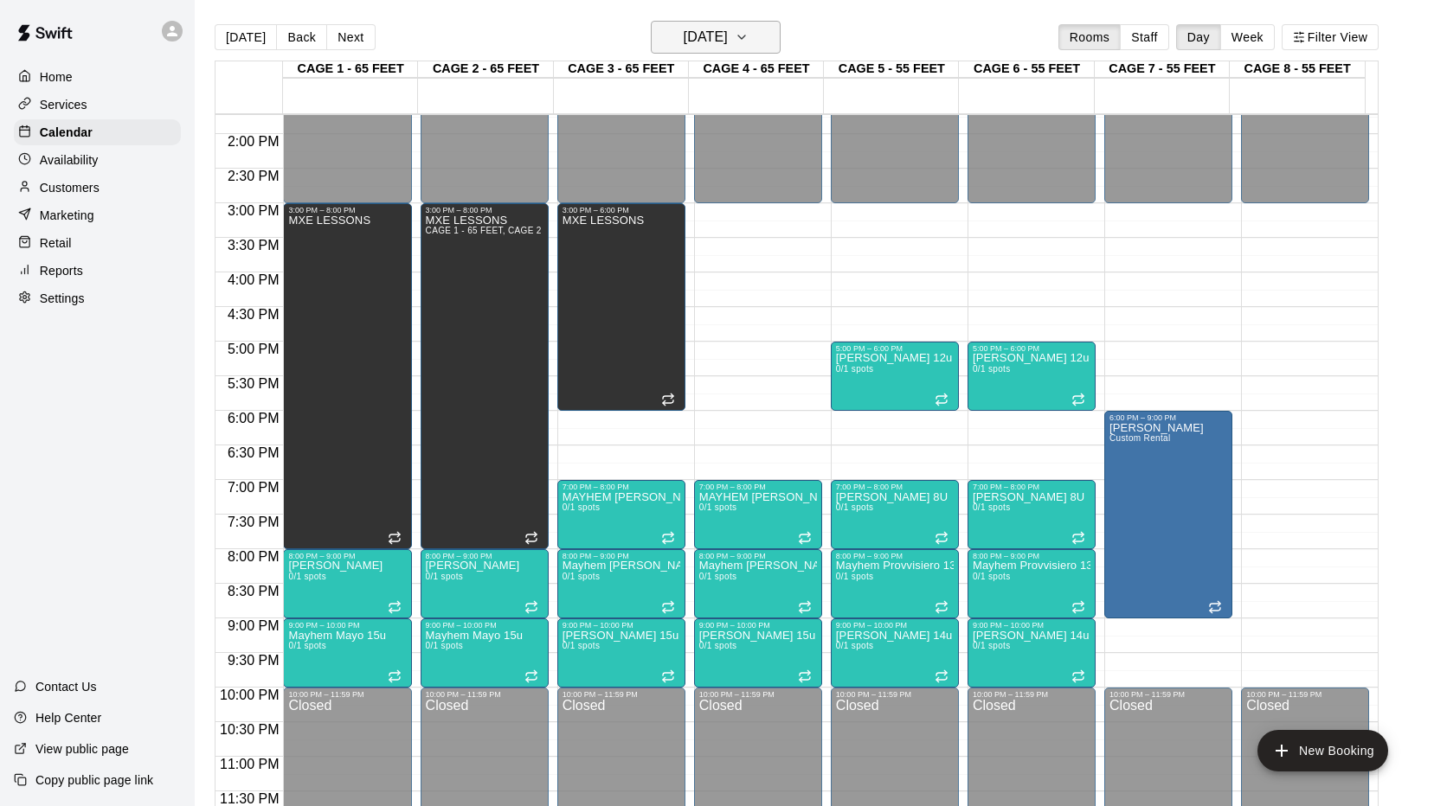
click at [748, 39] on icon "button" at bounding box center [741, 37] width 14 height 21
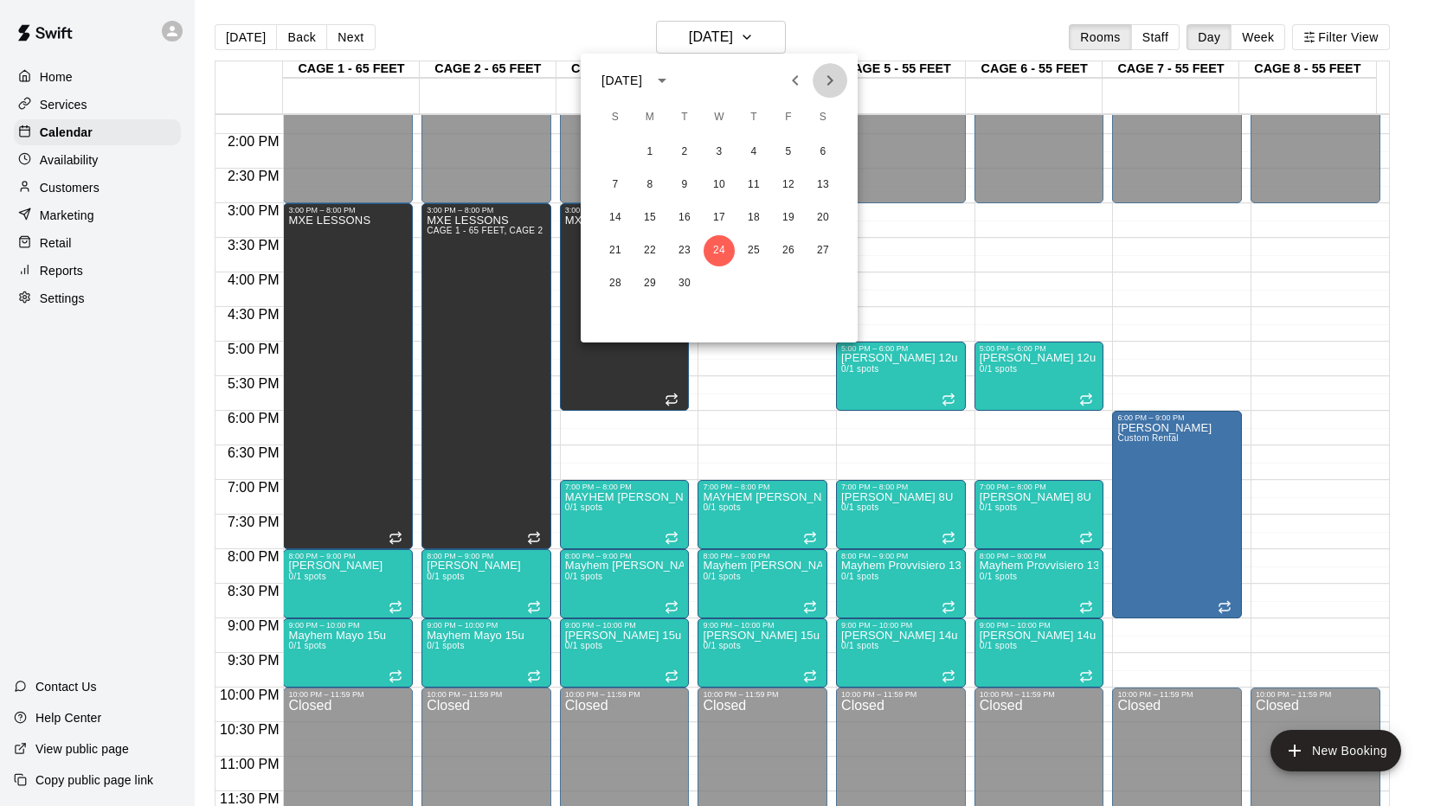
click at [828, 74] on icon "Next month" at bounding box center [829, 80] width 21 height 21
click at [724, 146] on button "1" at bounding box center [718, 152] width 31 height 31
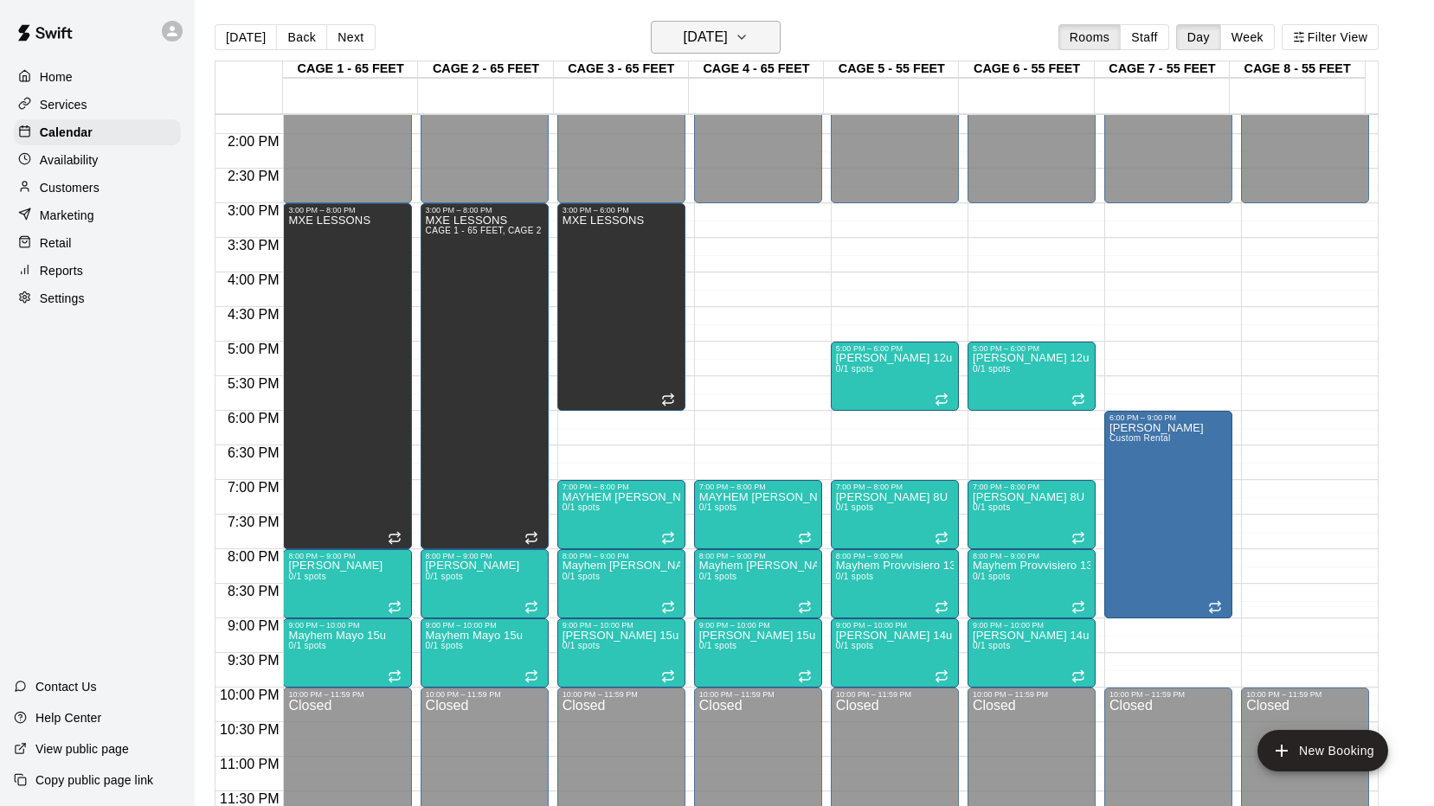
click at [748, 39] on icon "button" at bounding box center [741, 37] width 14 height 21
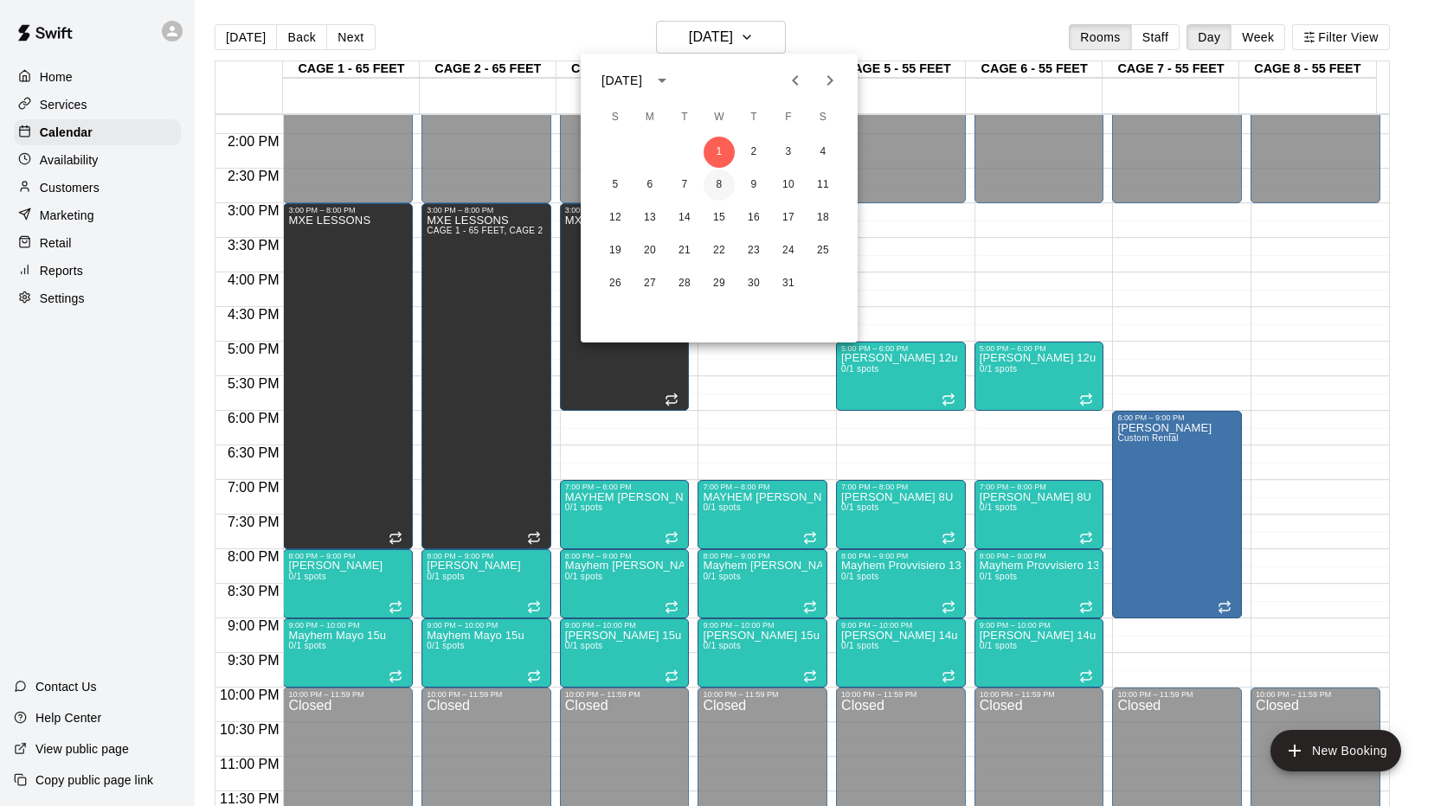
click at [722, 182] on button "8" at bounding box center [718, 185] width 31 height 31
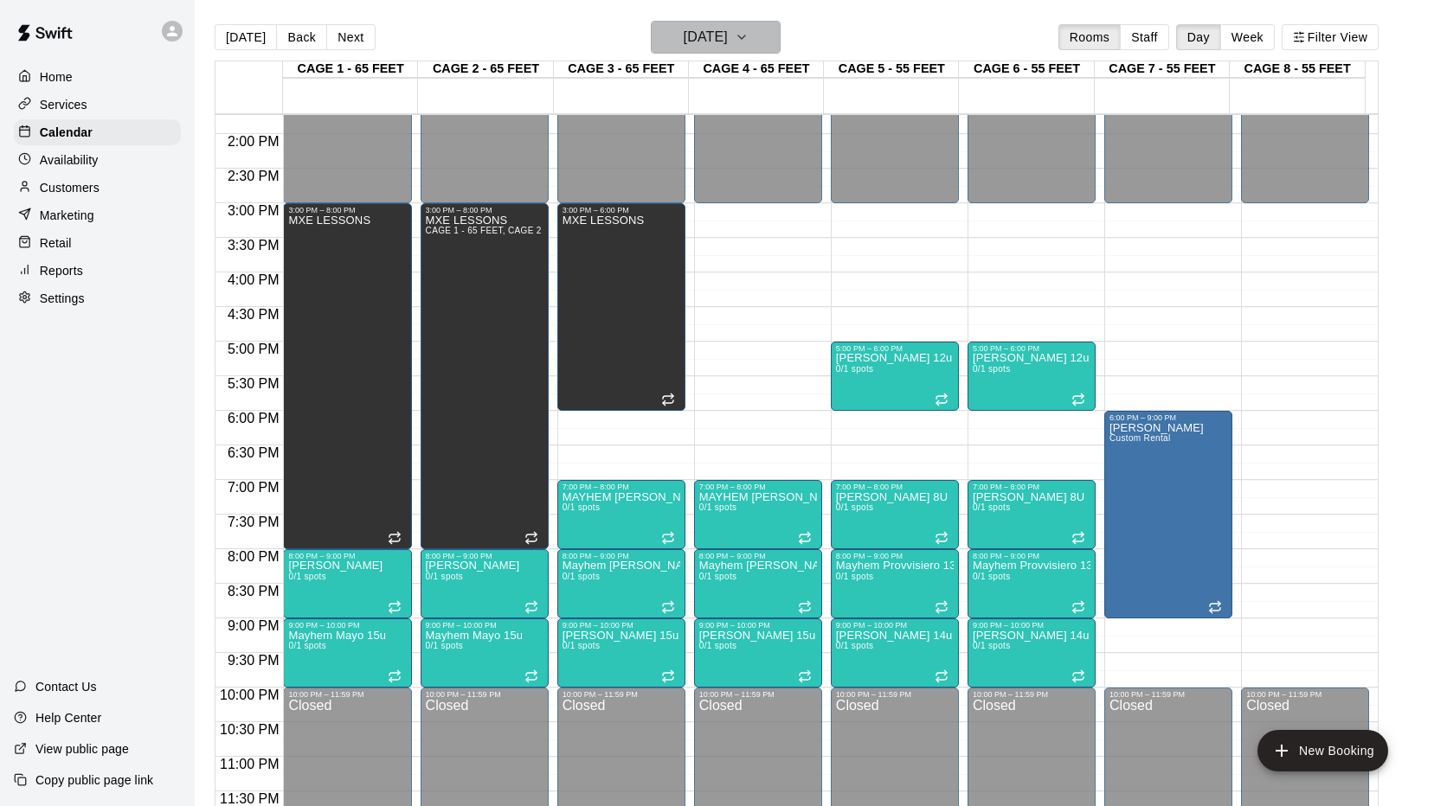
click at [748, 34] on icon "button" at bounding box center [741, 37] width 14 height 21
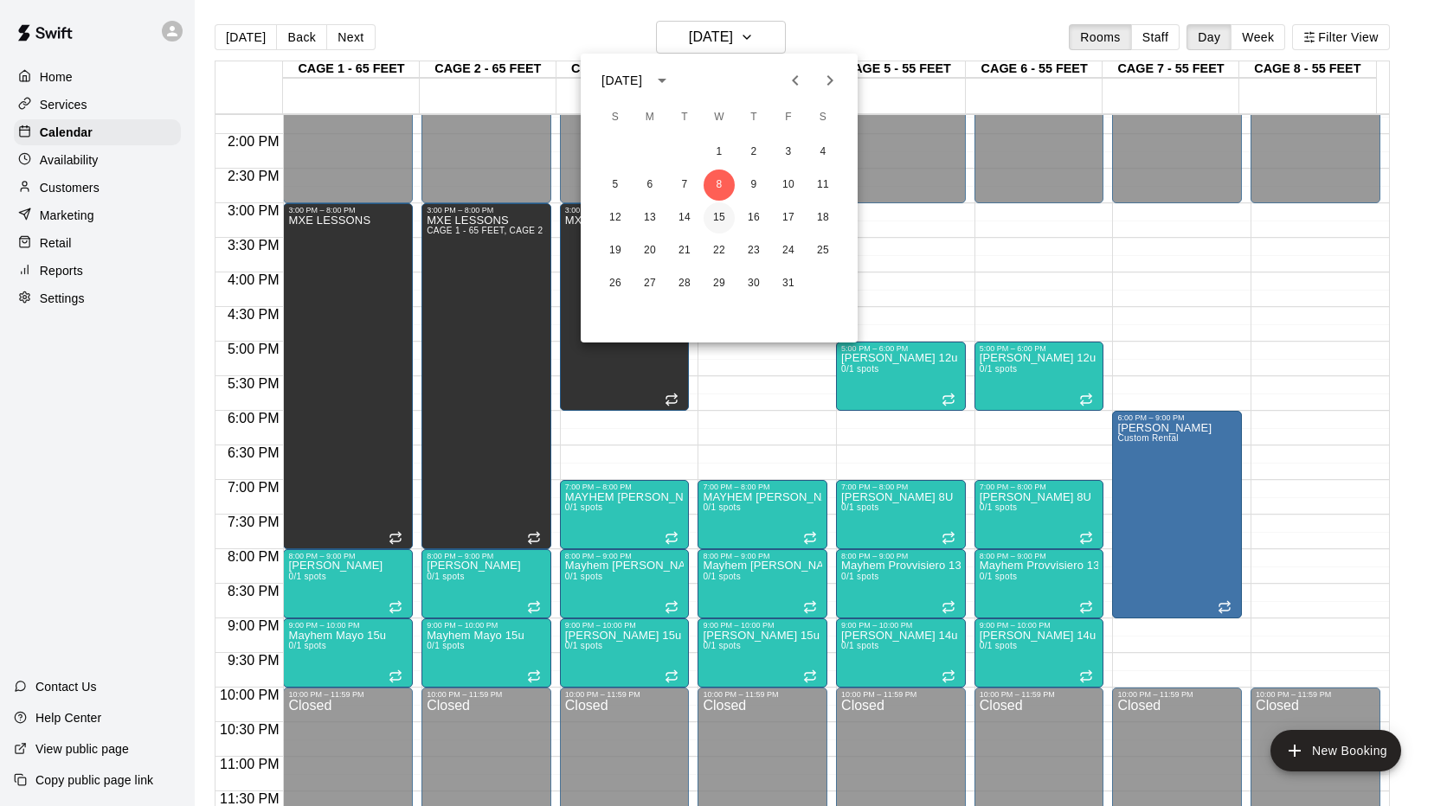
click at [722, 229] on button "15" at bounding box center [718, 217] width 31 height 31
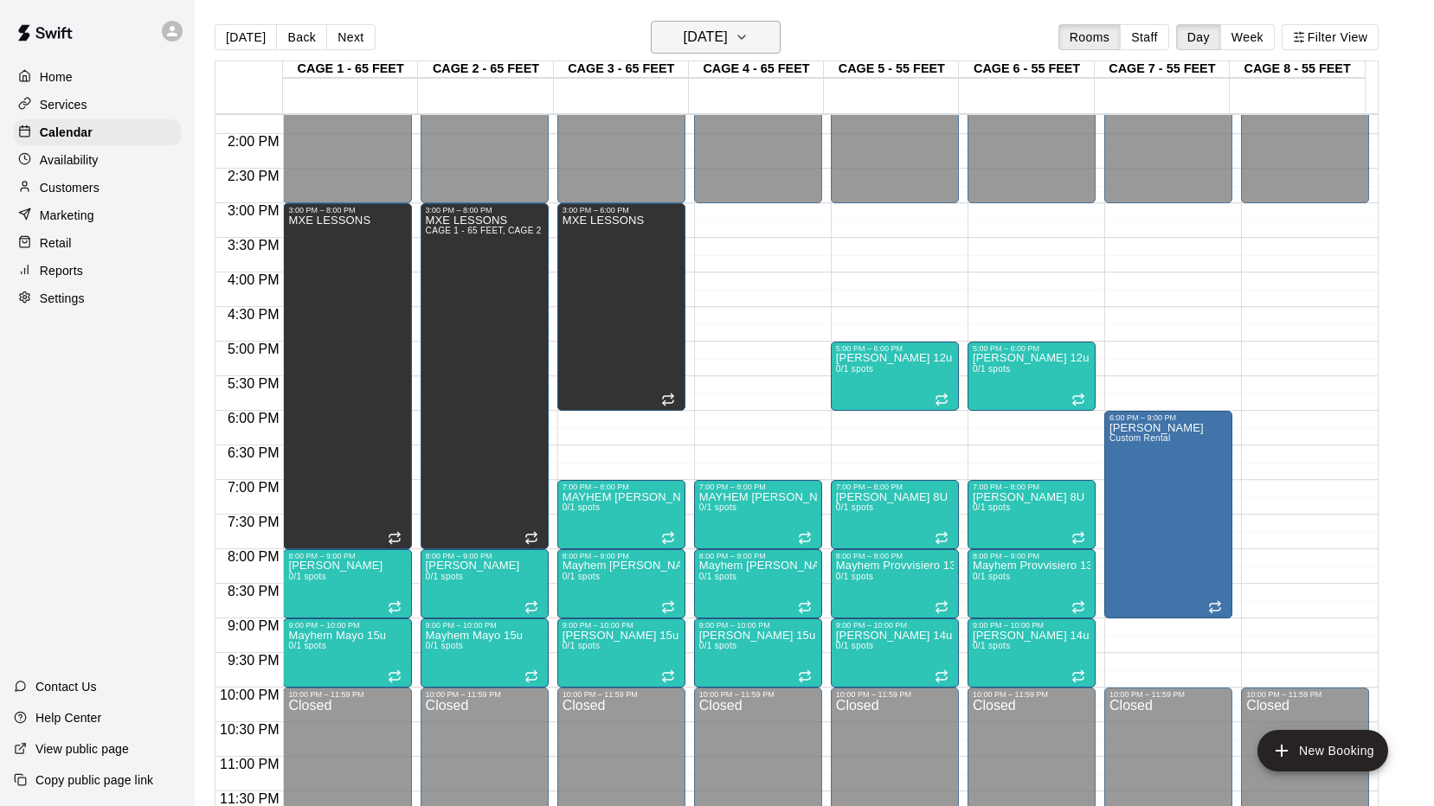
click at [780, 42] on button "[DATE]" at bounding box center [716, 37] width 130 height 33
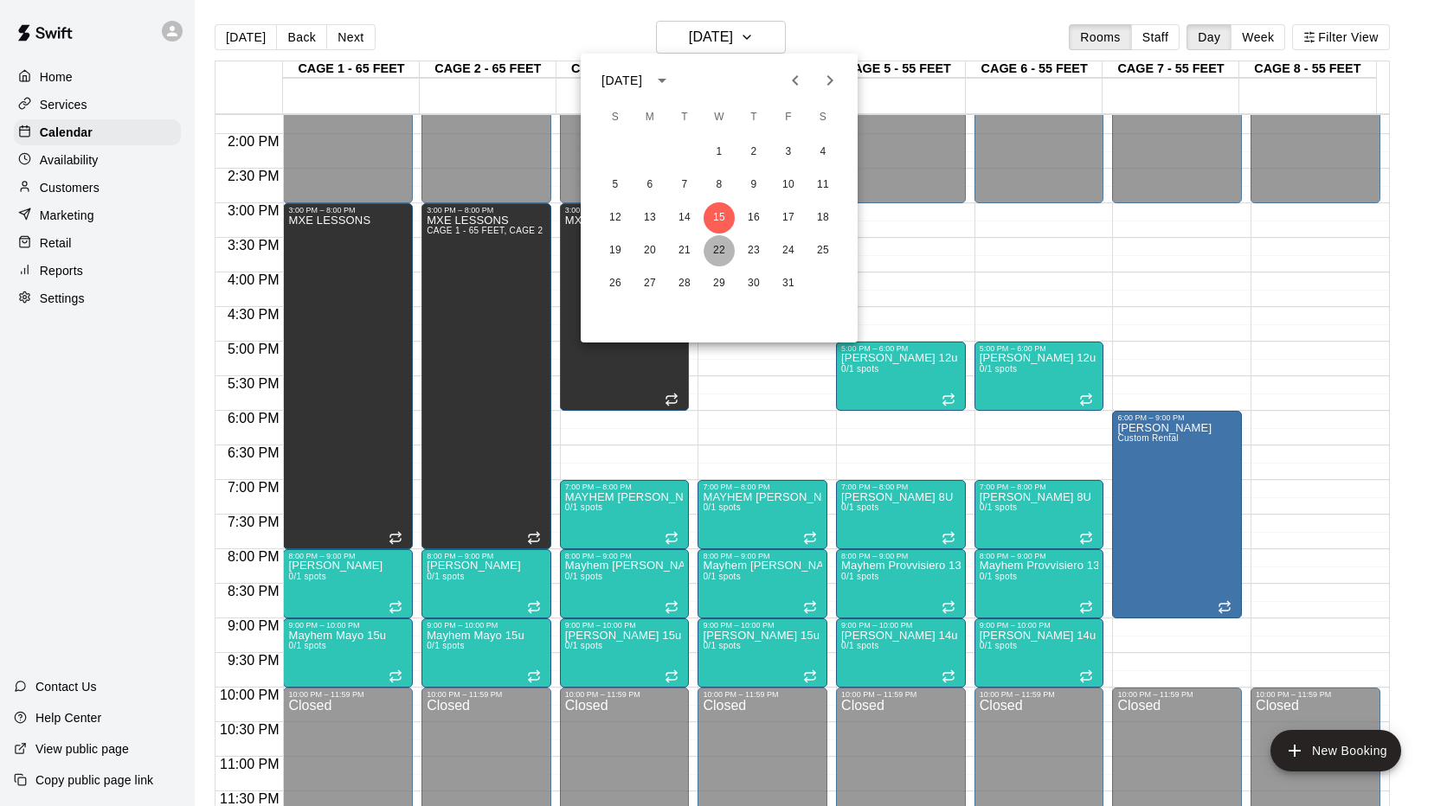
click at [721, 252] on button "22" at bounding box center [718, 250] width 31 height 31
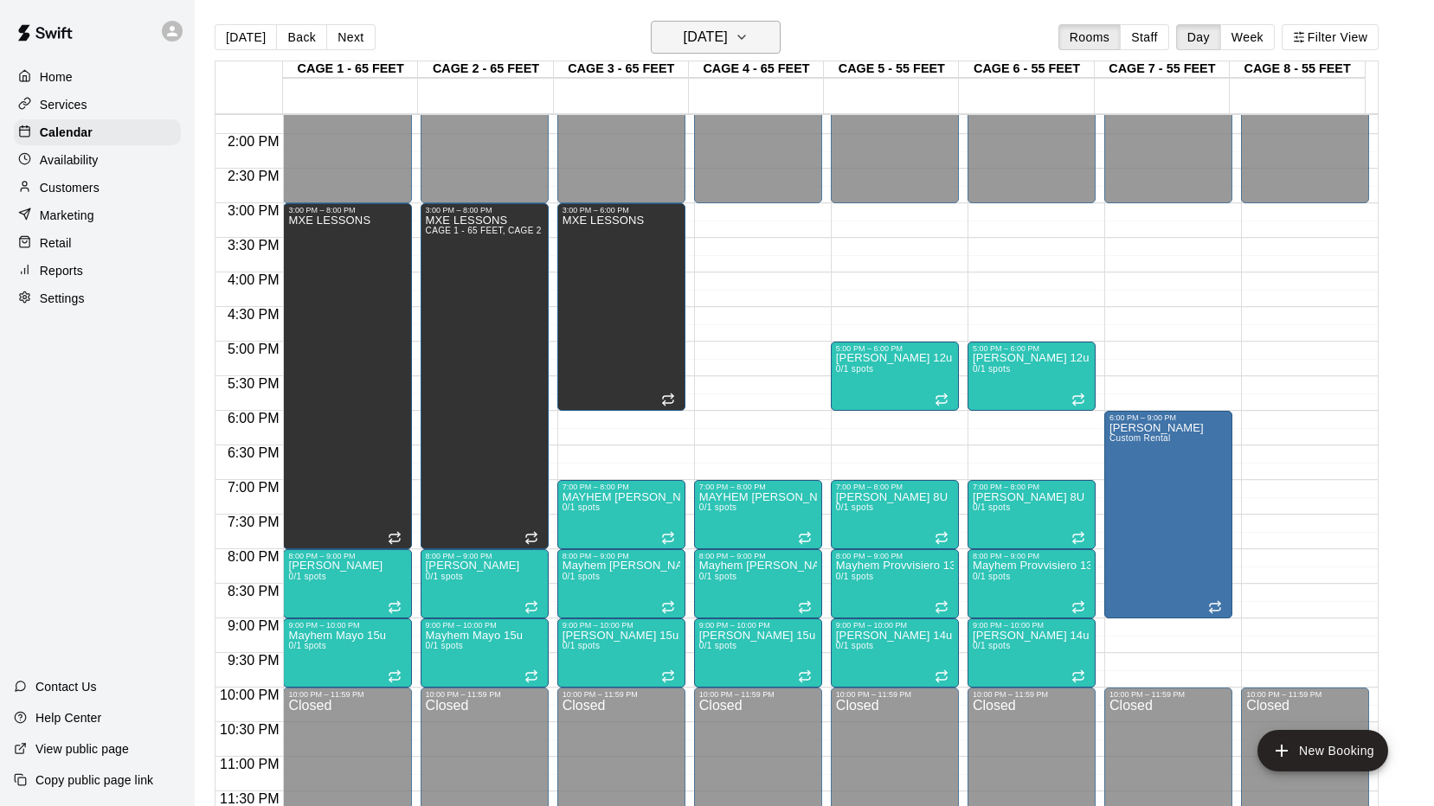
click at [748, 40] on icon "button" at bounding box center [741, 37] width 14 height 21
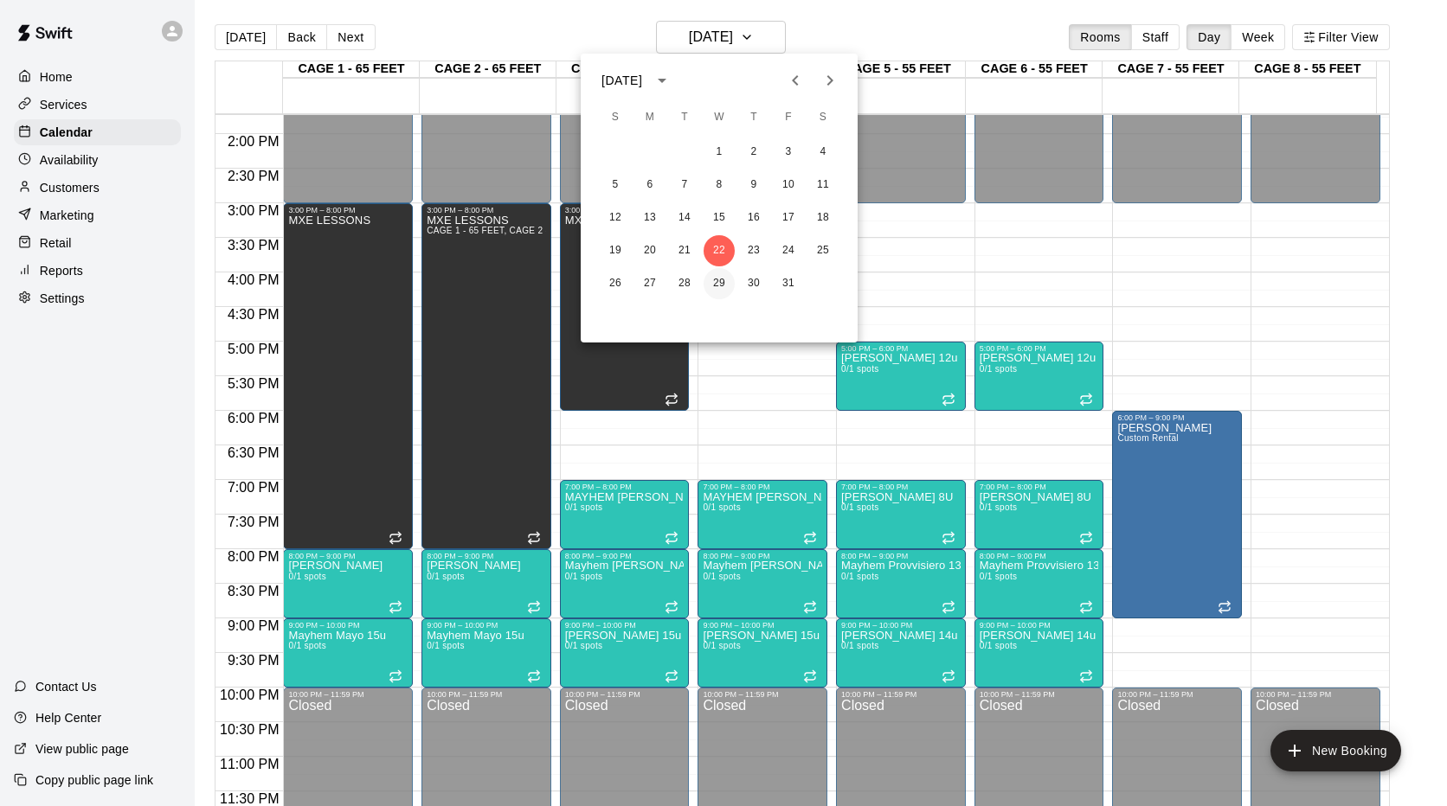
click at [722, 279] on button "29" at bounding box center [718, 283] width 31 height 31
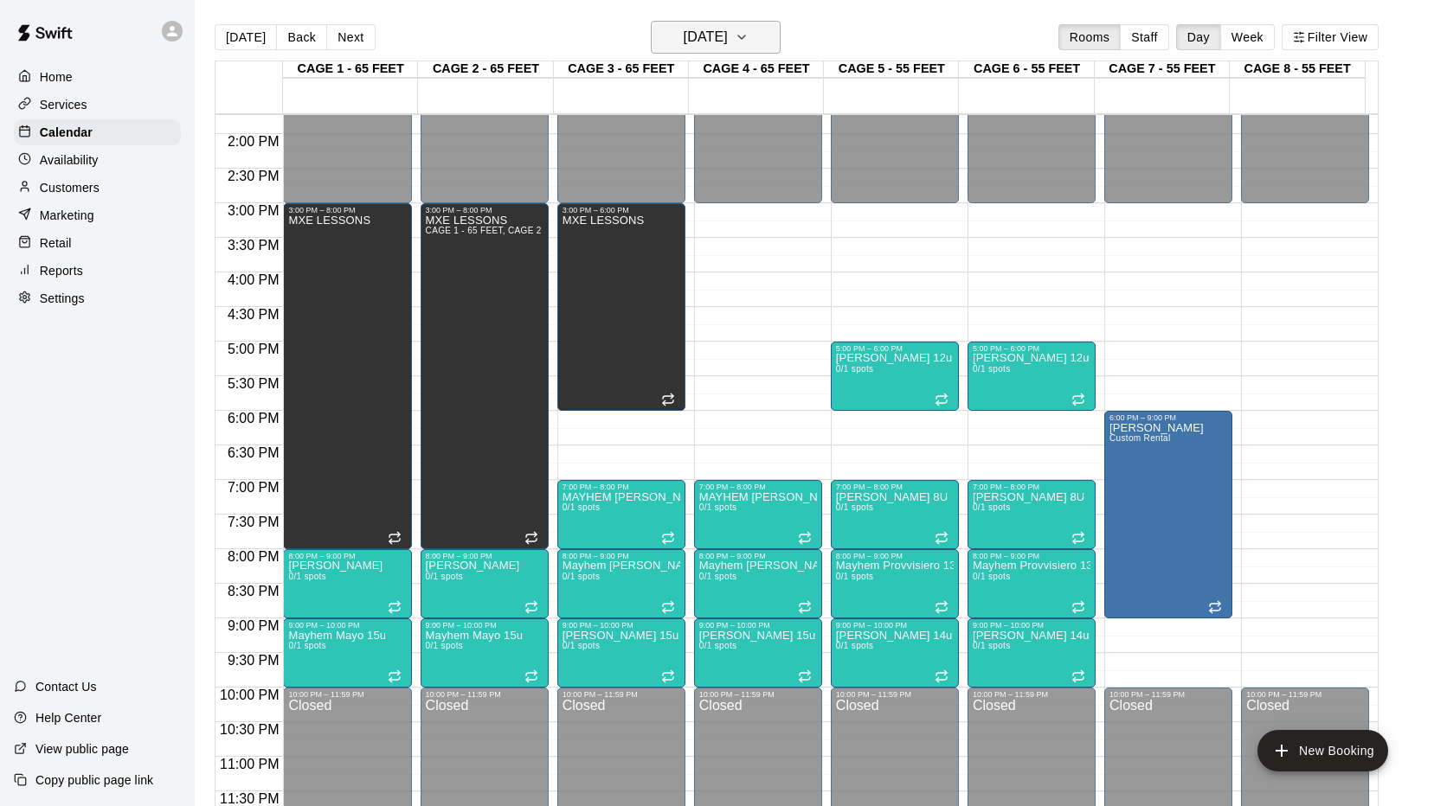
click at [748, 42] on icon "button" at bounding box center [741, 37] width 14 height 21
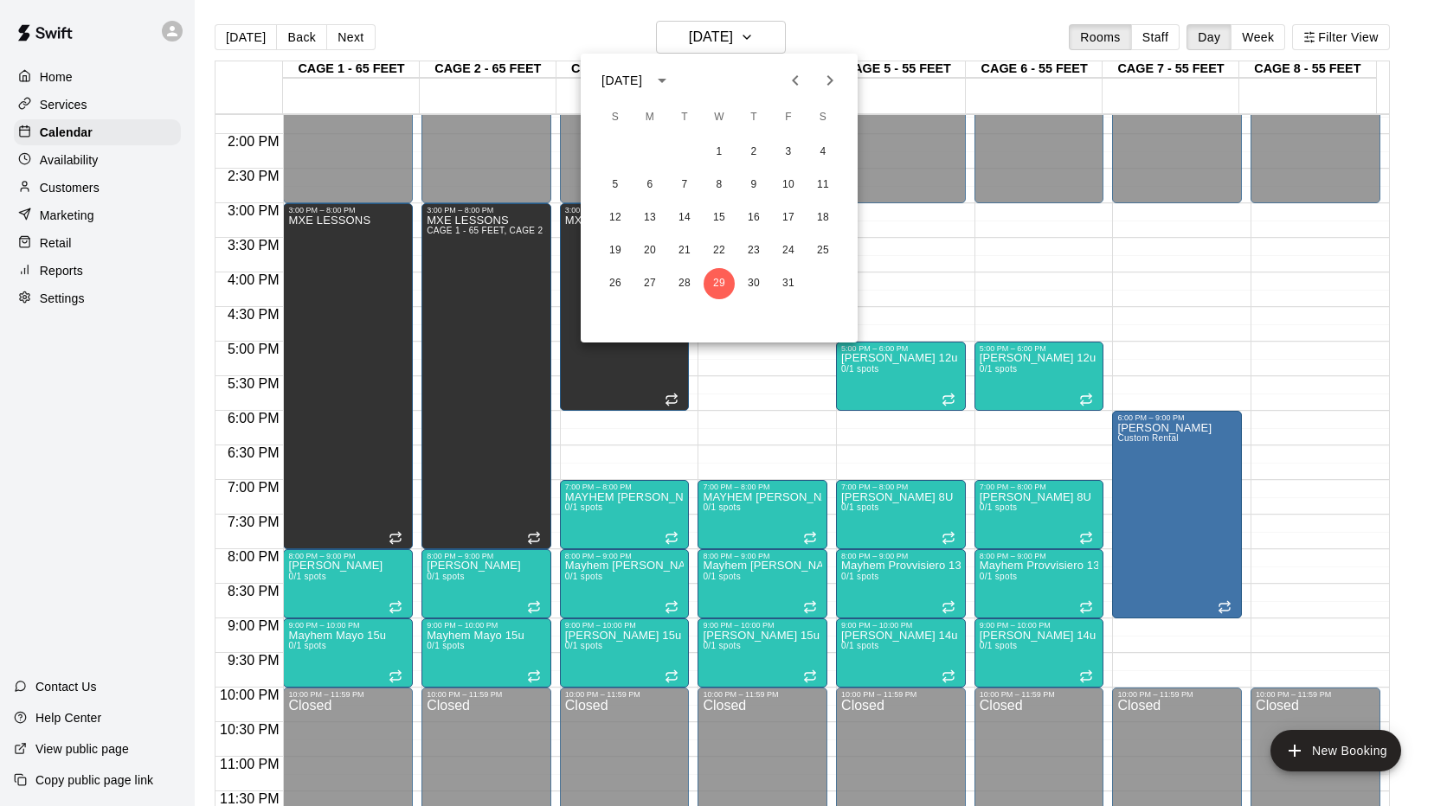
click at [825, 73] on icon "Next month" at bounding box center [829, 80] width 21 height 21
click at [717, 182] on button "5" at bounding box center [718, 185] width 31 height 31
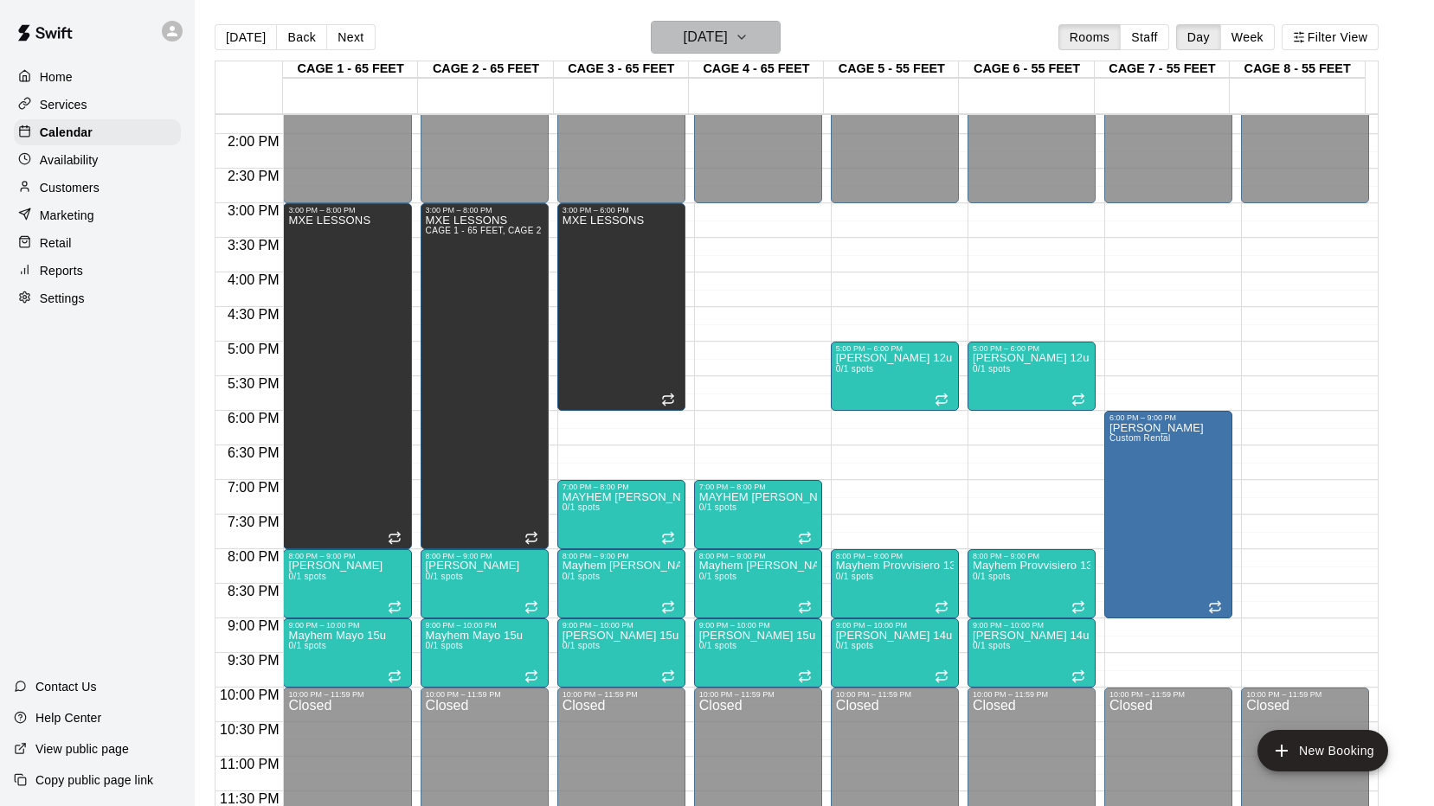
click at [780, 45] on button "[DATE]" at bounding box center [716, 37] width 130 height 33
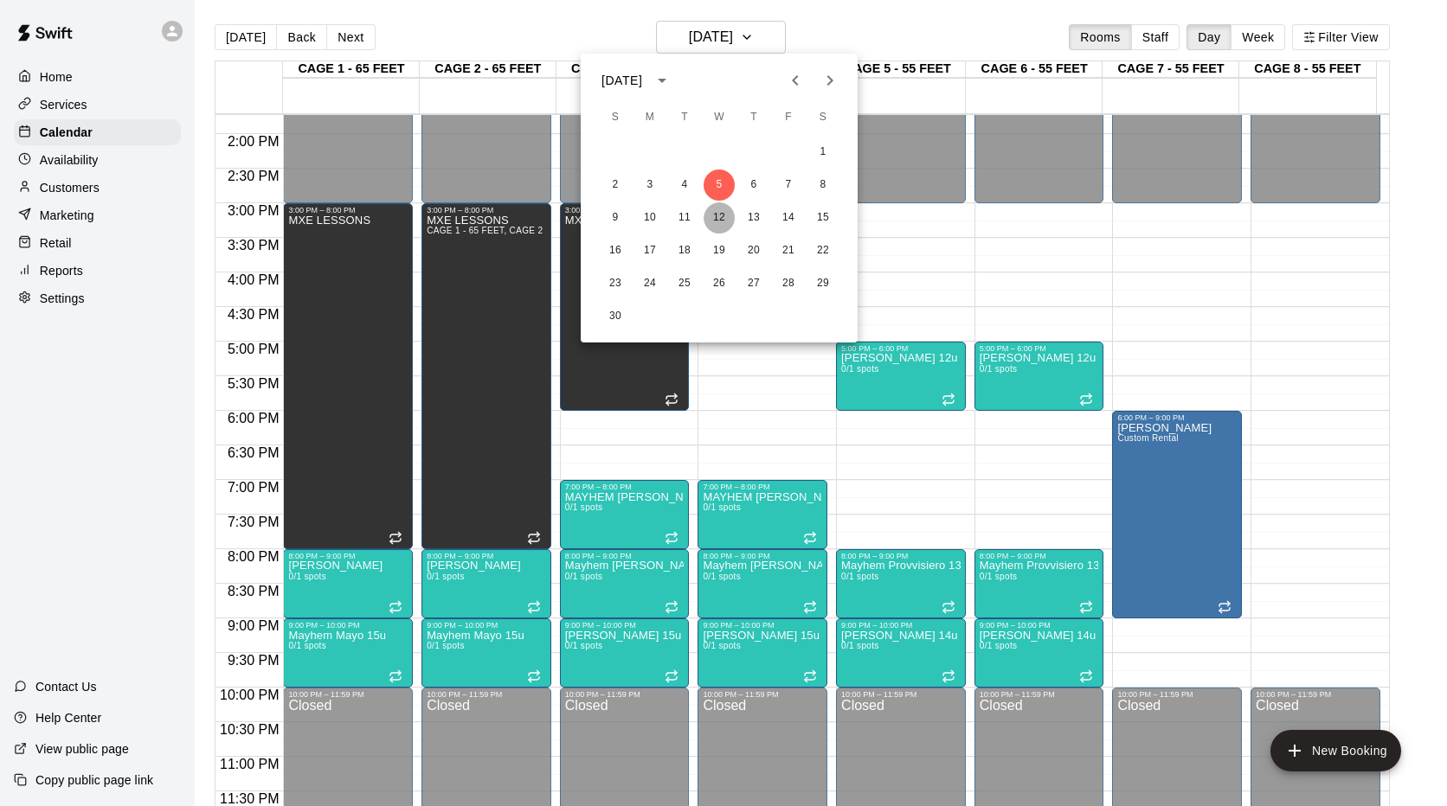
click at [719, 219] on button "12" at bounding box center [718, 217] width 31 height 31
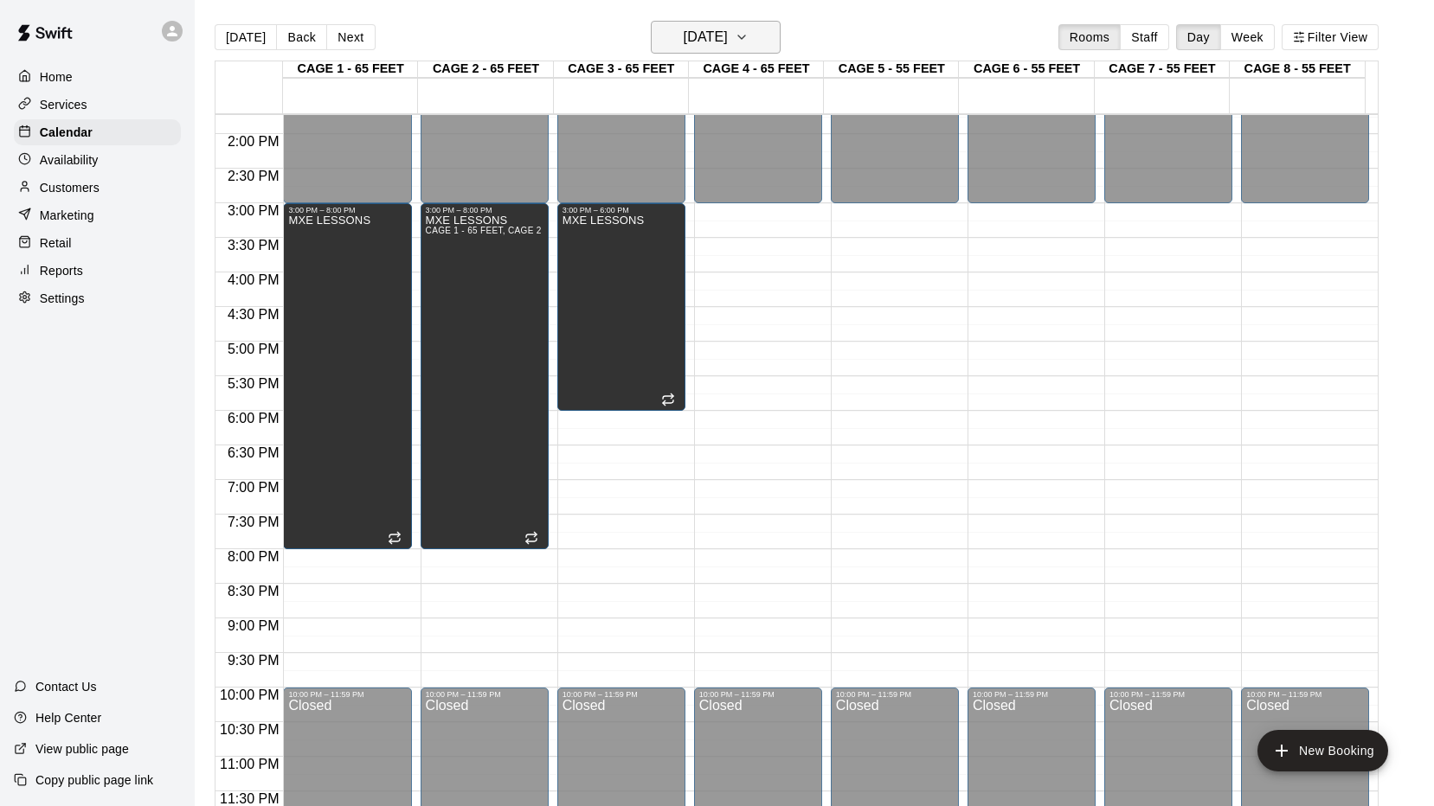
click at [780, 41] on button "[DATE]" at bounding box center [716, 37] width 130 height 33
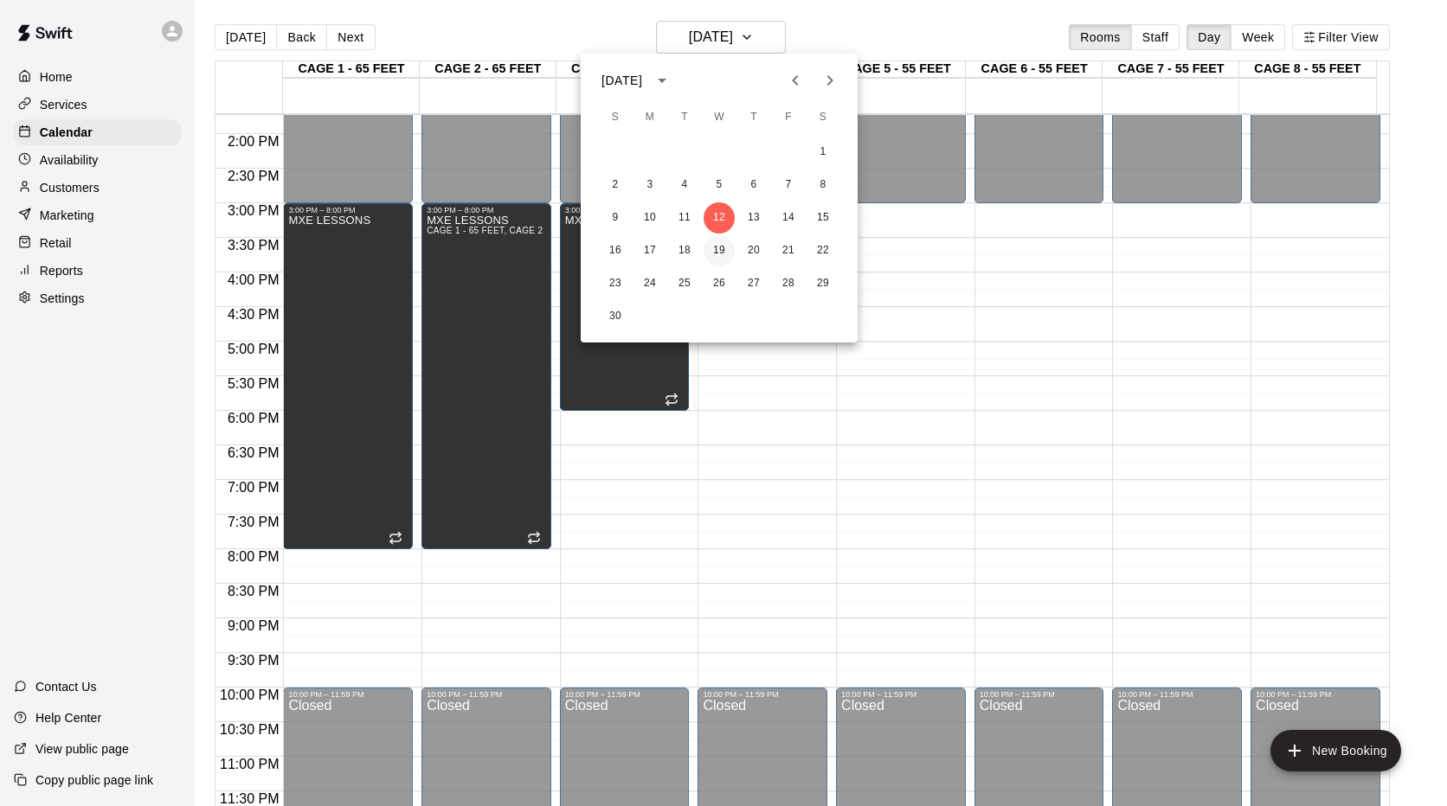
click at [720, 248] on button "19" at bounding box center [718, 250] width 31 height 31
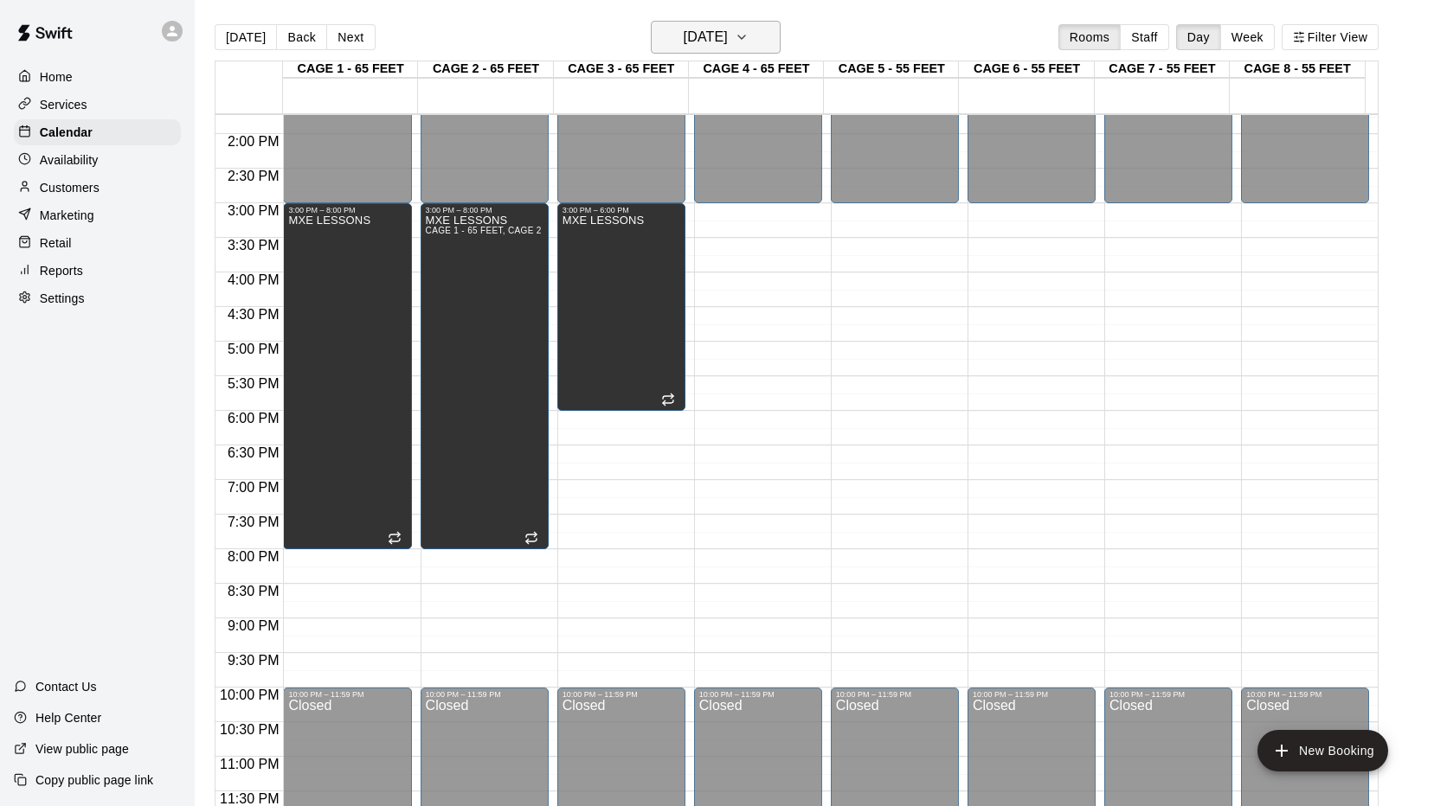
click at [780, 40] on button "[DATE]" at bounding box center [716, 37] width 130 height 33
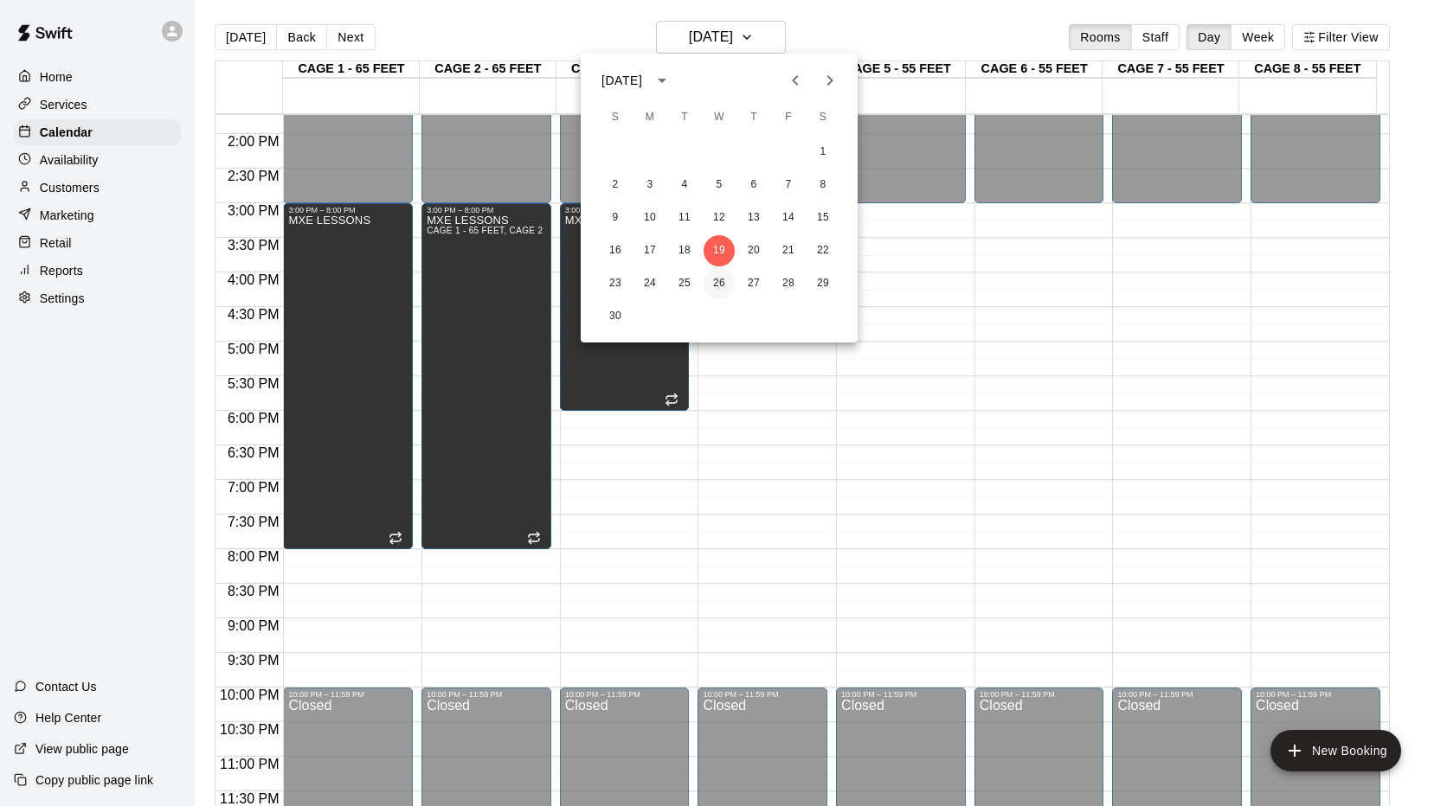
click at [720, 285] on button "26" at bounding box center [718, 283] width 31 height 31
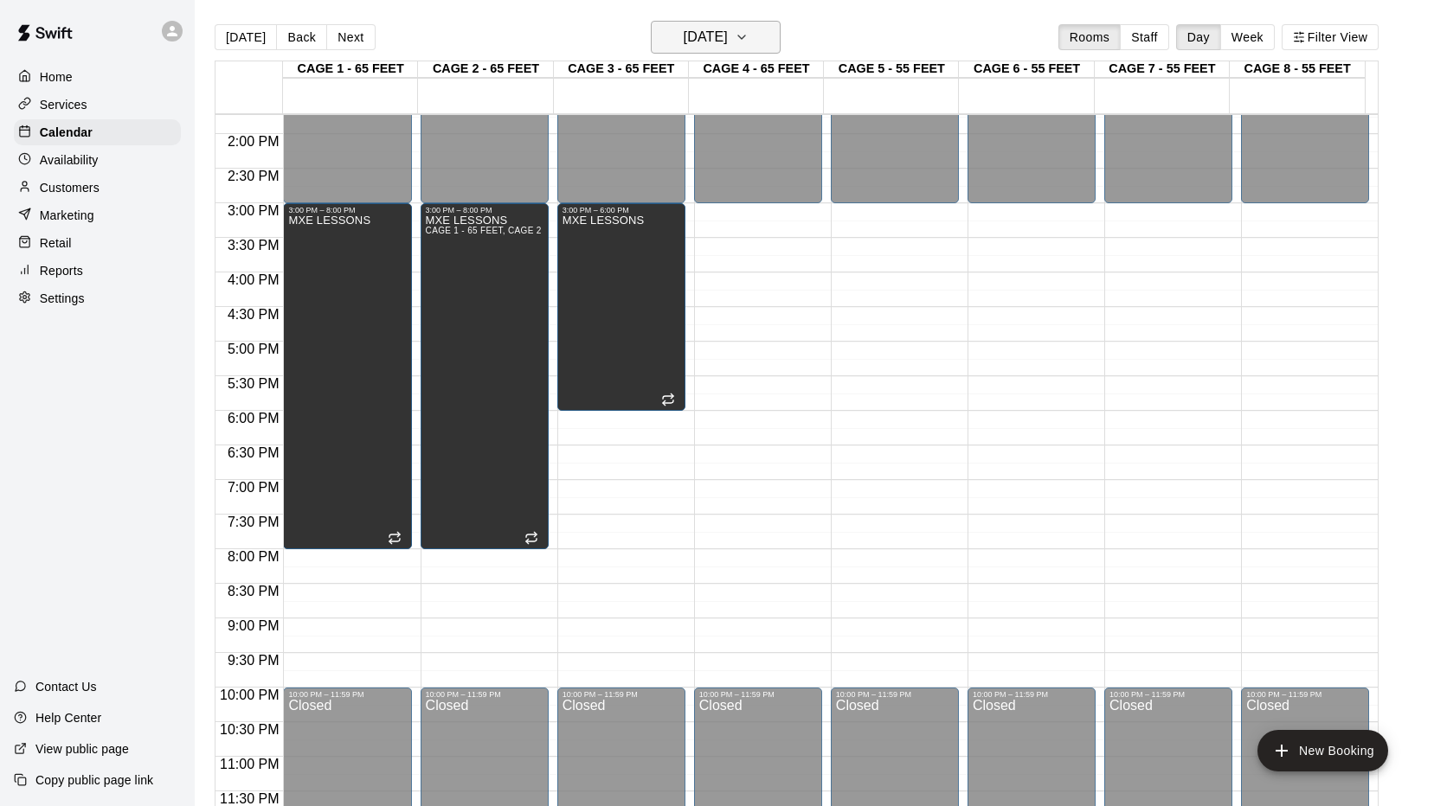
click at [748, 39] on icon "button" at bounding box center [741, 37] width 14 height 21
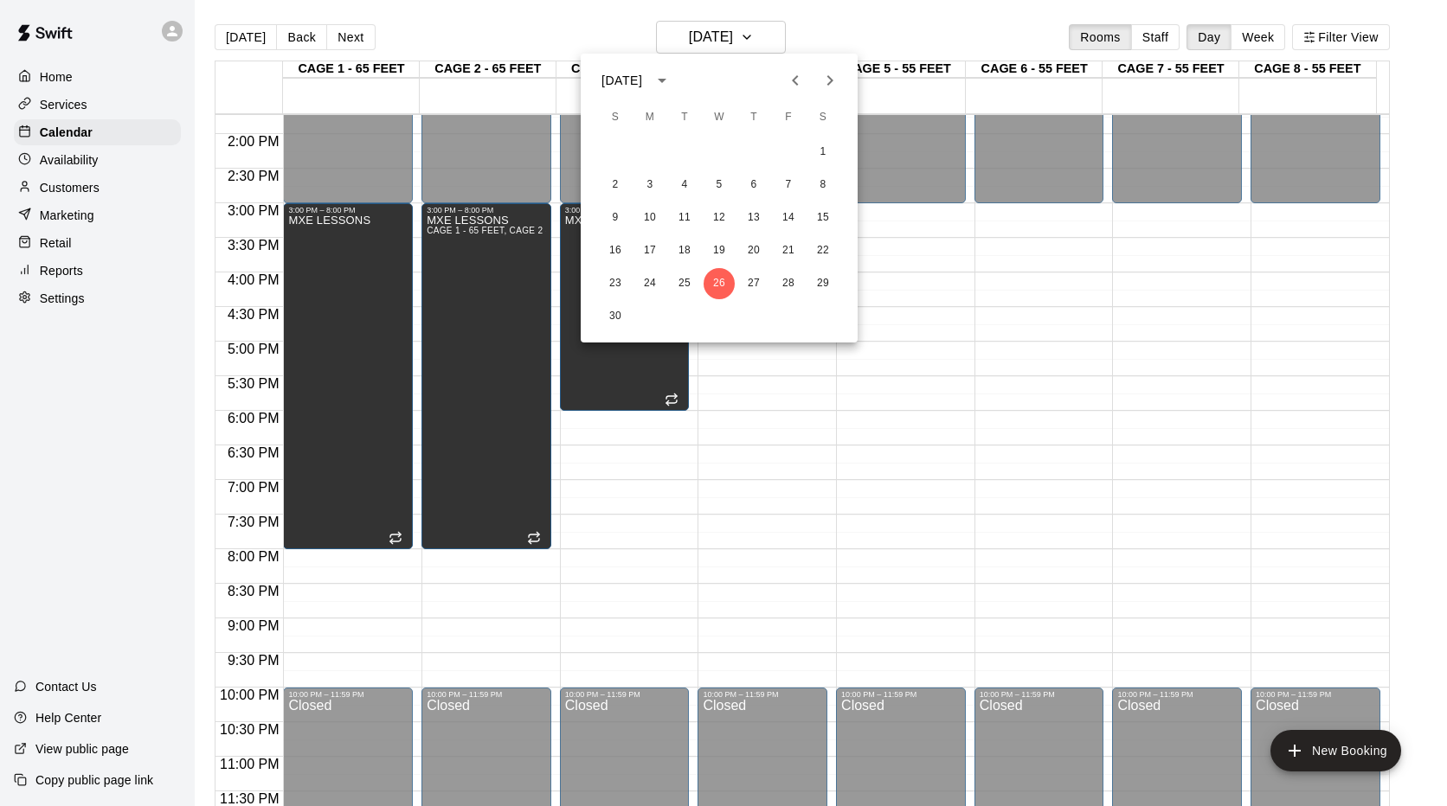
click at [793, 85] on icon "Previous month" at bounding box center [795, 80] width 21 height 21
click at [722, 154] on button "3" at bounding box center [718, 152] width 31 height 31
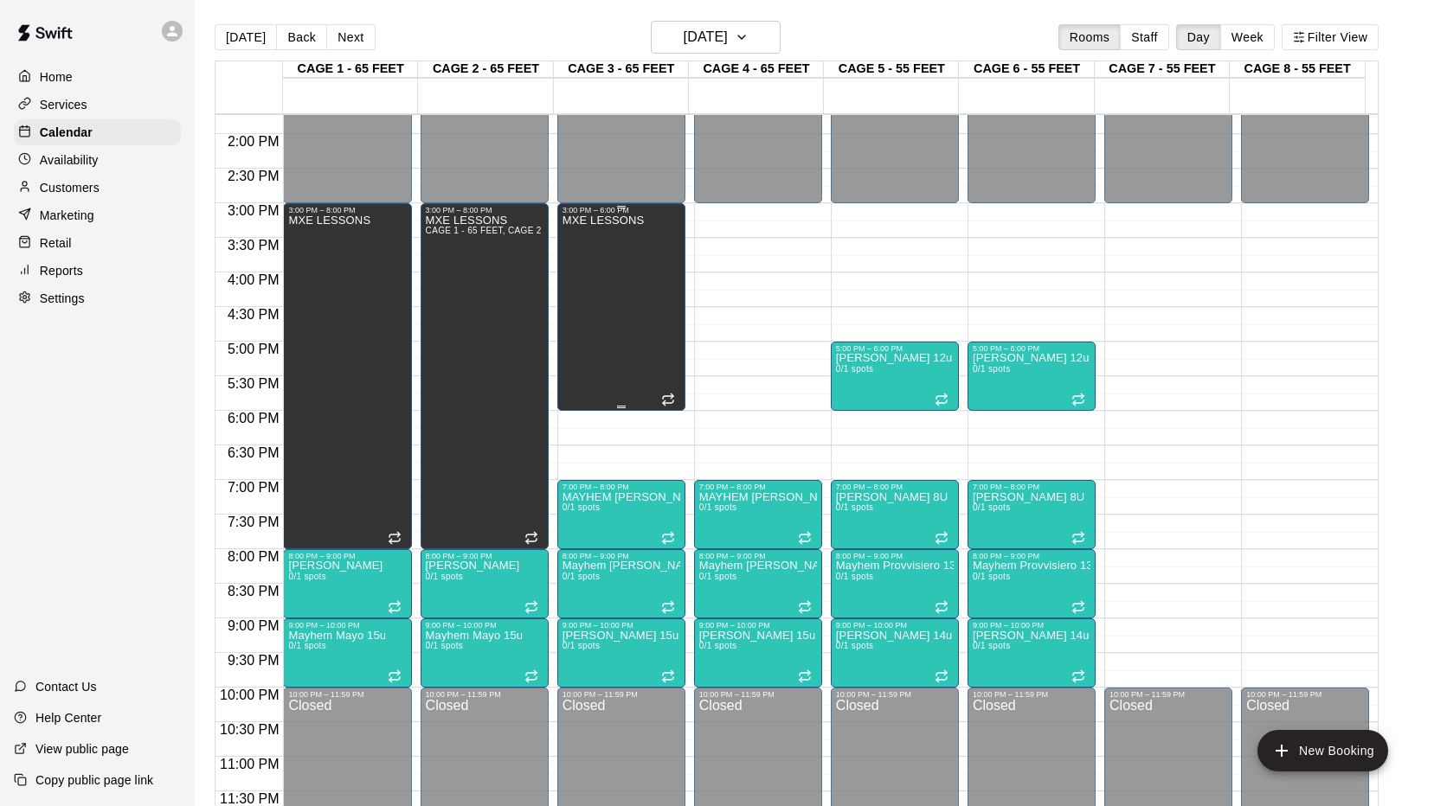
click at [645, 318] on div "MXE LESSONS" at bounding box center [621, 618] width 118 height 806
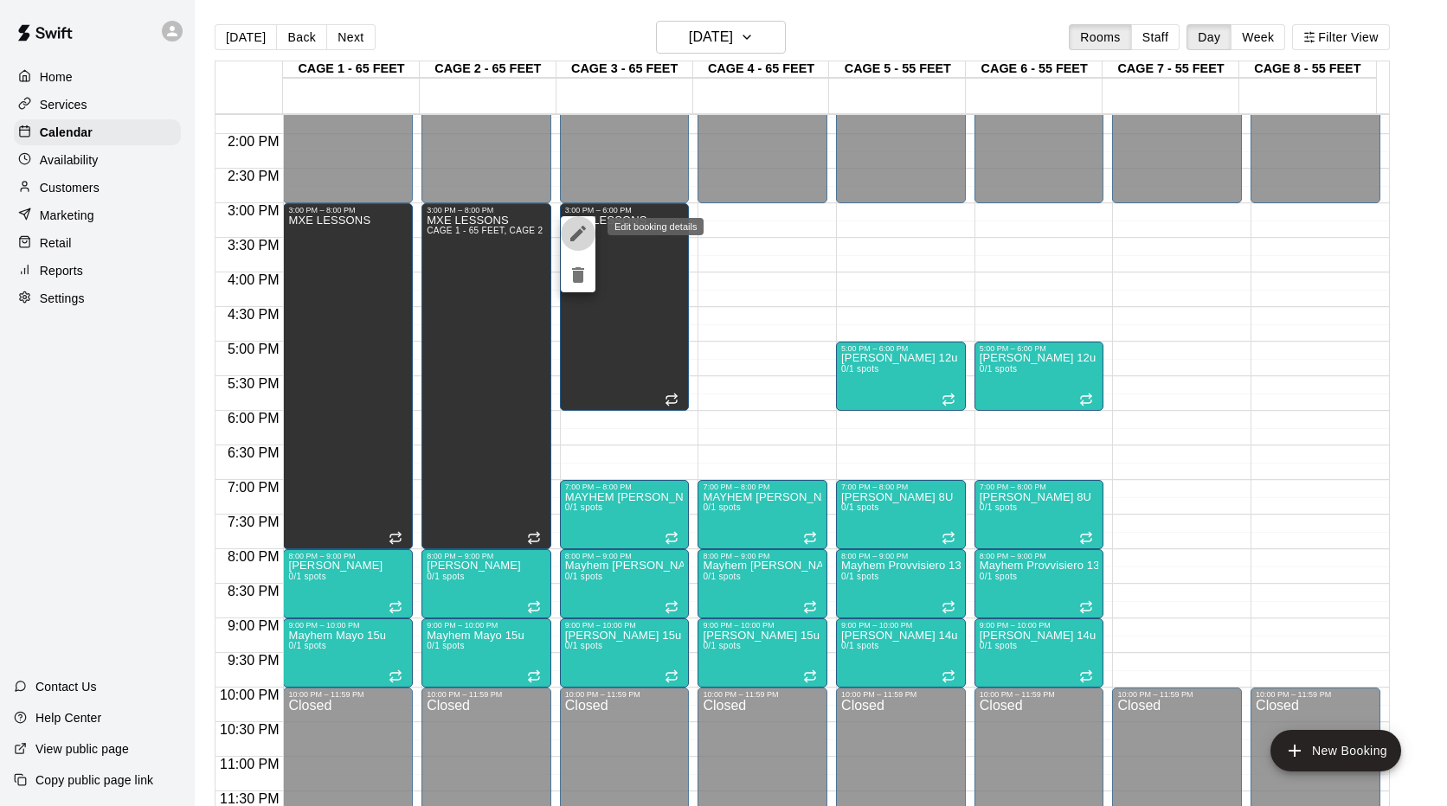
click at [578, 234] on icon "edit" at bounding box center [578, 234] width 16 height 16
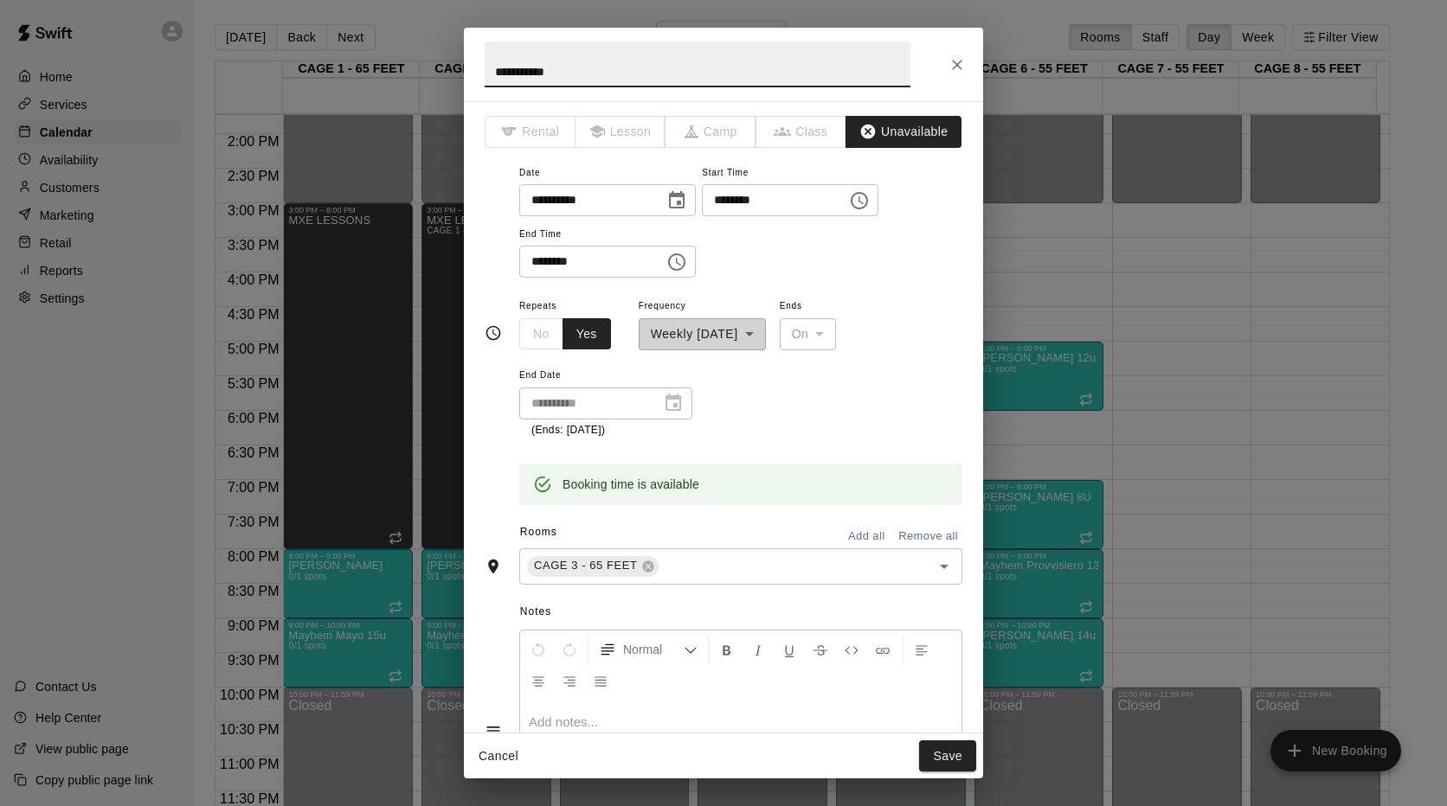
click at [587, 262] on input "********" at bounding box center [585, 262] width 133 height 32
type input "********"
click at [777, 261] on div "**********" at bounding box center [740, 220] width 443 height 117
click at [937, 754] on button "Save" at bounding box center [947, 757] width 57 height 32
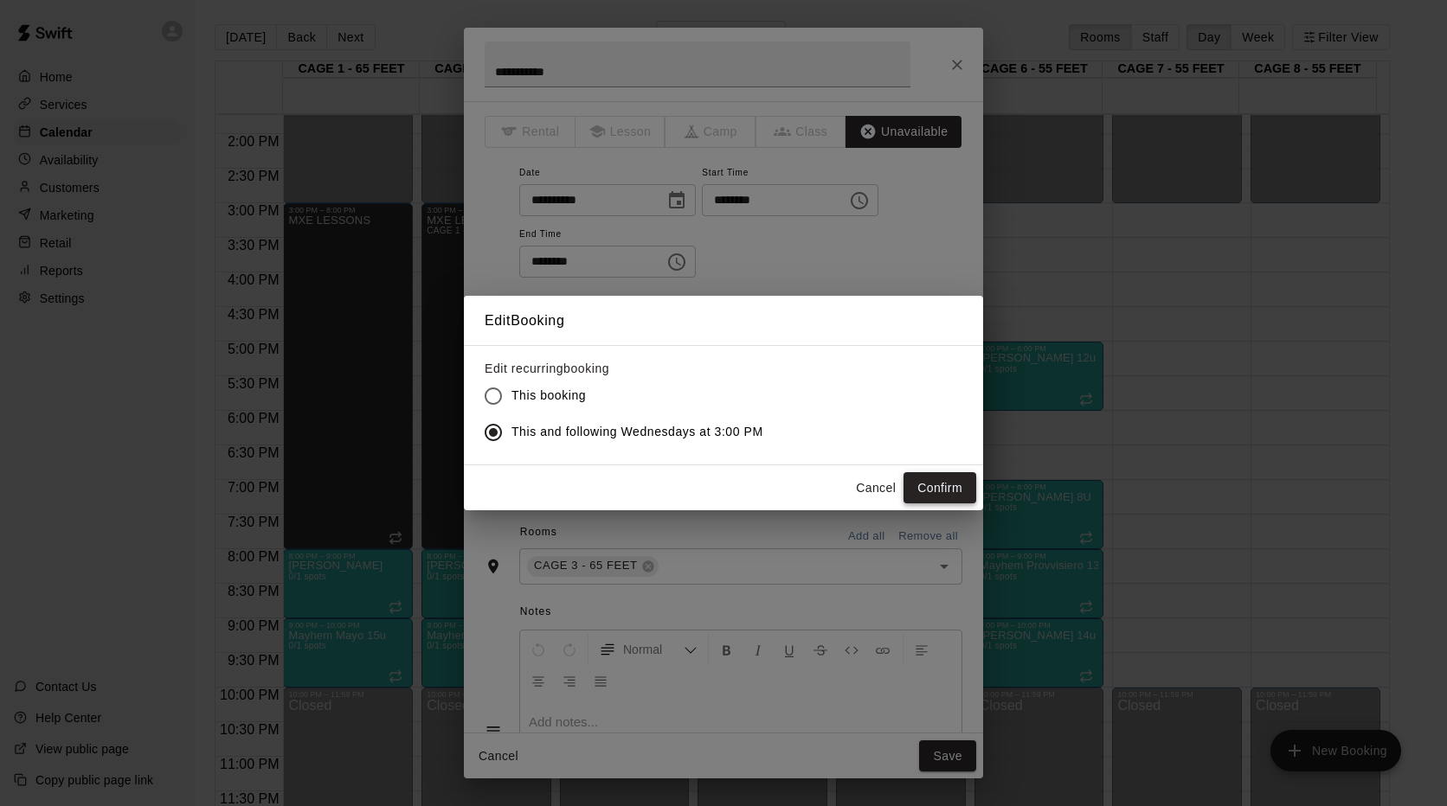
click at [924, 486] on button "Confirm" at bounding box center [939, 488] width 73 height 32
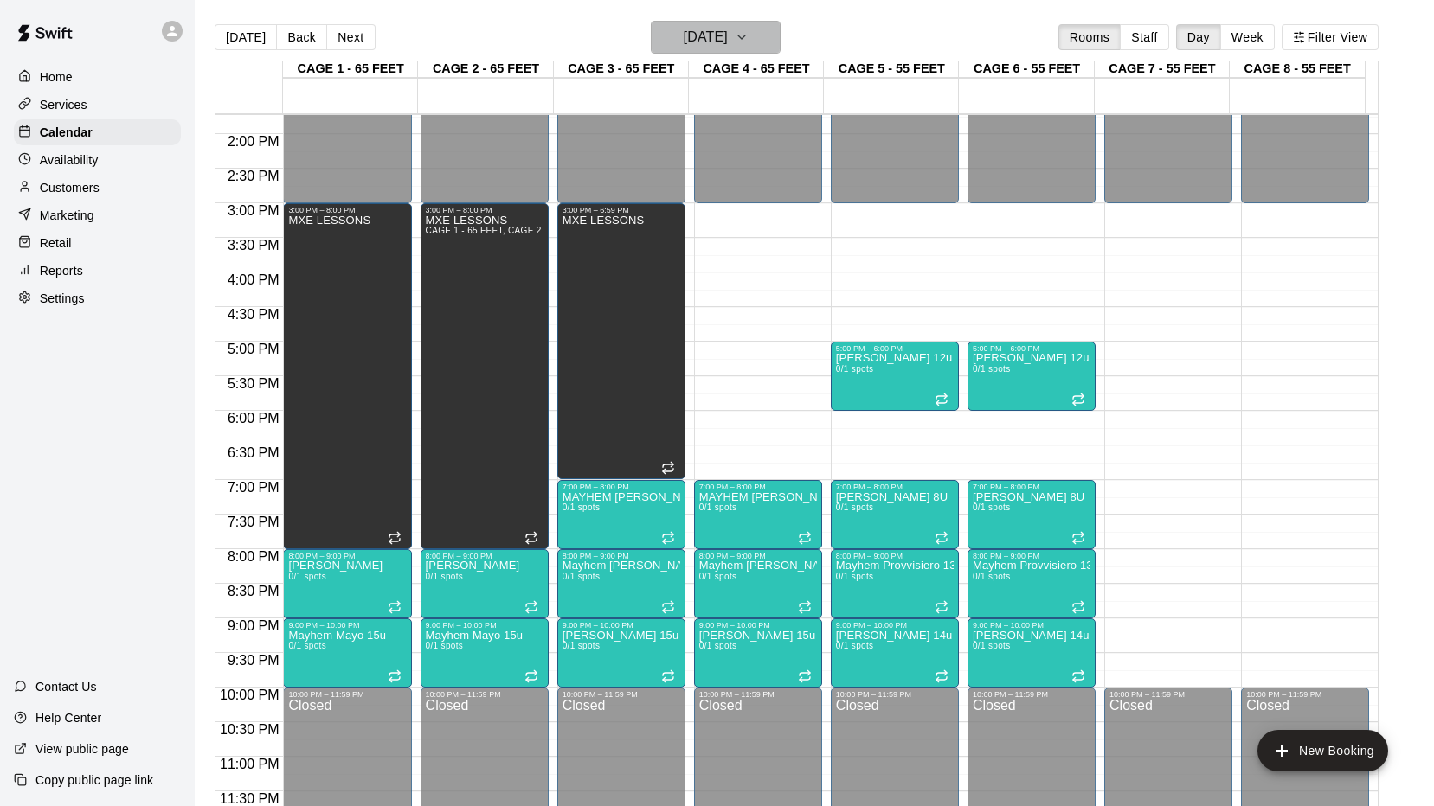
click at [748, 41] on icon "button" at bounding box center [741, 37] width 14 height 21
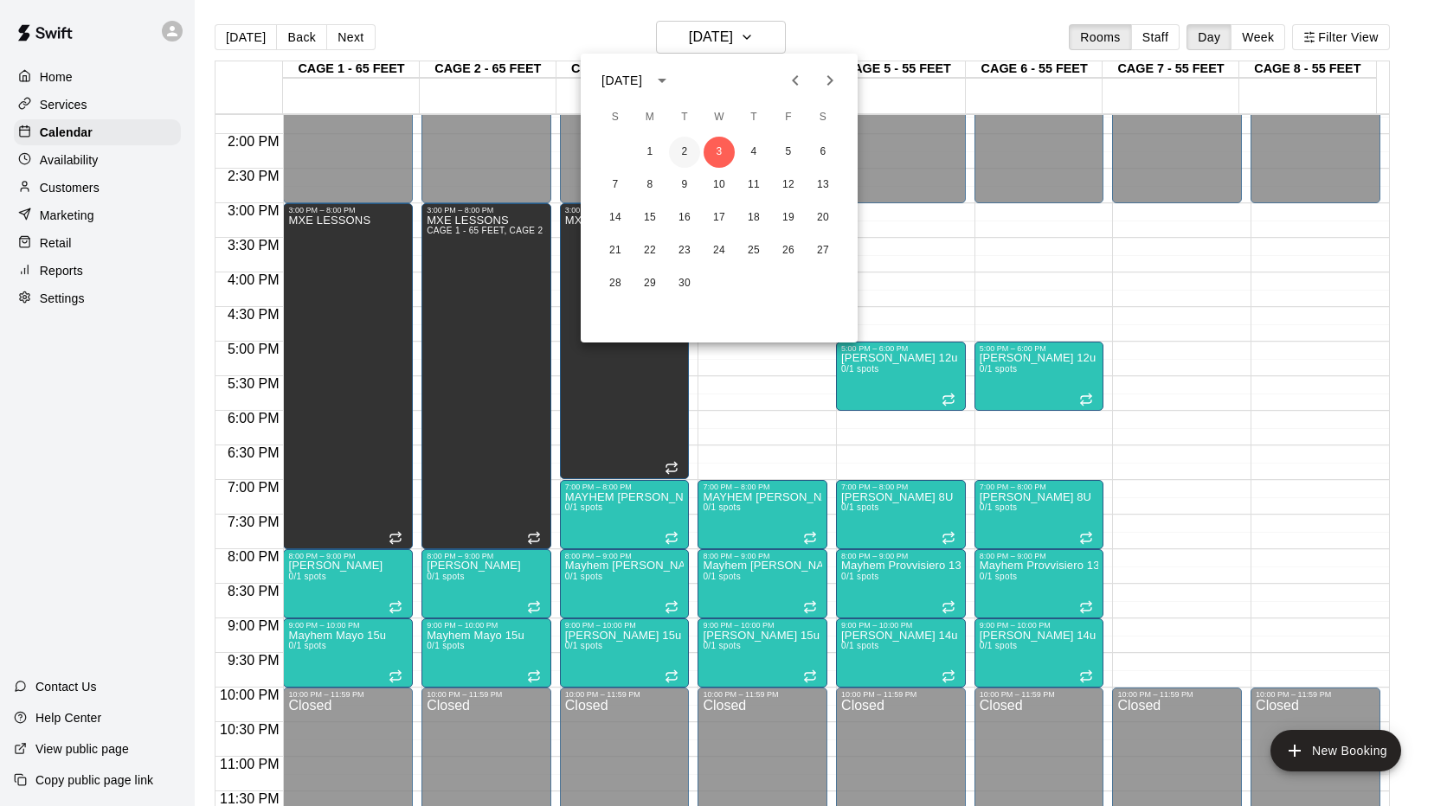
click at [682, 161] on button "2" at bounding box center [684, 152] width 31 height 31
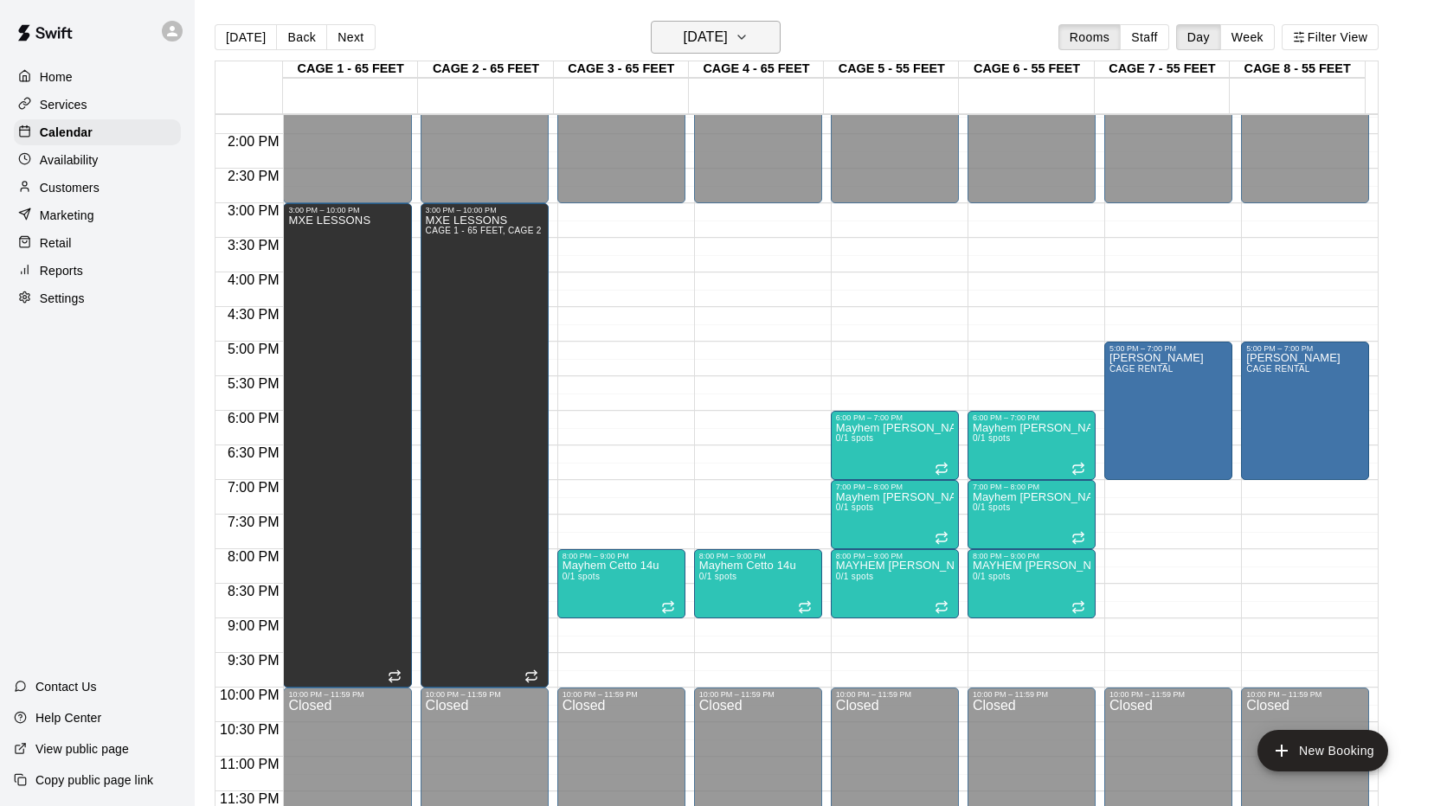
click at [776, 53] on div "[DATE] Back [DATE][DATE] Rooms Staff Day Week Filter View" at bounding box center [797, 41] width 1164 height 40
click at [745, 35] on icon "button" at bounding box center [741, 36] width 7 height 3
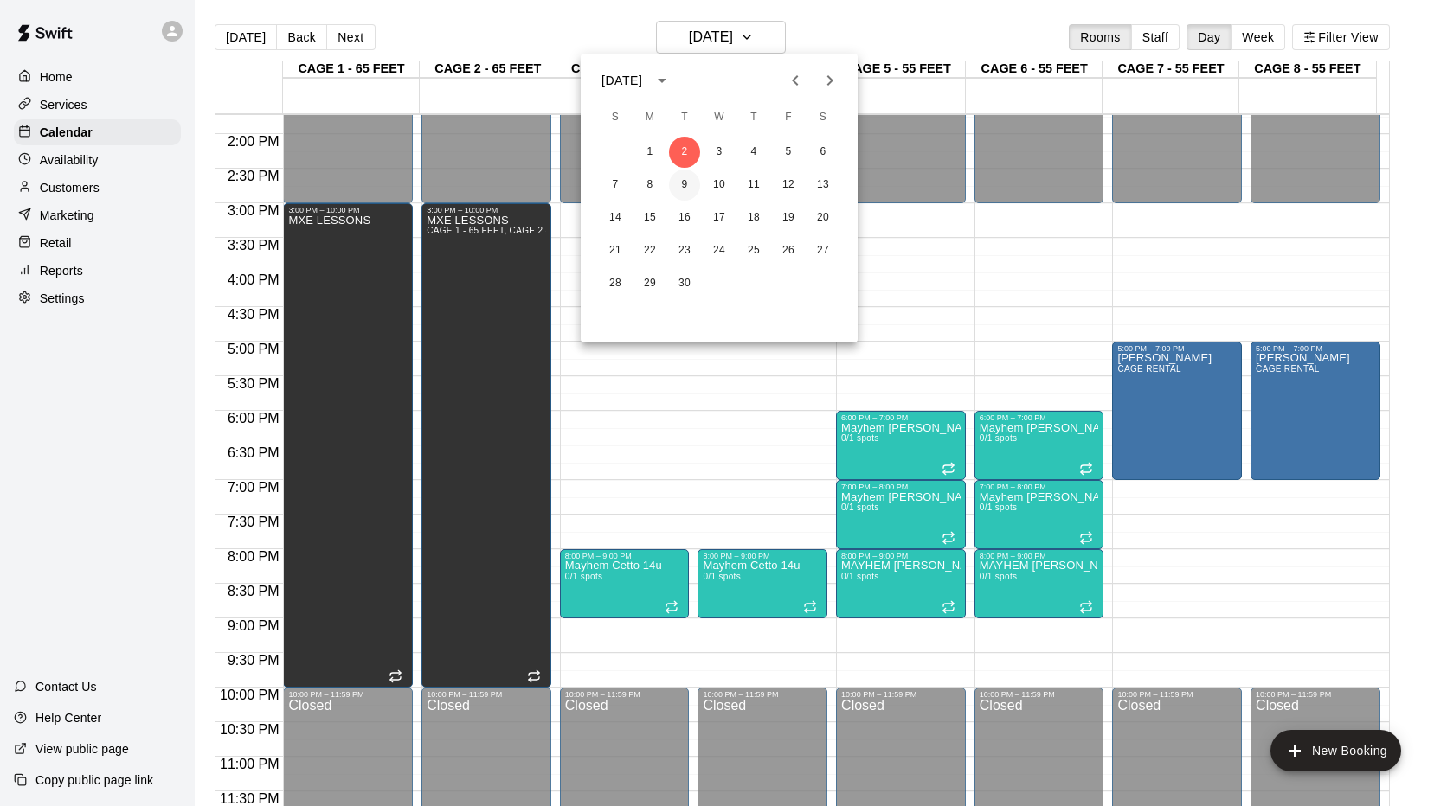
click at [690, 183] on button "9" at bounding box center [684, 185] width 31 height 31
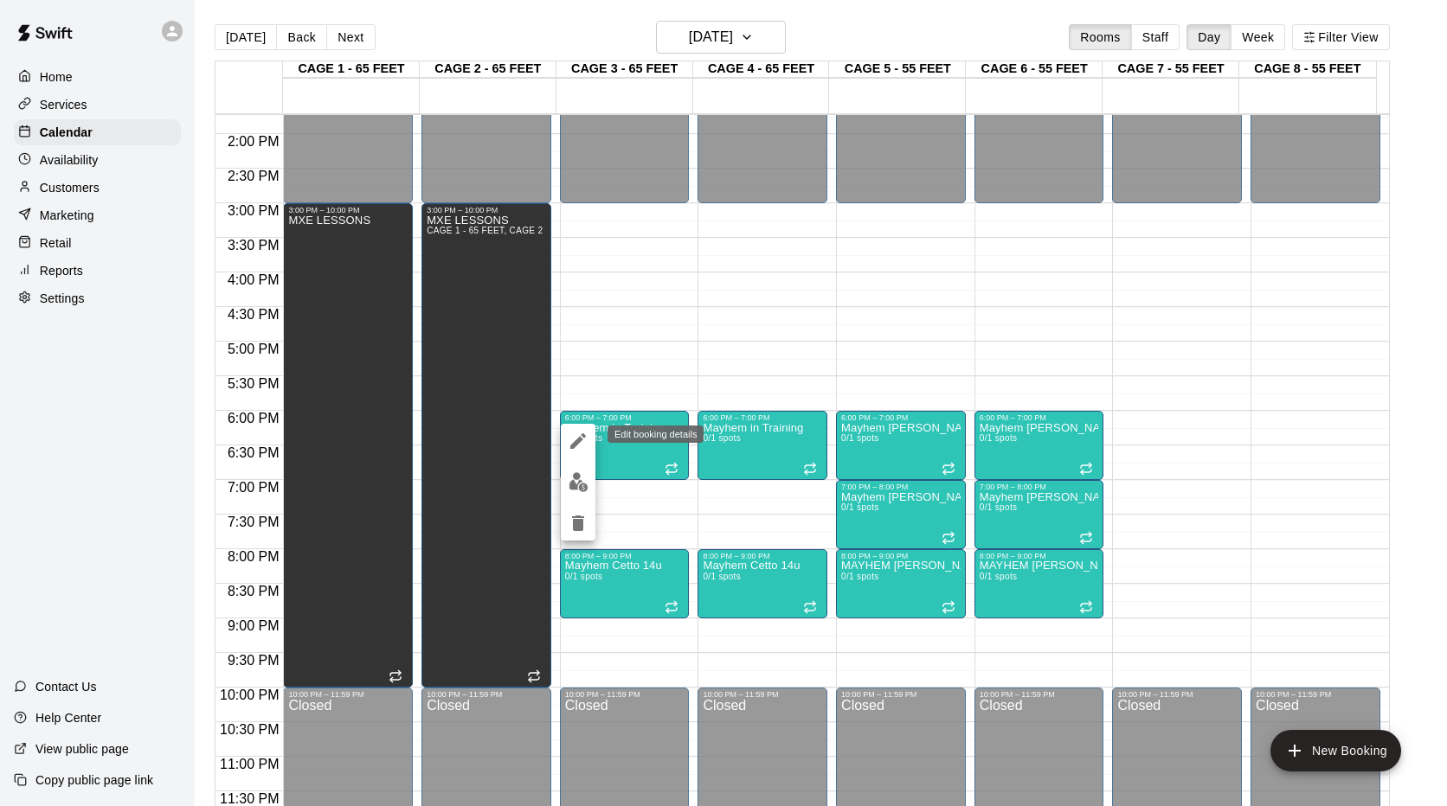
click at [585, 435] on icon "edit" at bounding box center [578, 441] width 16 height 16
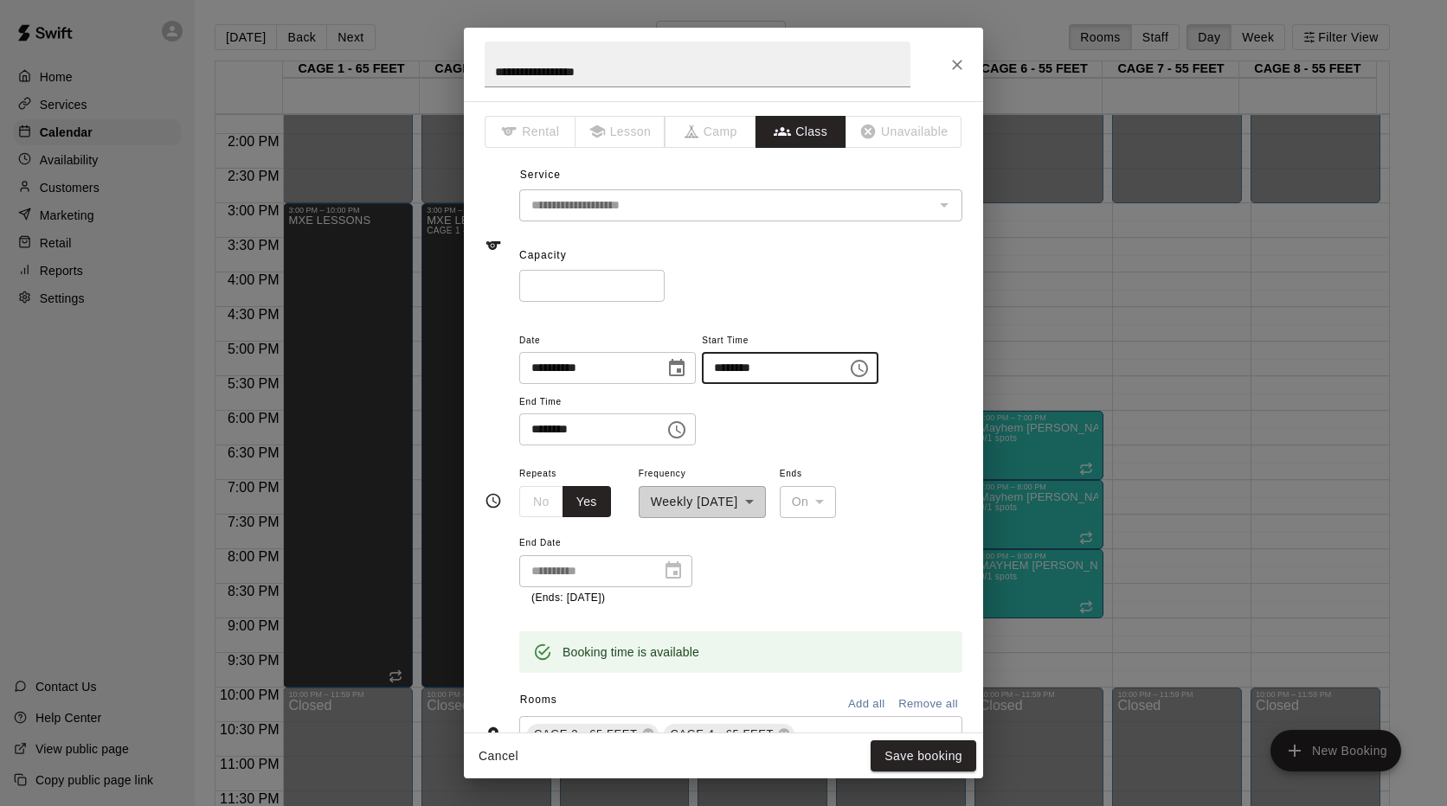
click at [744, 367] on input "********" at bounding box center [768, 368] width 133 height 32
type input "********"
click at [885, 749] on button "Save booking" at bounding box center [923, 757] width 106 height 32
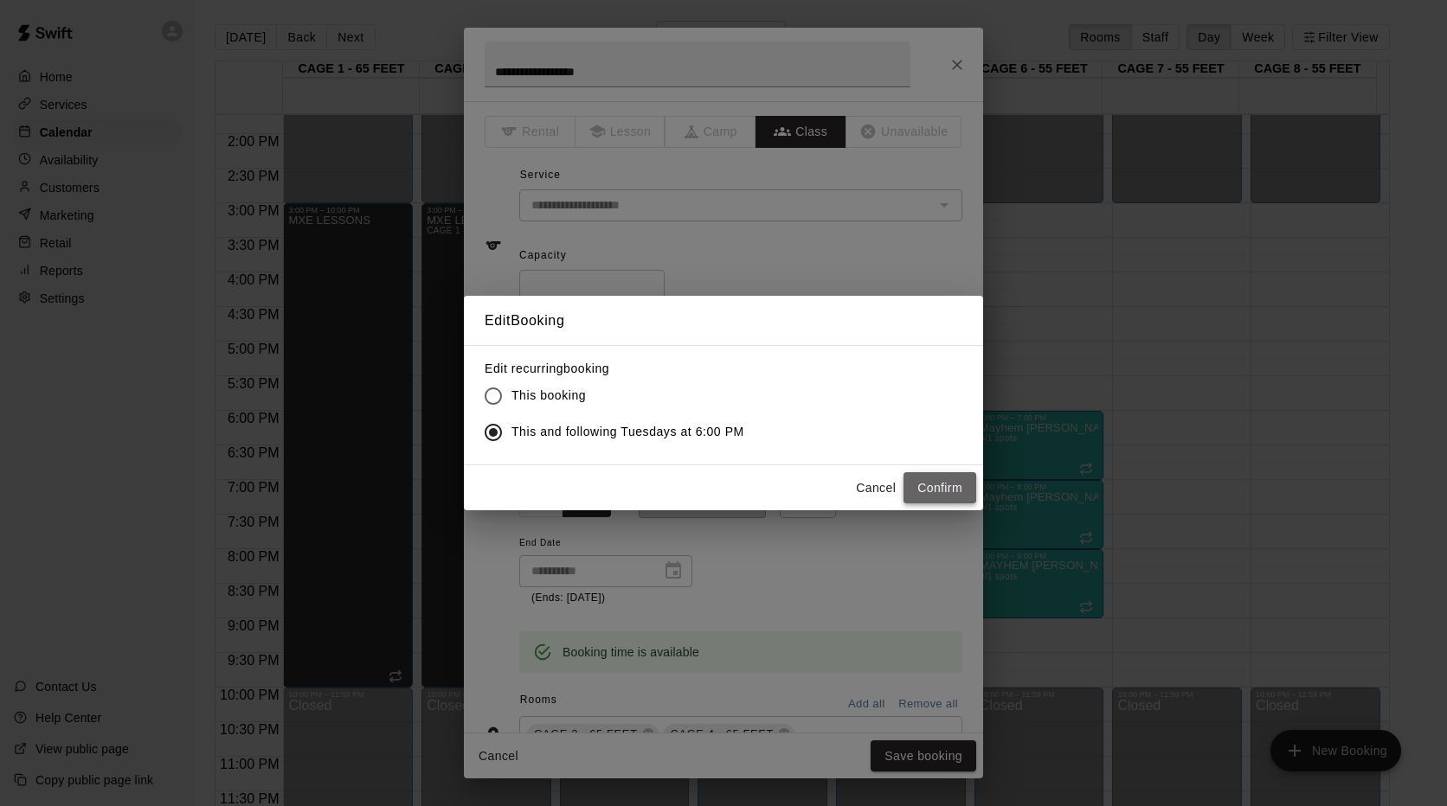
click at [914, 488] on button "Confirm" at bounding box center [939, 488] width 73 height 32
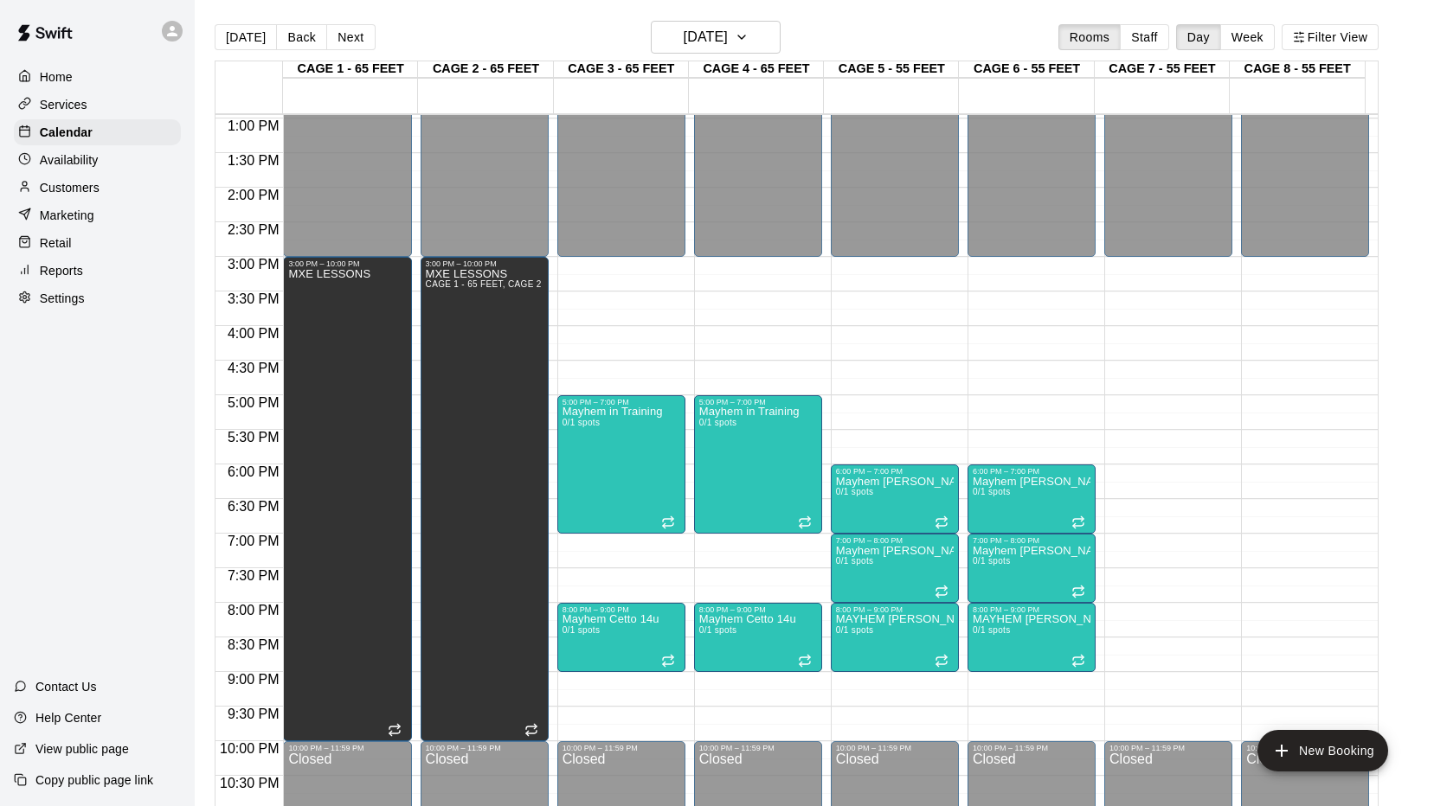
scroll to position [865, 0]
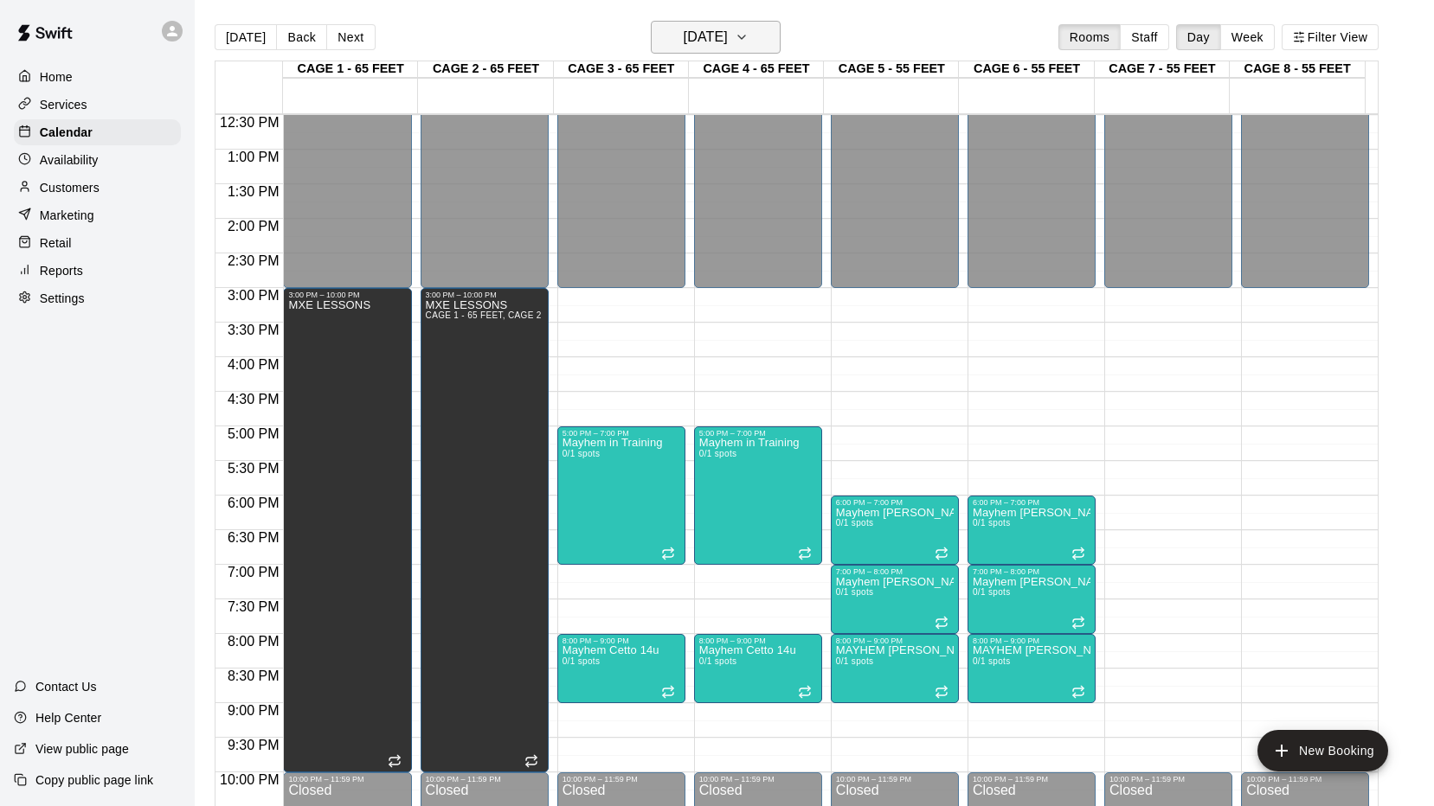
click at [748, 37] on icon "button" at bounding box center [741, 37] width 14 height 21
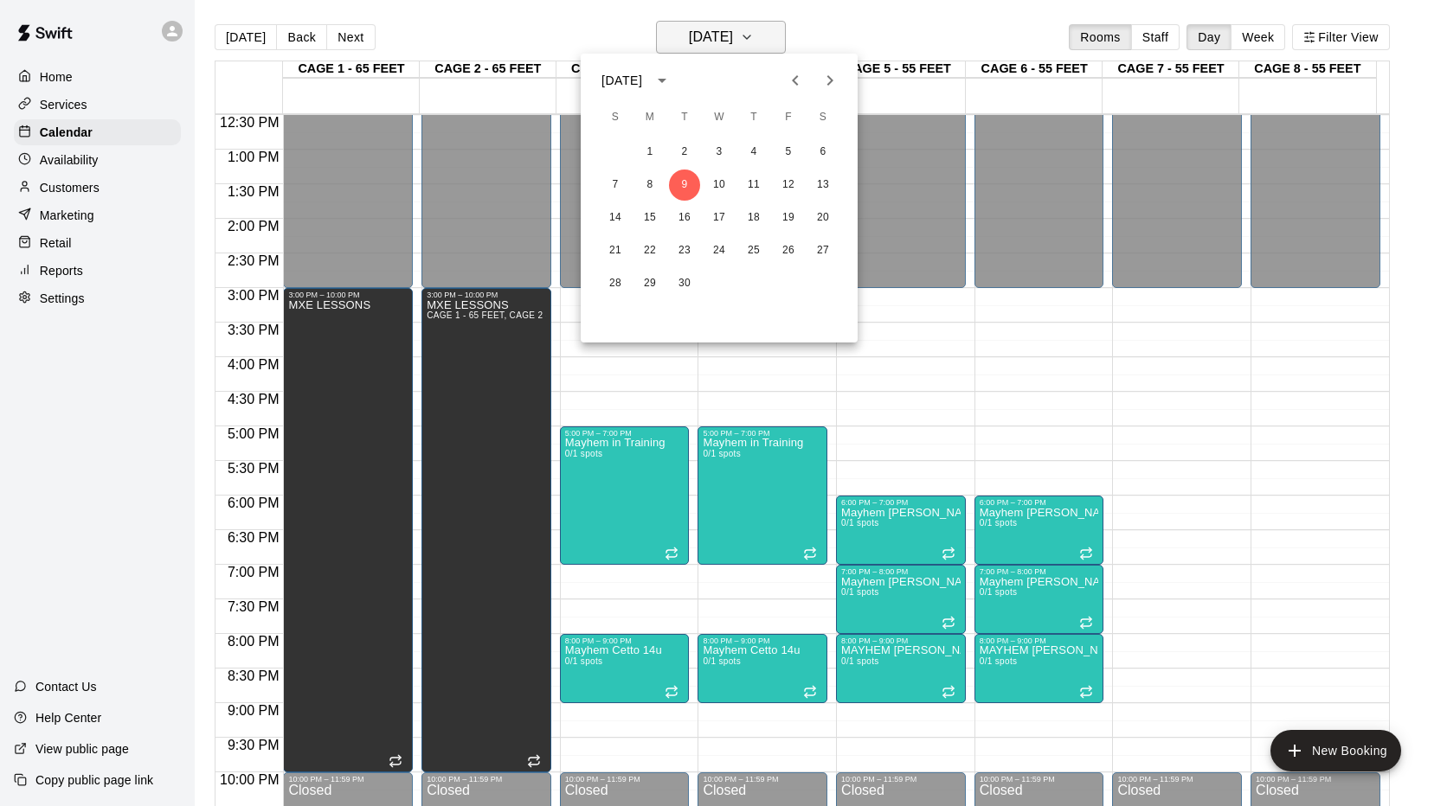
click at [769, 37] on div at bounding box center [723, 403] width 1447 height 806
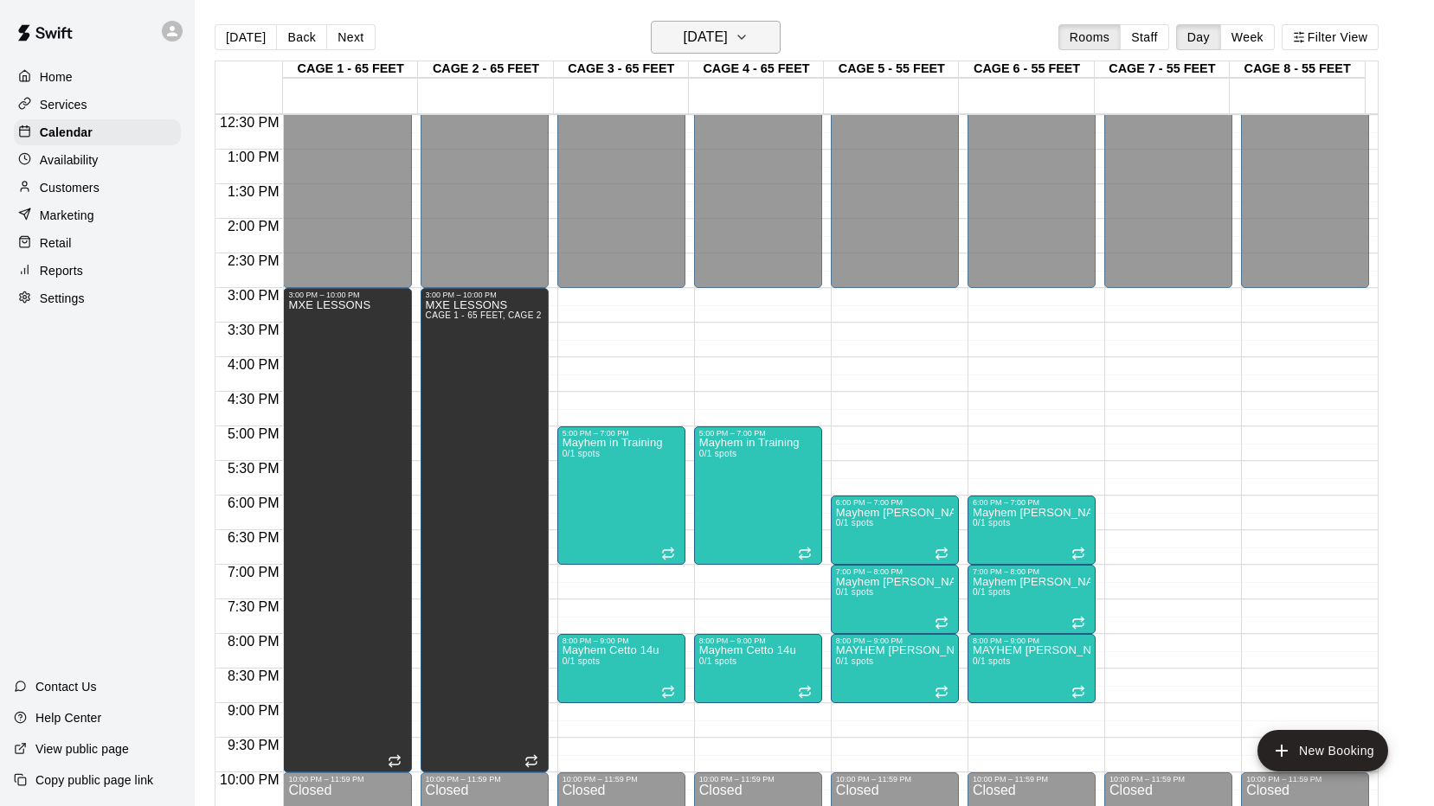
click at [748, 32] on icon "button" at bounding box center [741, 37] width 14 height 21
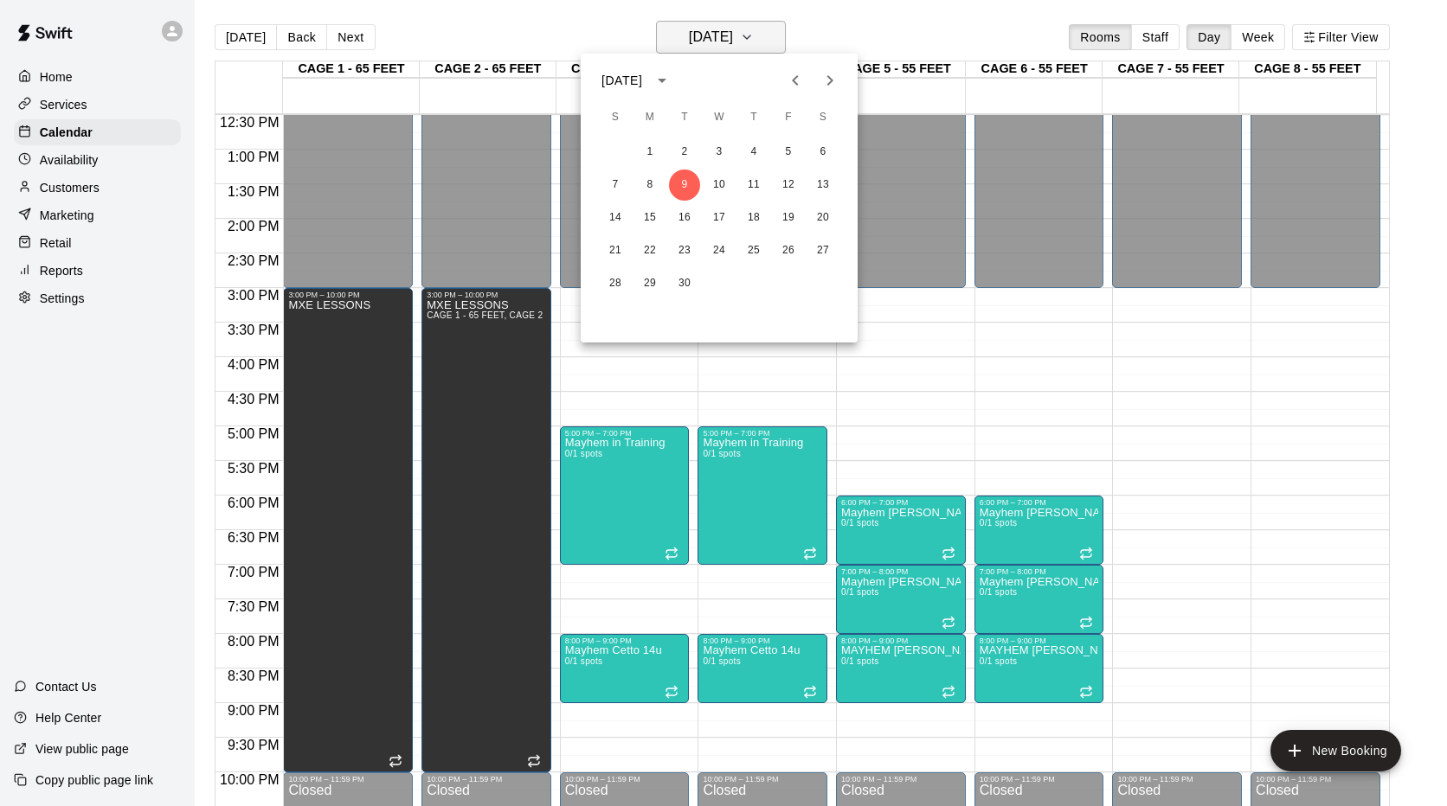
click at [777, 32] on div at bounding box center [723, 403] width 1447 height 806
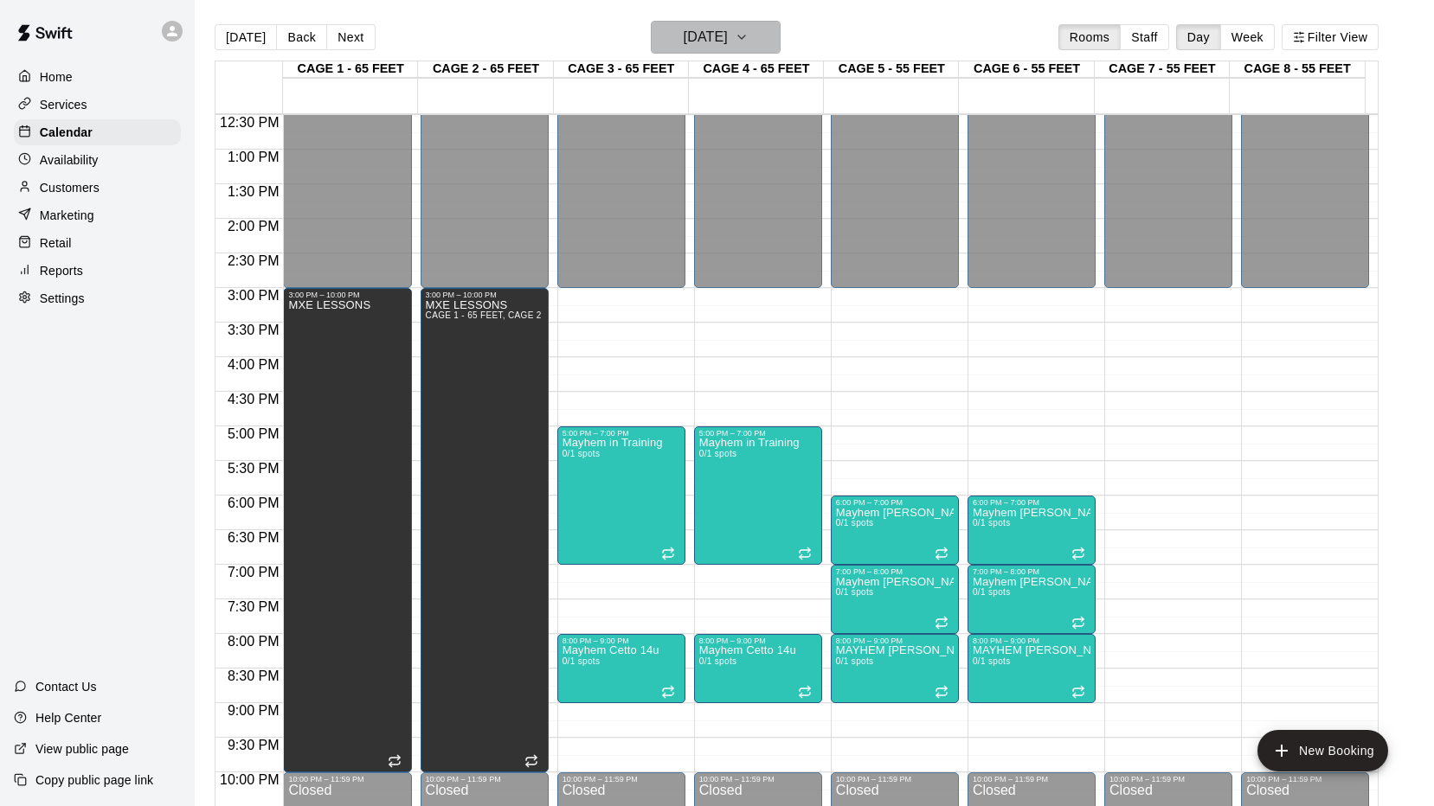
click at [748, 32] on icon "button" at bounding box center [741, 37] width 14 height 21
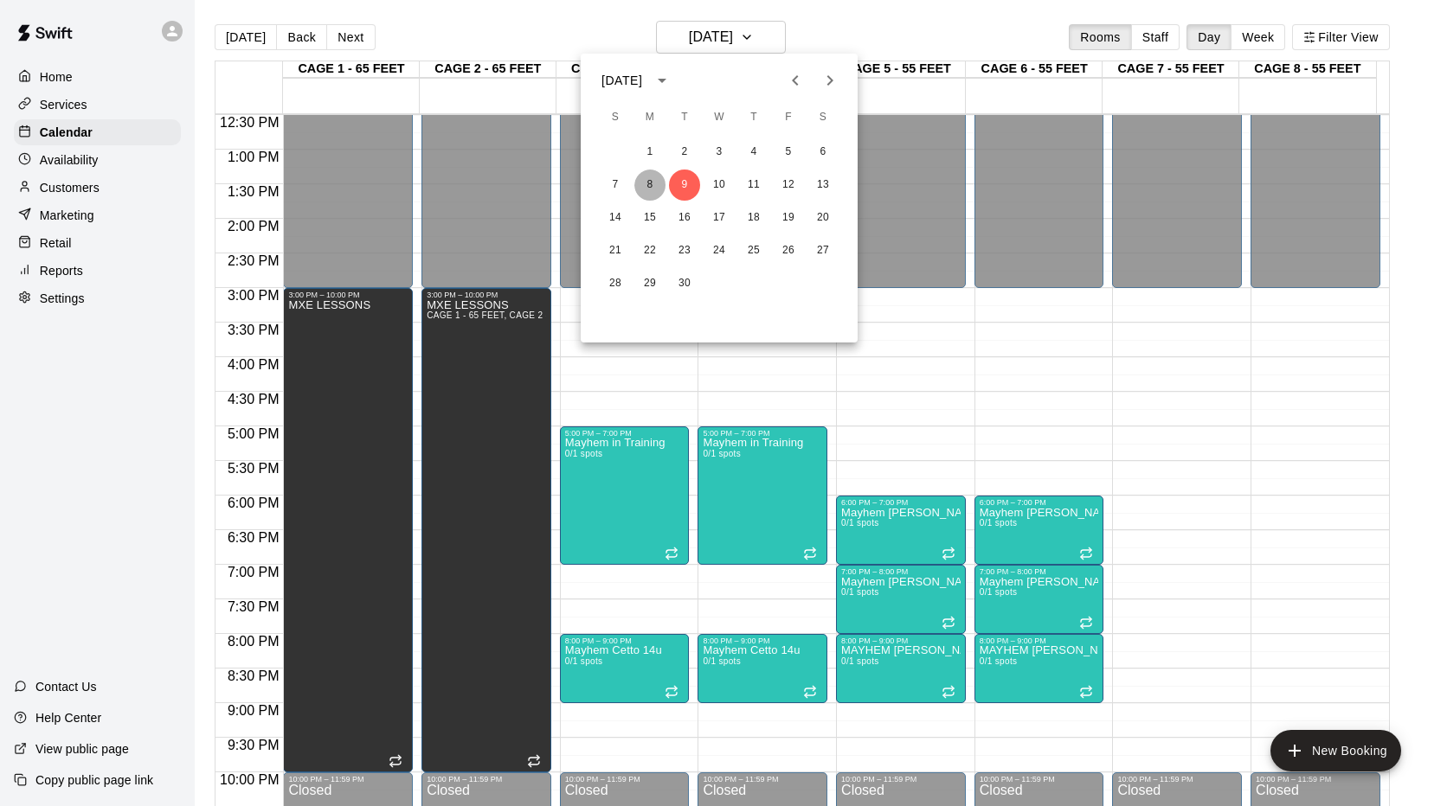
click at [652, 191] on button "8" at bounding box center [649, 185] width 31 height 31
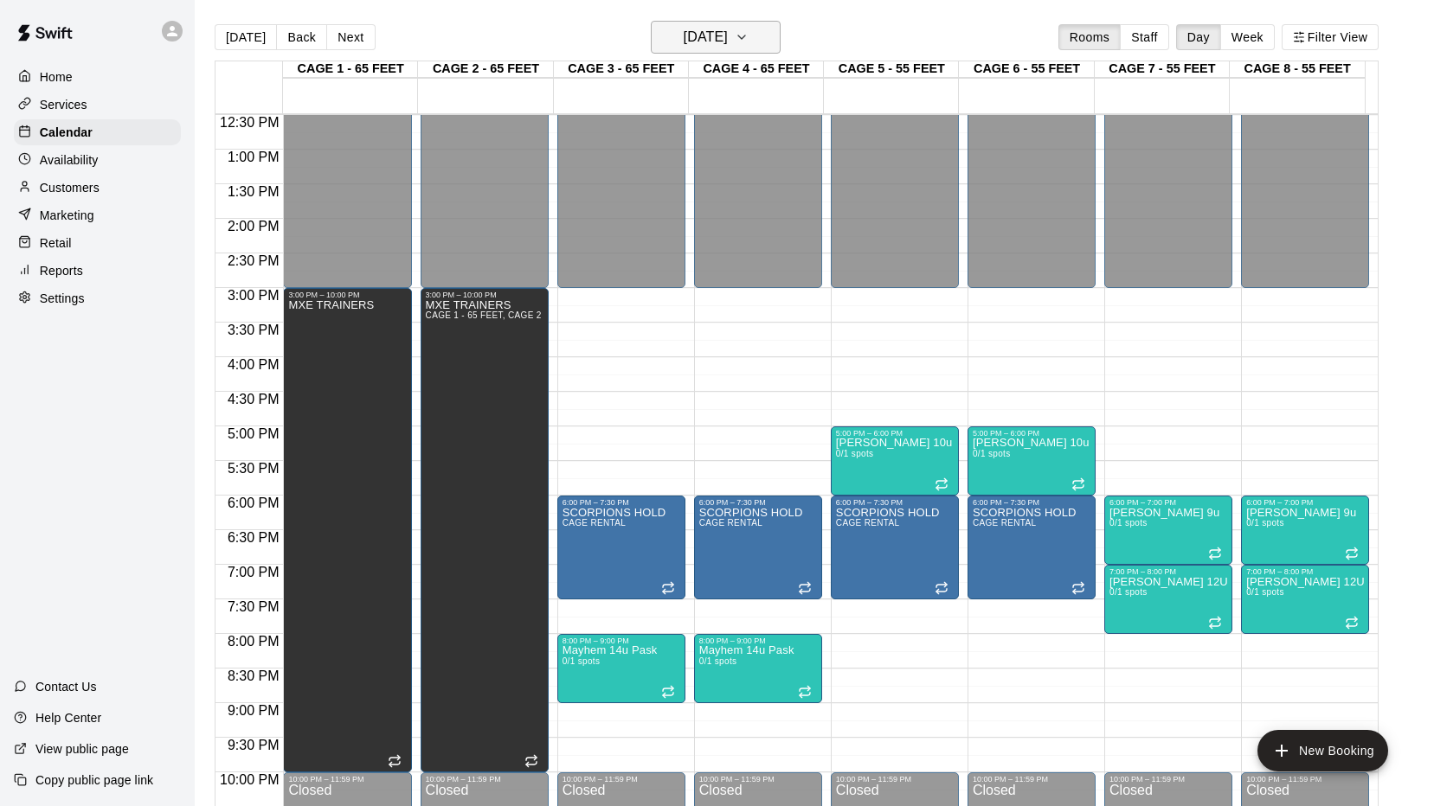
click at [748, 43] on icon "button" at bounding box center [741, 37] width 14 height 21
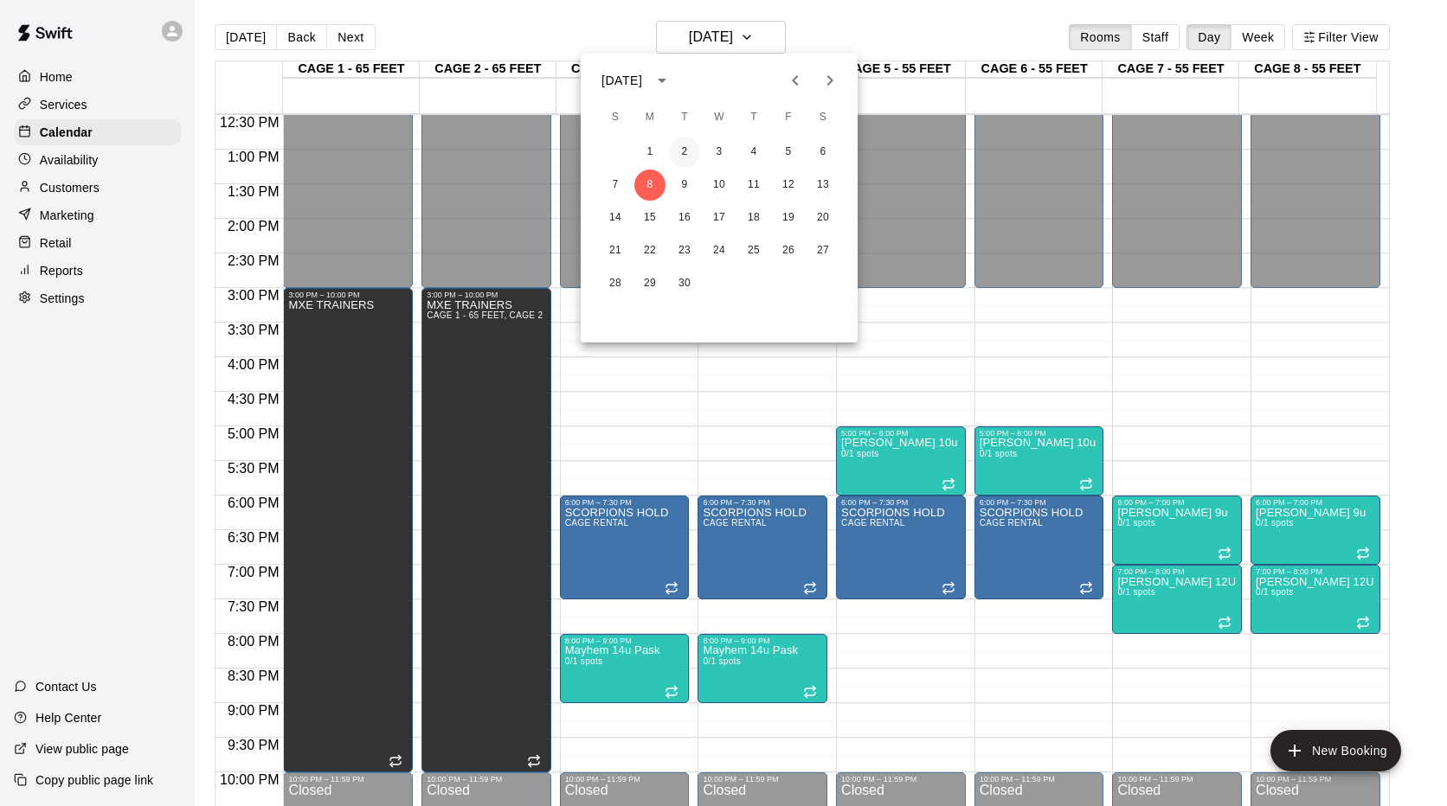
click at [685, 149] on button "2" at bounding box center [684, 152] width 31 height 31
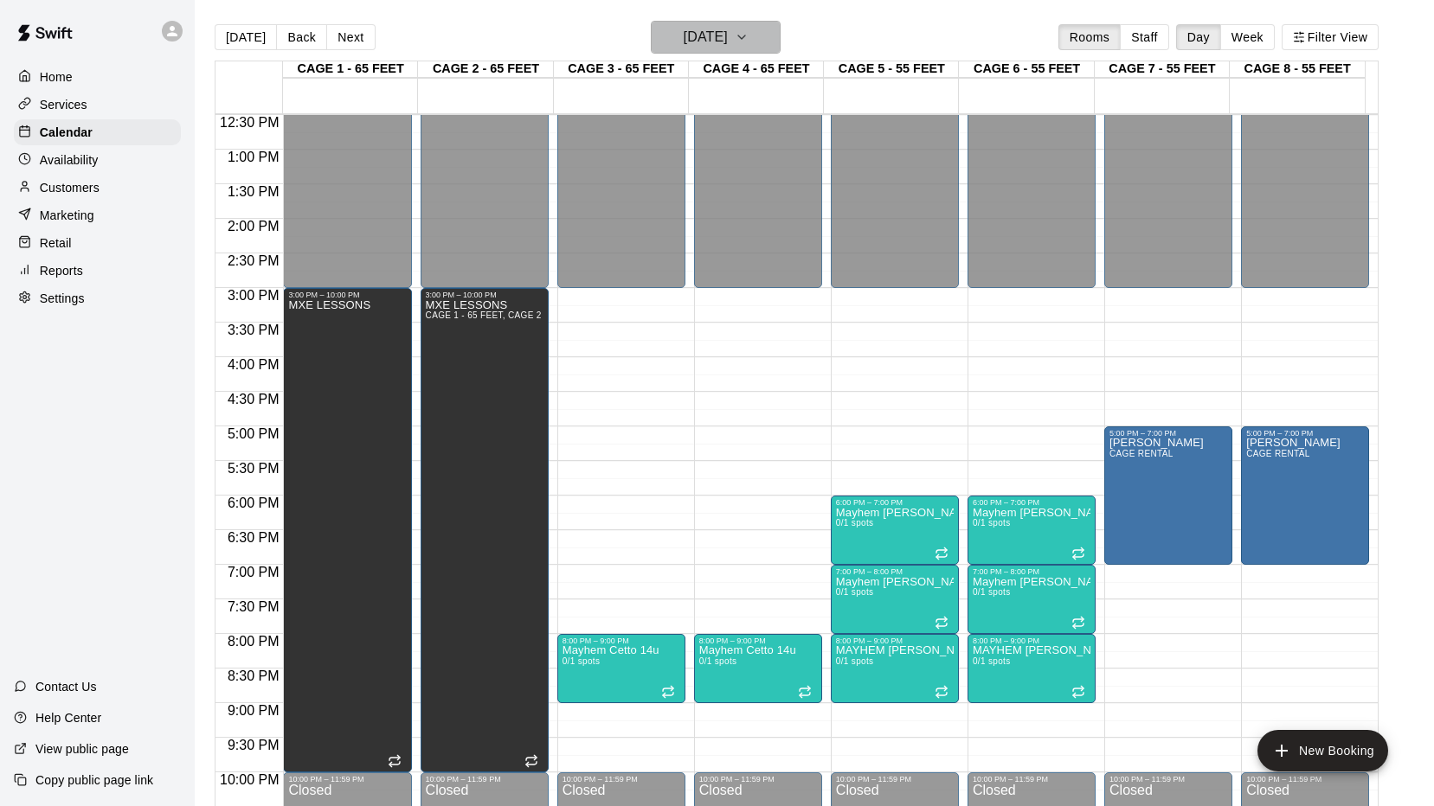
click at [748, 46] on icon "button" at bounding box center [741, 37] width 14 height 21
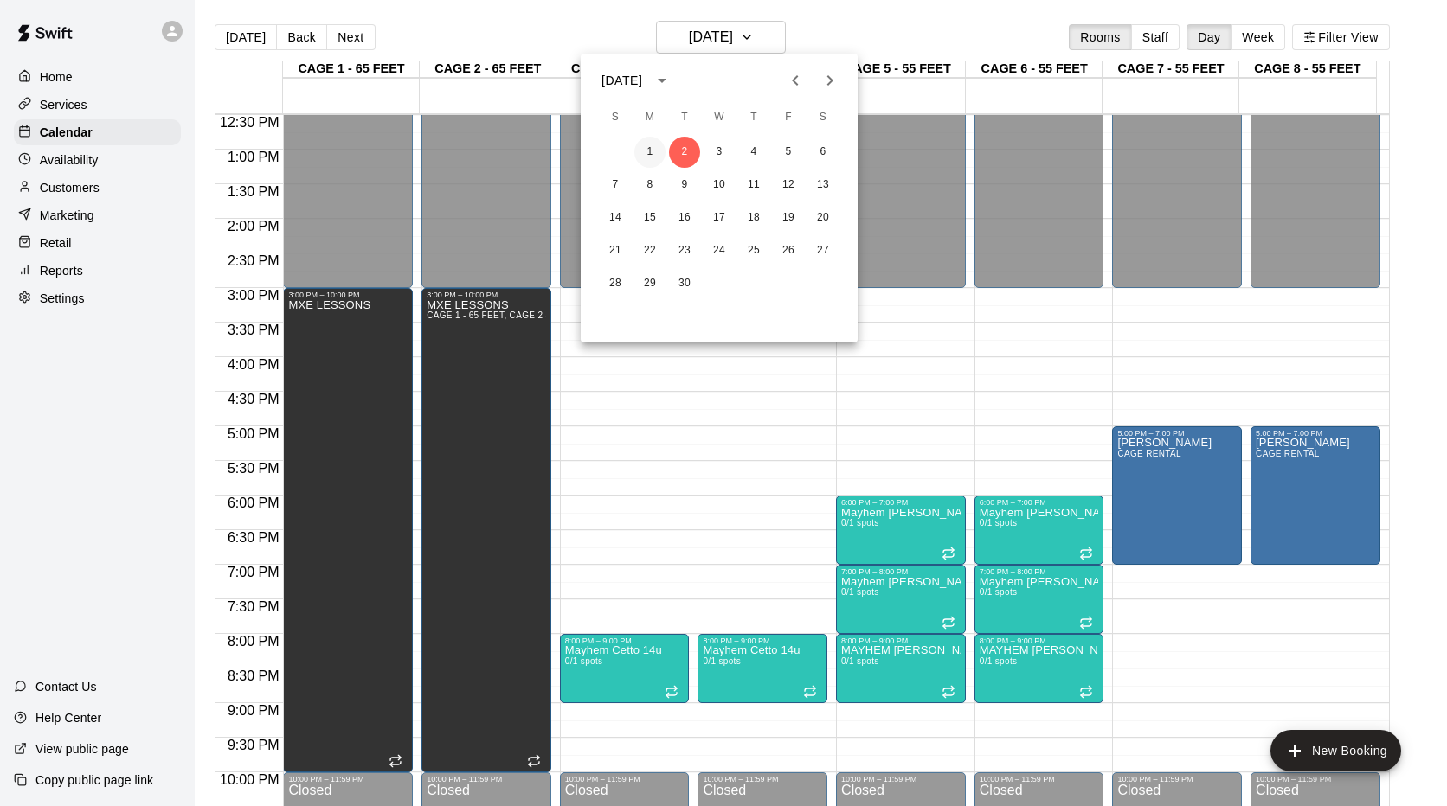
click at [650, 140] on button "1" at bounding box center [649, 152] width 31 height 31
